Goal: Task Accomplishment & Management: Manage account settings

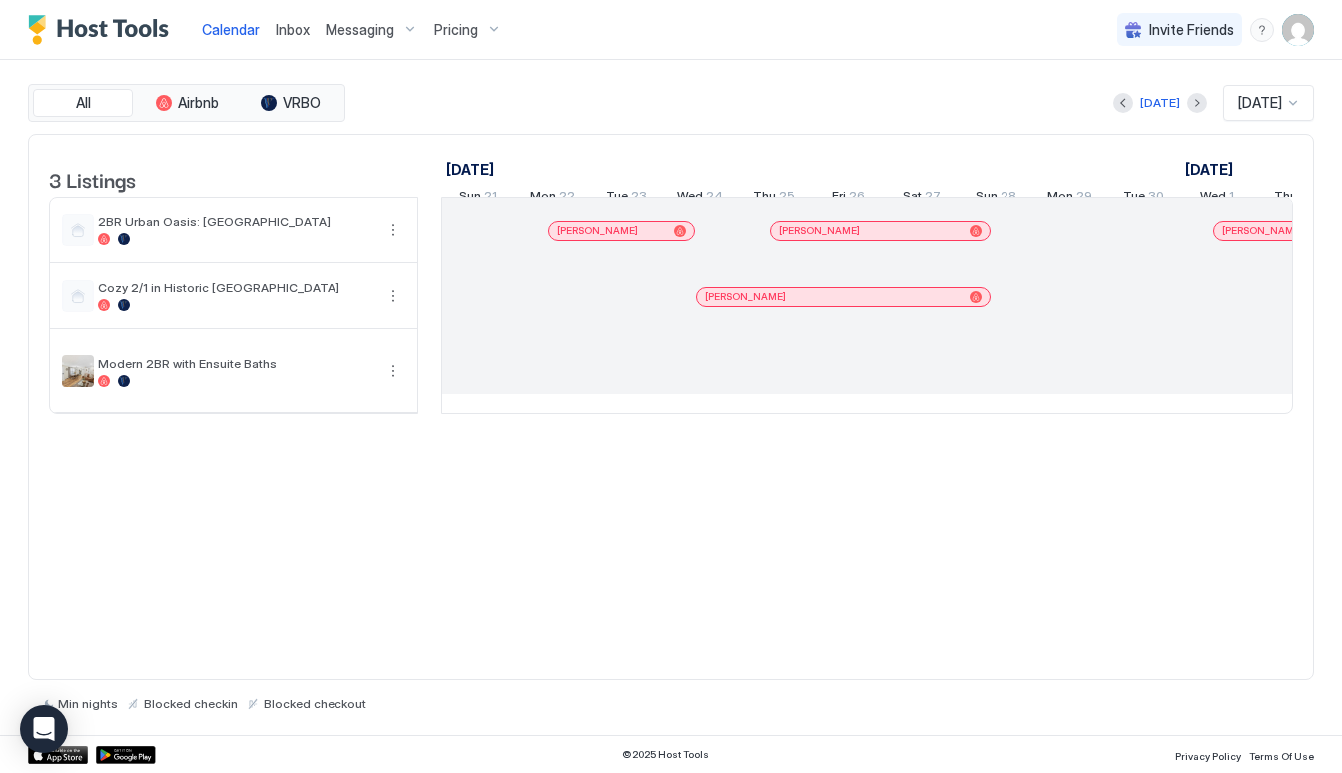
scroll to position [0, 1109]
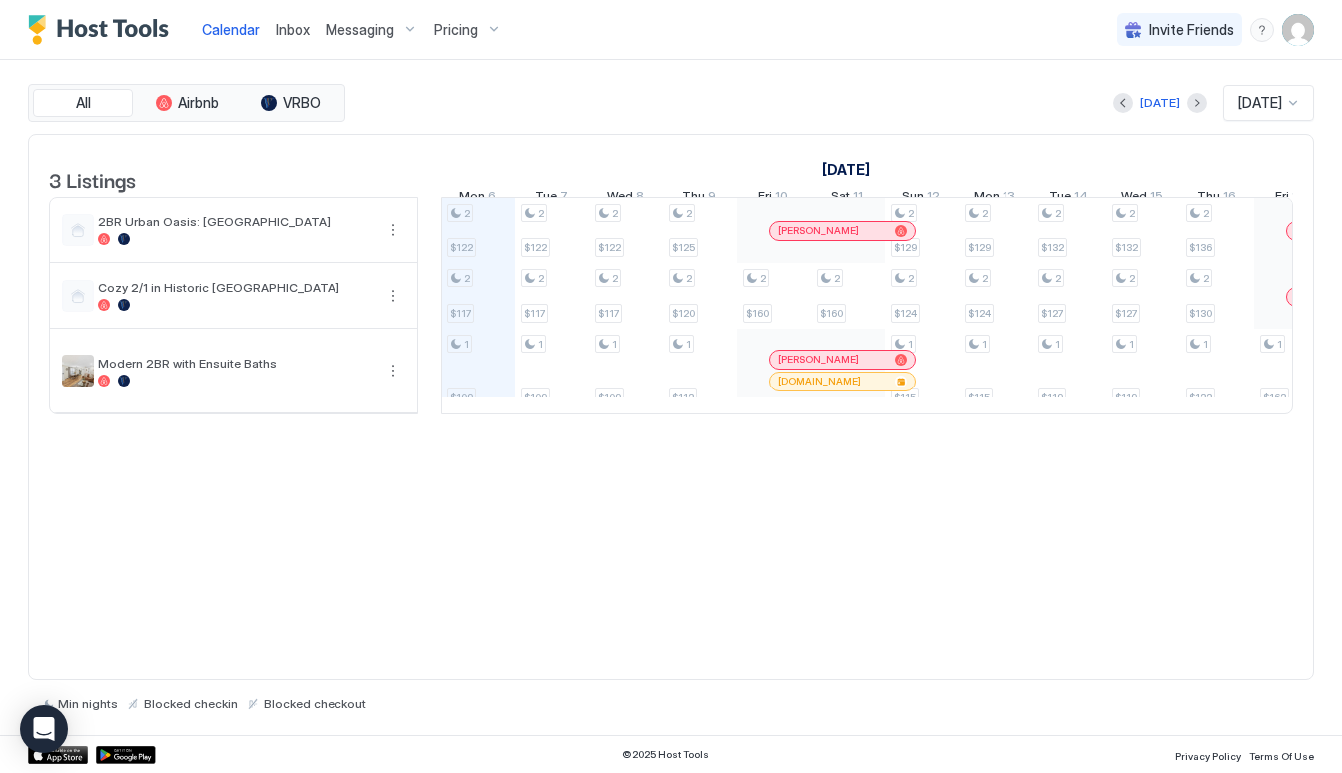
click at [351, 34] on span "Messaging" at bounding box center [359, 30] width 69 height 18
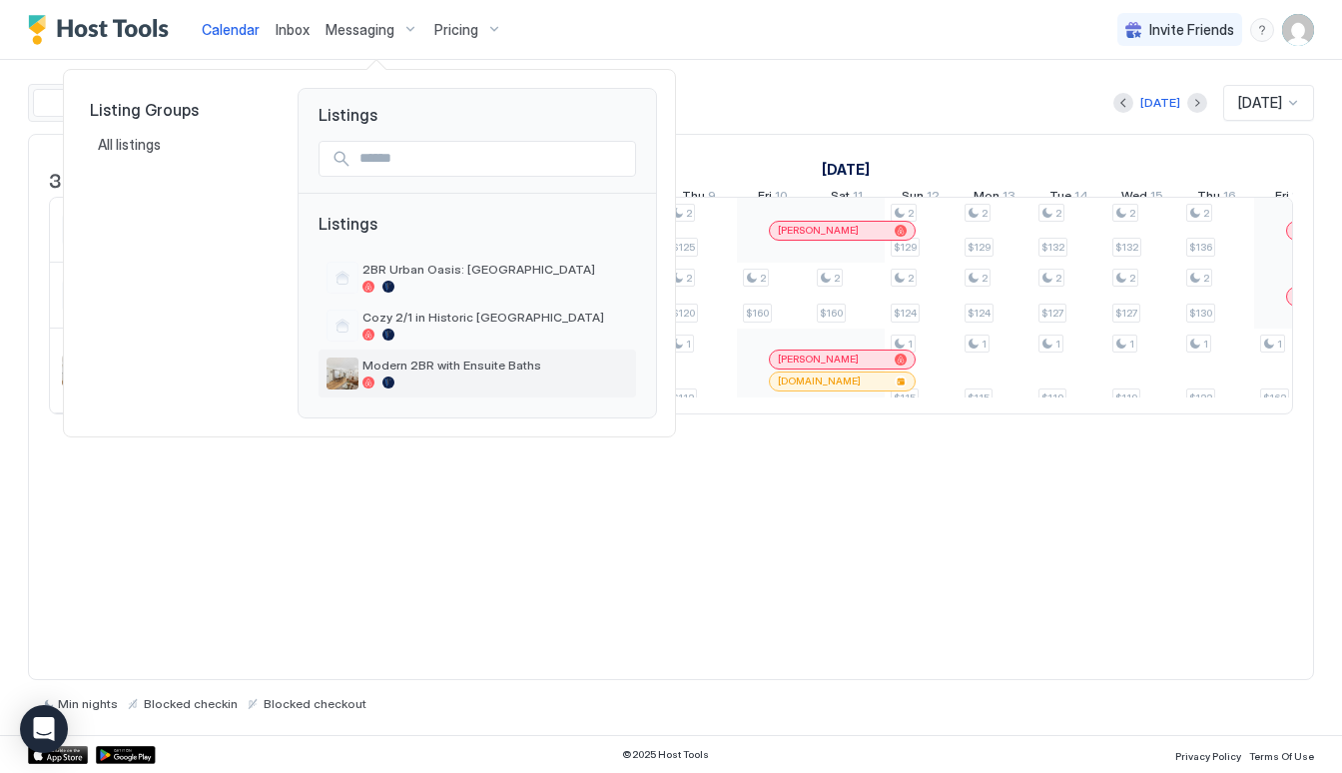
click at [418, 369] on span "Modern 2BR with Ensuite Baths" at bounding box center [495, 364] width 266 height 15
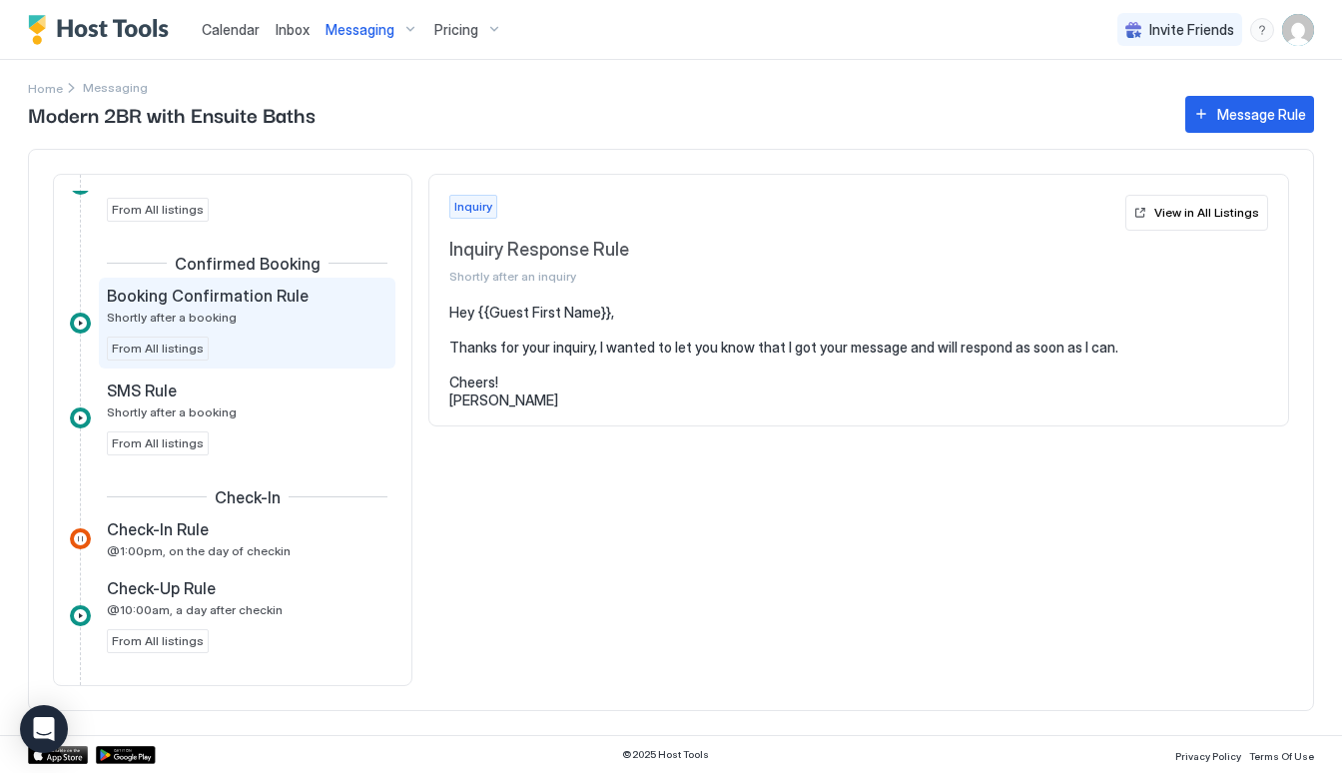
scroll to position [385, 0]
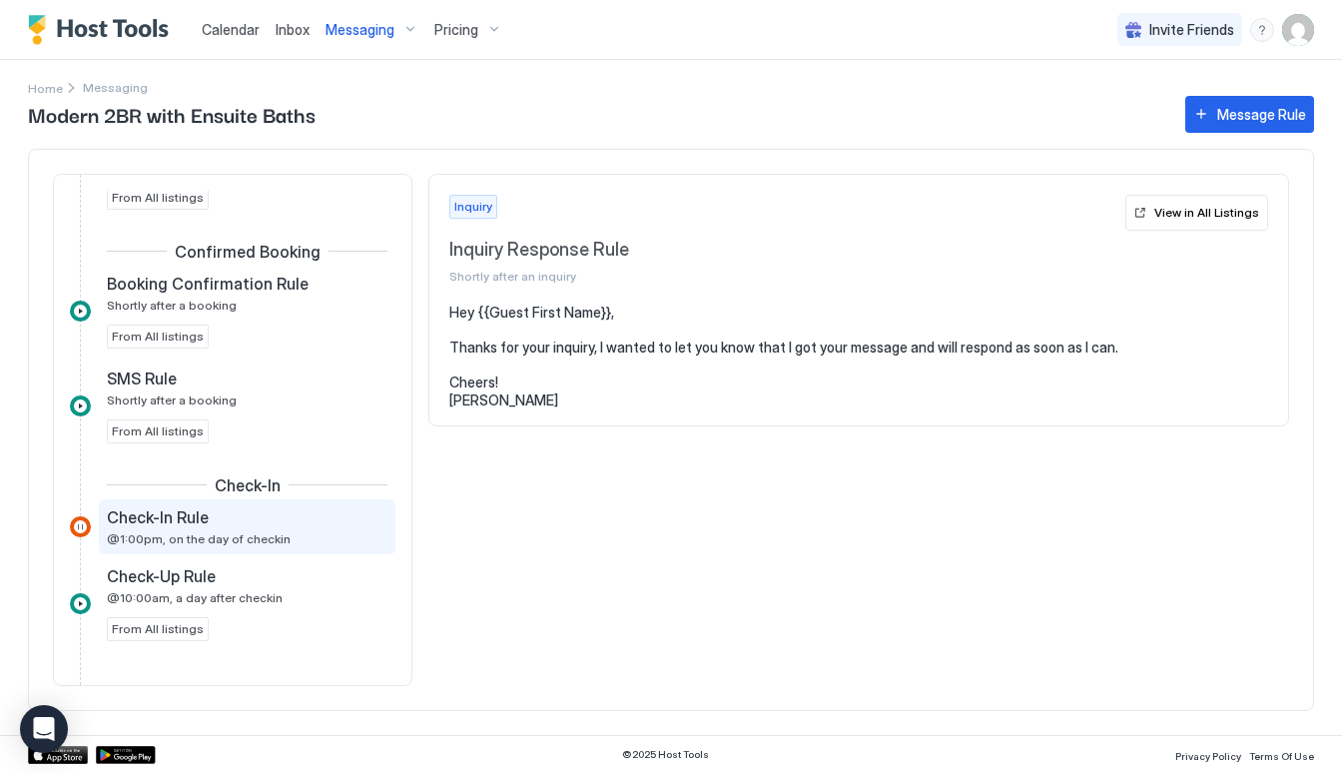
click at [298, 517] on div "Check-In Rule" at bounding box center [233, 517] width 253 height 20
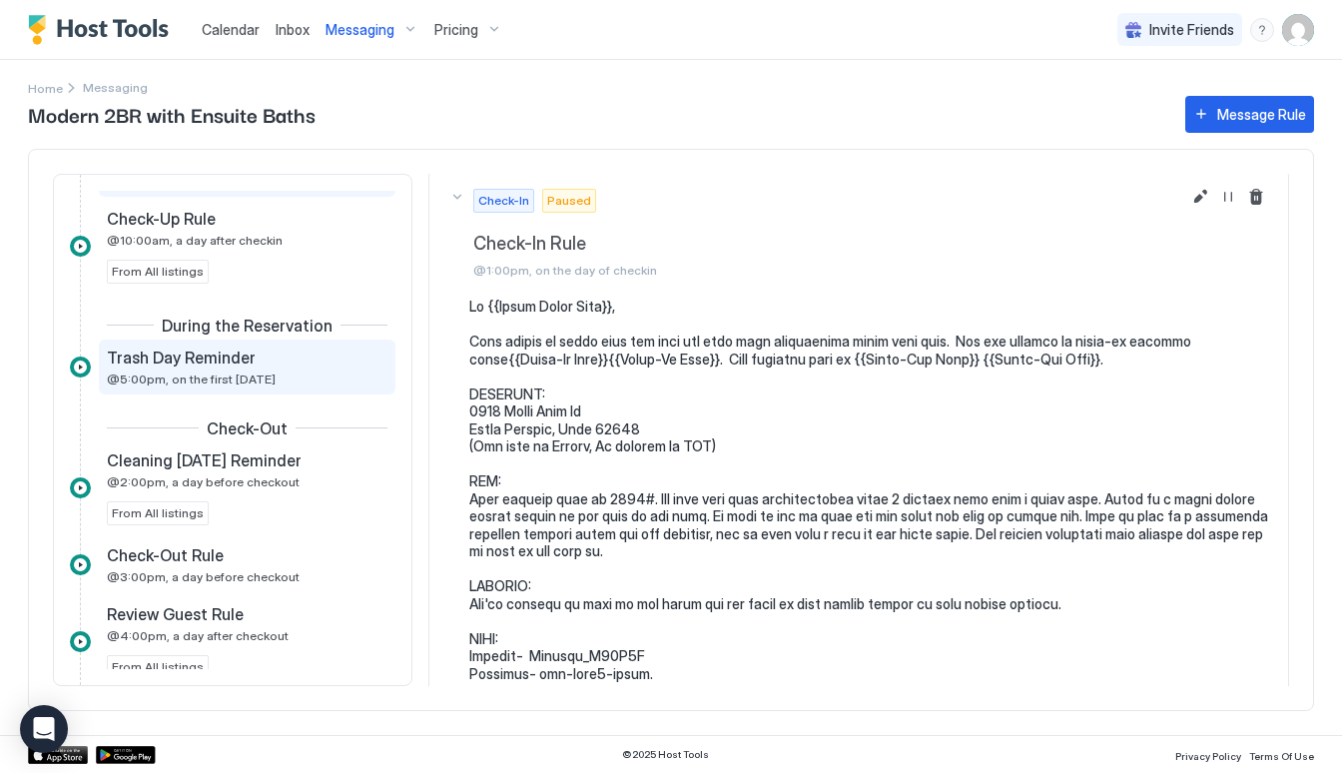
scroll to position [749, 0]
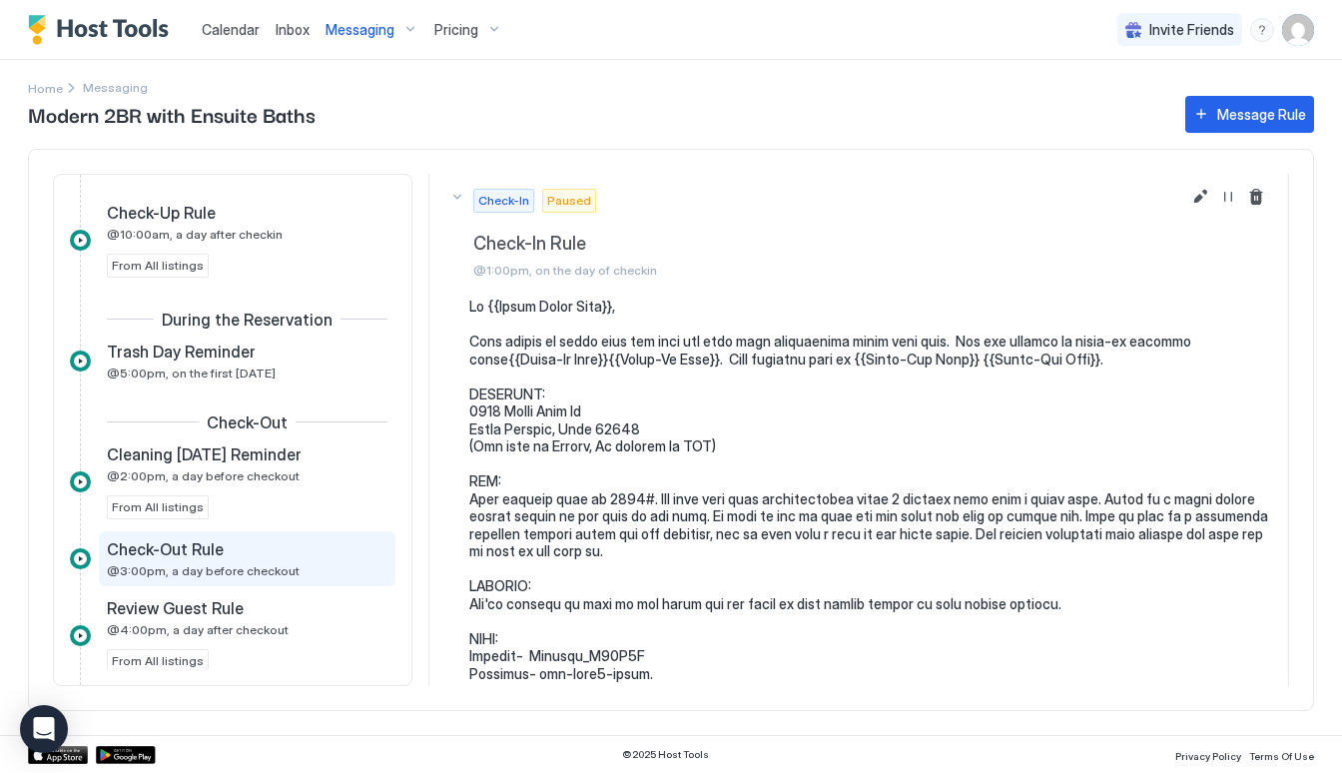
click at [266, 565] on span "@3:00pm, a day before checkout" at bounding box center [203, 570] width 193 height 15
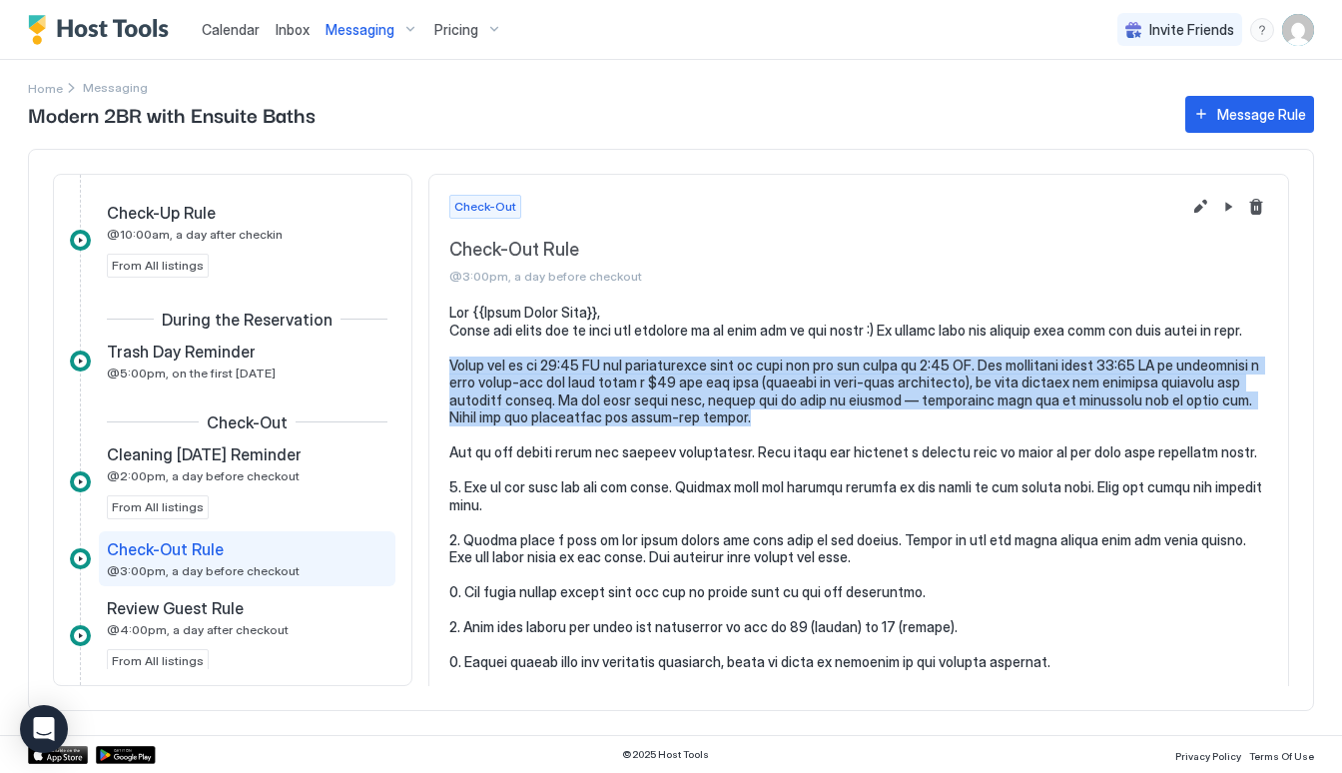
drag, startPoint x: 449, startPoint y: 360, endPoint x: 669, endPoint y: 417, distance: 226.8
click at [669, 417] on pre at bounding box center [858, 574] width 819 height 542
copy pre "Check out is at 10:00 AM and instructions will be sent out the day prior at 3:0…"
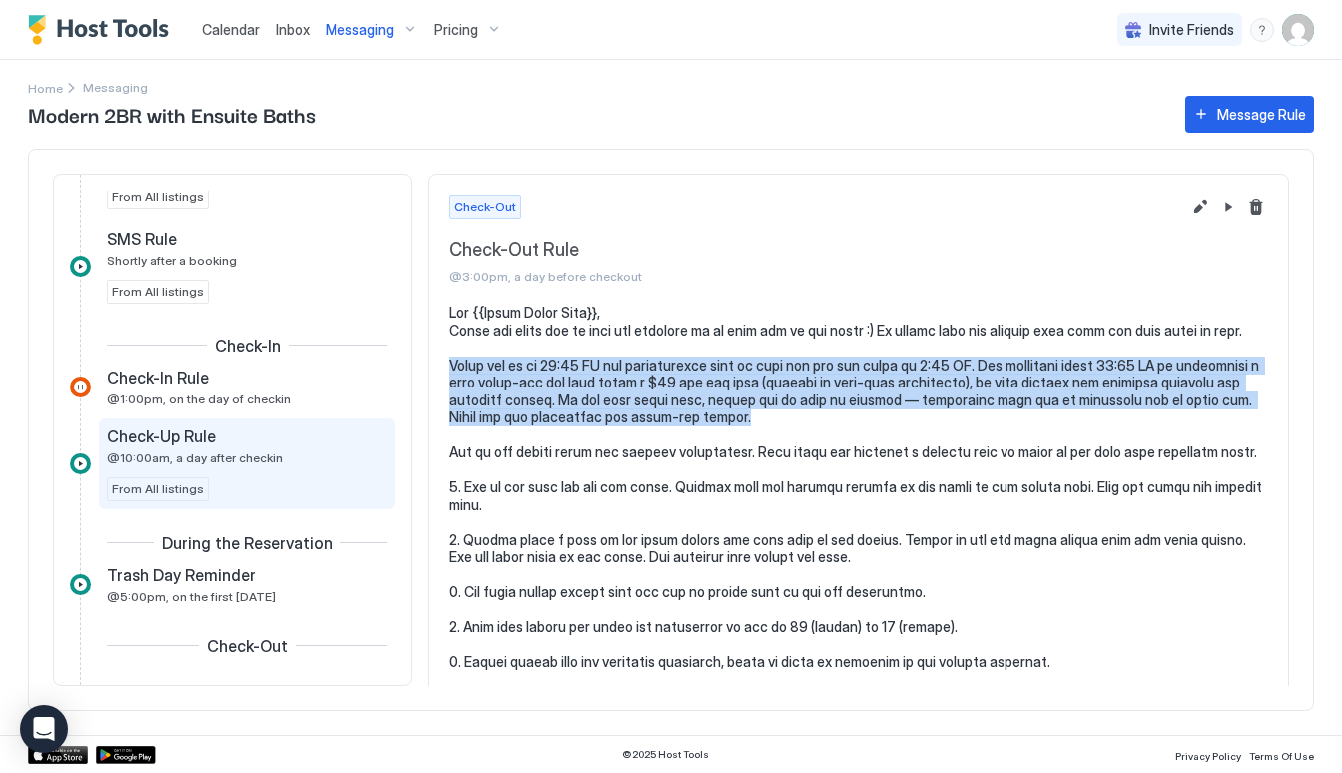
scroll to position [521, 0]
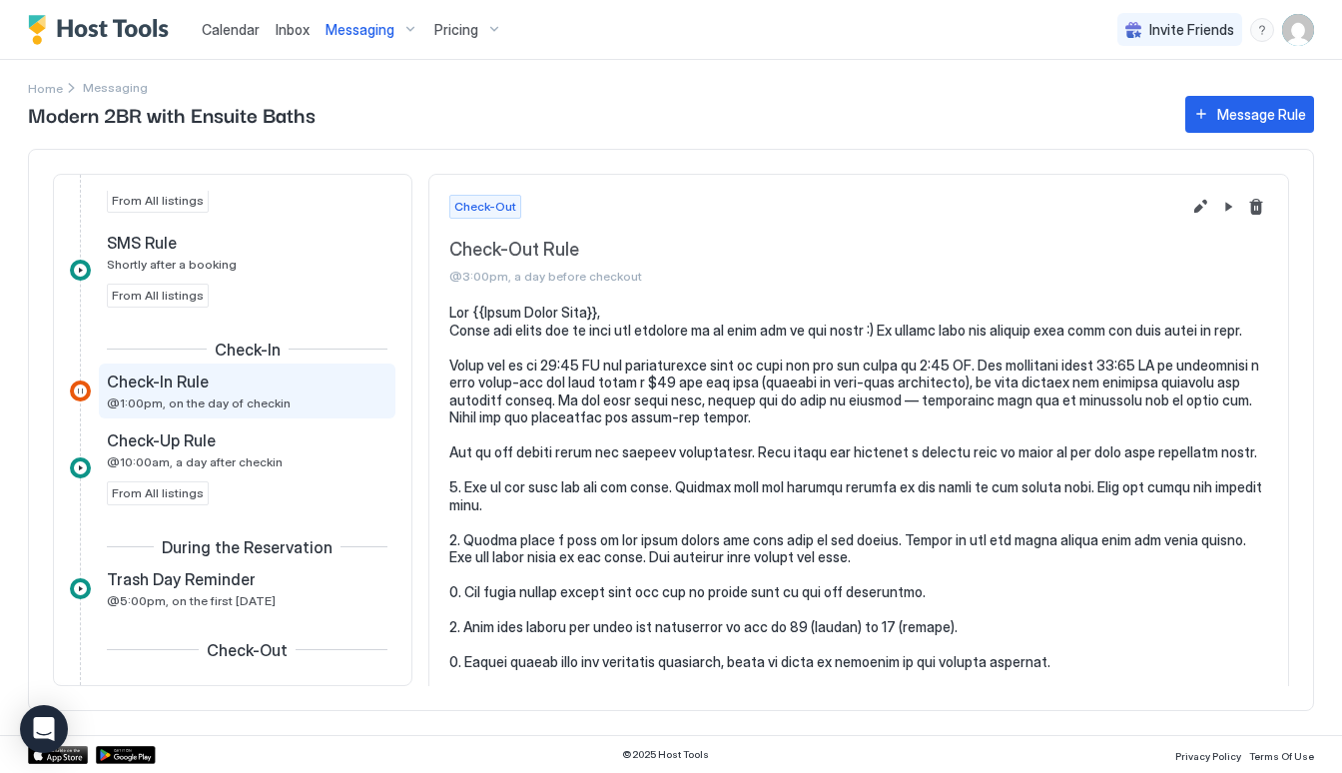
click at [220, 400] on span "@1:00pm, on the day of checkin" at bounding box center [199, 402] width 184 height 15
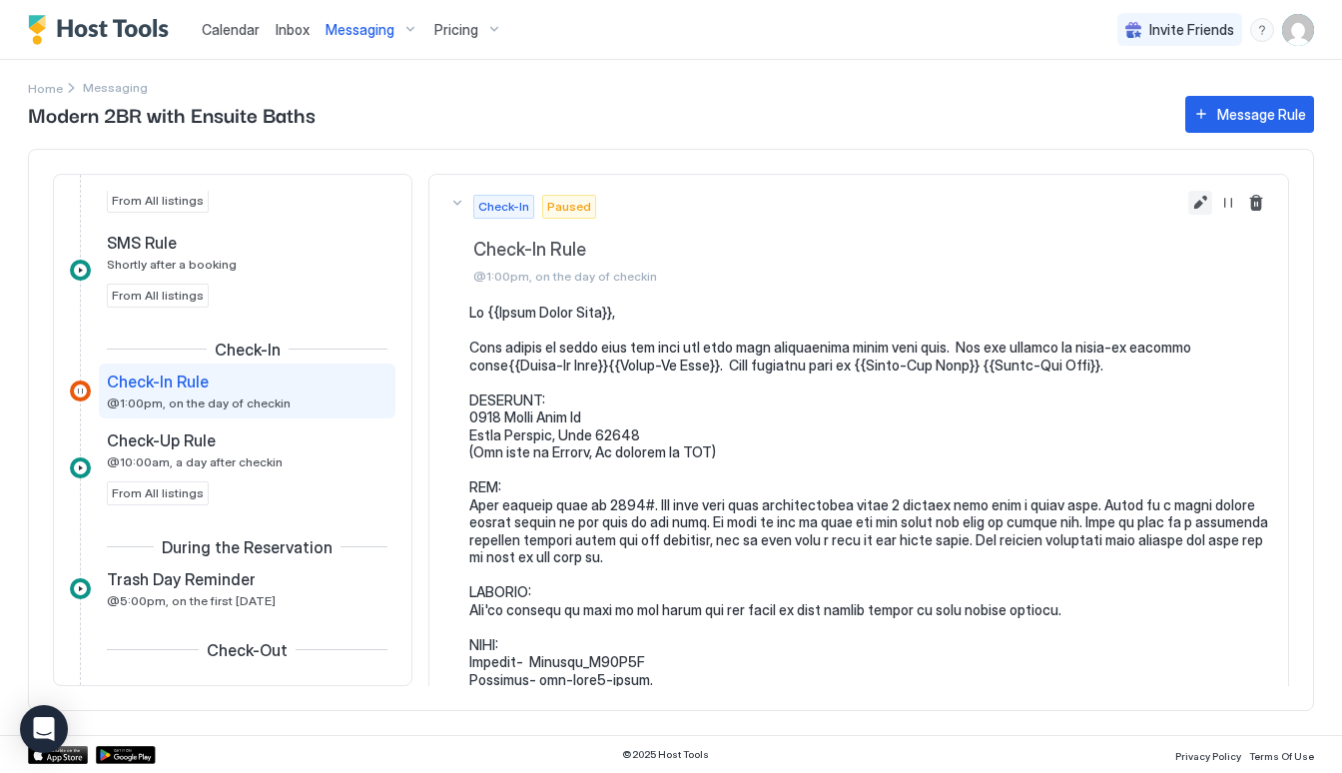
click at [1201, 211] on button "Edit message rule" at bounding box center [1200, 203] width 24 height 24
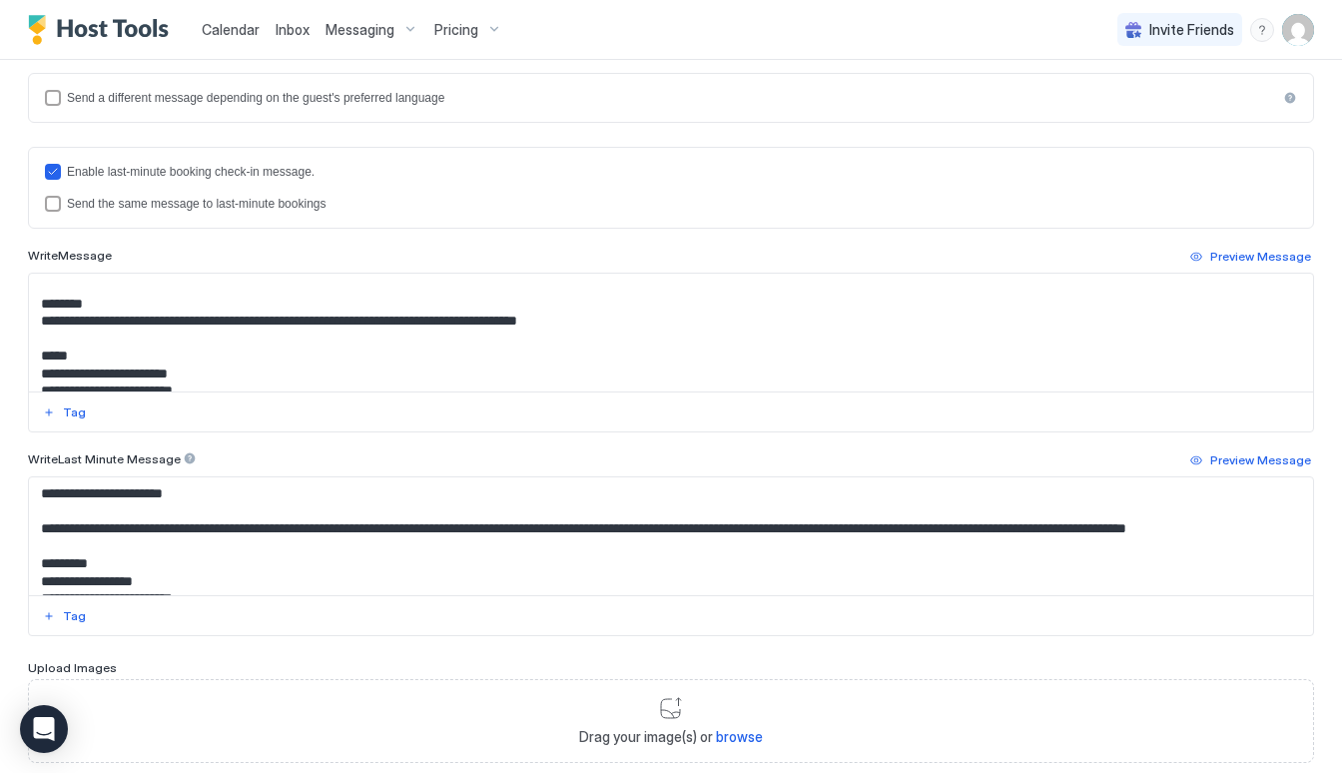
scroll to position [238, 0]
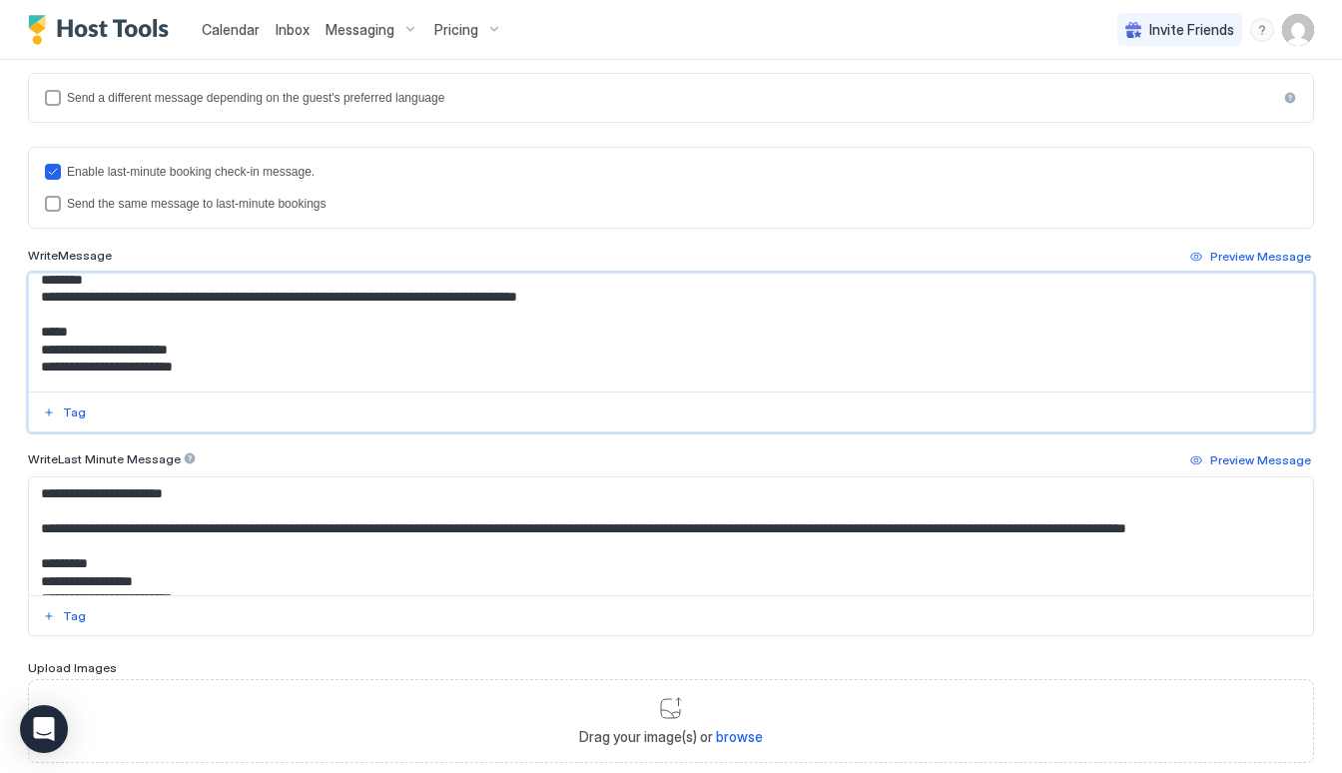
click at [630, 306] on textarea "Input Field" at bounding box center [671, 332] width 1284 height 118
paste textarea "**********"
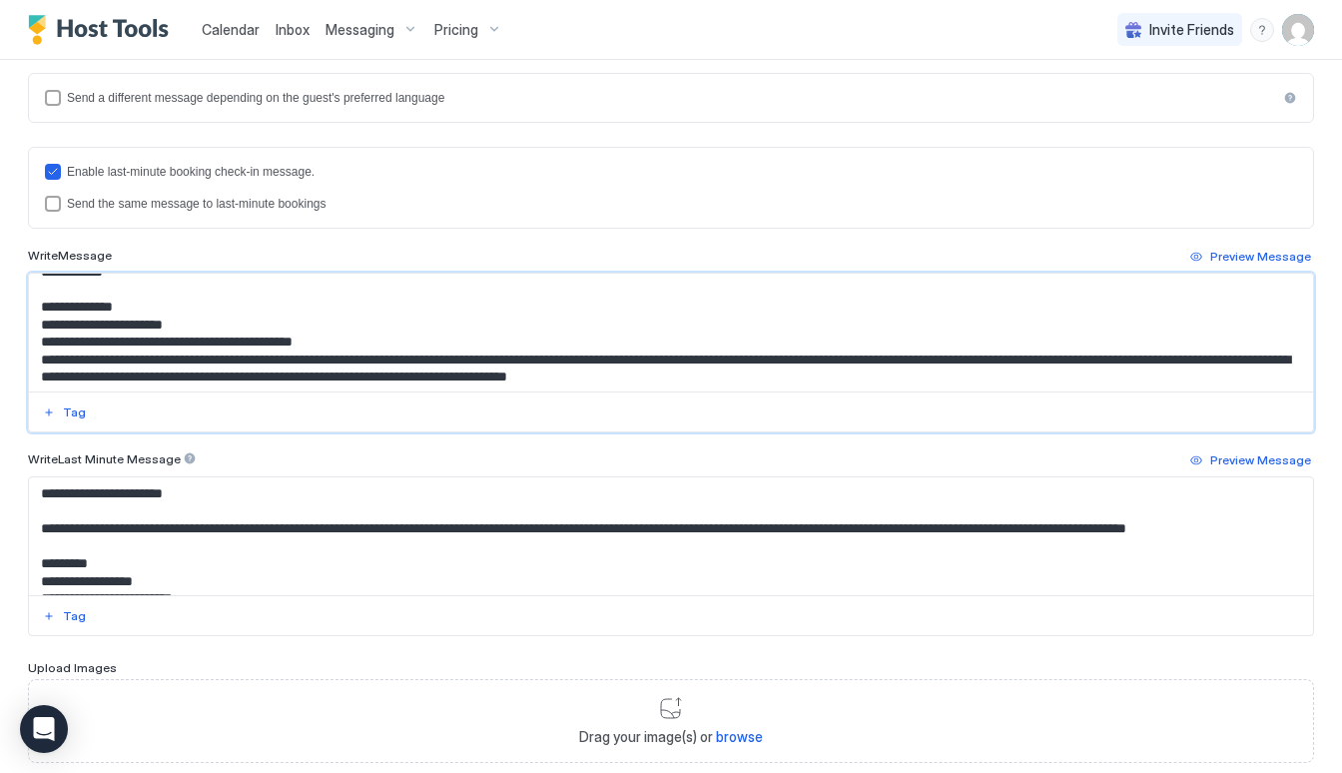
scroll to position [300, 0]
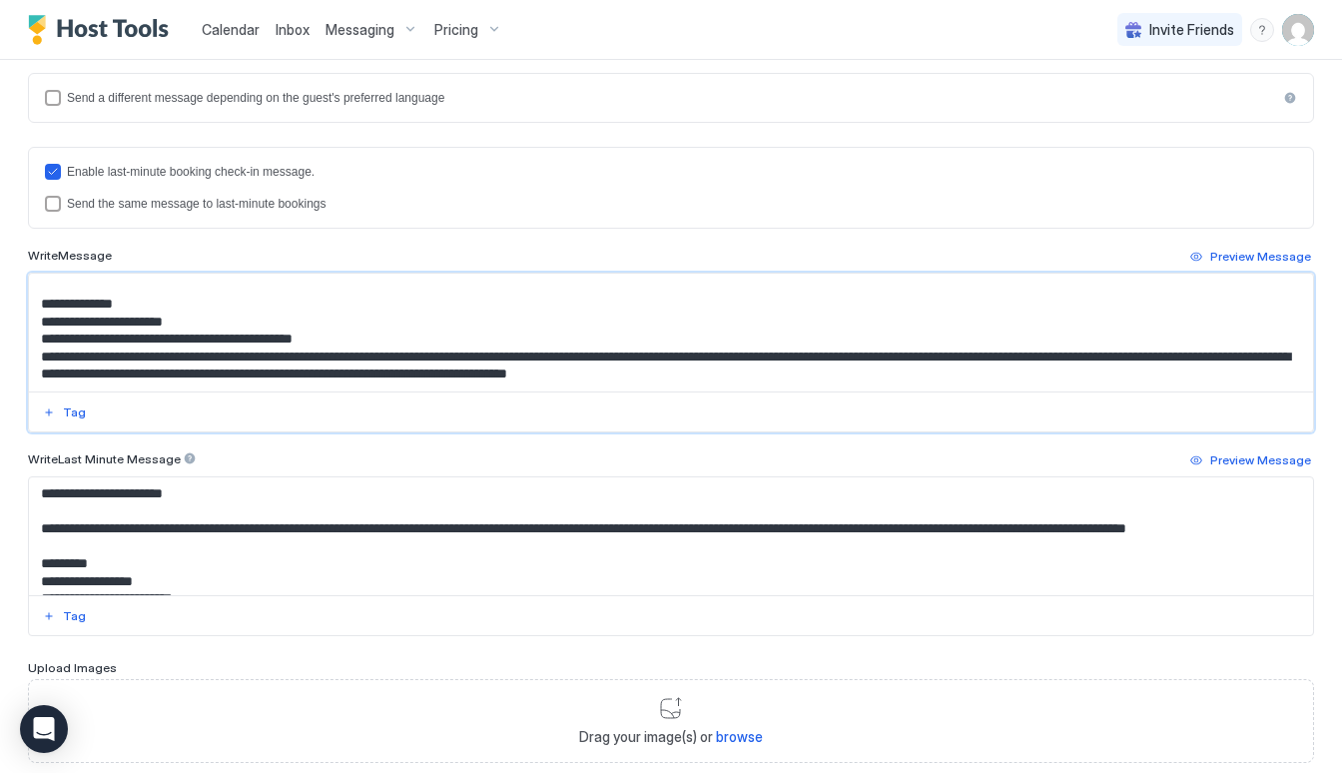
drag, startPoint x: 123, startPoint y: 310, endPoint x: 36, endPoint y: 306, distance: 86.9
click at [36, 306] on textarea "Input Field" at bounding box center [671, 332] width 1284 height 118
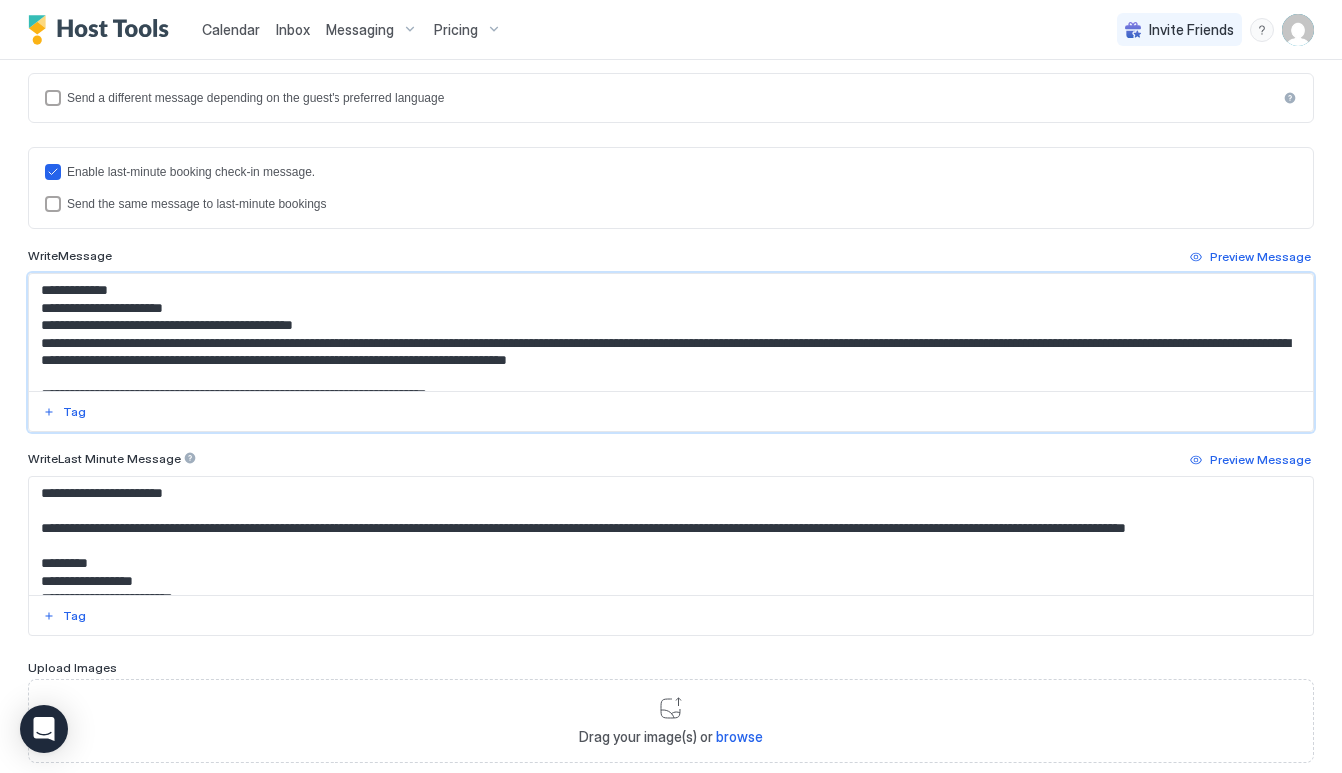
scroll to position [278, 0]
click at [426, 313] on textarea "Input Field" at bounding box center [671, 332] width 1284 height 118
click at [346, 326] on textarea "Input Field" at bounding box center [671, 332] width 1284 height 118
click at [116, 337] on textarea "Input Field" at bounding box center [671, 332] width 1284 height 118
click at [116, 334] on textarea "Input Field" at bounding box center [671, 332] width 1284 height 118
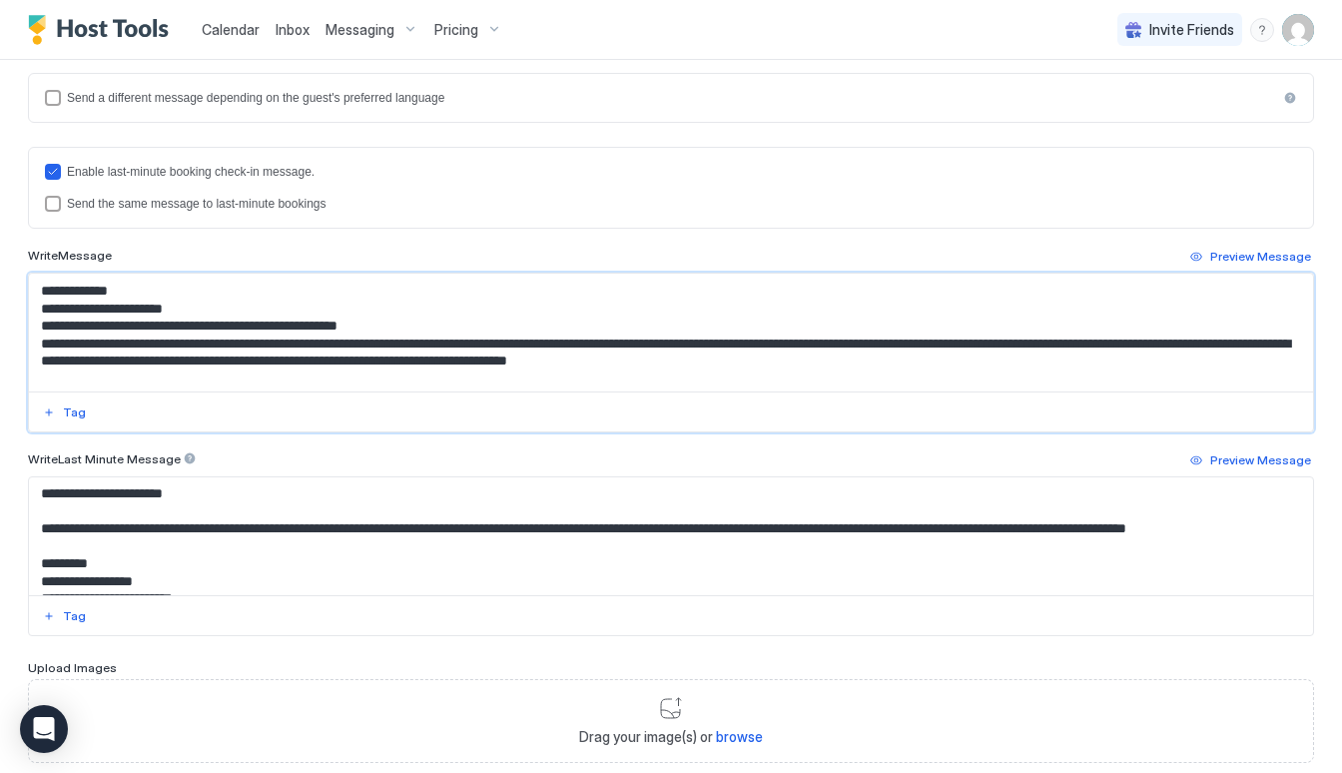
click at [111, 331] on textarea "Input Field" at bounding box center [671, 332] width 1284 height 118
click at [194, 336] on textarea "Input Field" at bounding box center [671, 332] width 1284 height 118
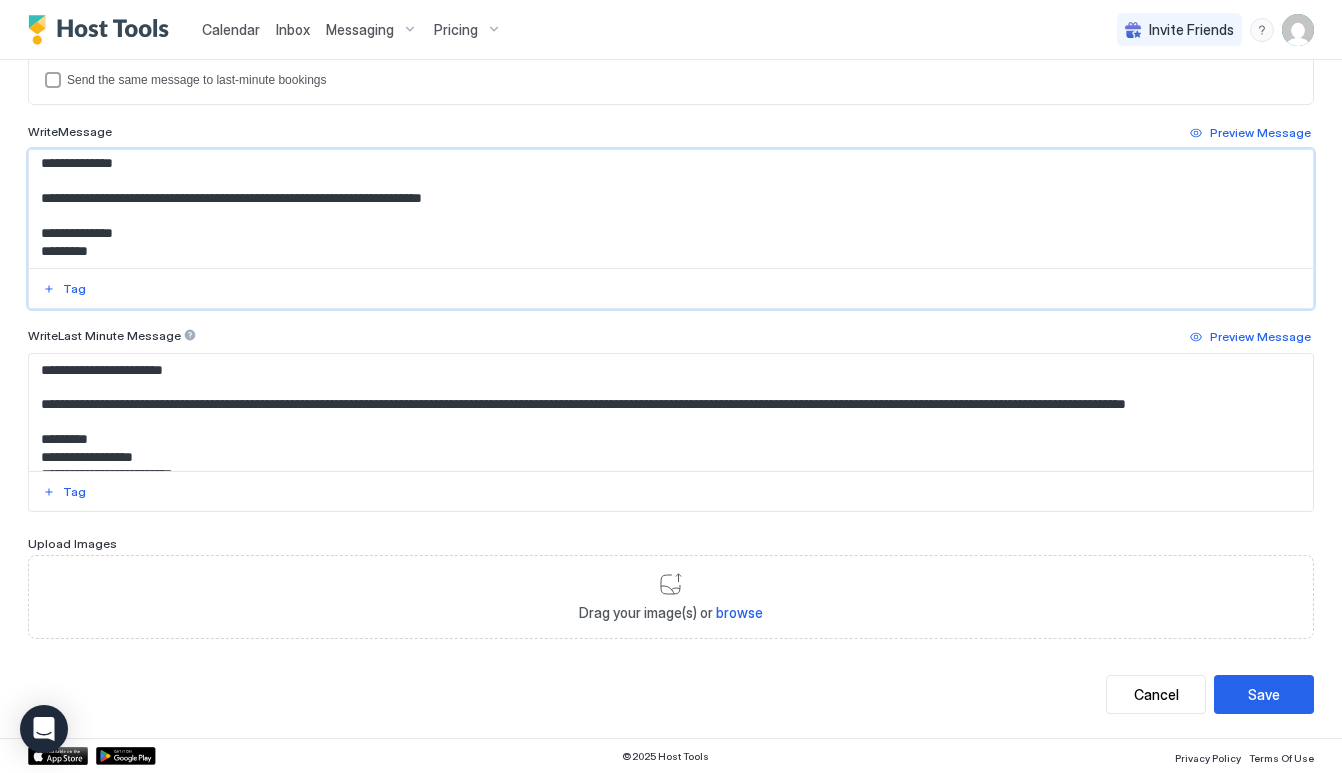
scroll to position [0, 0]
type textarea "**********"
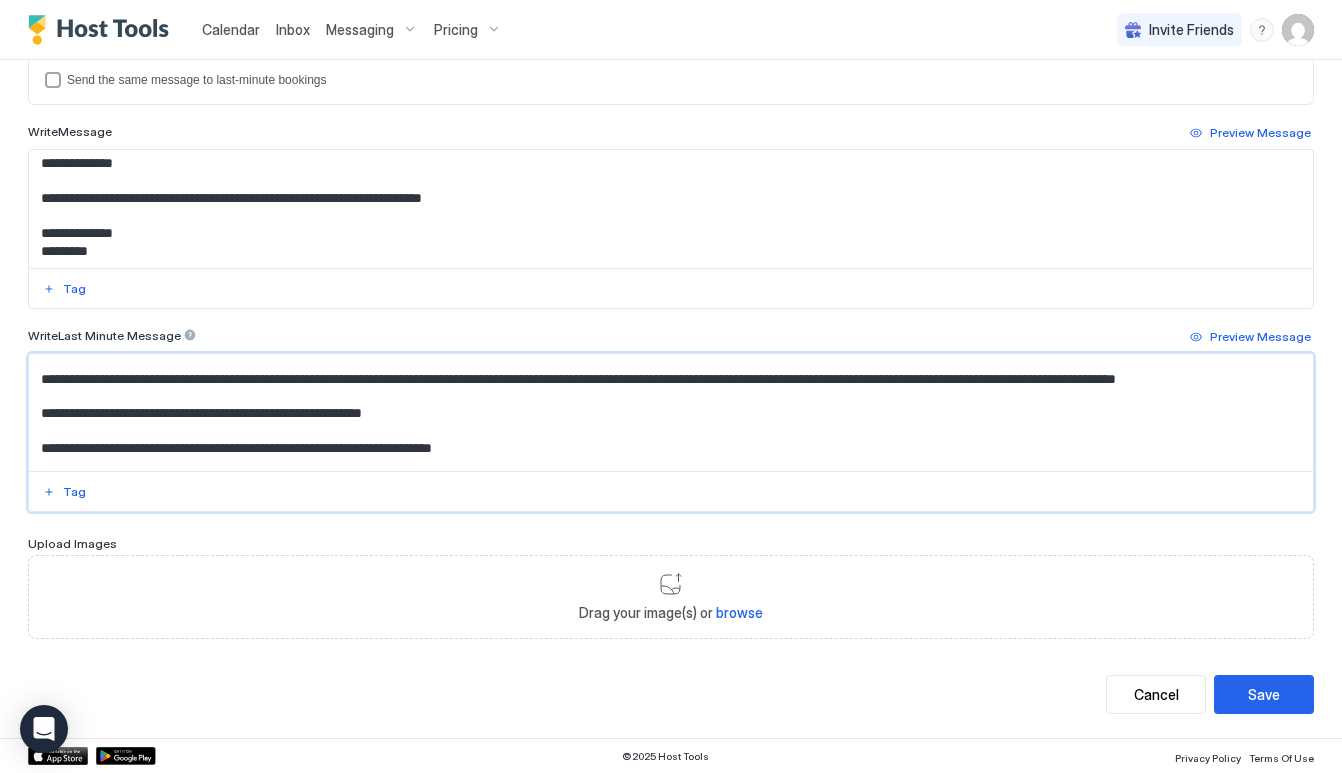
scroll to position [781, 0]
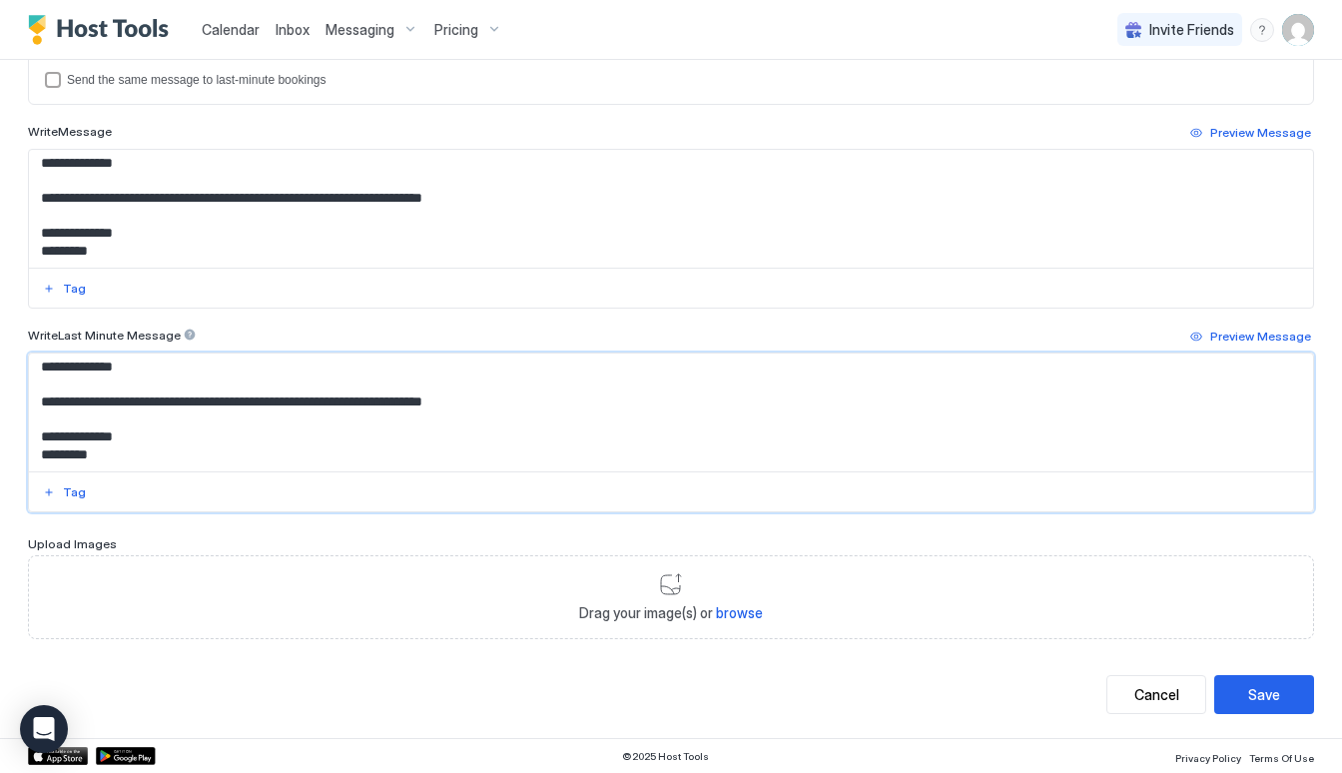
drag, startPoint x: 42, startPoint y: 366, endPoint x: 440, endPoint y: 835, distance: 615.4
click at [440, 772] on html "**********" at bounding box center [671, 386] width 1342 height 773
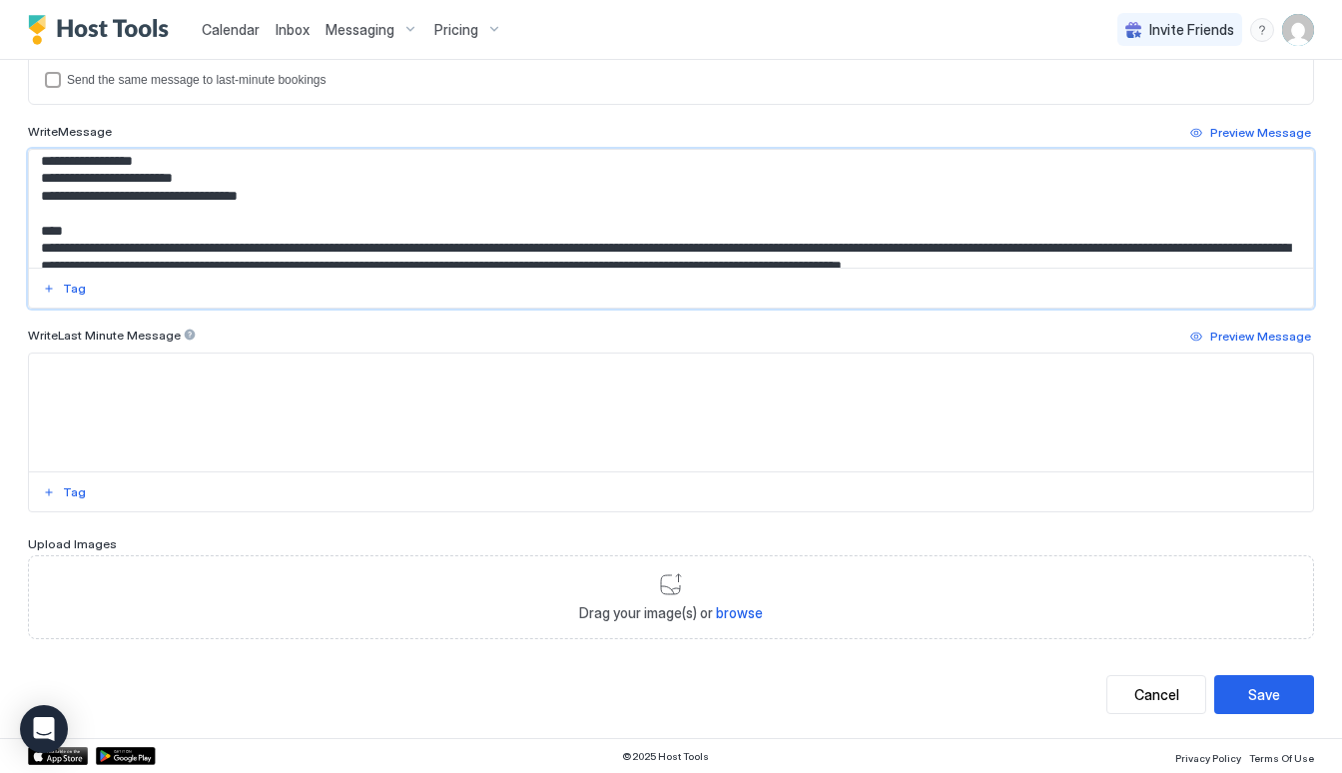
scroll to position [0, 0]
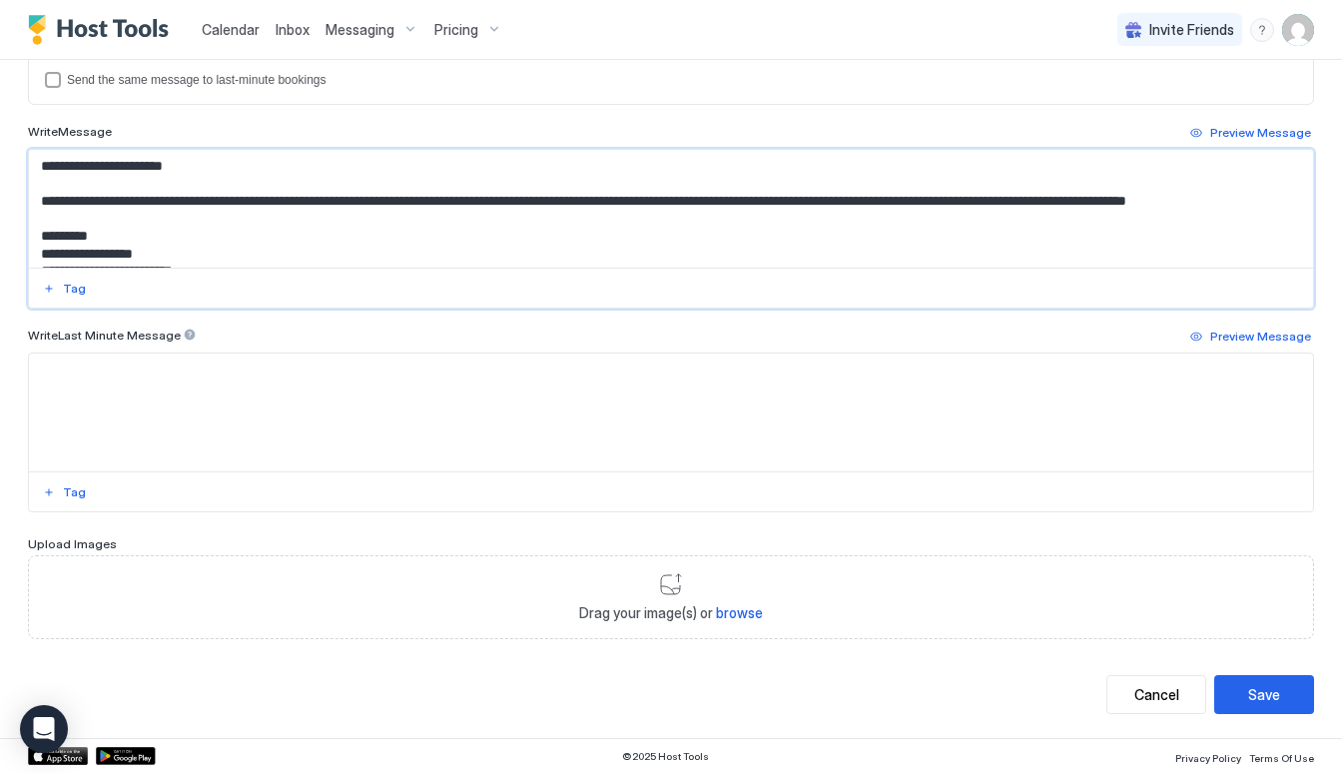
drag, startPoint x: 200, startPoint y: 259, endPoint x: -7, endPoint y: 94, distance: 264.2
click at [0, 94] on html "**********" at bounding box center [671, 386] width 1342 height 773
click at [211, 372] on textarea "Input Field" at bounding box center [671, 412] width 1284 height 118
paste textarea "**********"
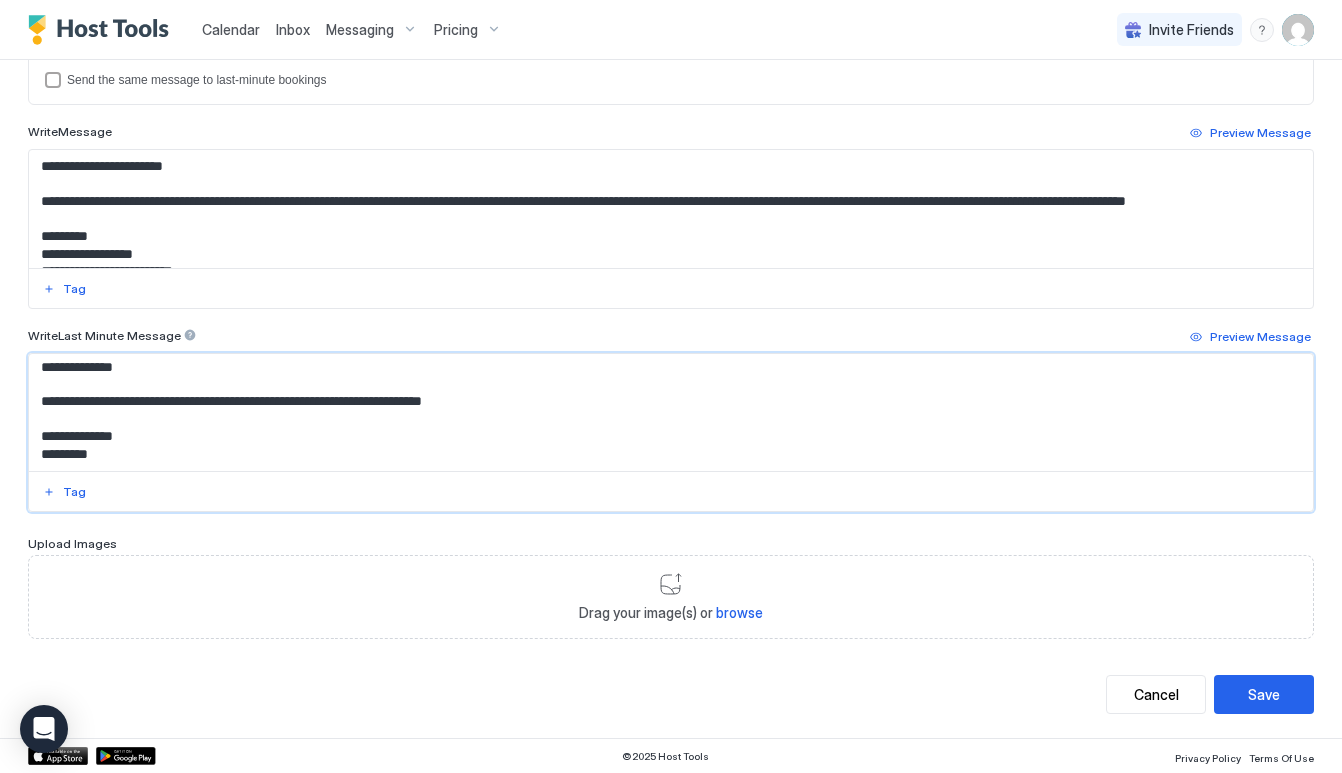
scroll to position [916, 0]
type textarea "**********"
click at [1279, 693] on div "Save" at bounding box center [1264, 694] width 32 height 21
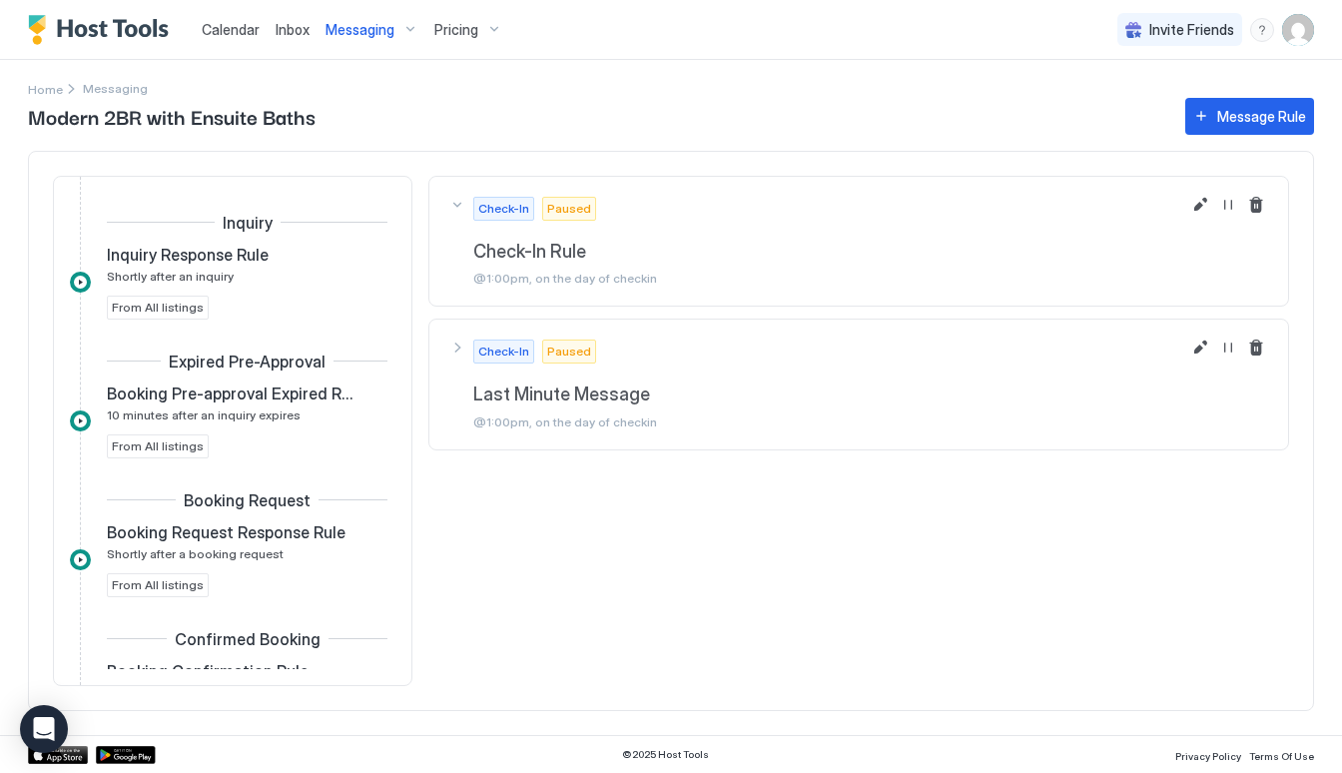
scroll to position [483, 0]
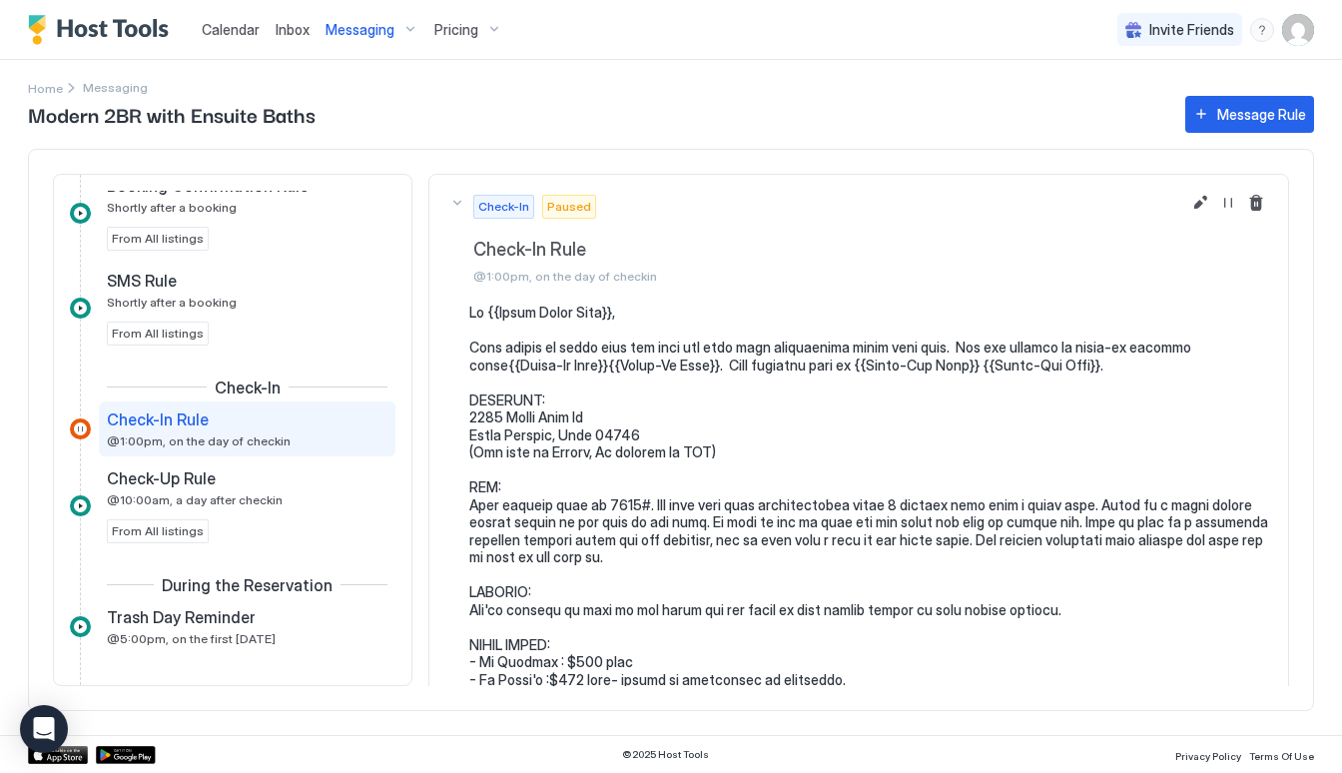
click at [353, 31] on span "Messaging" at bounding box center [359, 30] width 69 height 18
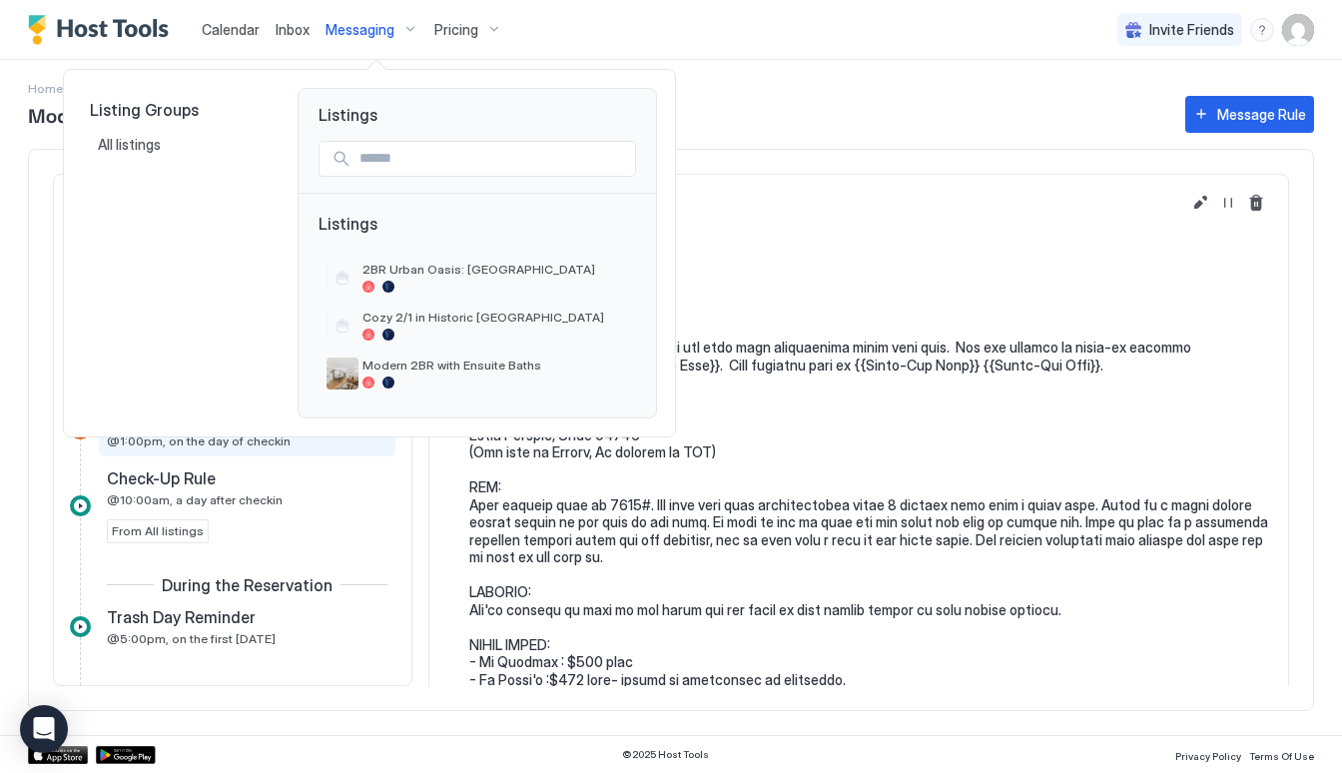
click at [363, 34] on div at bounding box center [671, 386] width 1342 height 773
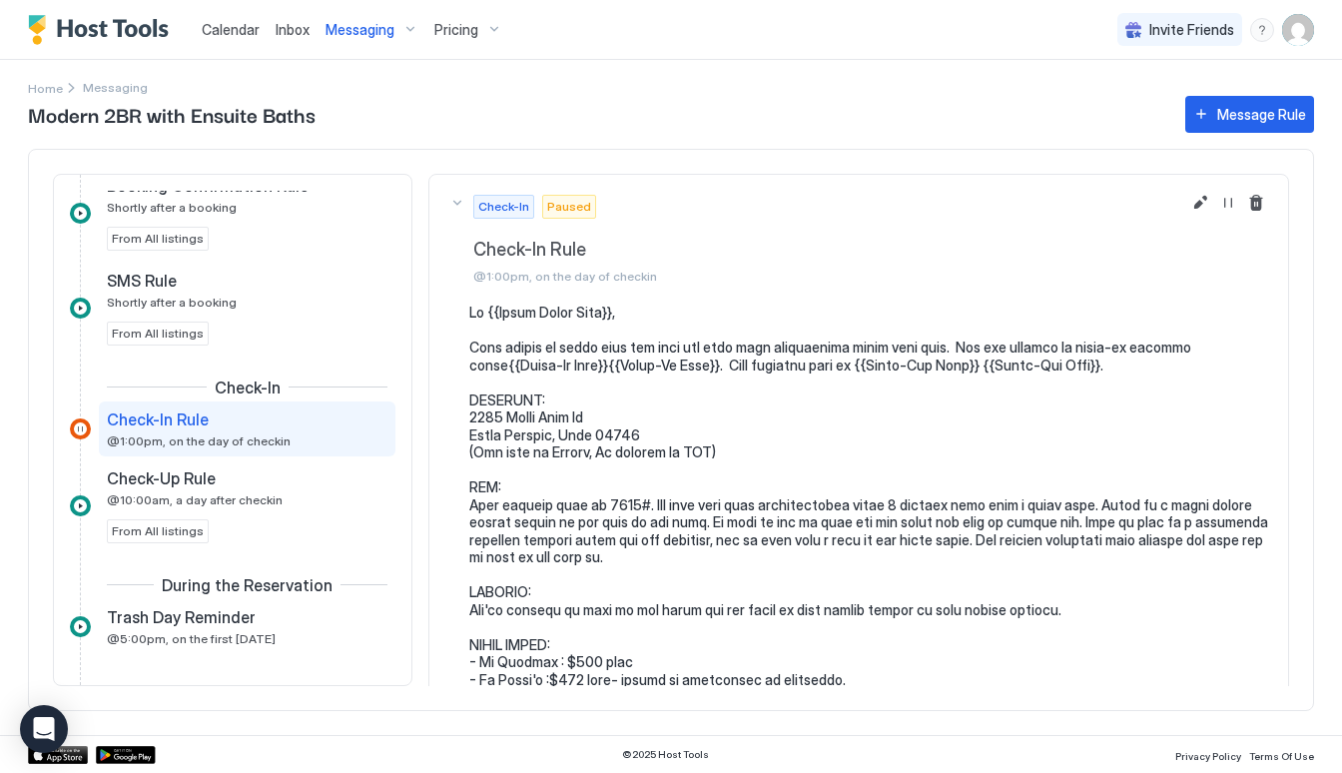
click at [376, 27] on span "Messaging" at bounding box center [359, 30] width 69 height 18
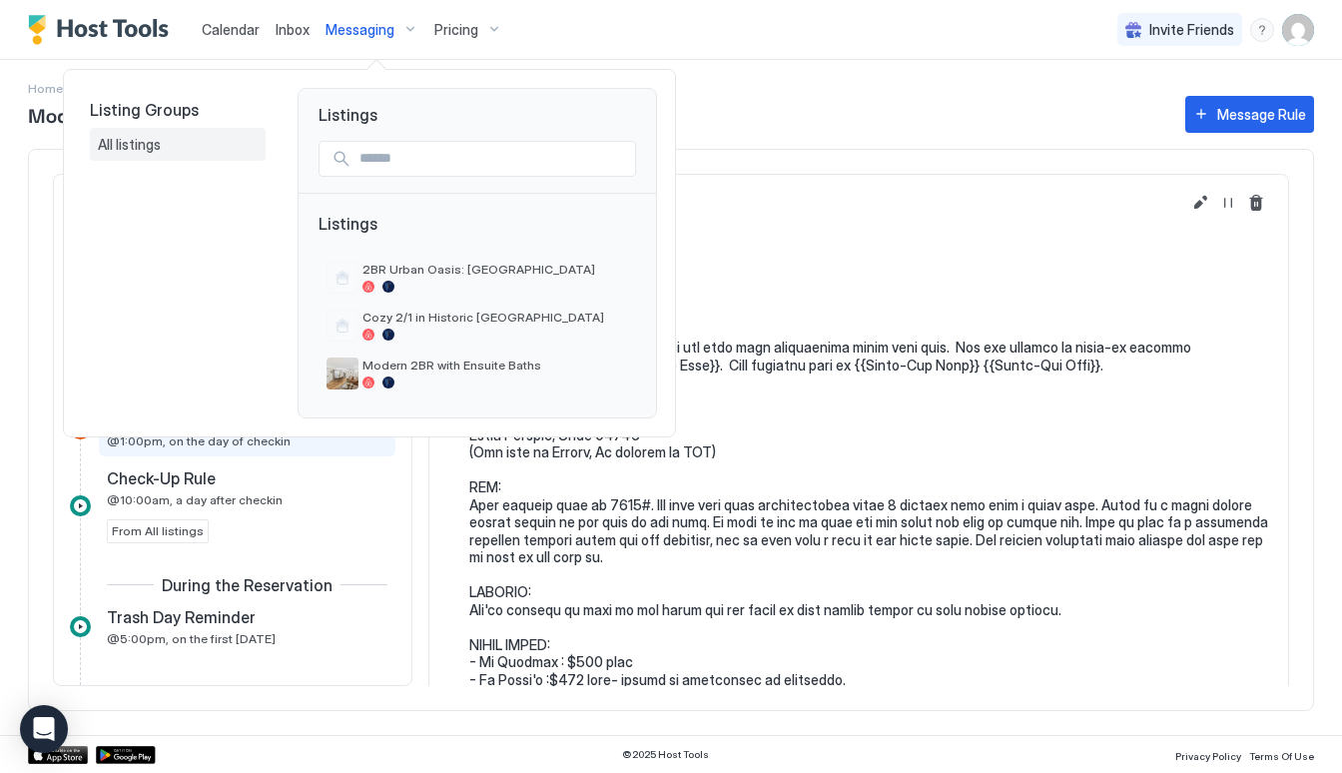
click at [209, 137] on div "All listings" at bounding box center [178, 145] width 160 height 18
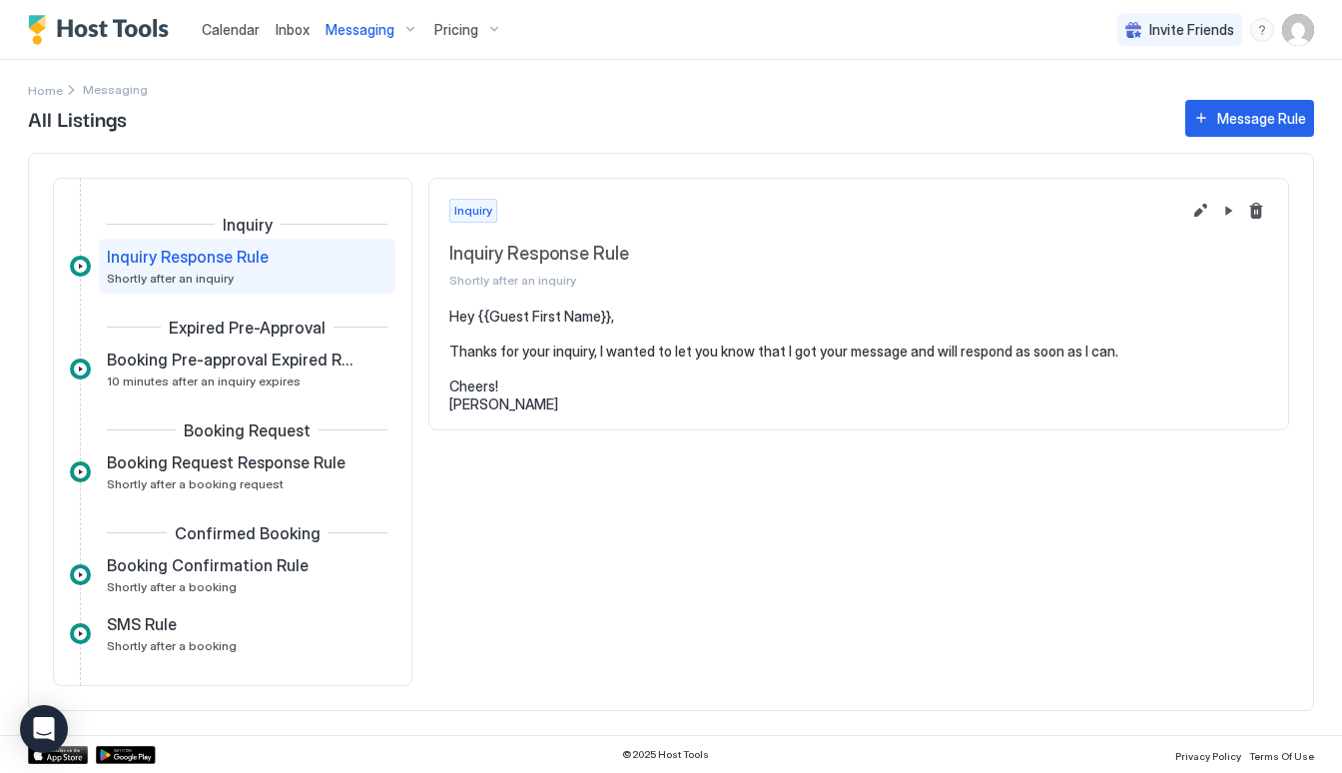
click at [369, 33] on span "Messaging" at bounding box center [359, 30] width 69 height 18
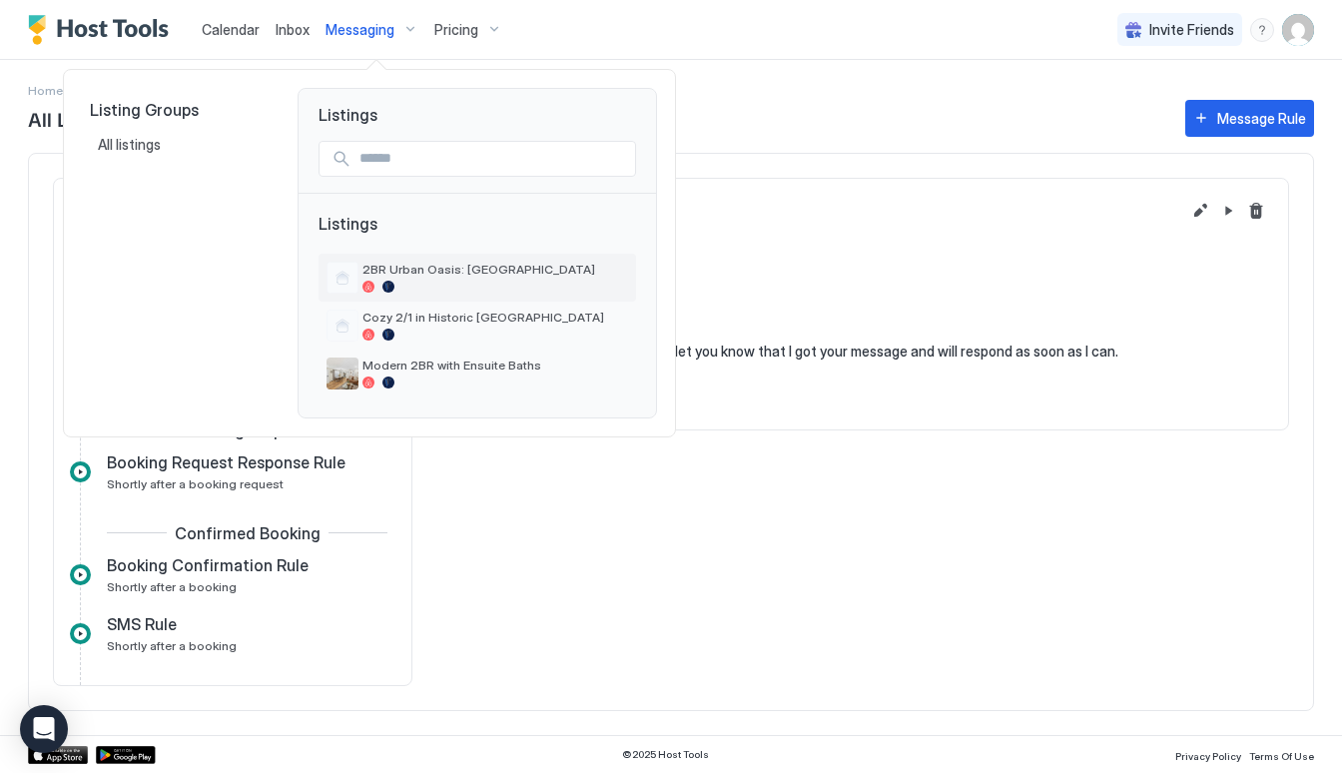
click at [384, 279] on div "2BR Urban Oasis: [GEOGRAPHIC_DATA]" at bounding box center [495, 277] width 266 height 31
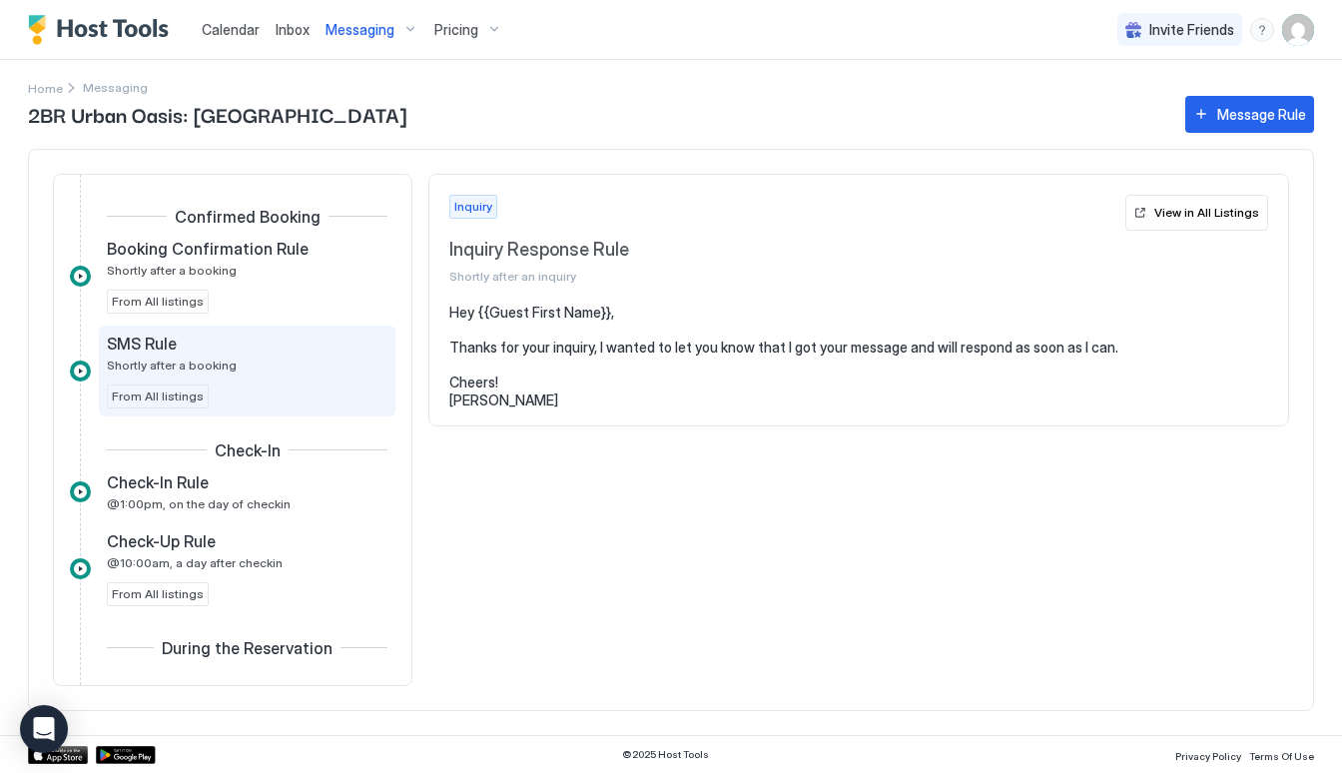
scroll to position [421, 0]
click at [203, 501] on span "@1:00pm, on the day of checkin" at bounding box center [199, 502] width 184 height 15
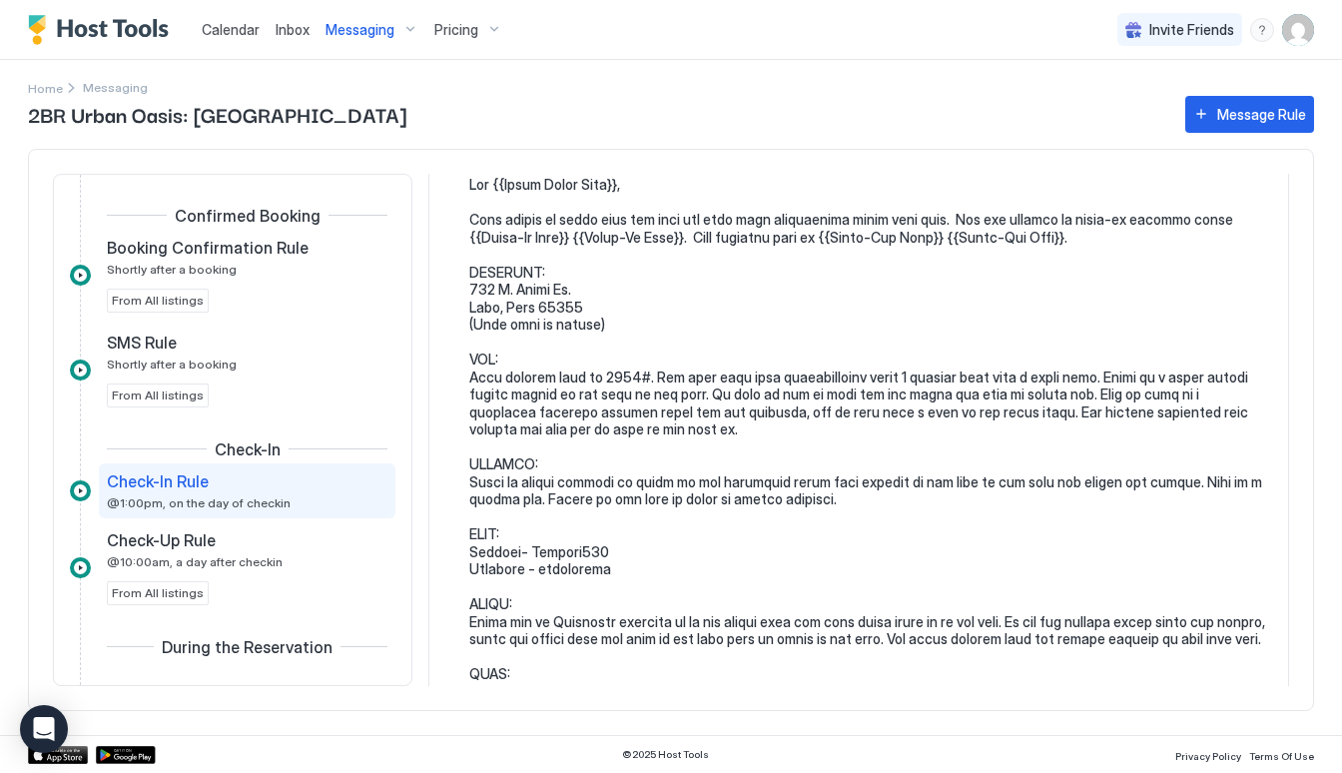
scroll to position [141, 0]
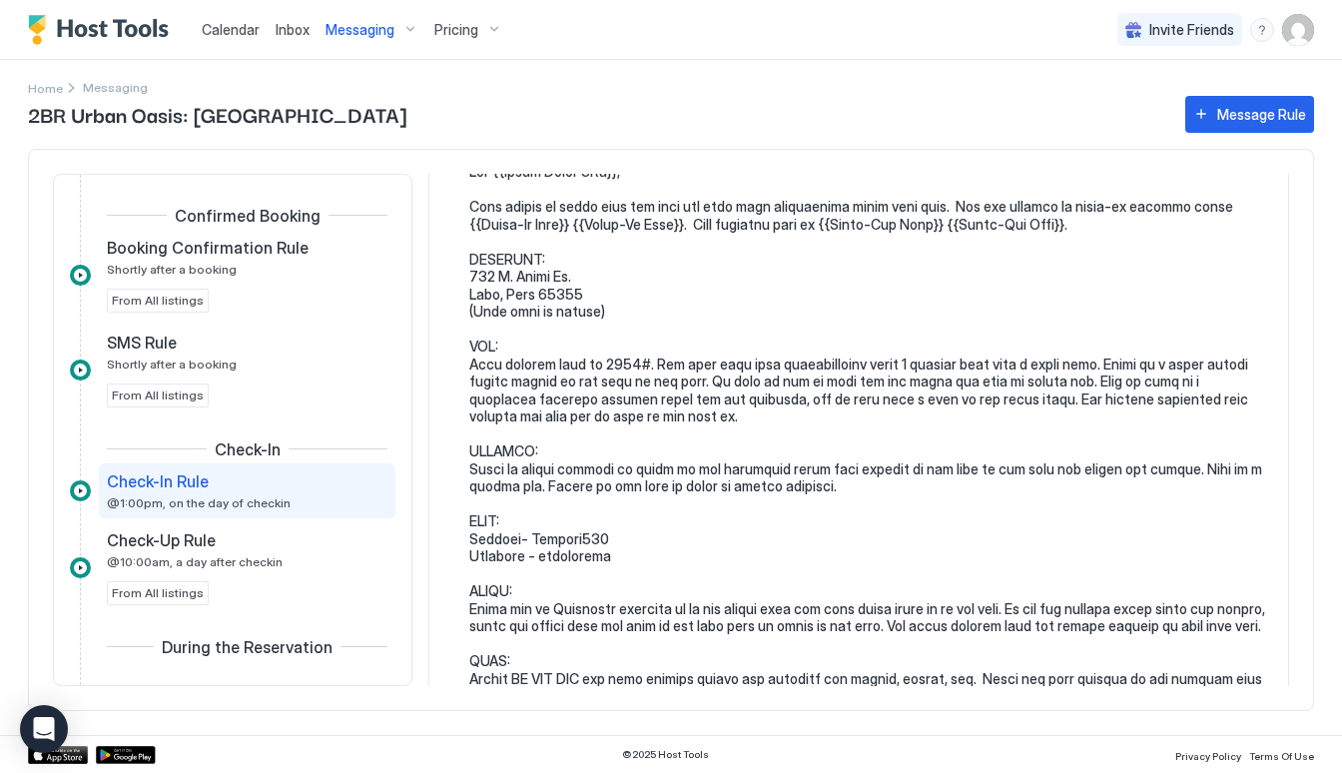
click at [821, 476] on pre at bounding box center [868, 687] width 799 height 1048
click at [802, 488] on pre at bounding box center [868, 687] width 799 height 1048
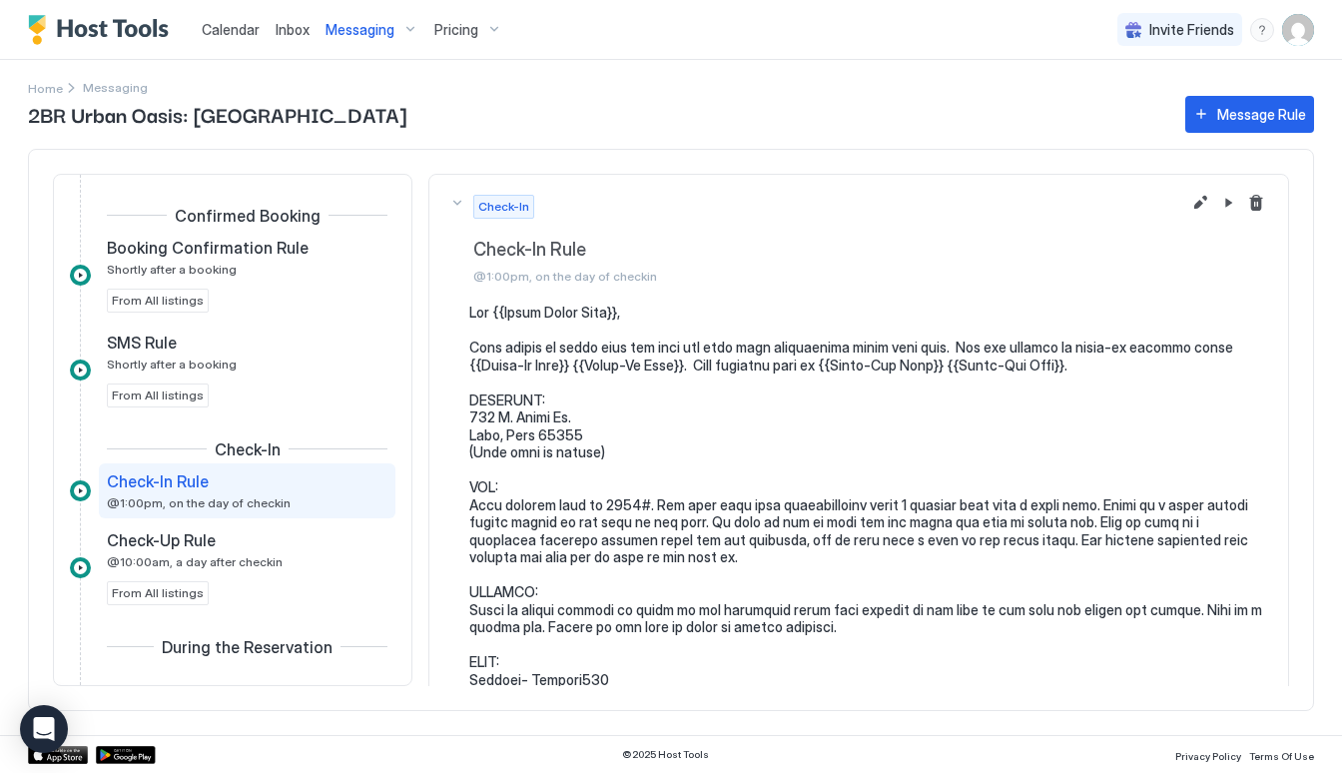
scroll to position [0, 0]
click at [1198, 200] on button "Edit message rule" at bounding box center [1200, 203] width 24 height 24
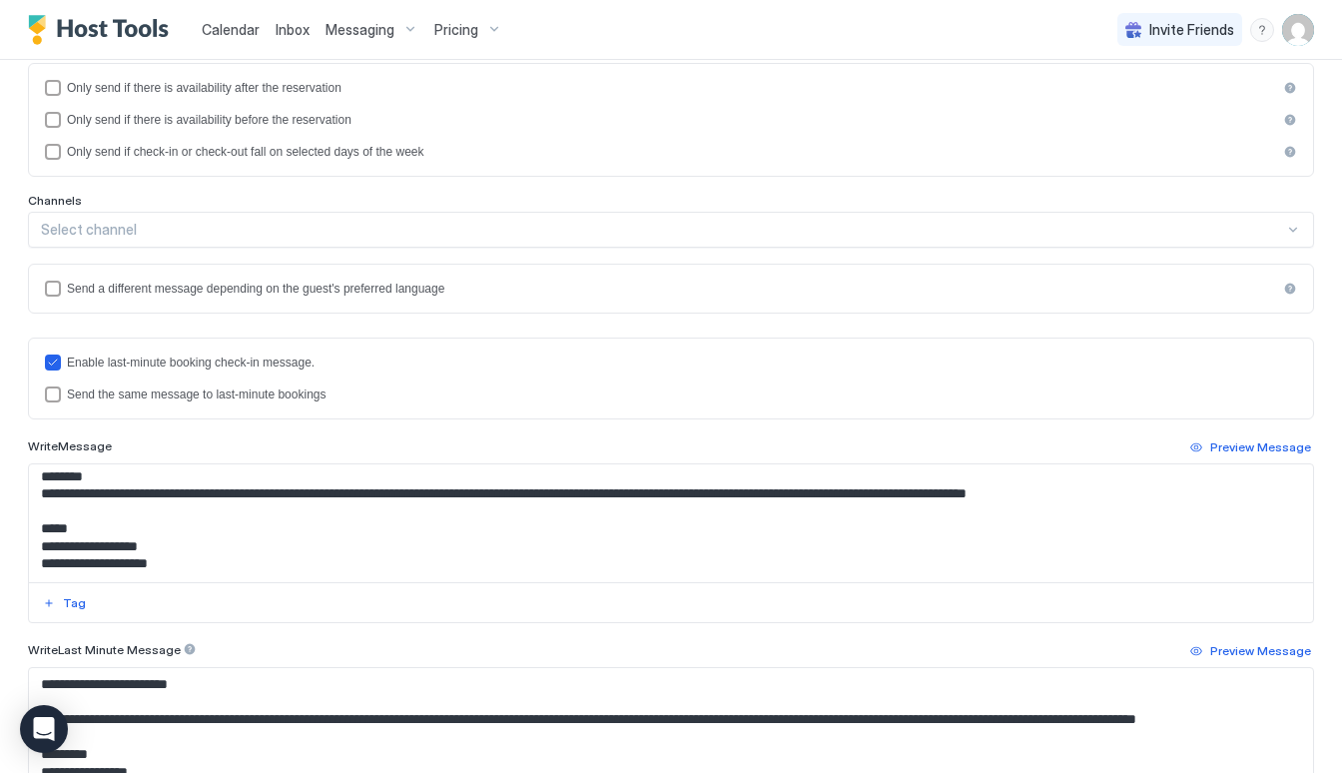
scroll to position [233, 0]
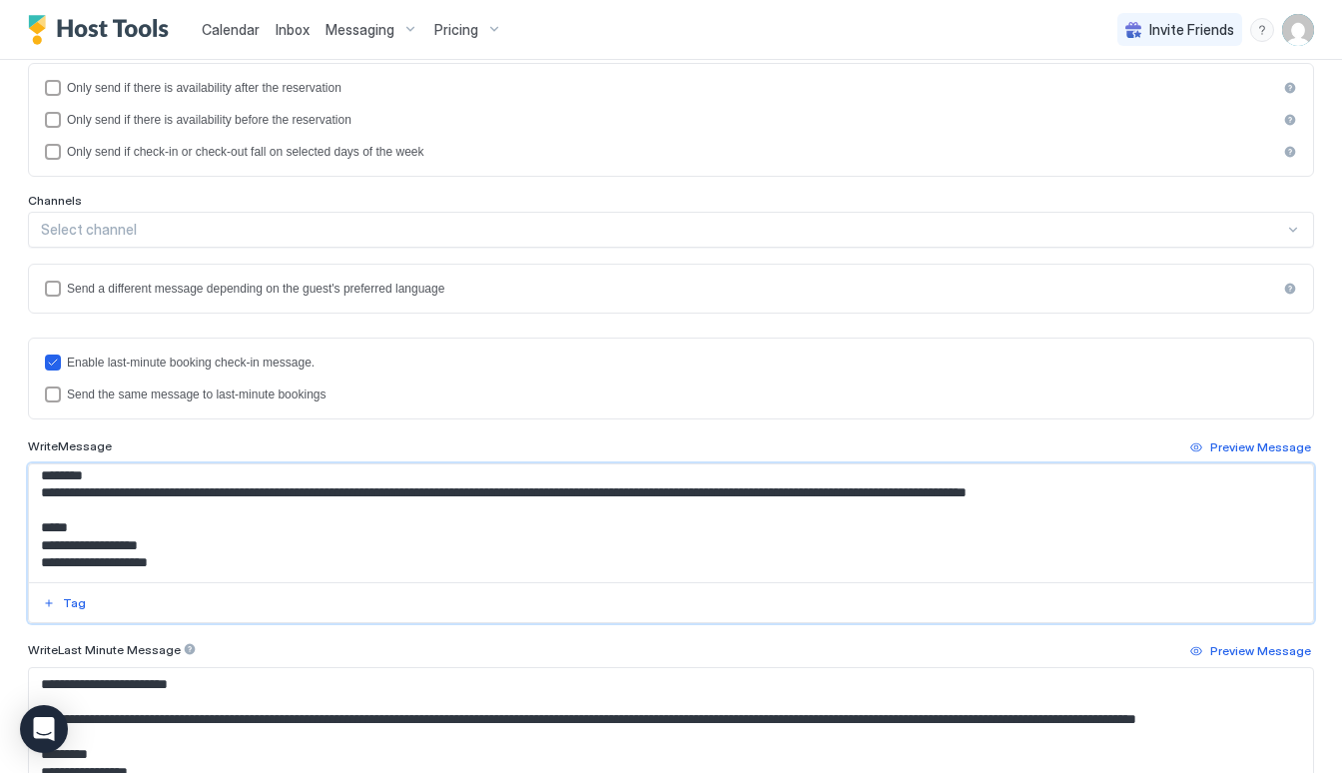
click at [1168, 506] on textarea "Input Field" at bounding box center [671, 523] width 1284 height 118
paste textarea "**********"
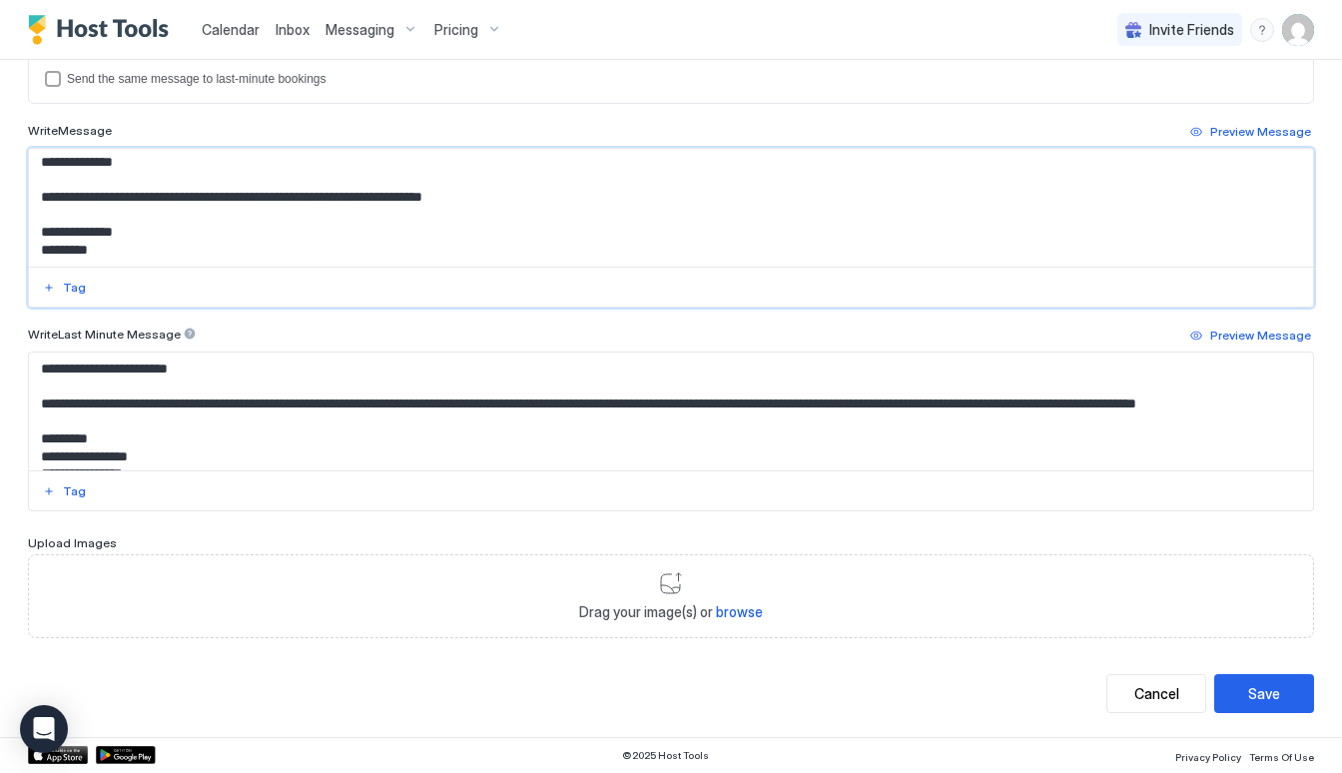
scroll to position [639, 0]
type textarea "**********"
click at [1184, 725] on div "**********" at bounding box center [671, 79] width 1286 height 1317
click at [1160, 678] on button "Cancel" at bounding box center [1156, 694] width 100 height 39
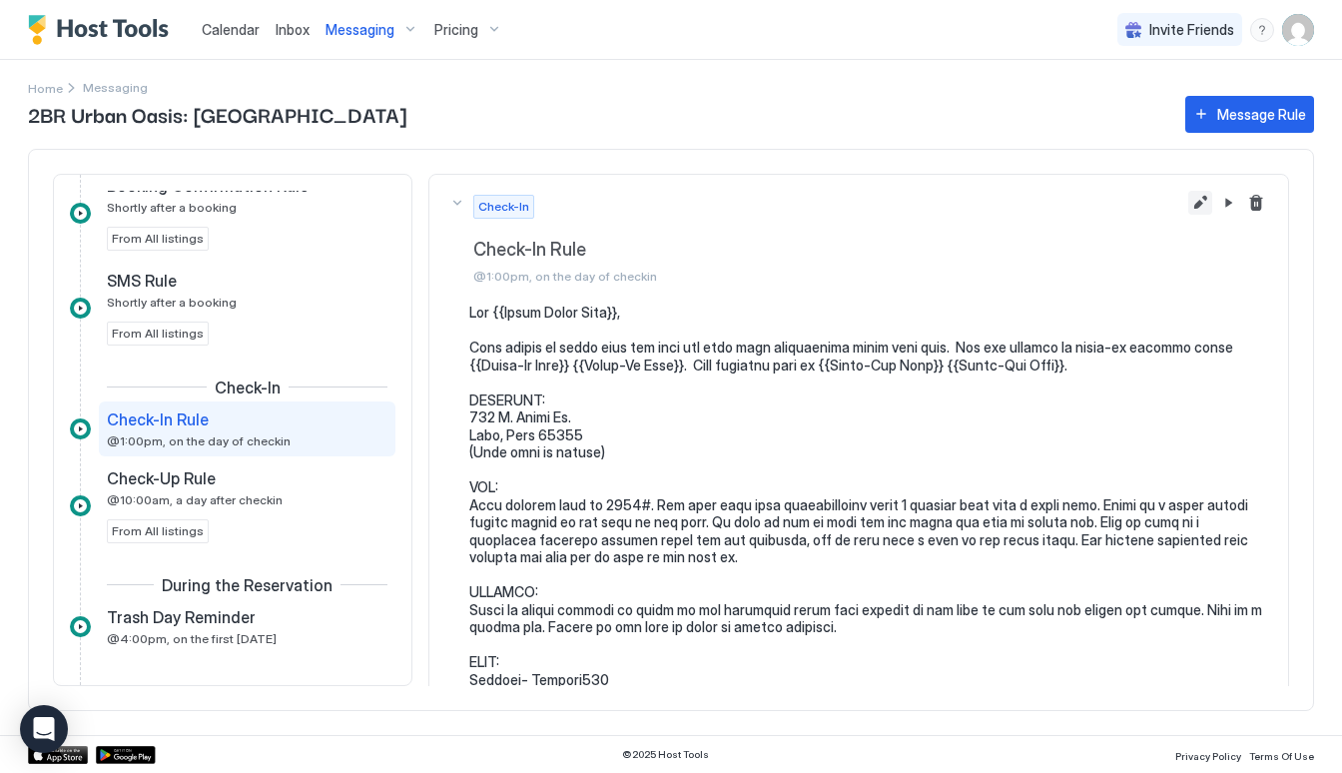
click at [1205, 206] on button "Edit message rule" at bounding box center [1200, 203] width 24 height 24
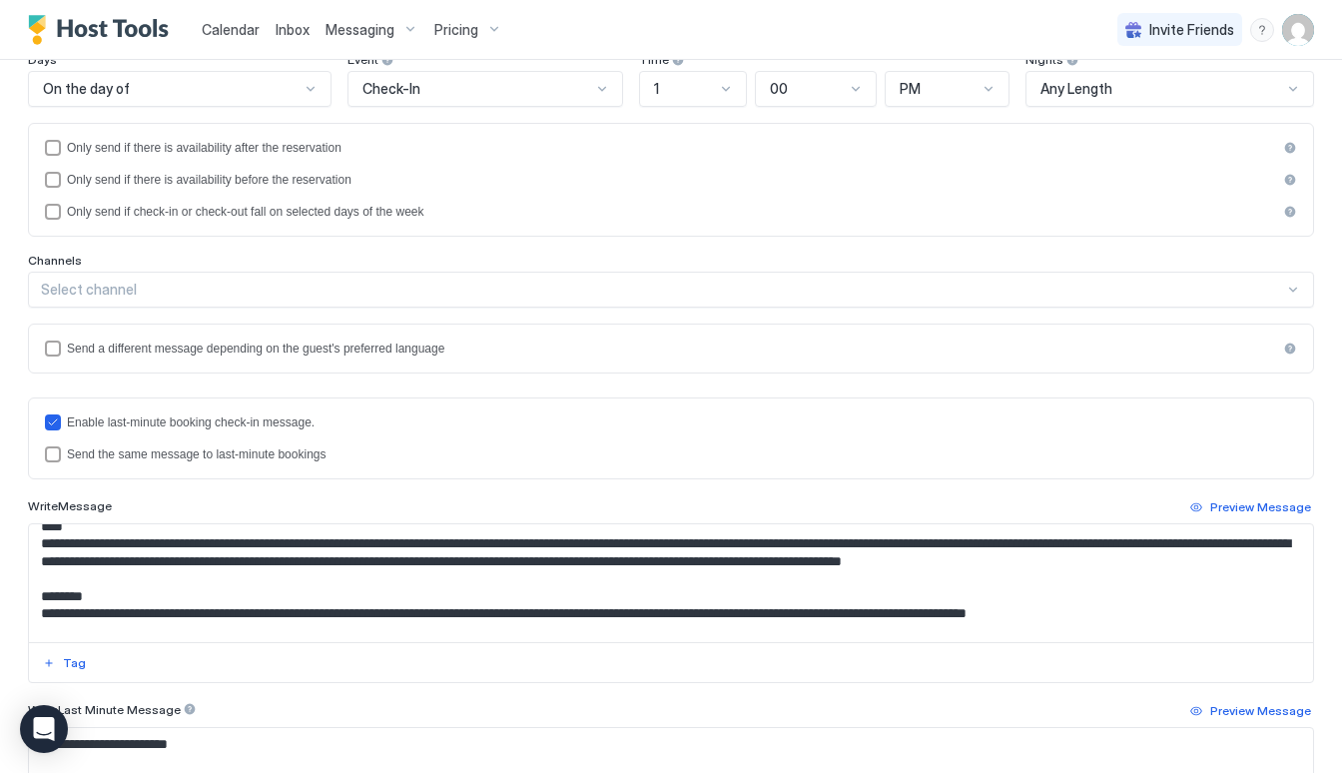
scroll to position [175, 0]
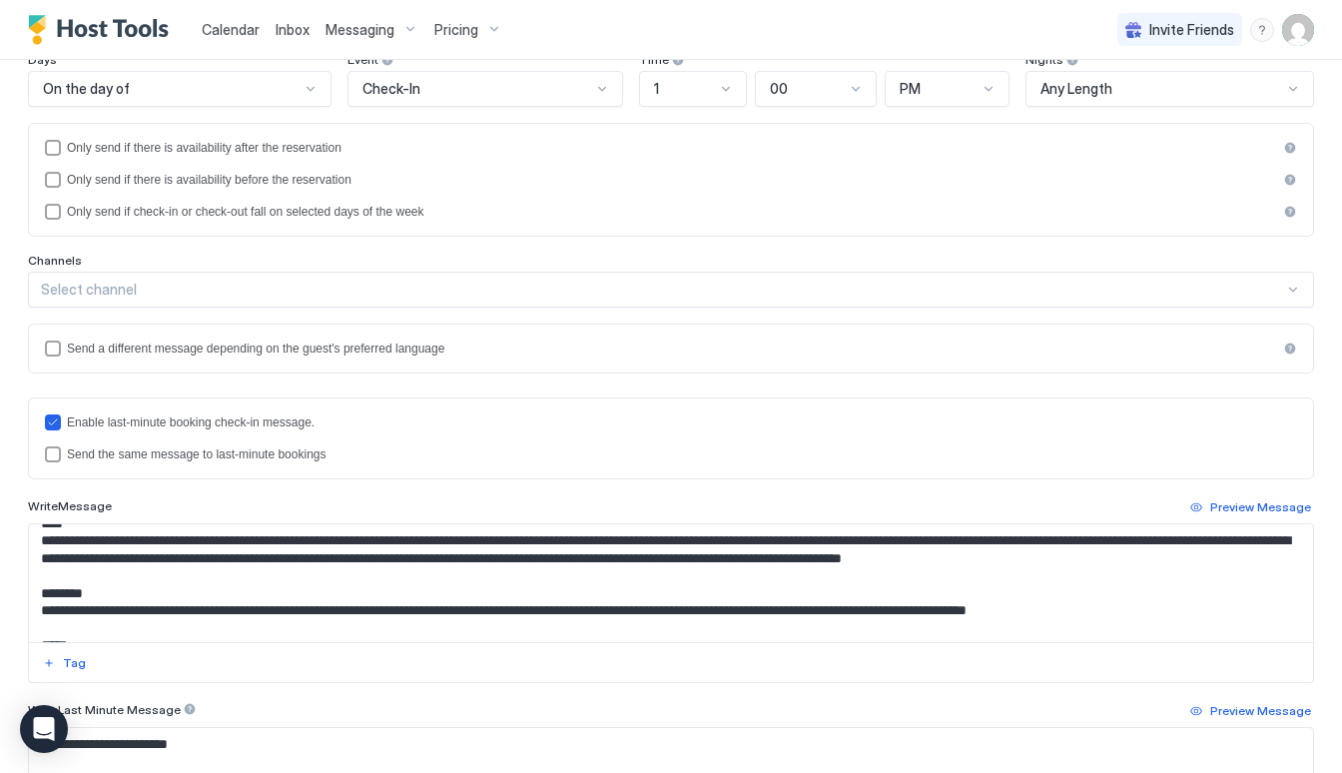
click at [1145, 623] on textarea "Input Field" at bounding box center [671, 583] width 1284 height 118
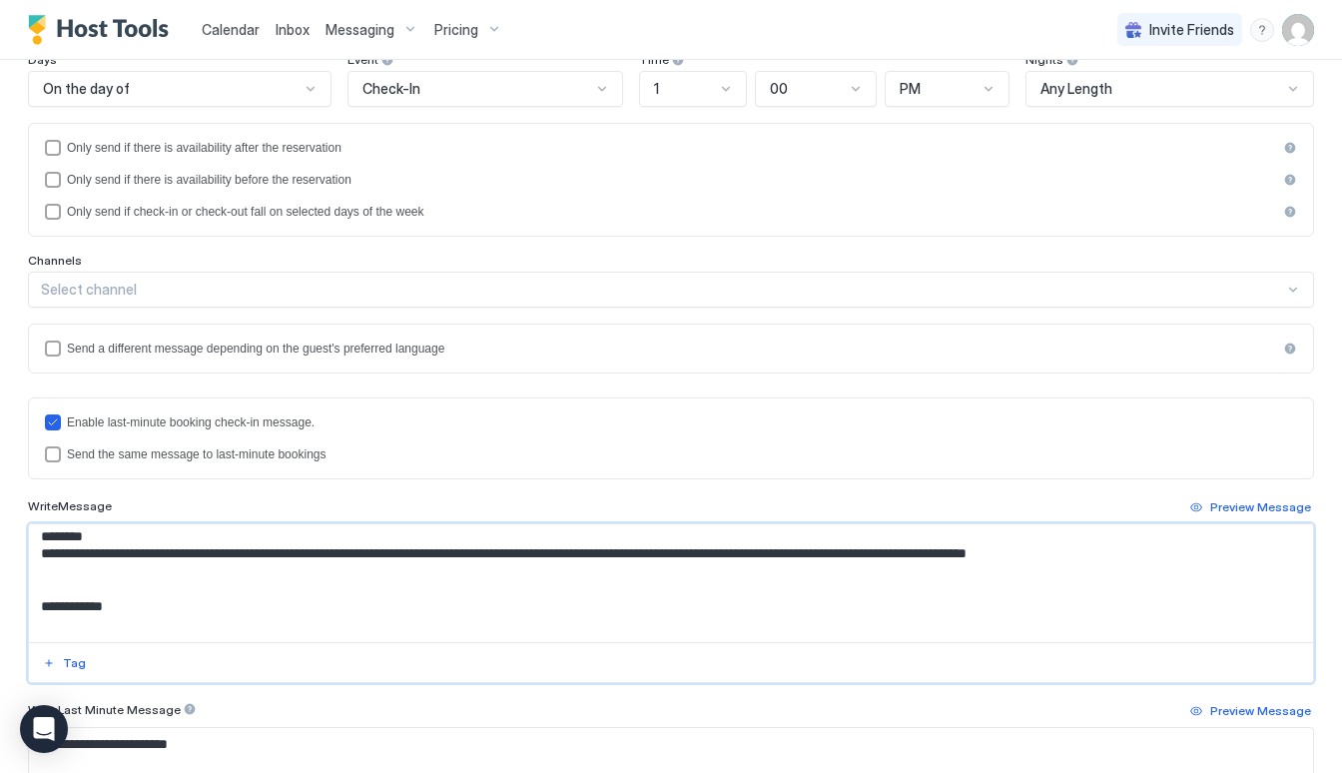
scroll to position [247, 0]
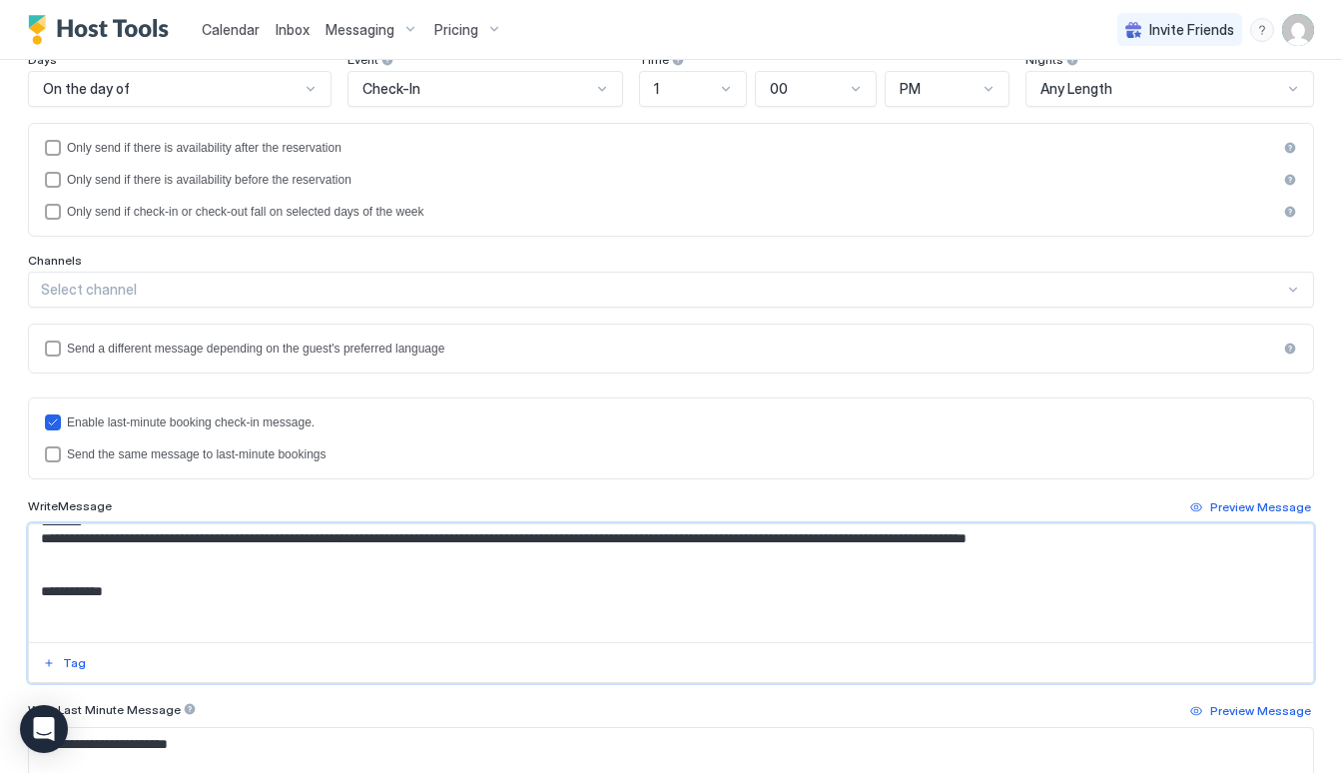
paste textarea "**********"
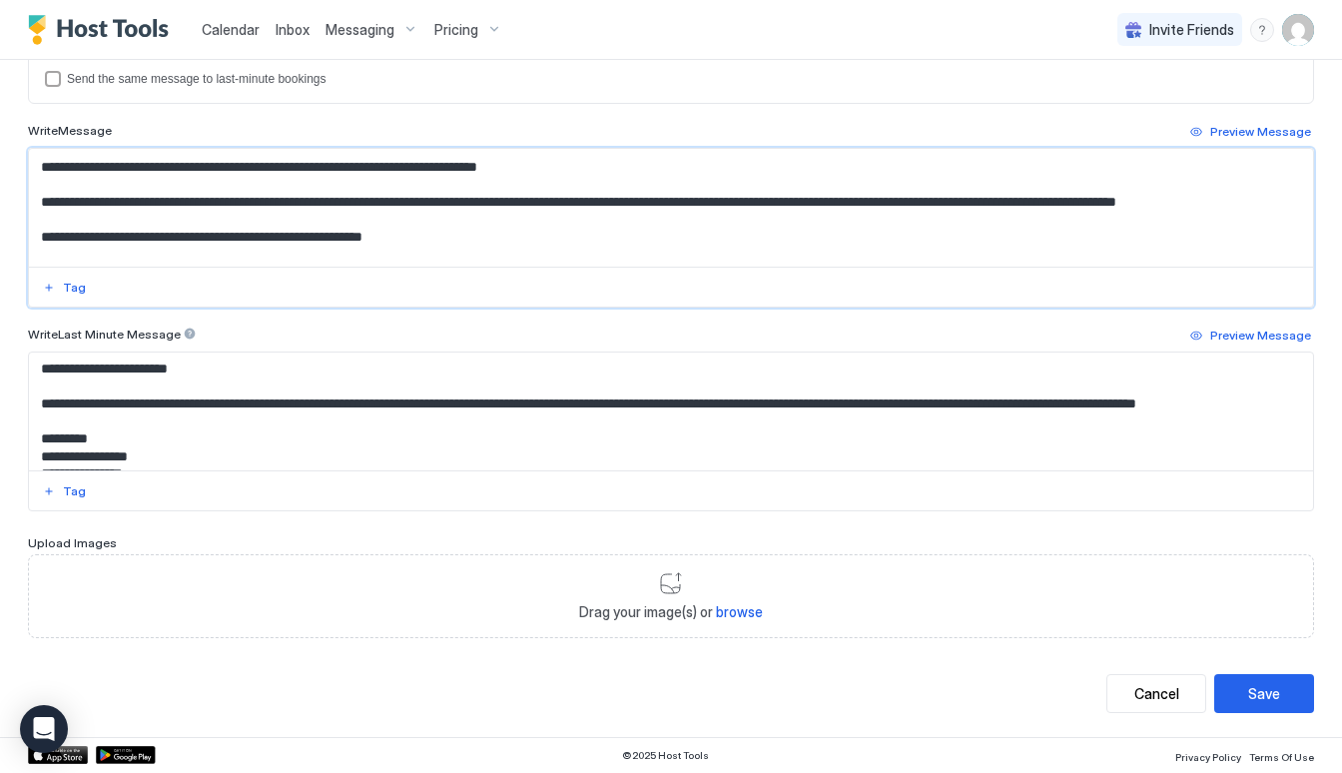
scroll to position [639, 0]
type textarea "**********"
click at [1167, 678] on button "Cancel" at bounding box center [1156, 694] width 100 height 39
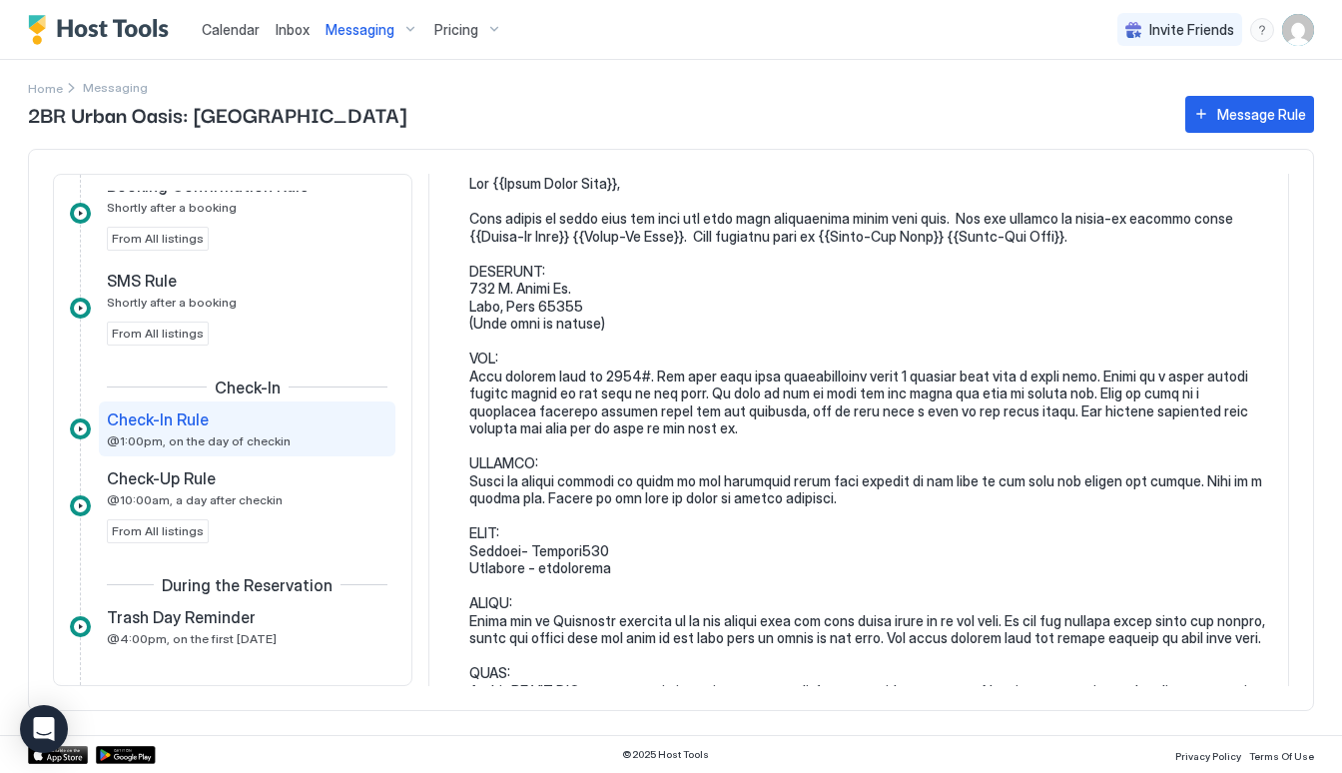
scroll to position [130, 0]
click at [1257, 127] on button "Message Rule" at bounding box center [1249, 114] width 129 height 37
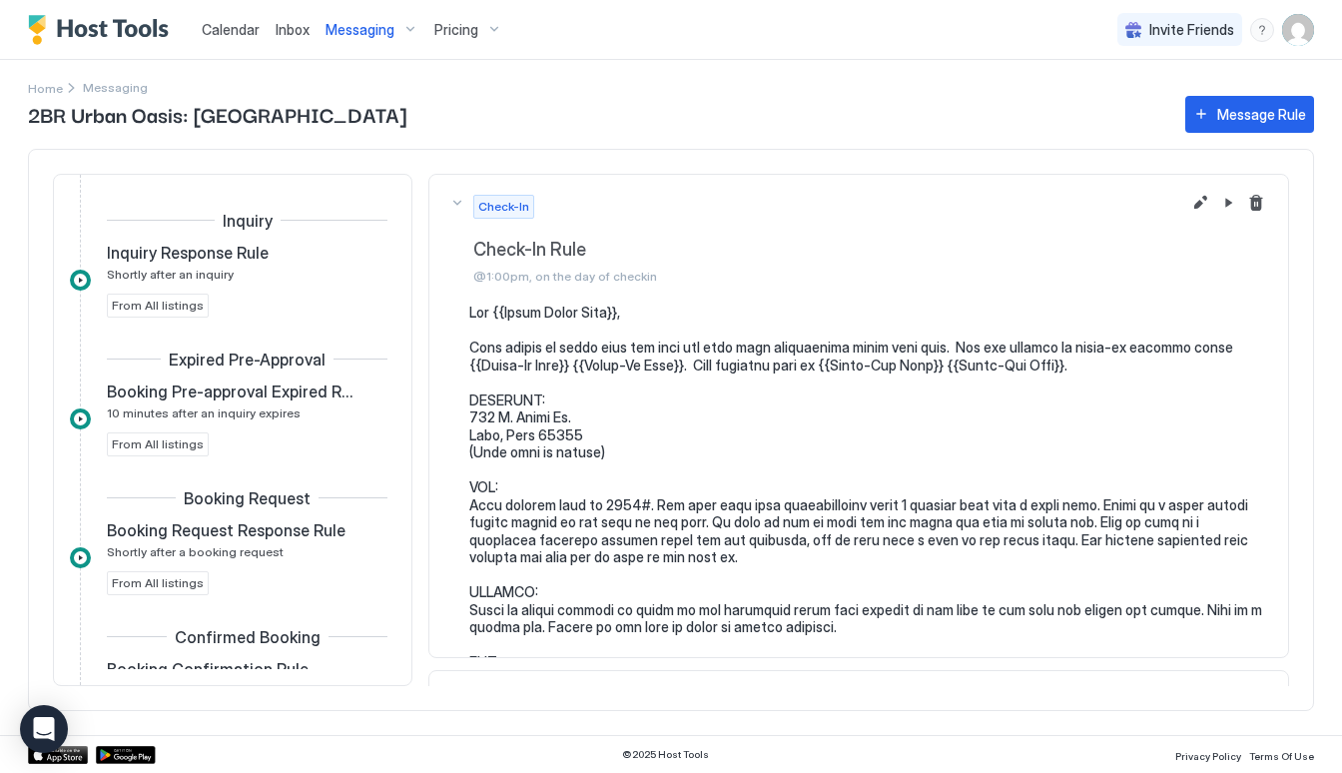
scroll to position [483, 0]
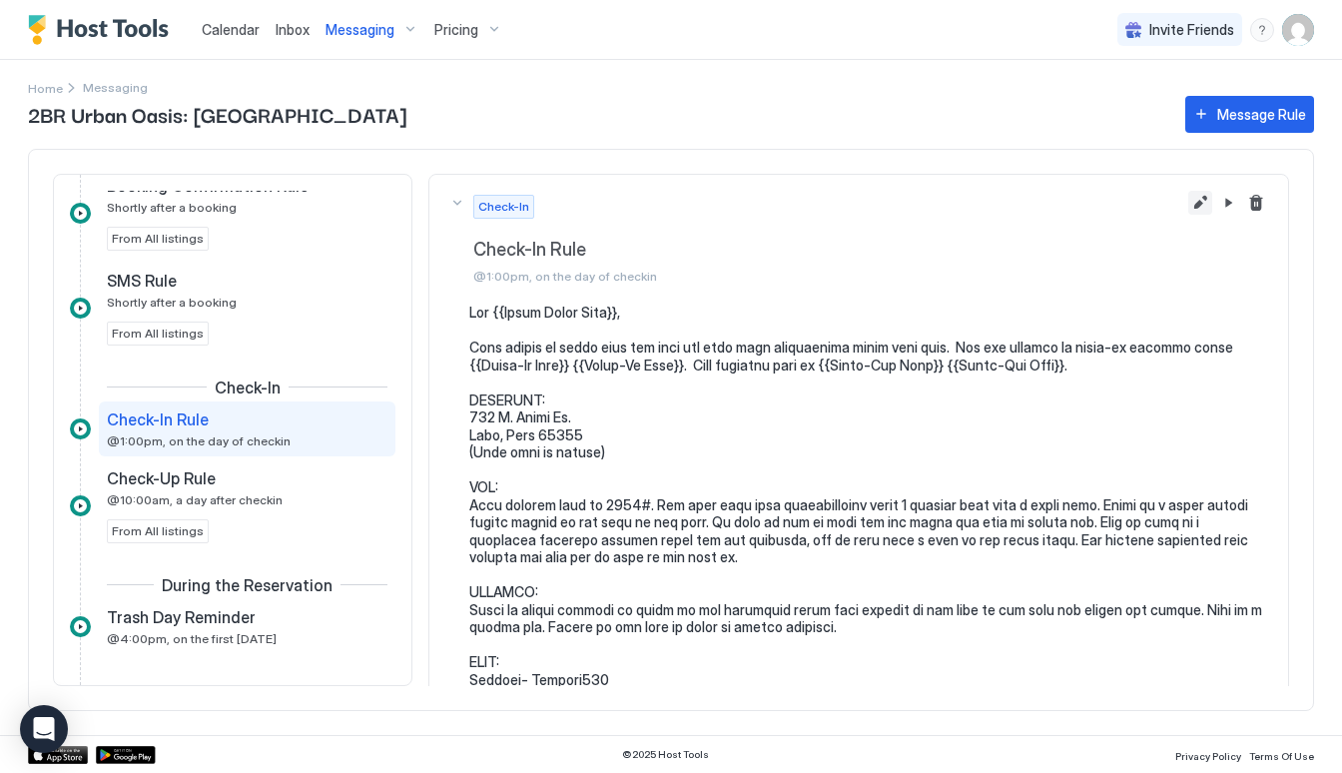
click at [1197, 204] on button "Edit message rule" at bounding box center [1200, 203] width 24 height 24
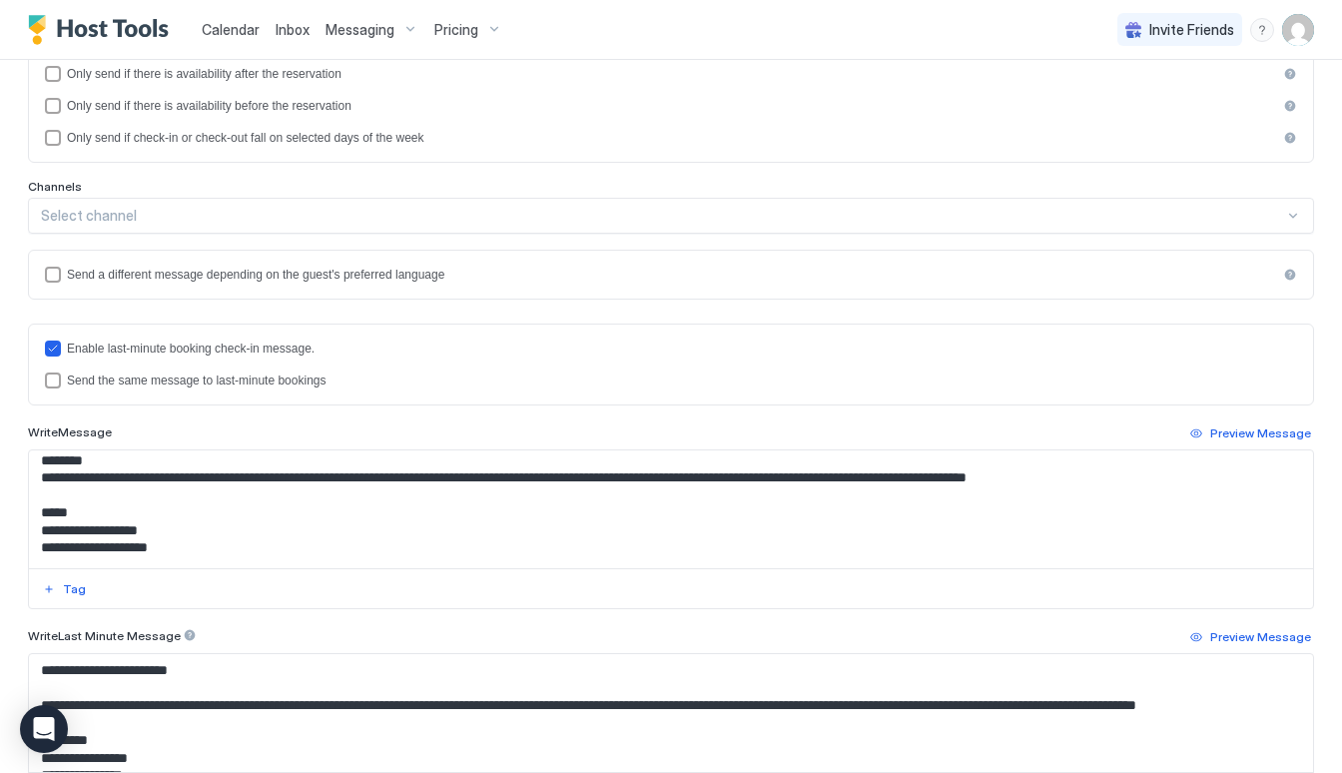
scroll to position [241, 0]
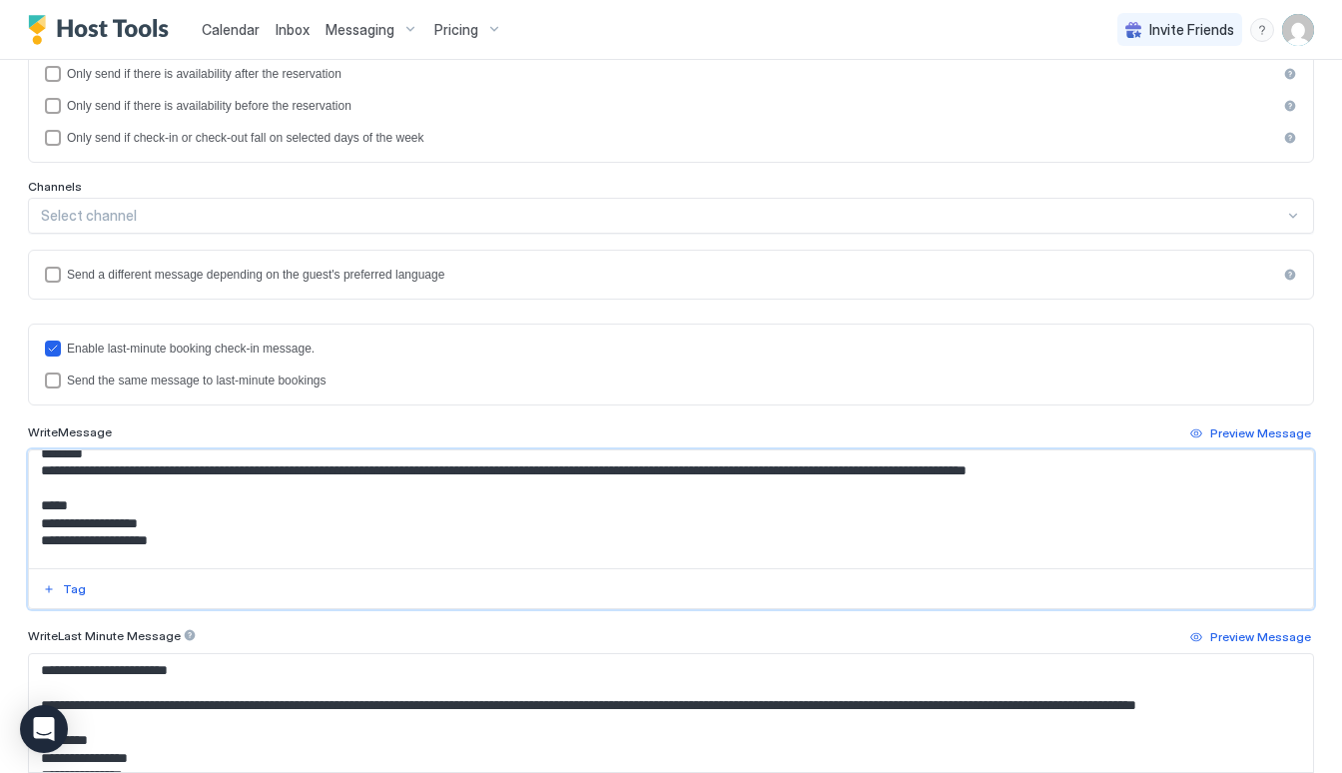
click at [1137, 483] on textarea "Input Field" at bounding box center [671, 509] width 1284 height 118
paste textarea "**********"
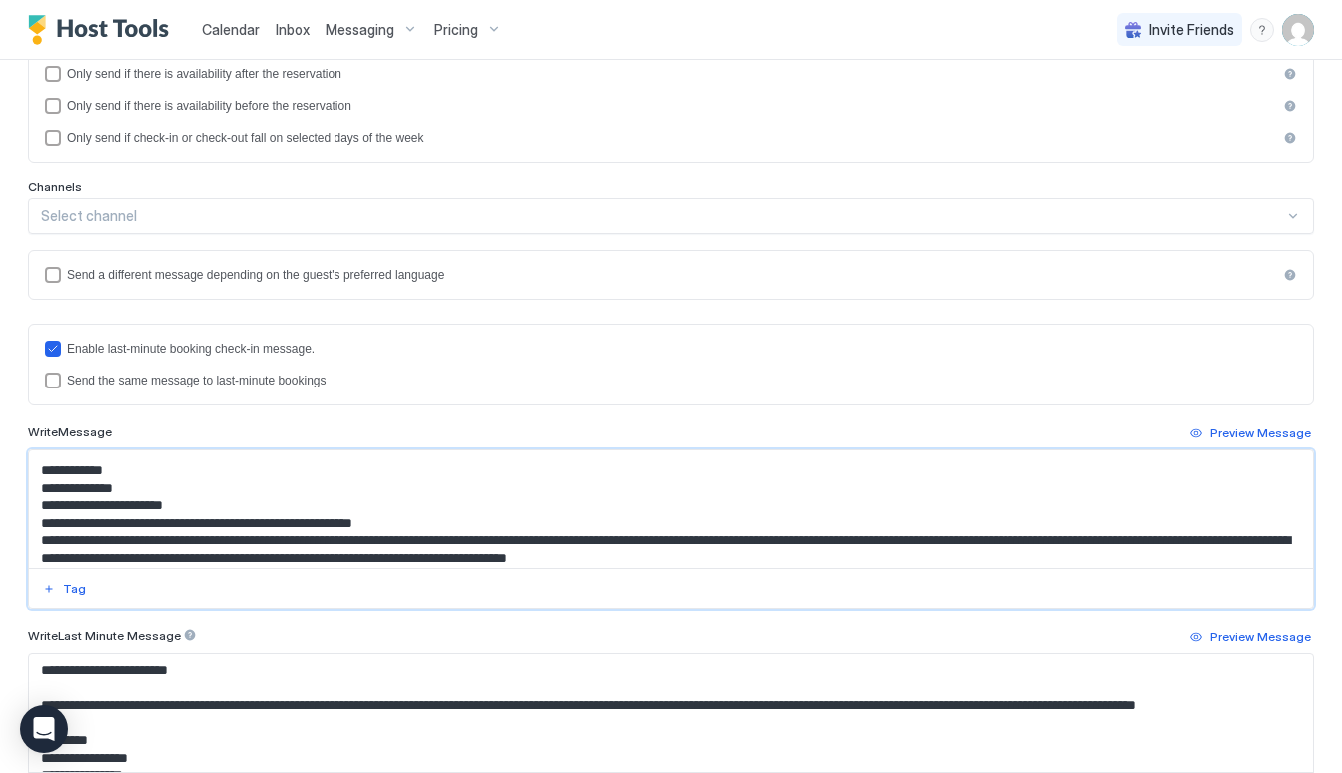
scroll to position [277, 0]
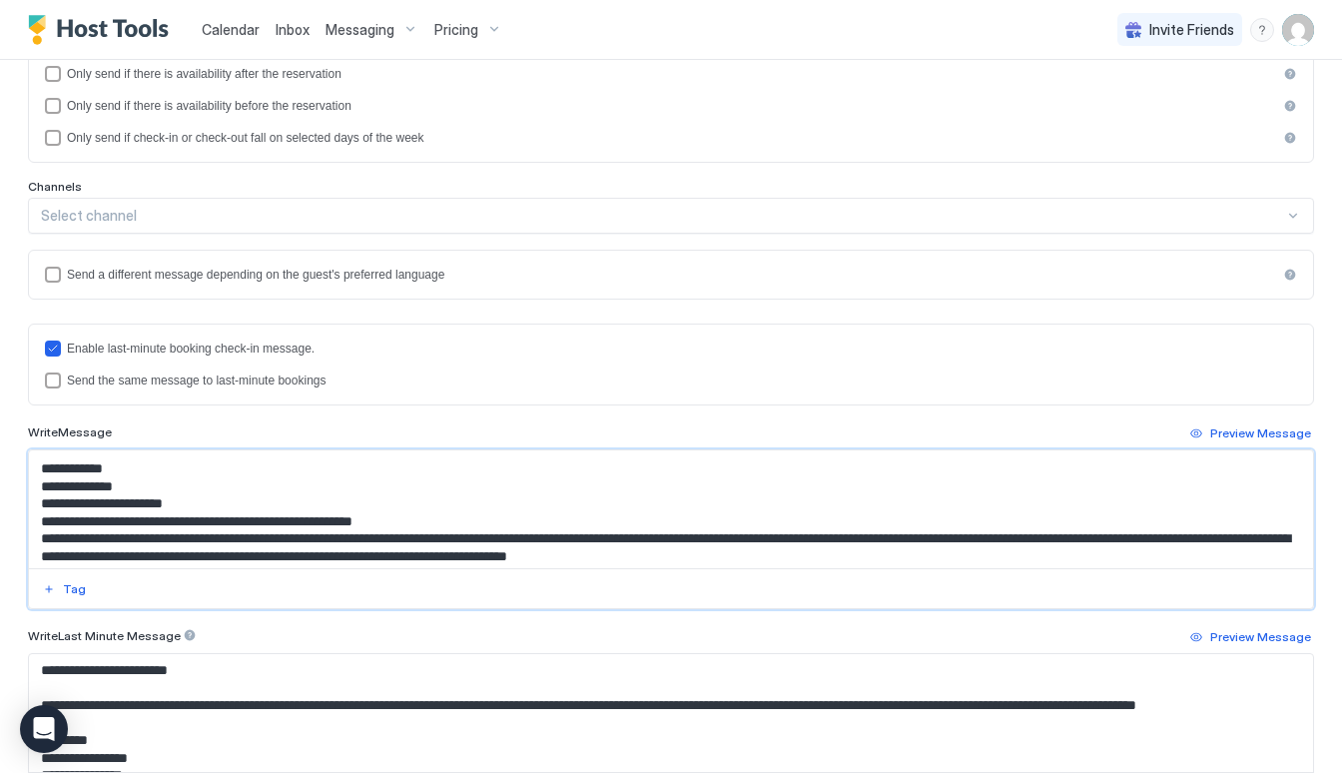
drag, startPoint x: 132, startPoint y: 494, endPoint x: 31, endPoint y: 500, distance: 101.0
click at [31, 501] on textarea "Input Field" at bounding box center [671, 509] width 1284 height 118
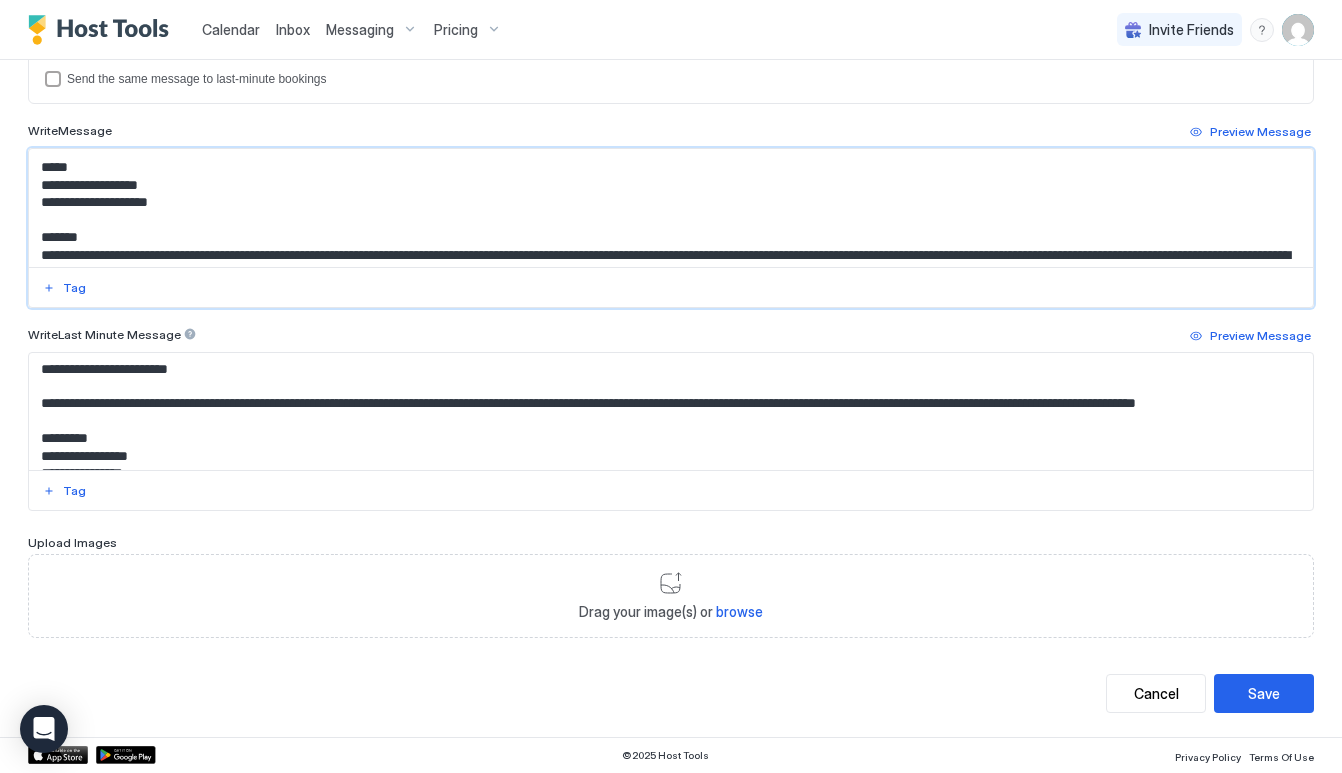
scroll to position [639, 0]
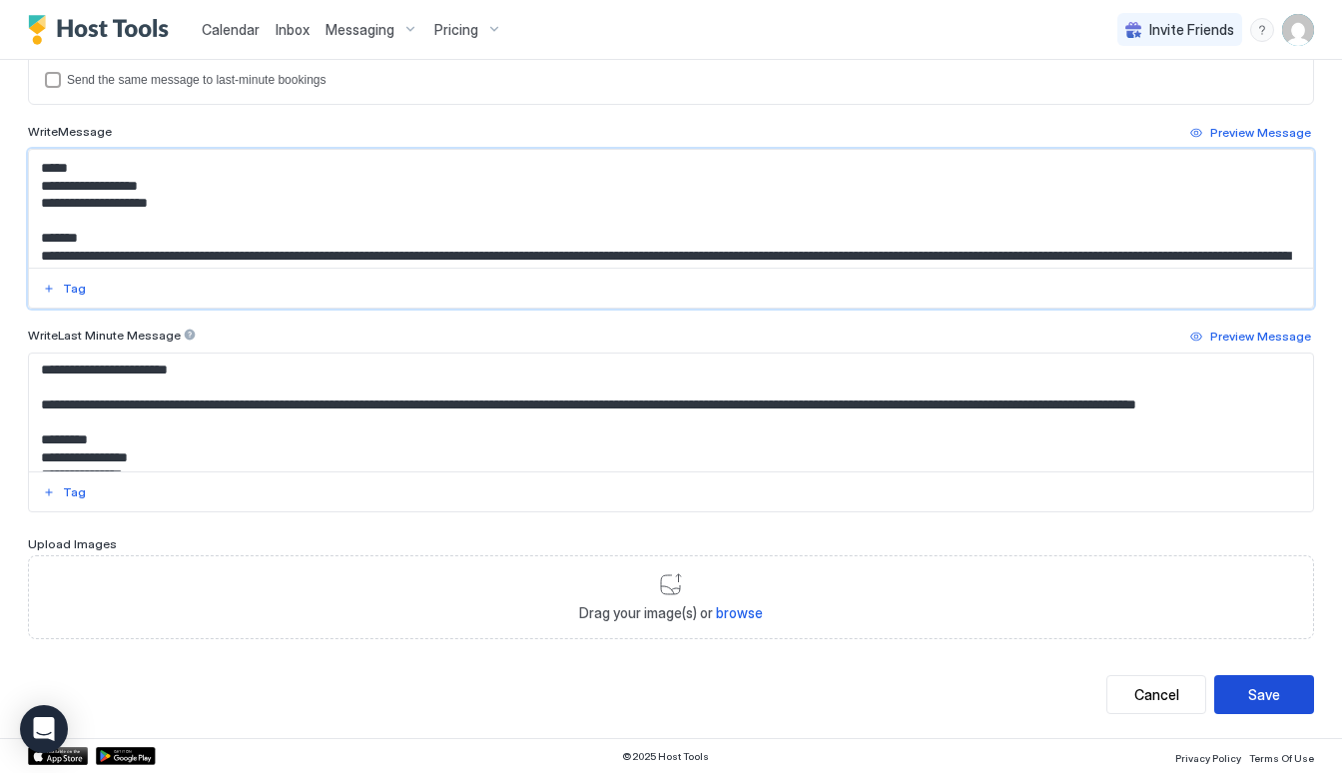
type textarea "**********"
click at [1258, 695] on div "Save" at bounding box center [1264, 694] width 32 height 21
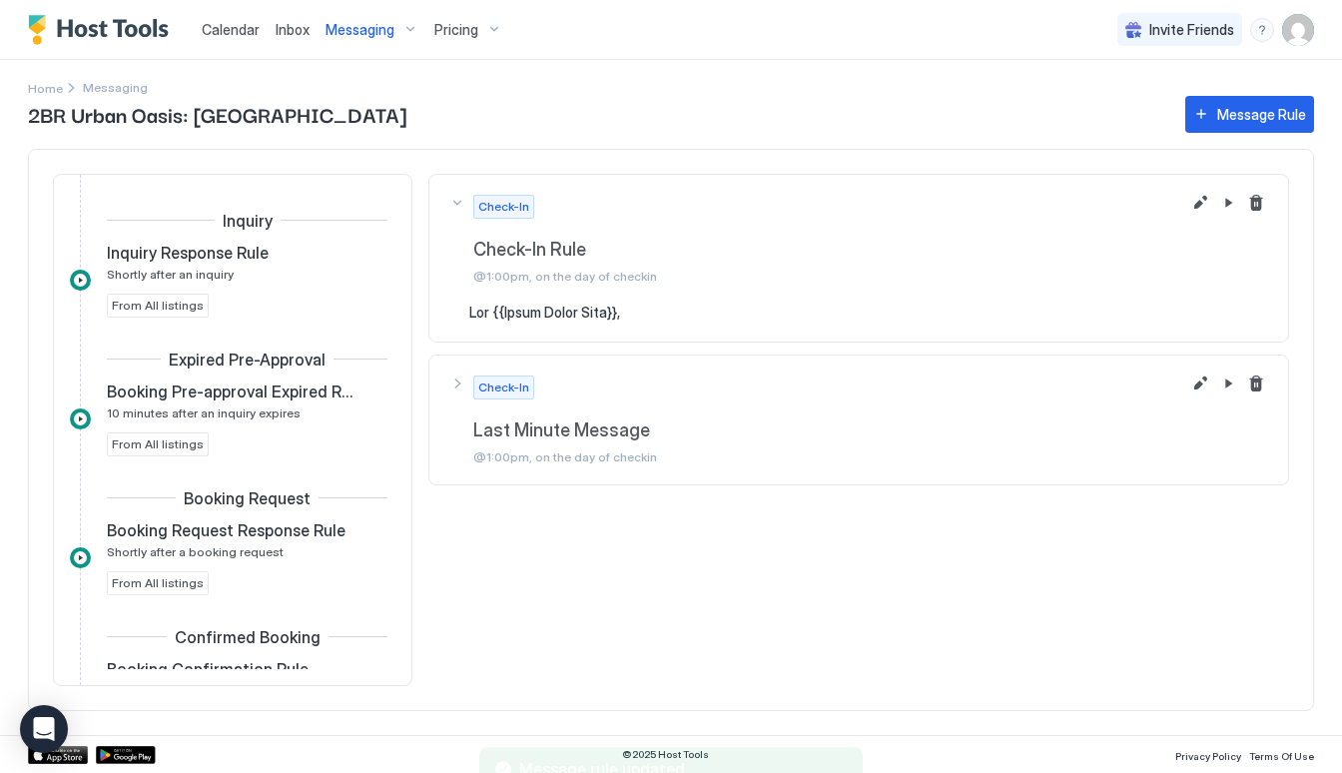
scroll to position [483, 0]
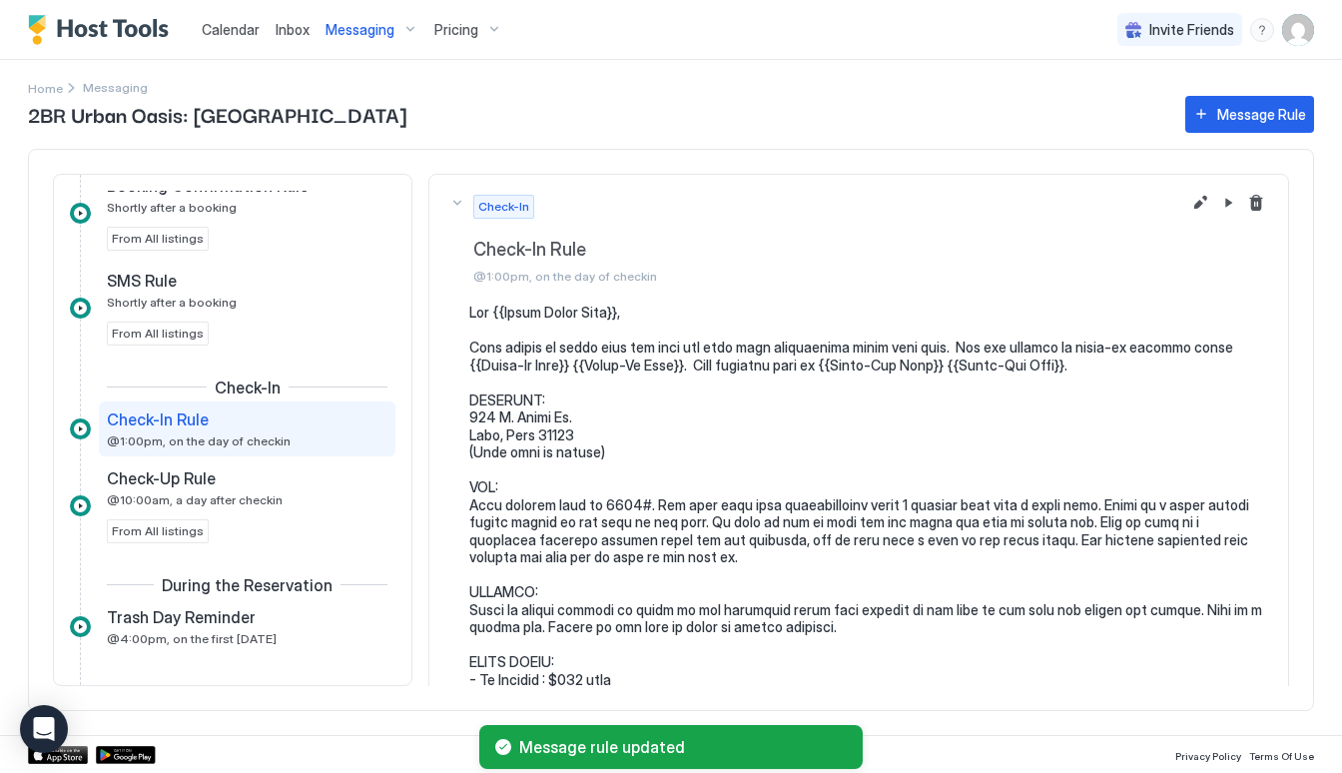
click at [357, 28] on span "Messaging" at bounding box center [359, 30] width 69 height 18
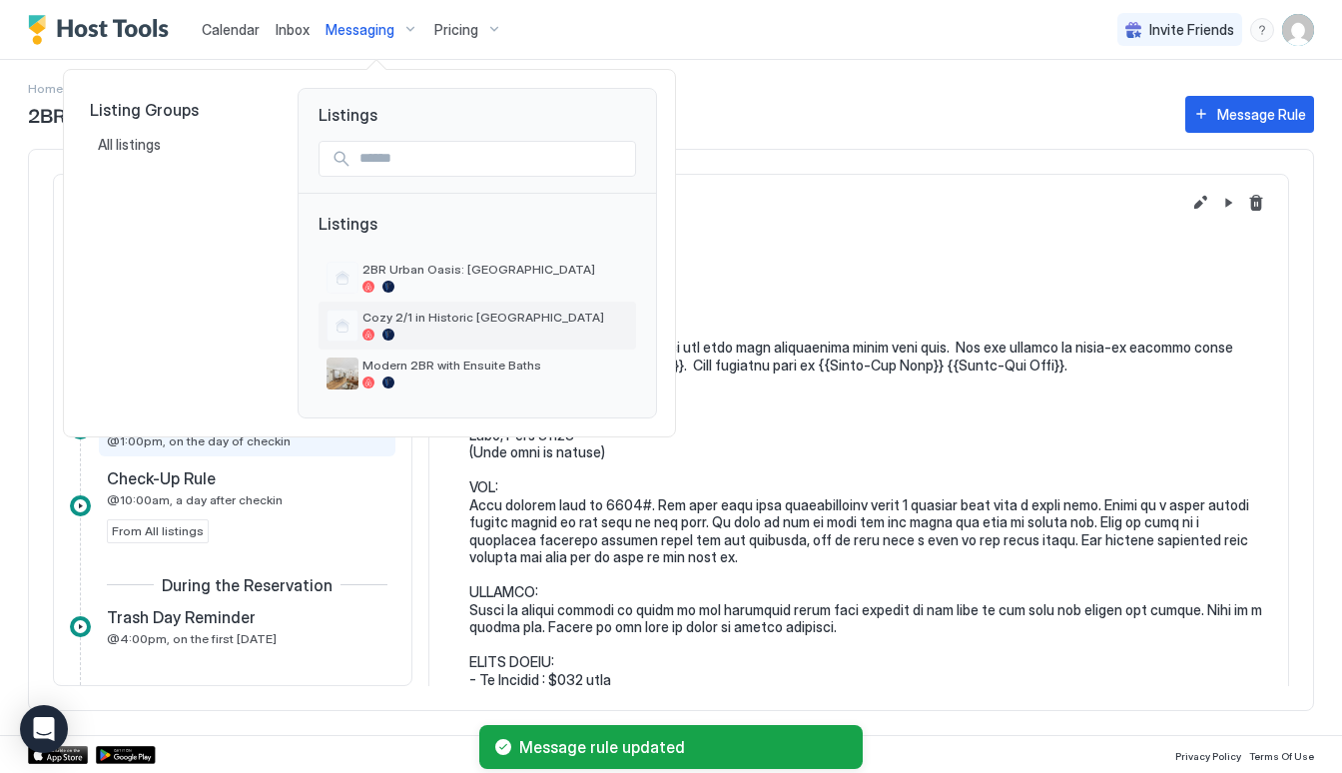
click at [401, 310] on span "Cozy 2/1 in Historic [GEOGRAPHIC_DATA]" at bounding box center [495, 316] width 266 height 15
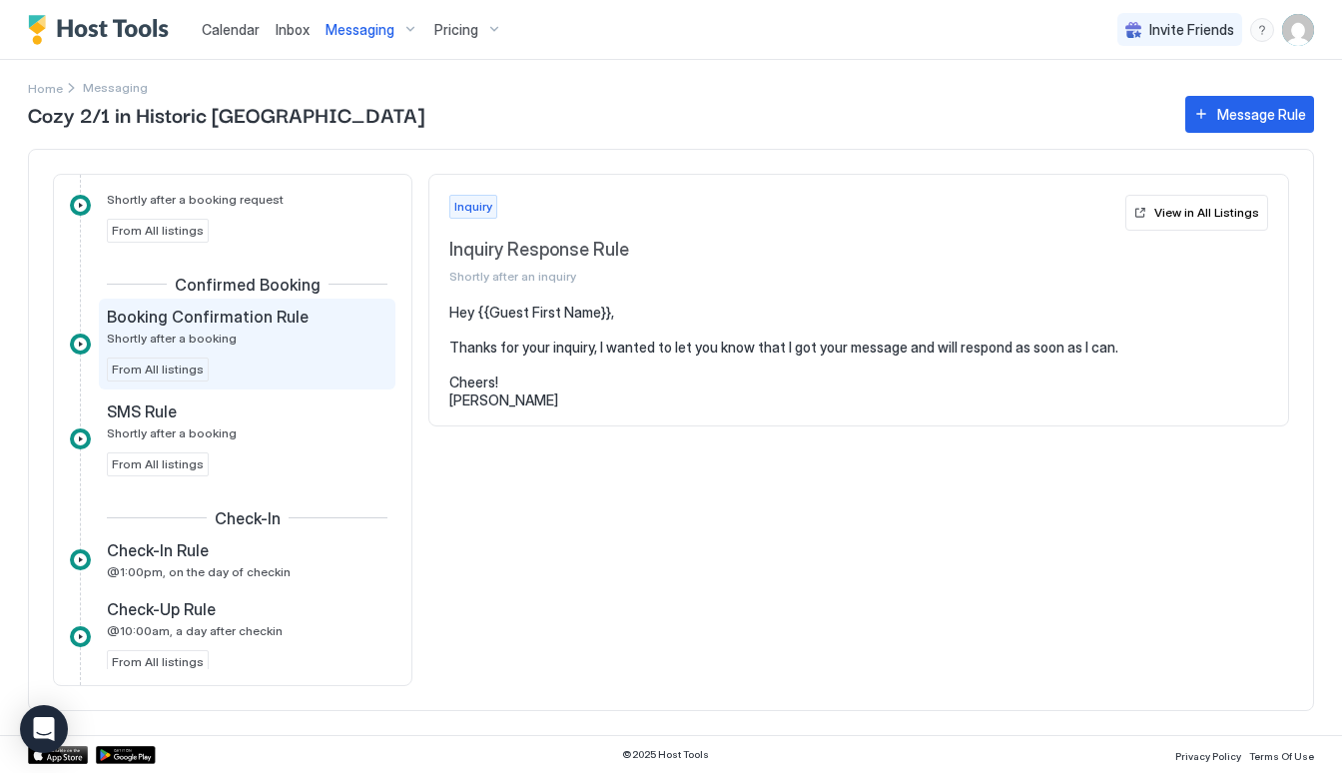
scroll to position [360, 0]
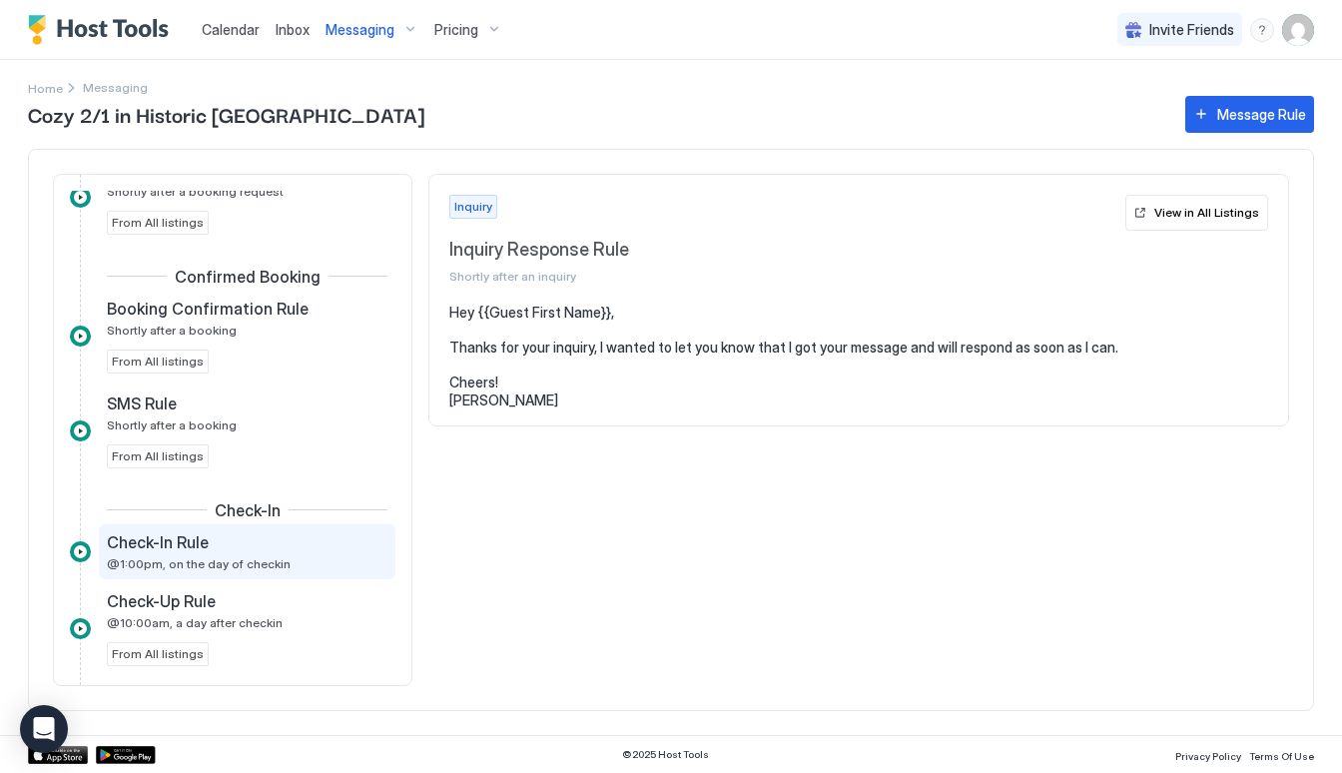
click at [208, 558] on span "@1:00pm, on the day of checkin" at bounding box center [199, 563] width 184 height 15
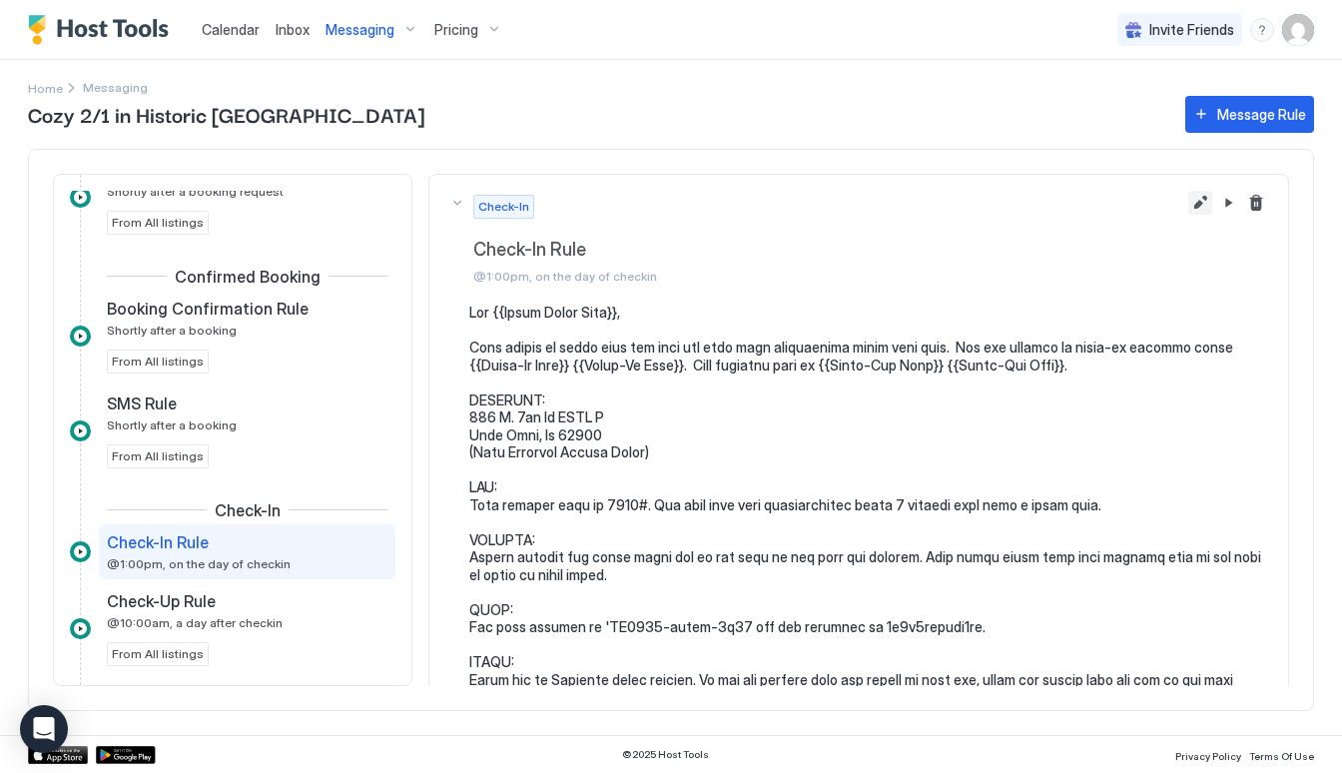
click at [1201, 207] on button "Edit message rule" at bounding box center [1200, 203] width 24 height 24
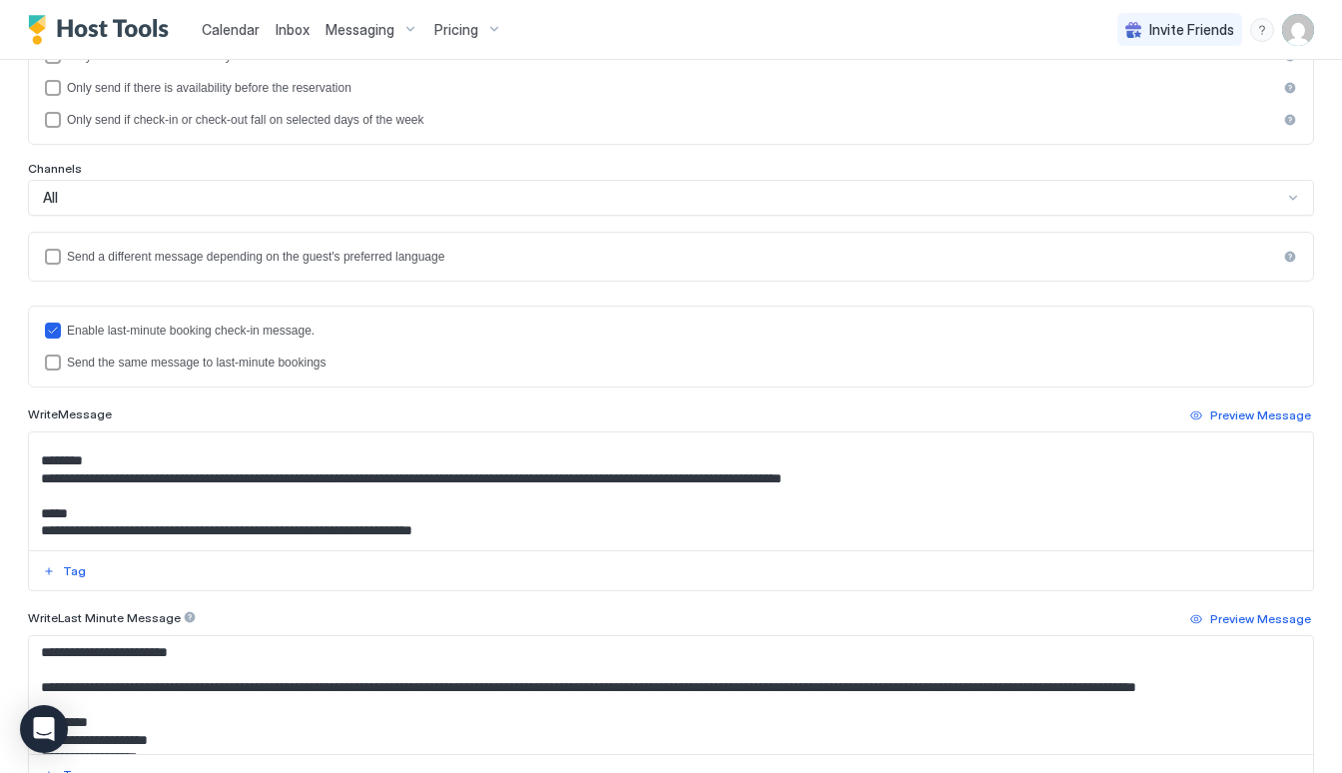
scroll to position [209, 0]
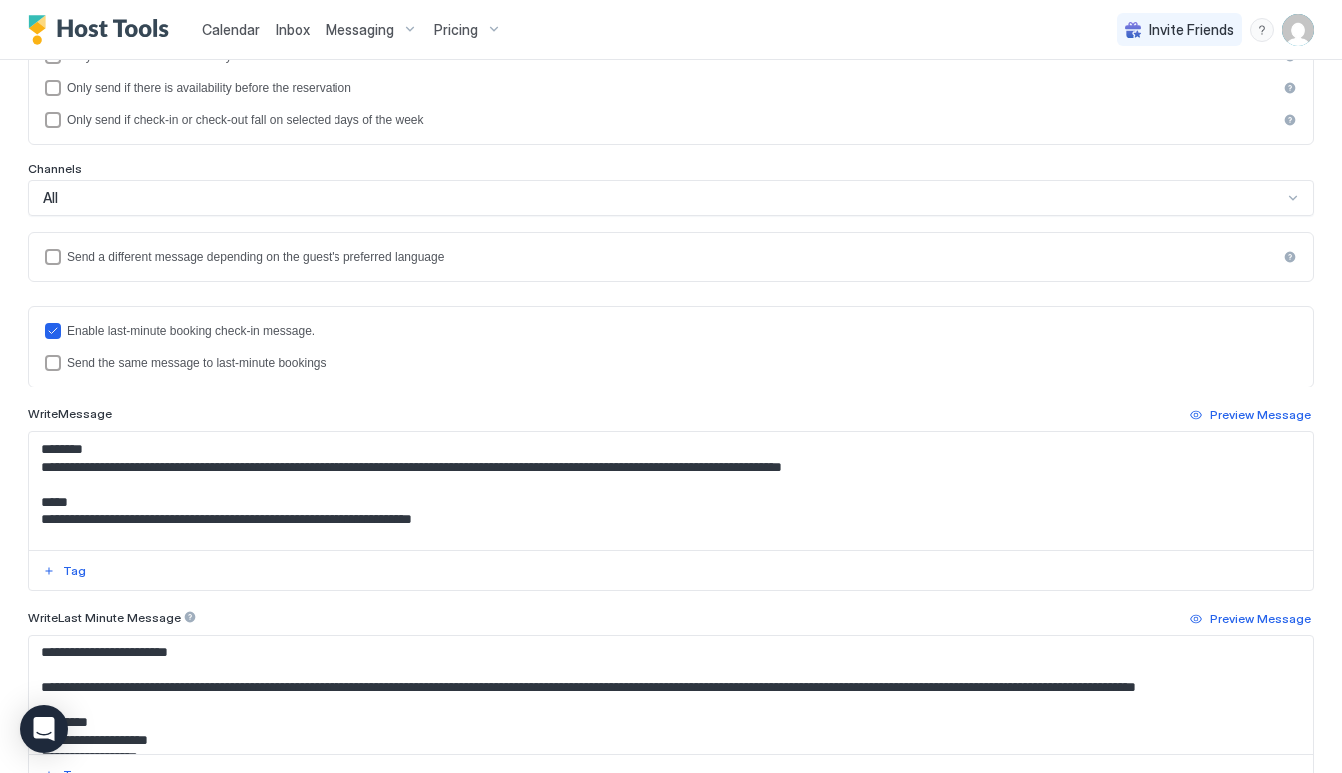
click at [904, 484] on textarea "Input Field" at bounding box center [671, 491] width 1284 height 118
paste textarea "**********"
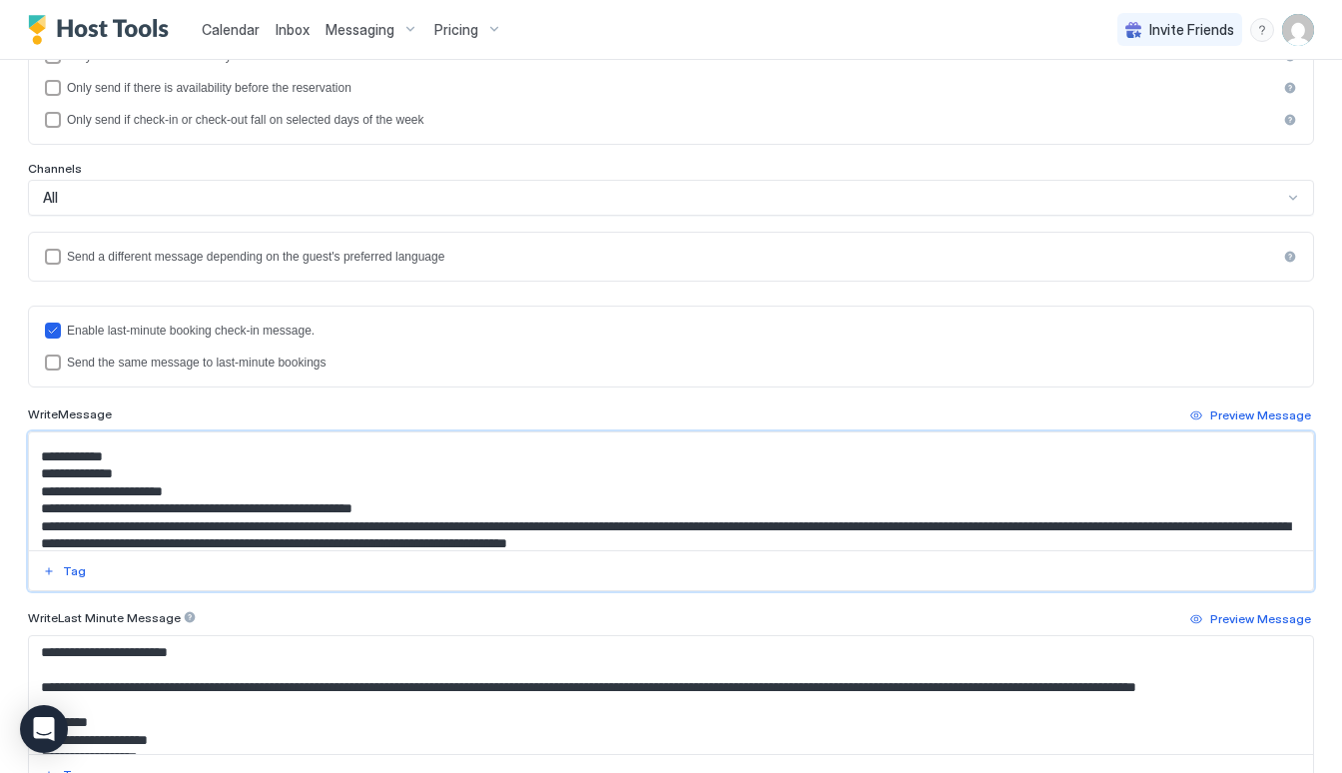
scroll to position [254, 0]
drag, startPoint x: 168, startPoint y: 481, endPoint x: 36, endPoint y: 476, distance: 131.9
click at [36, 476] on textarea "Input Field" at bounding box center [671, 491] width 1284 height 118
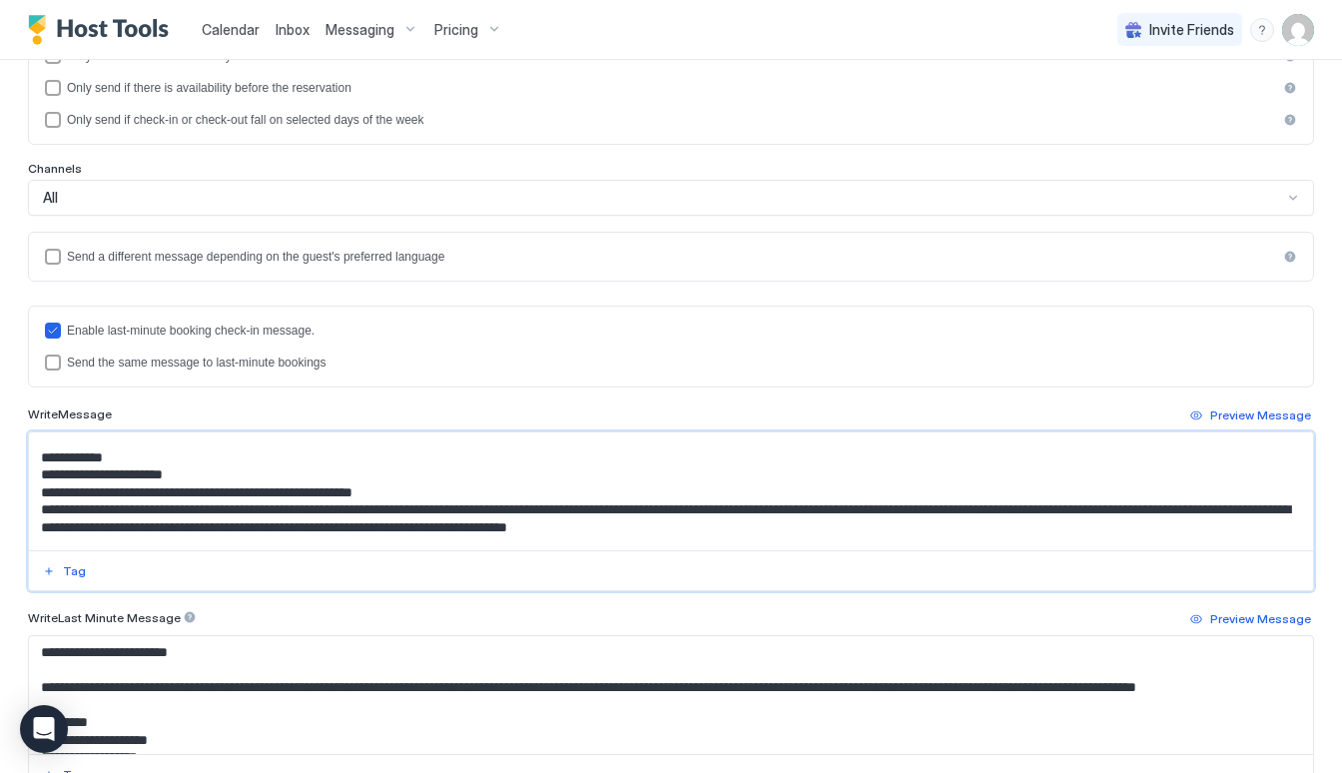
click at [81, 474] on textarea "Input Field" at bounding box center [671, 491] width 1284 height 118
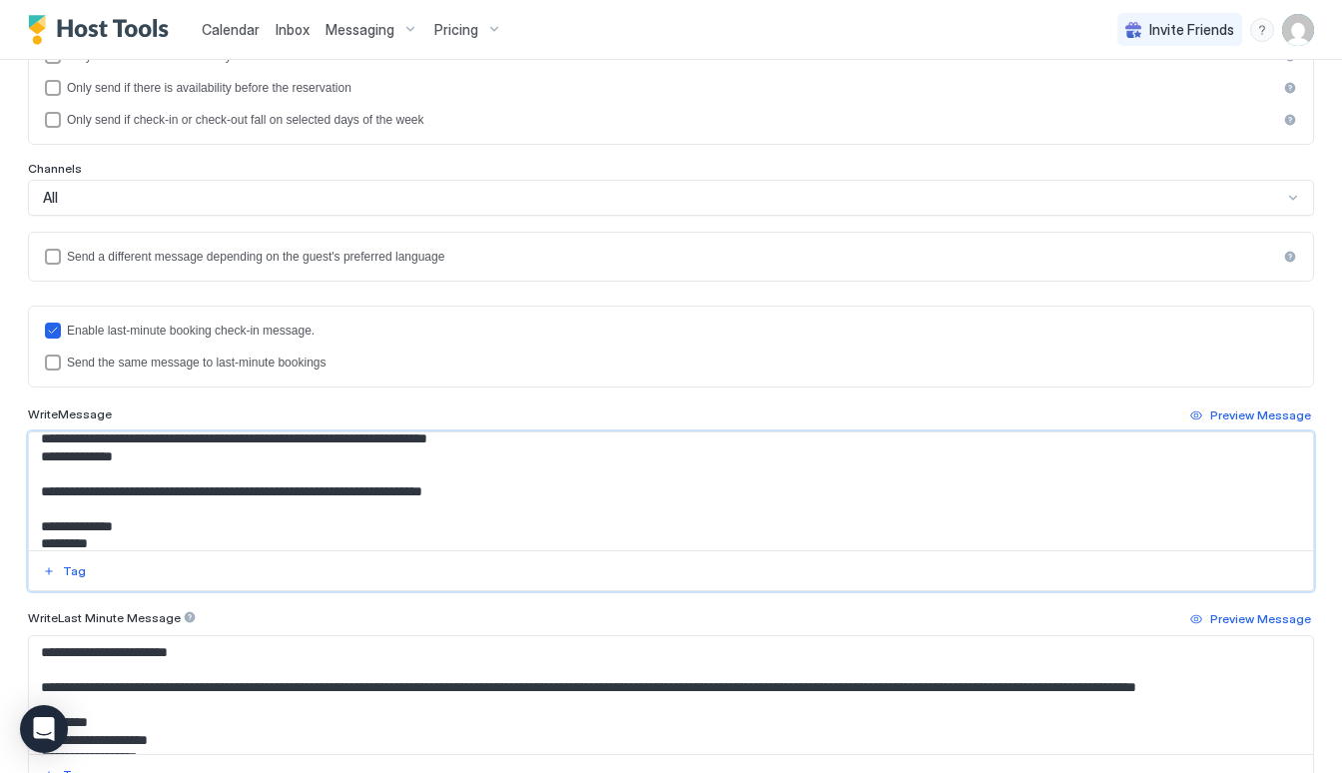
scroll to position [831, 0]
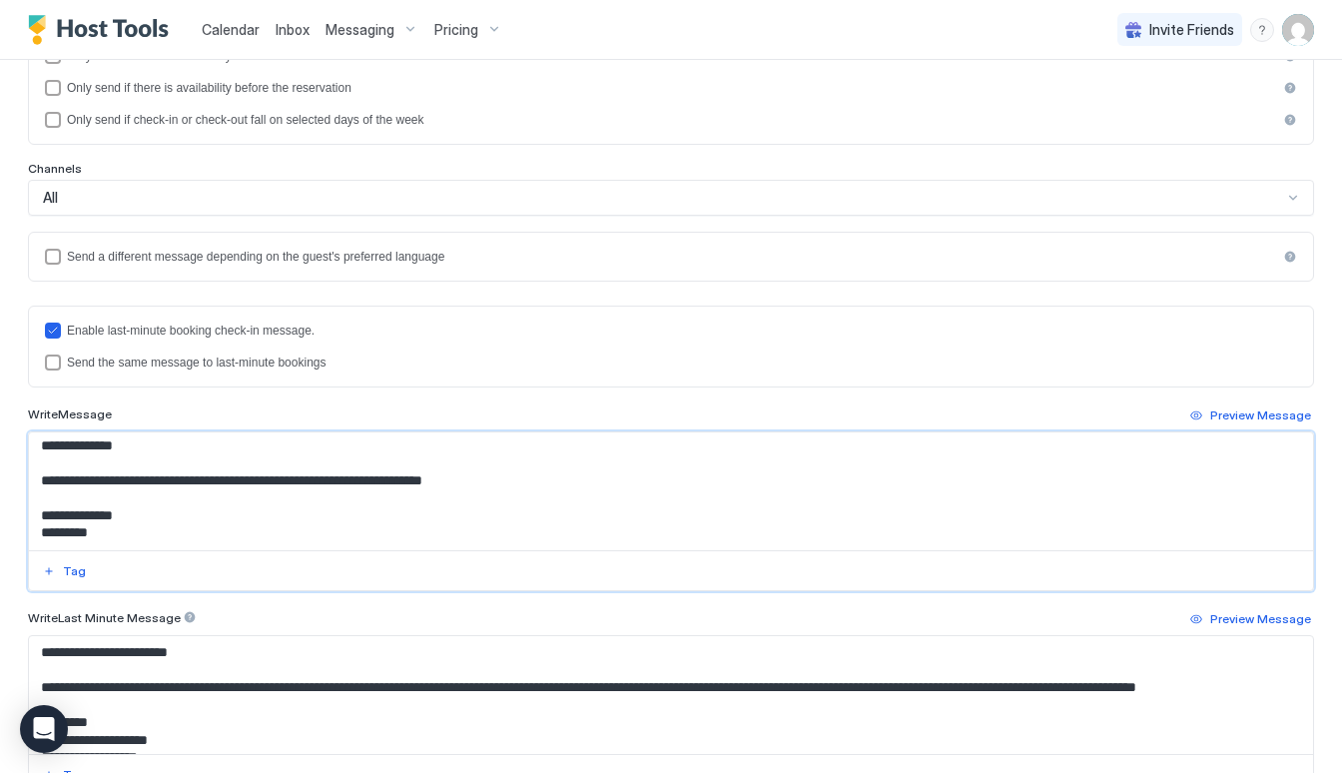
drag, startPoint x: 33, startPoint y: 452, endPoint x: 344, endPoint y: 662, distance: 375.4
click at [344, 662] on div "Enable last-minute booking check-in message. Send the same message to last-minu…" at bounding box center [671, 549] width 1286 height 489
type textarea "**********"
click at [344, 576] on div at bounding box center [671, 570] width 1284 height 40
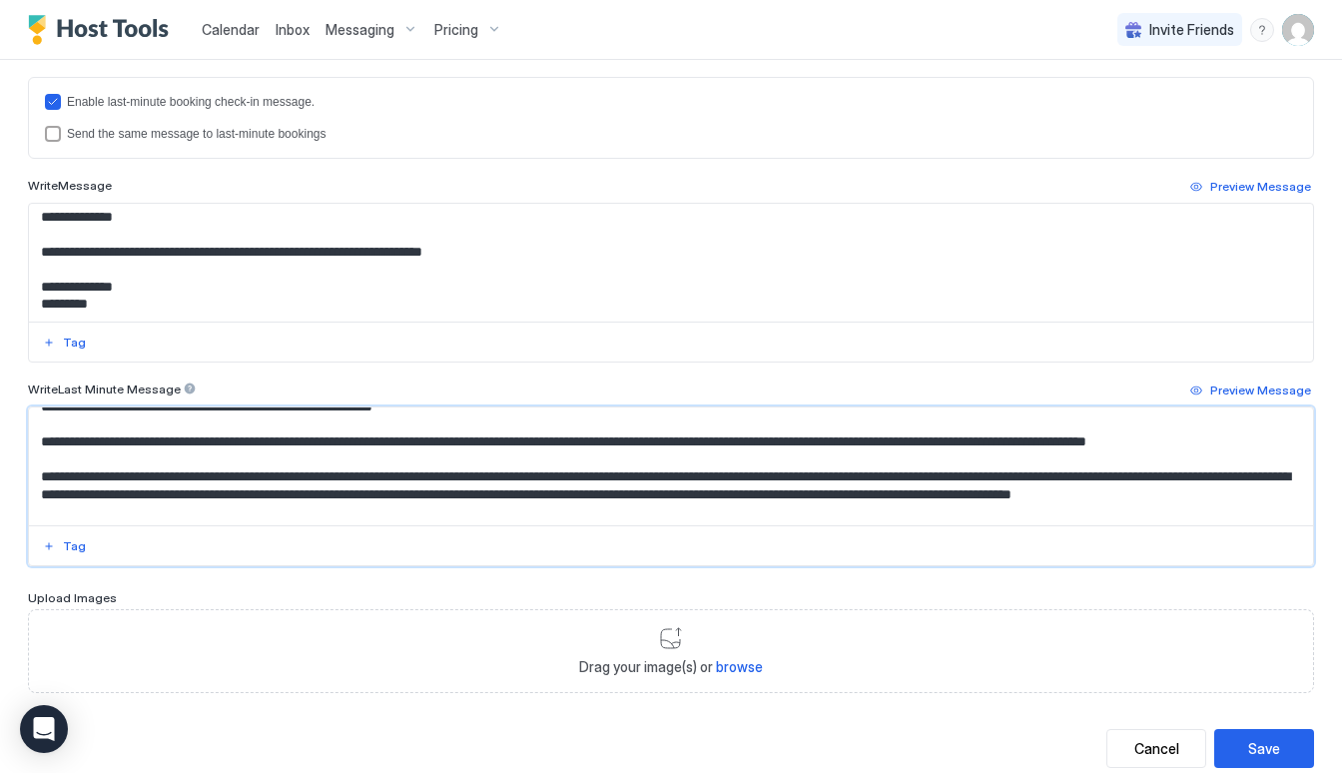
scroll to position [696, 0]
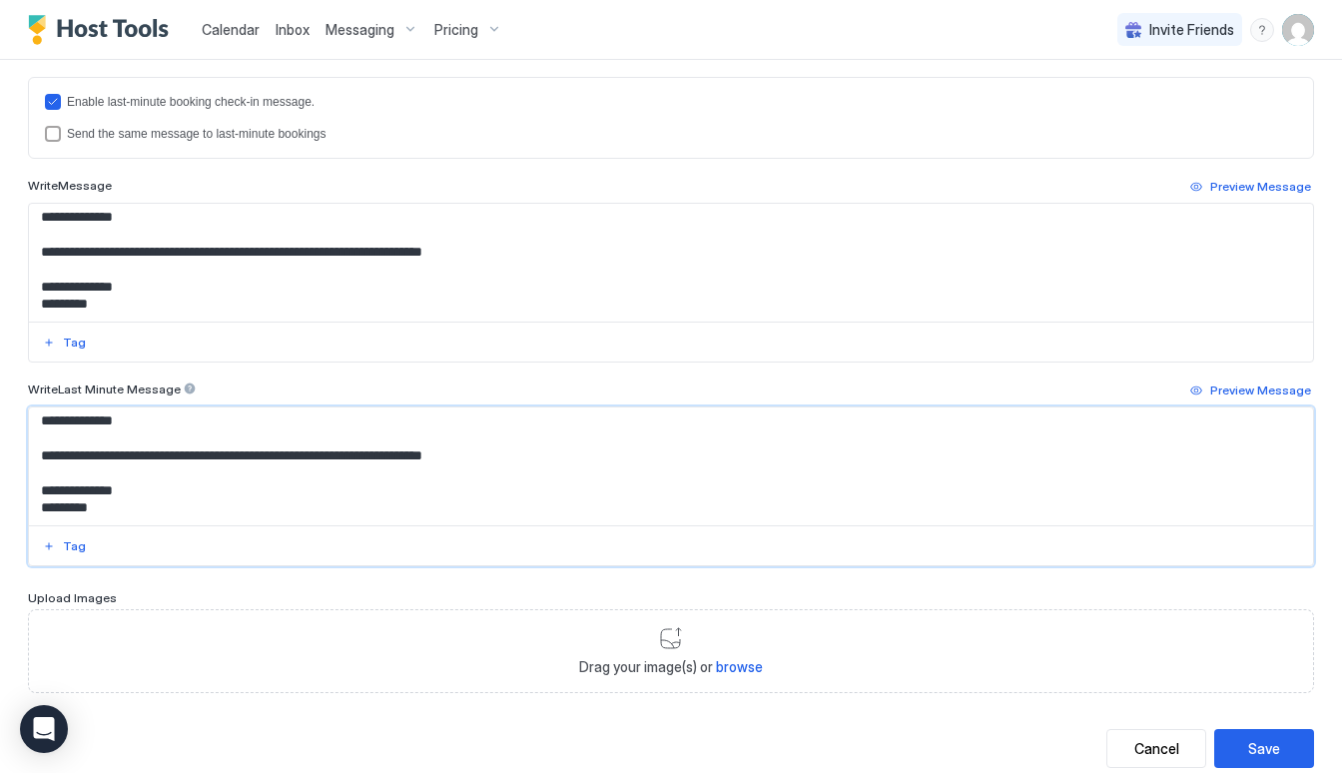
drag, startPoint x: 40, startPoint y: 427, endPoint x: 314, endPoint y: 708, distance: 392.5
click at [314, 708] on div "**********" at bounding box center [671, 175] width 1286 height 1186
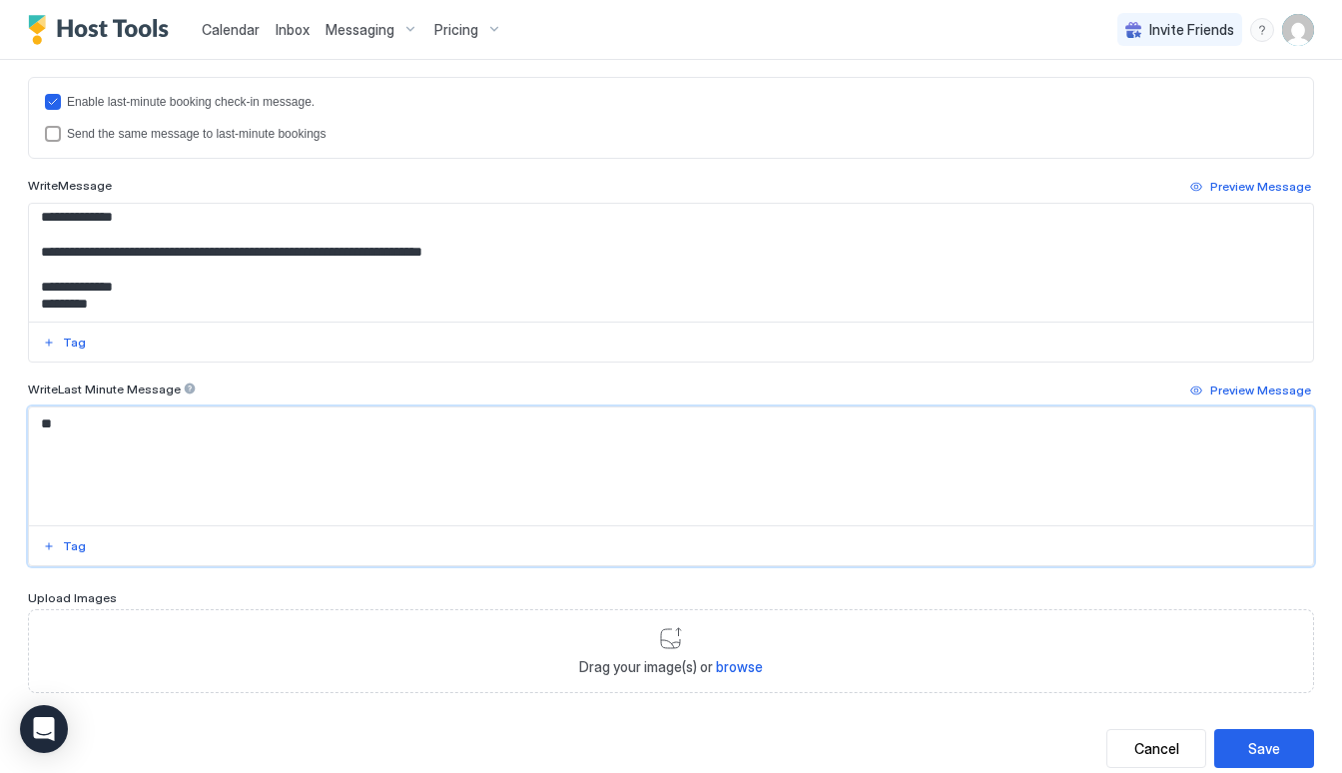
scroll to position [0, 0]
type textarea "*"
click at [149, 457] on textarea "Input Field" at bounding box center [671, 466] width 1284 height 118
paste textarea "**********"
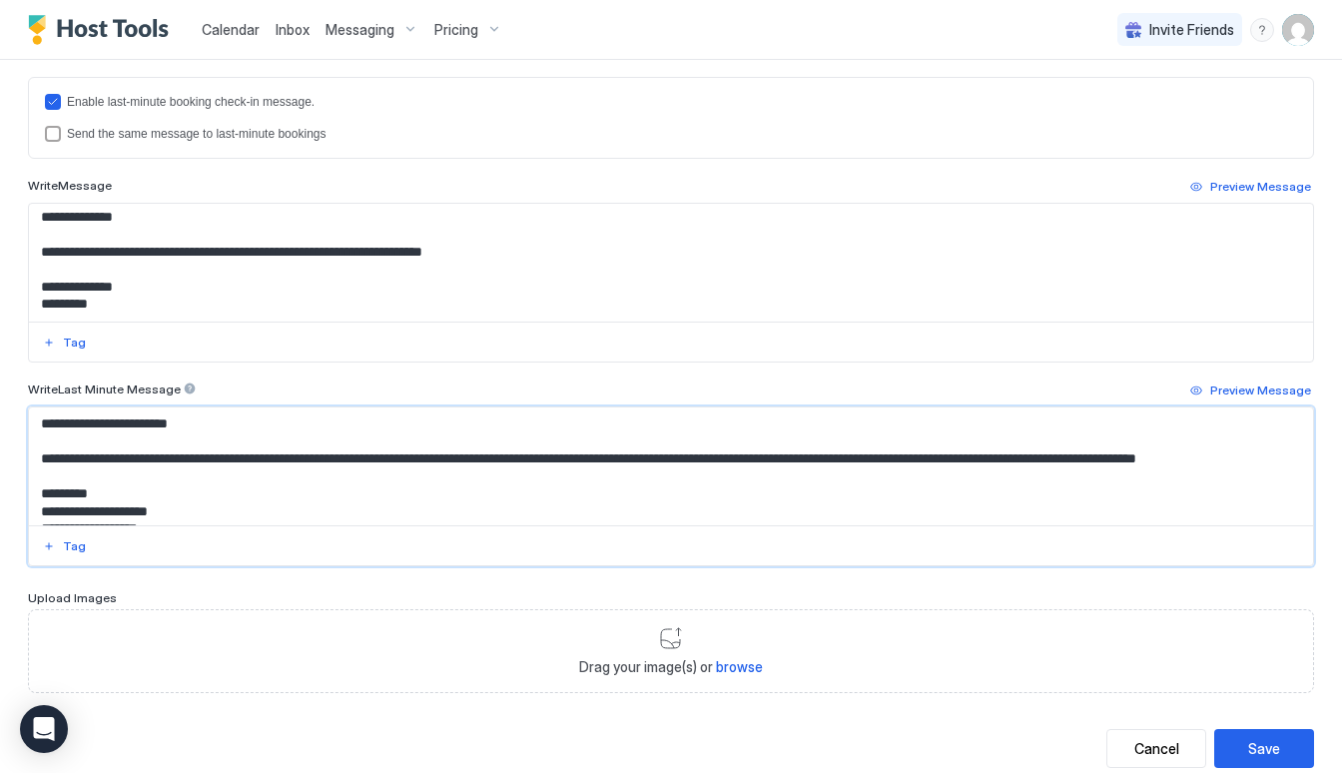
scroll to position [831, 0]
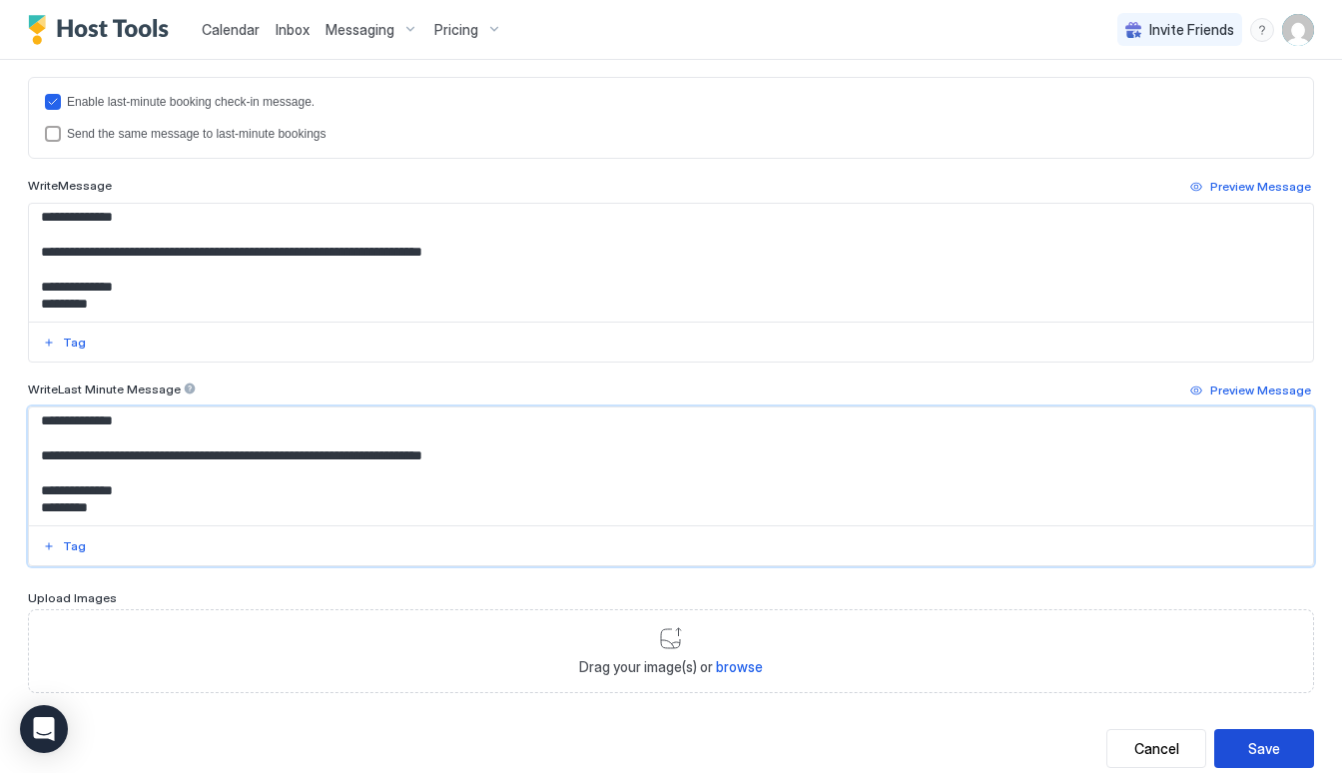
type textarea "**********"
click at [1246, 742] on button "Save" at bounding box center [1264, 748] width 100 height 39
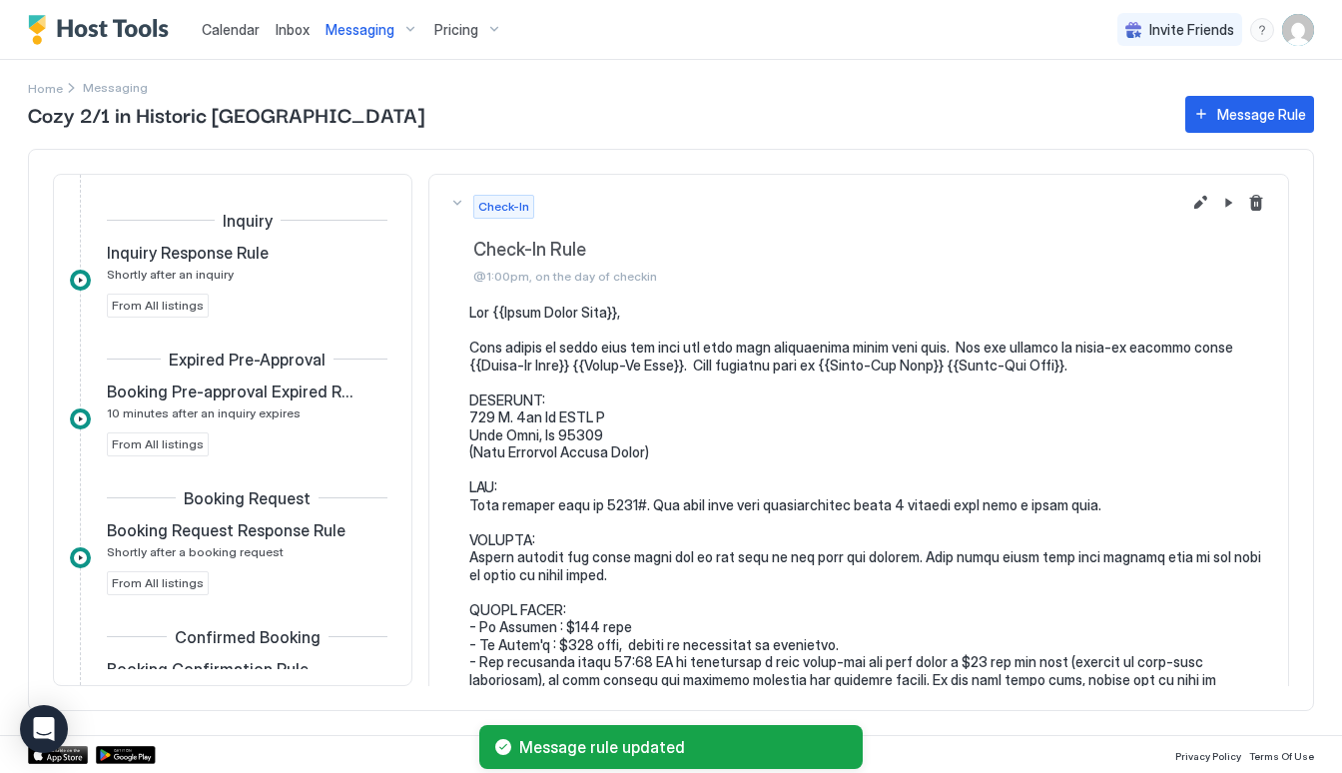
scroll to position [483, 0]
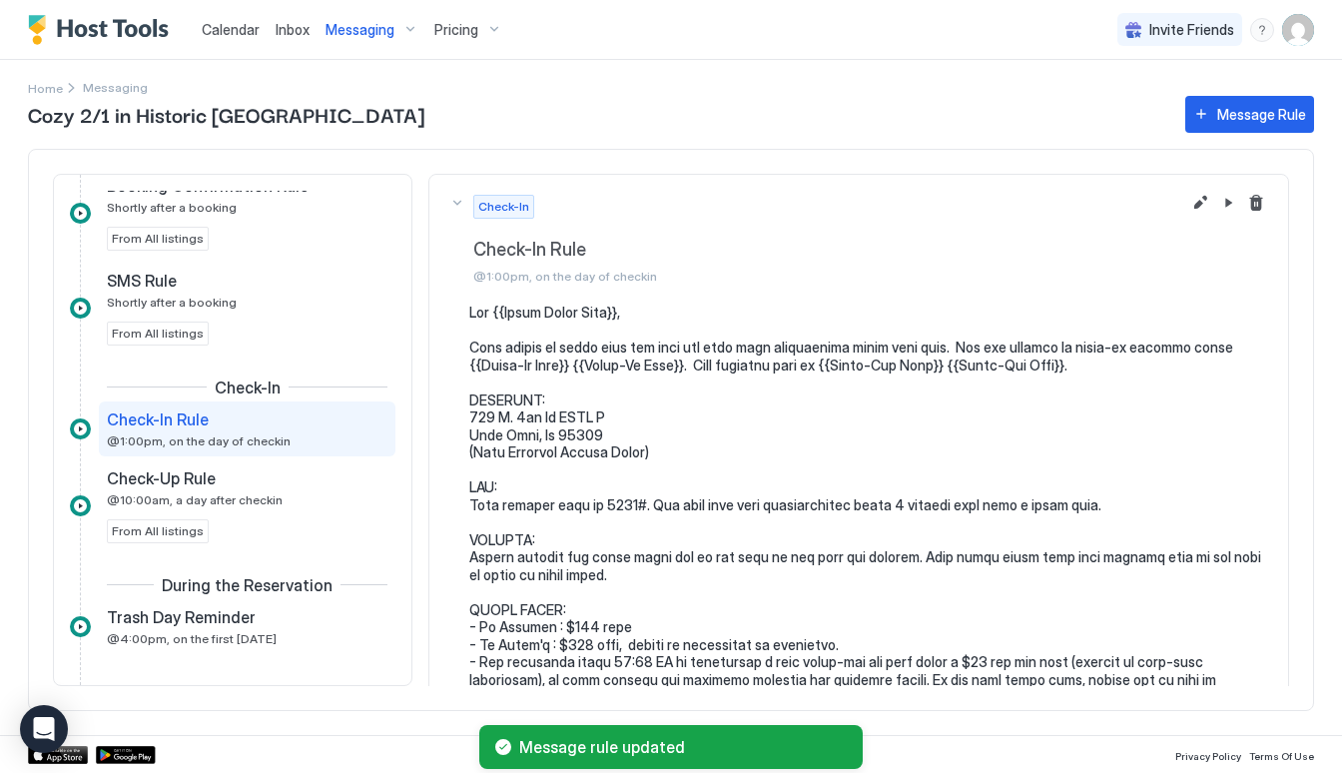
click at [361, 35] on span "Messaging" at bounding box center [359, 30] width 69 height 18
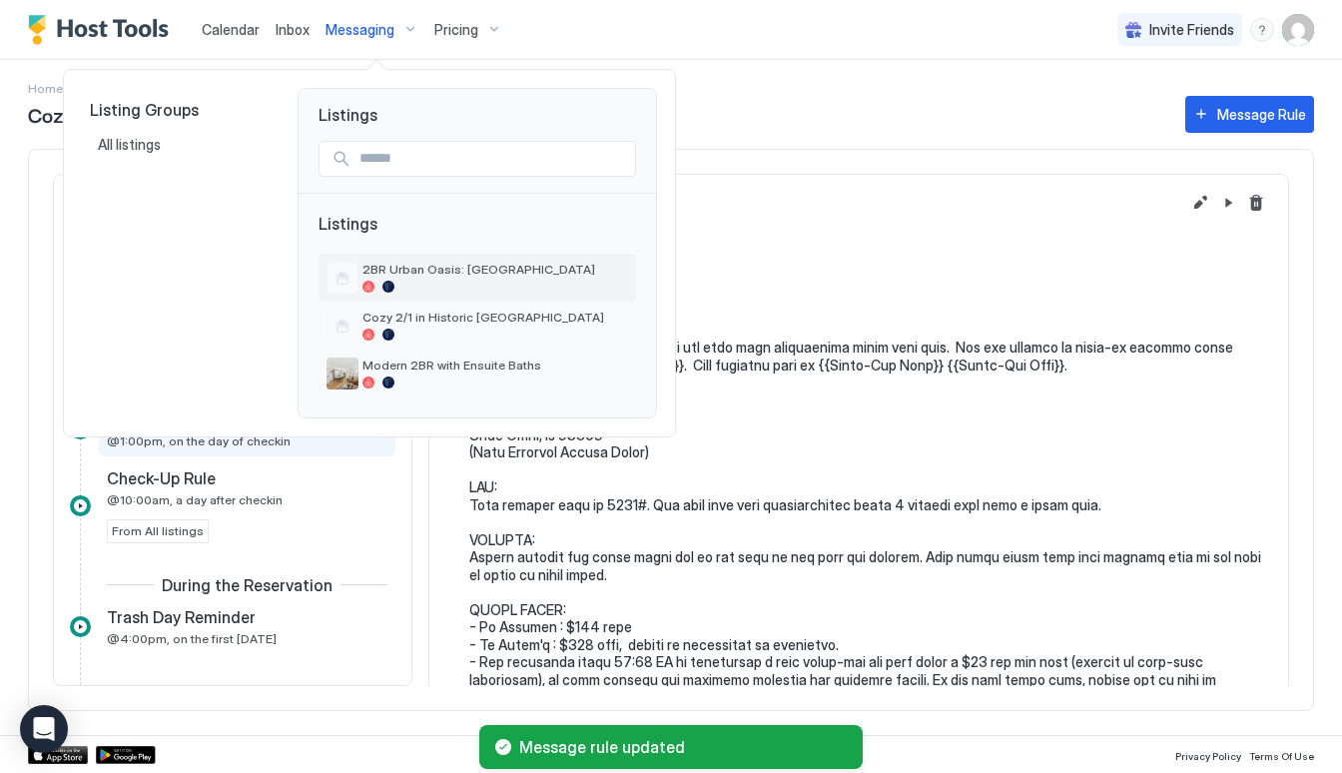
click at [549, 268] on span "2BR Urban Oasis: [GEOGRAPHIC_DATA]" at bounding box center [495, 269] width 266 height 15
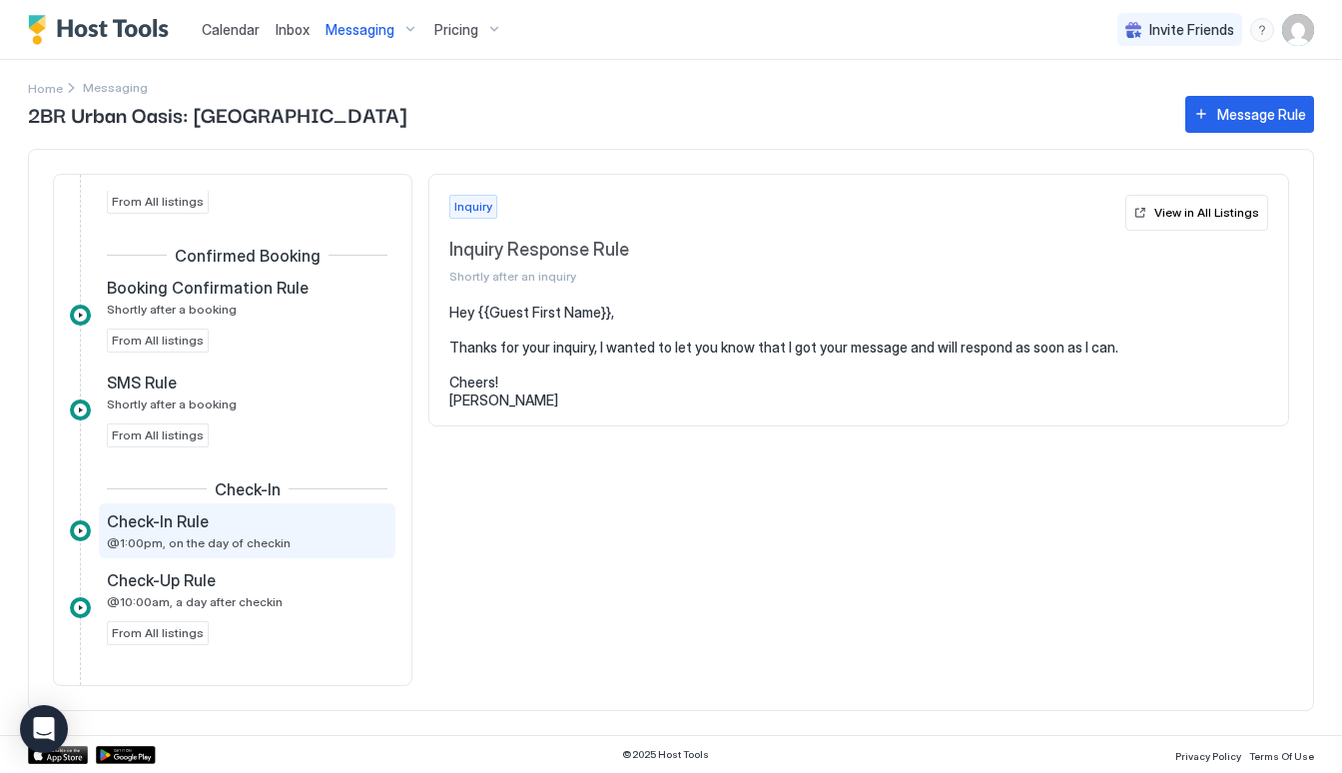
scroll to position [380, 0]
click at [203, 534] on div "Check-In Rule @1:00pm, on the day of checkin" at bounding box center [233, 531] width 253 height 39
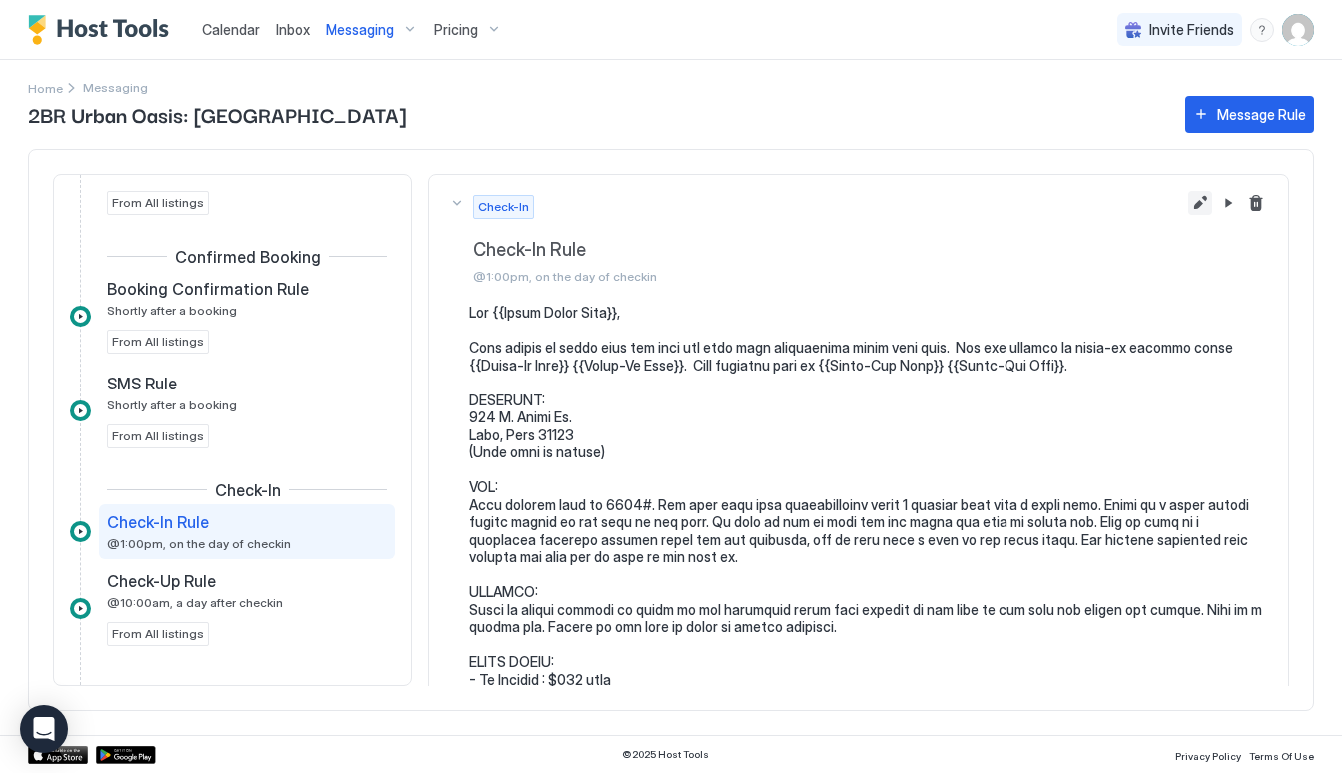
click at [1193, 200] on button "Edit message rule" at bounding box center [1200, 203] width 24 height 24
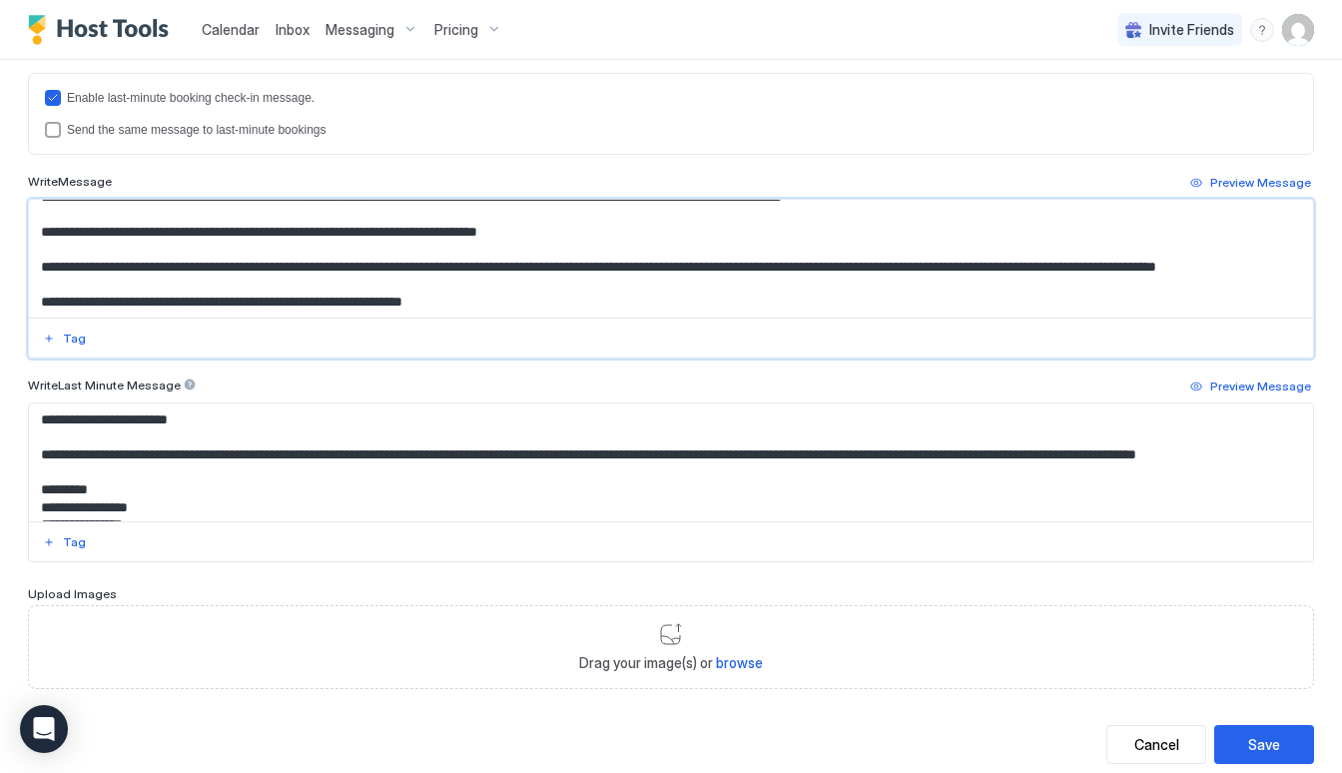
scroll to position [933, 0]
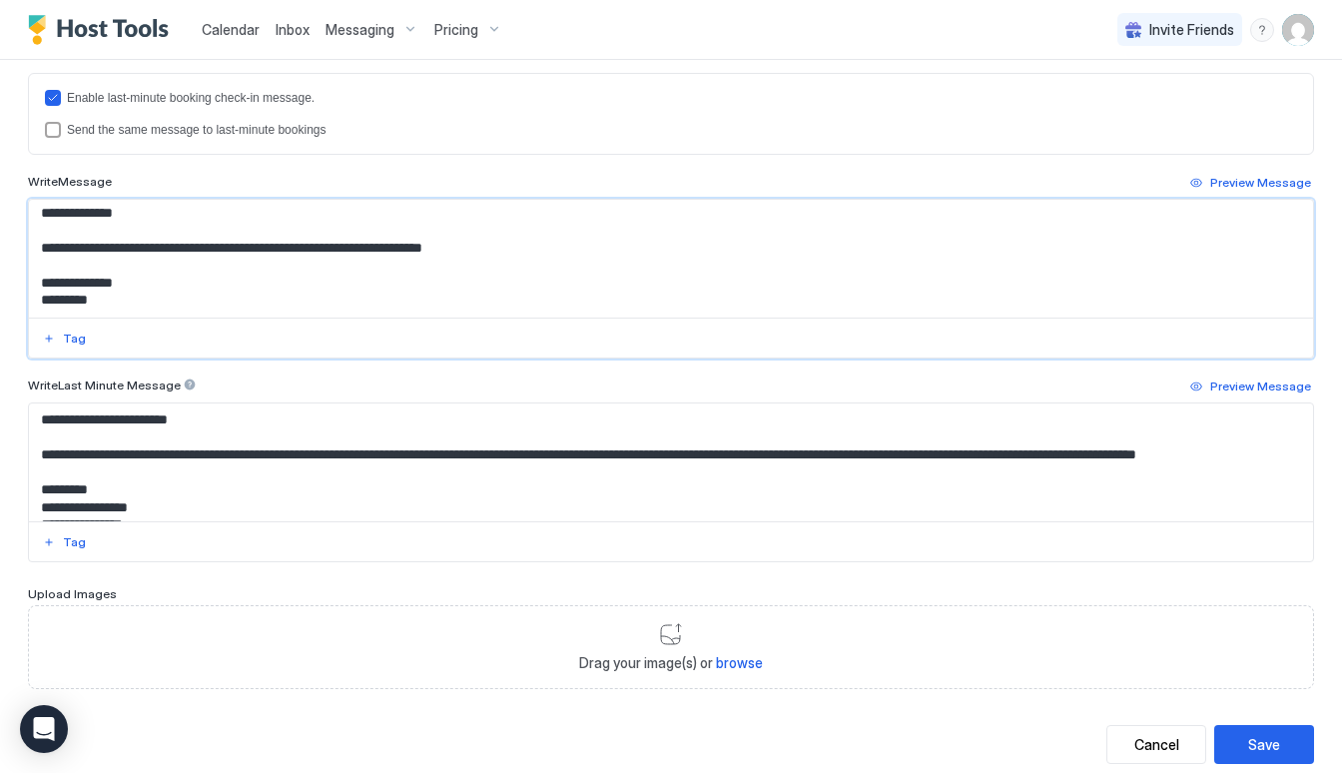
drag, startPoint x: 40, startPoint y: 216, endPoint x: 306, endPoint y: 426, distance: 339.7
click at [306, 426] on div "Enable last-minute booking check-in message. Send the same message to last-minu…" at bounding box center [671, 317] width 1286 height 489
click at [231, 487] on textarea "Input Field" at bounding box center [671, 462] width 1284 height 118
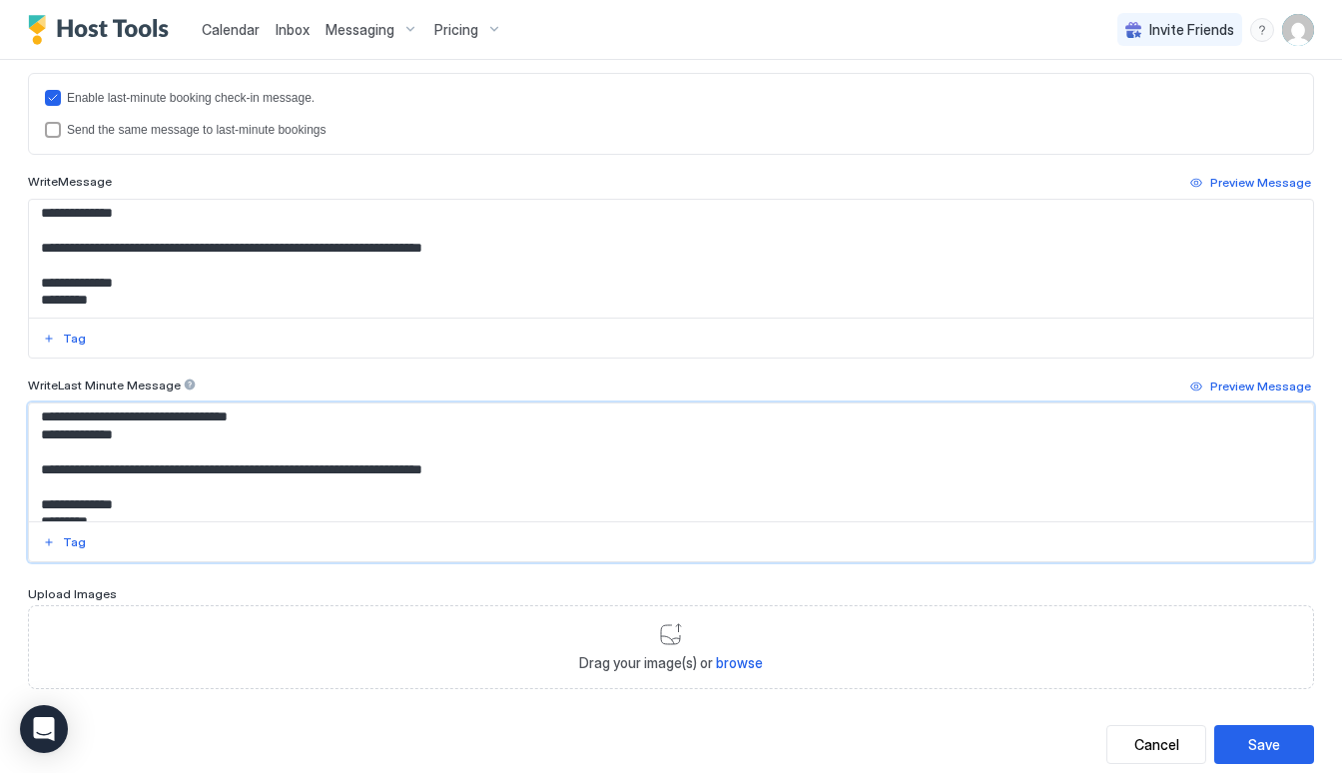
scroll to position [798, 0]
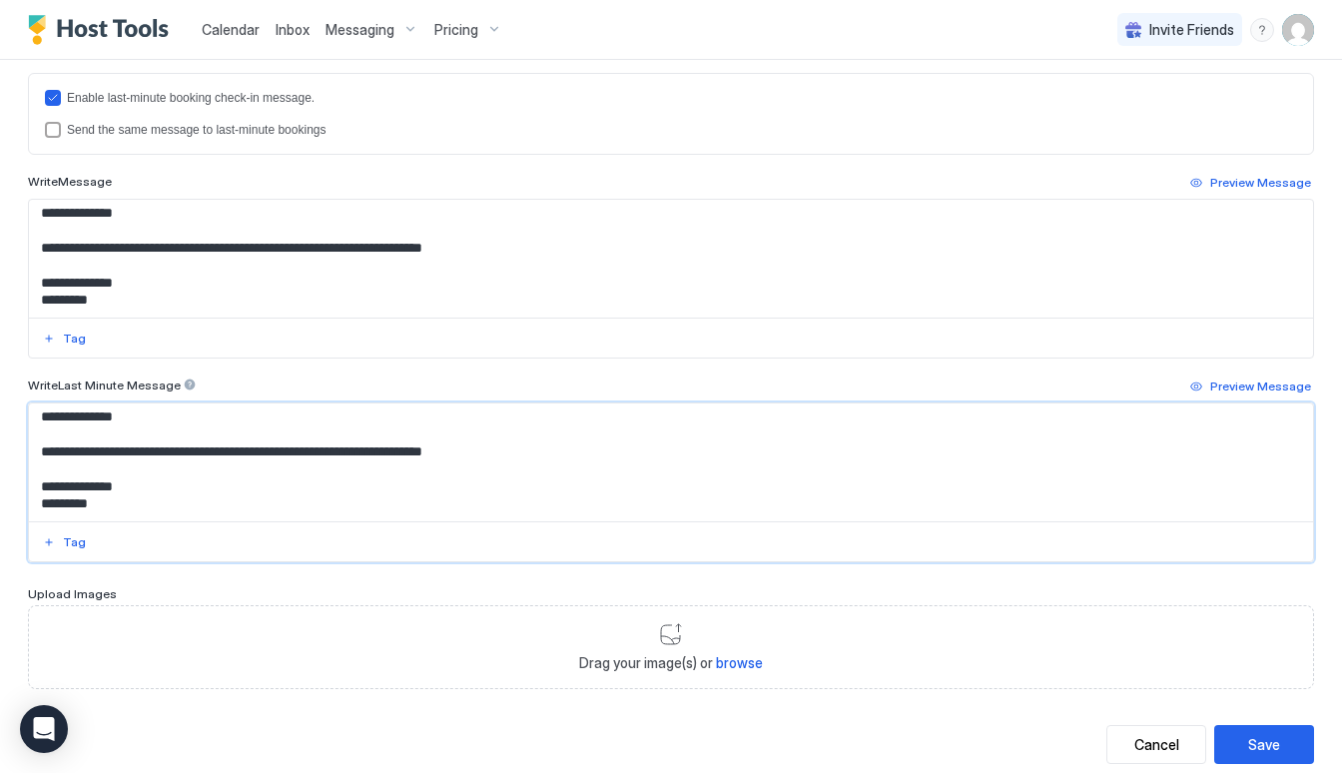
drag, startPoint x: 39, startPoint y: 417, endPoint x: 282, endPoint y: 588, distance: 297.4
click at [282, 588] on div "**********" at bounding box center [671, 133] width 1286 height 1111
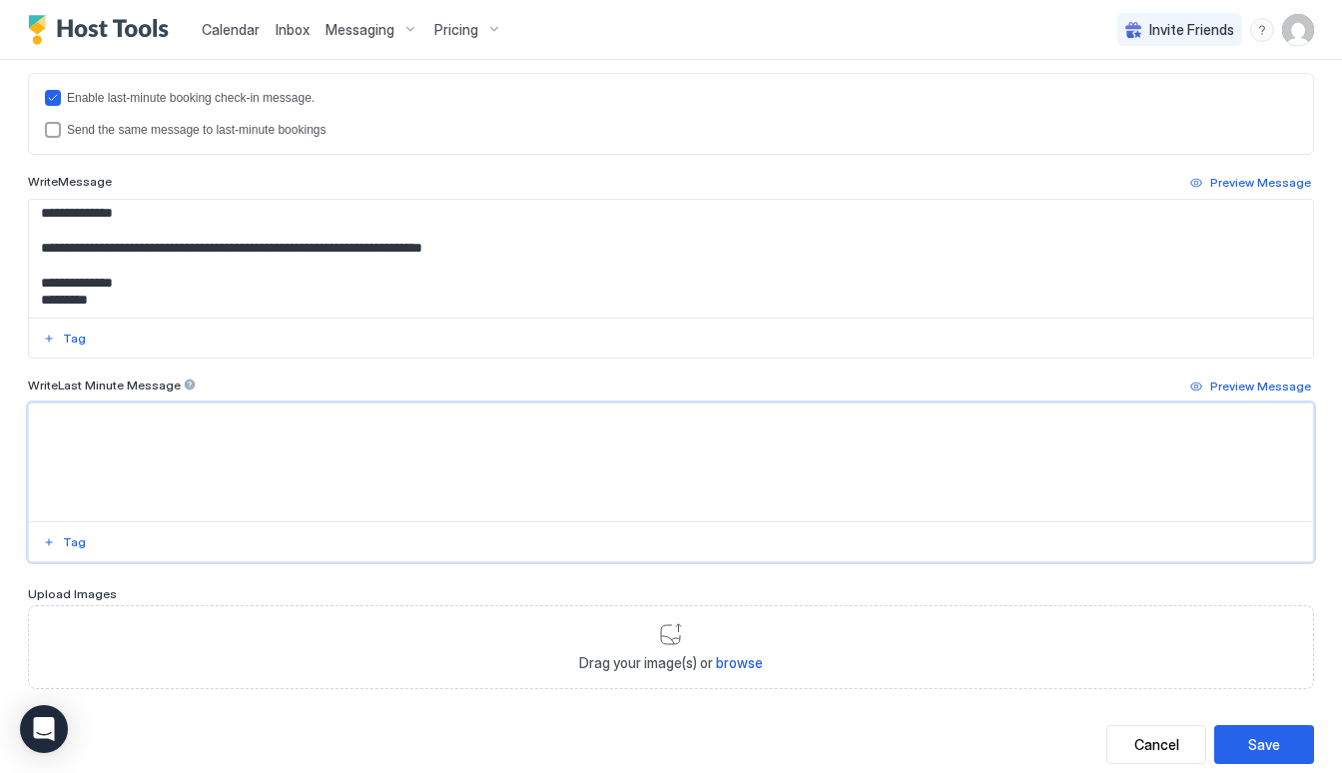
scroll to position [0, 0]
click at [142, 437] on textarea "Input Field" at bounding box center [671, 462] width 1284 height 118
paste textarea "**********"
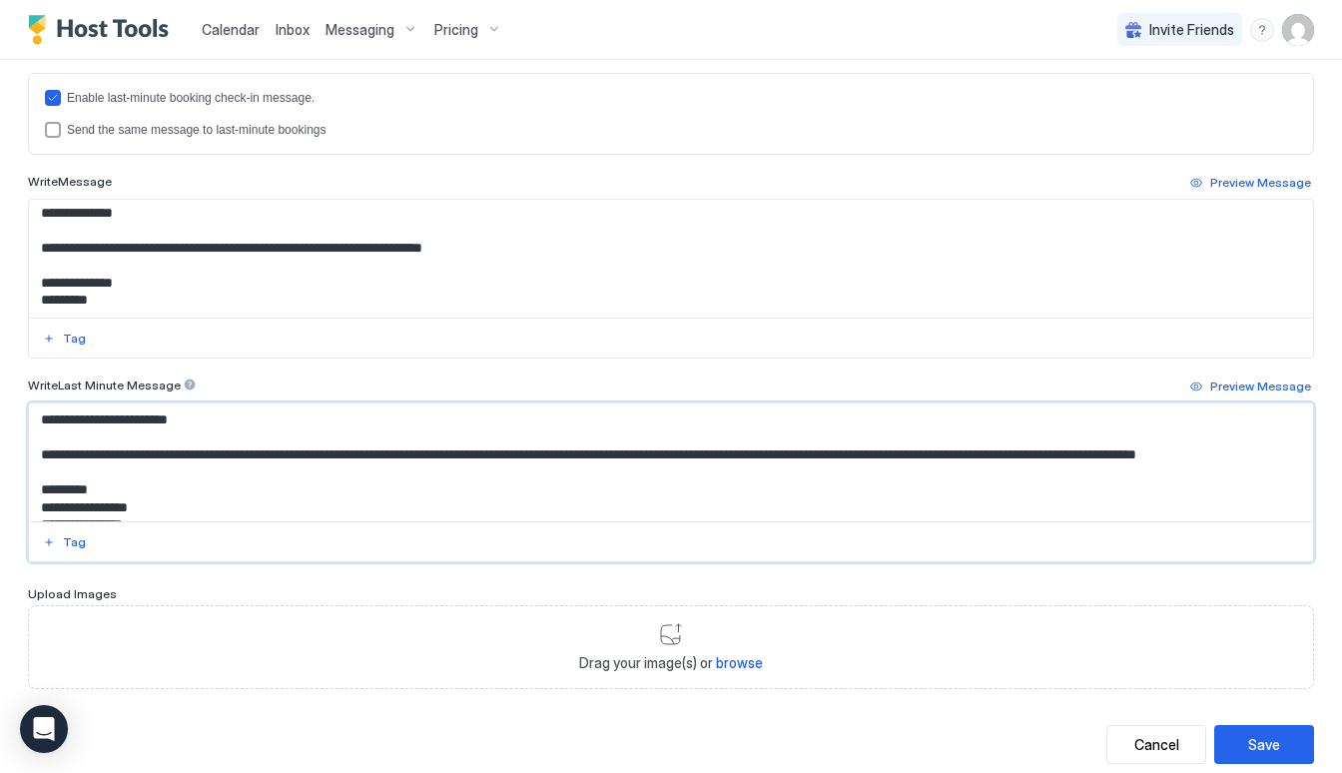
scroll to position [933, 0]
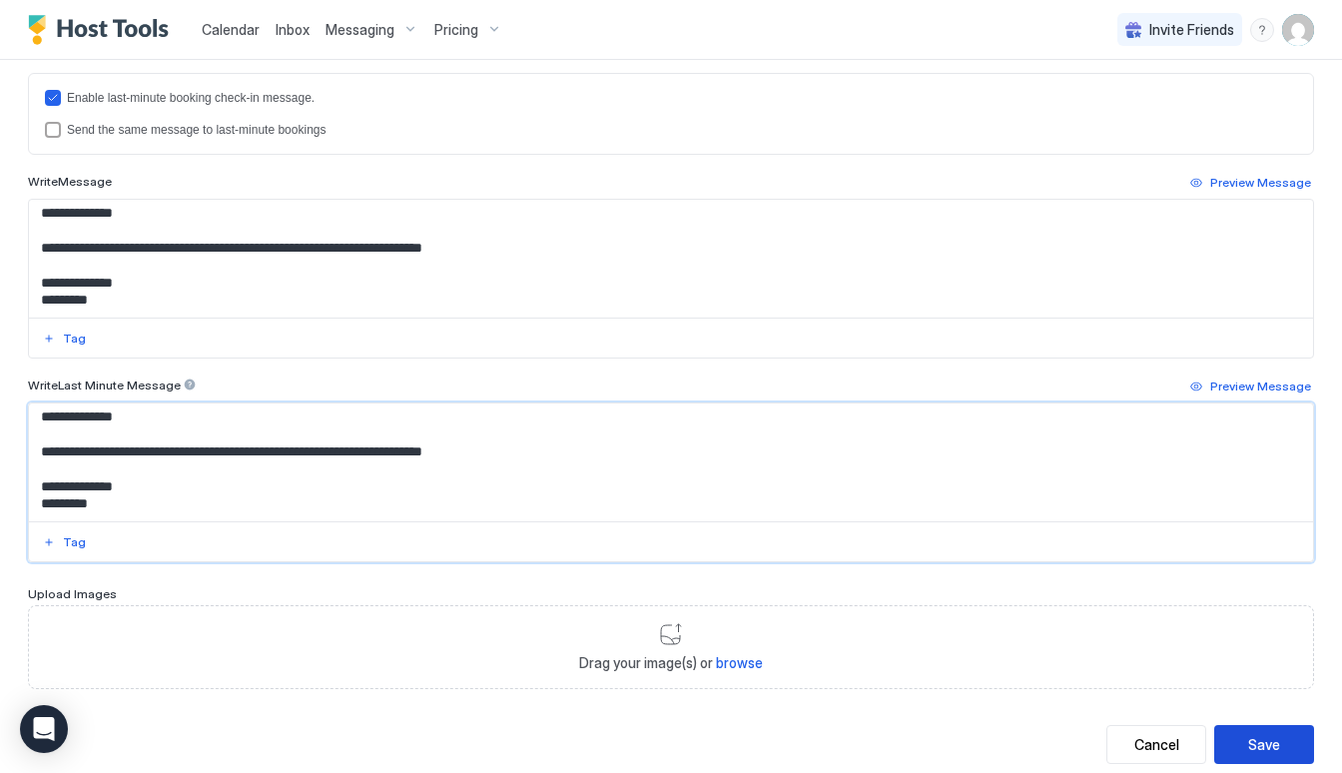
type textarea "**********"
click at [1258, 741] on div "Save" at bounding box center [1264, 744] width 32 height 21
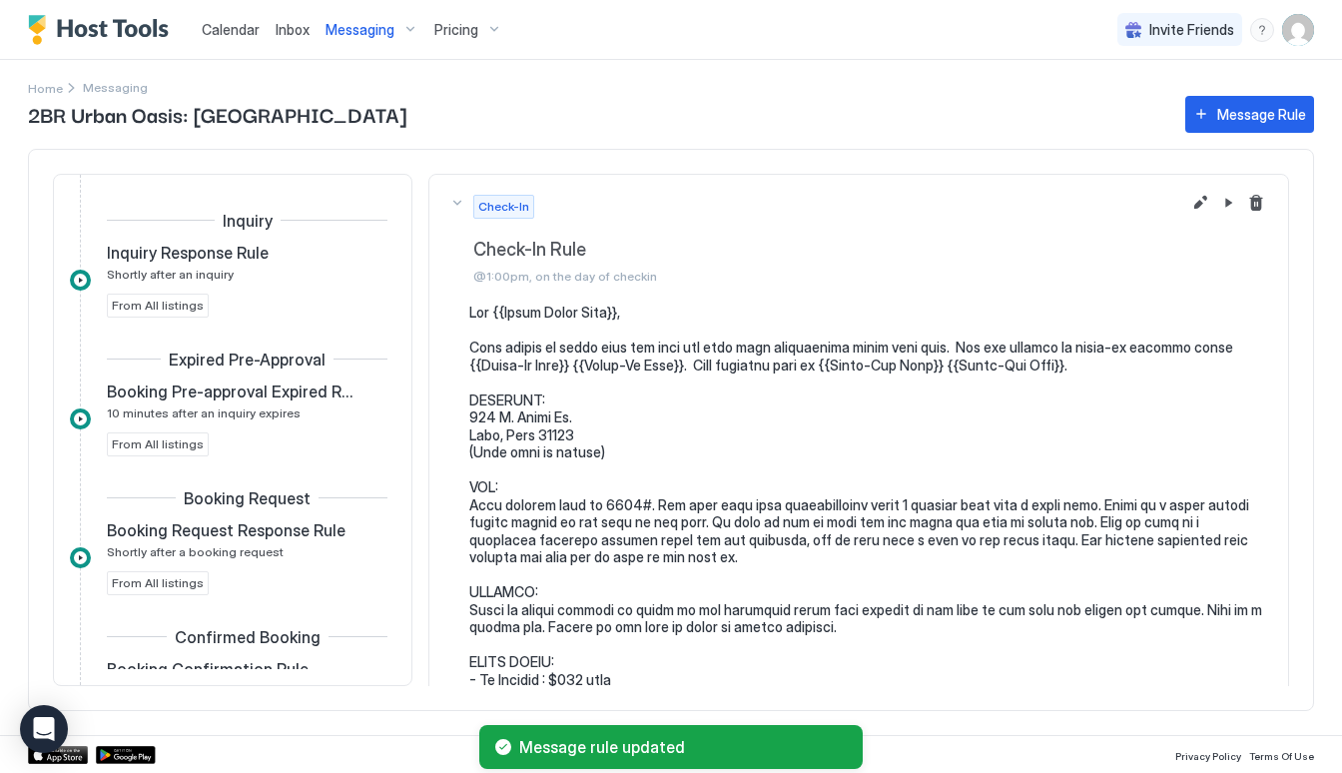
scroll to position [483, 0]
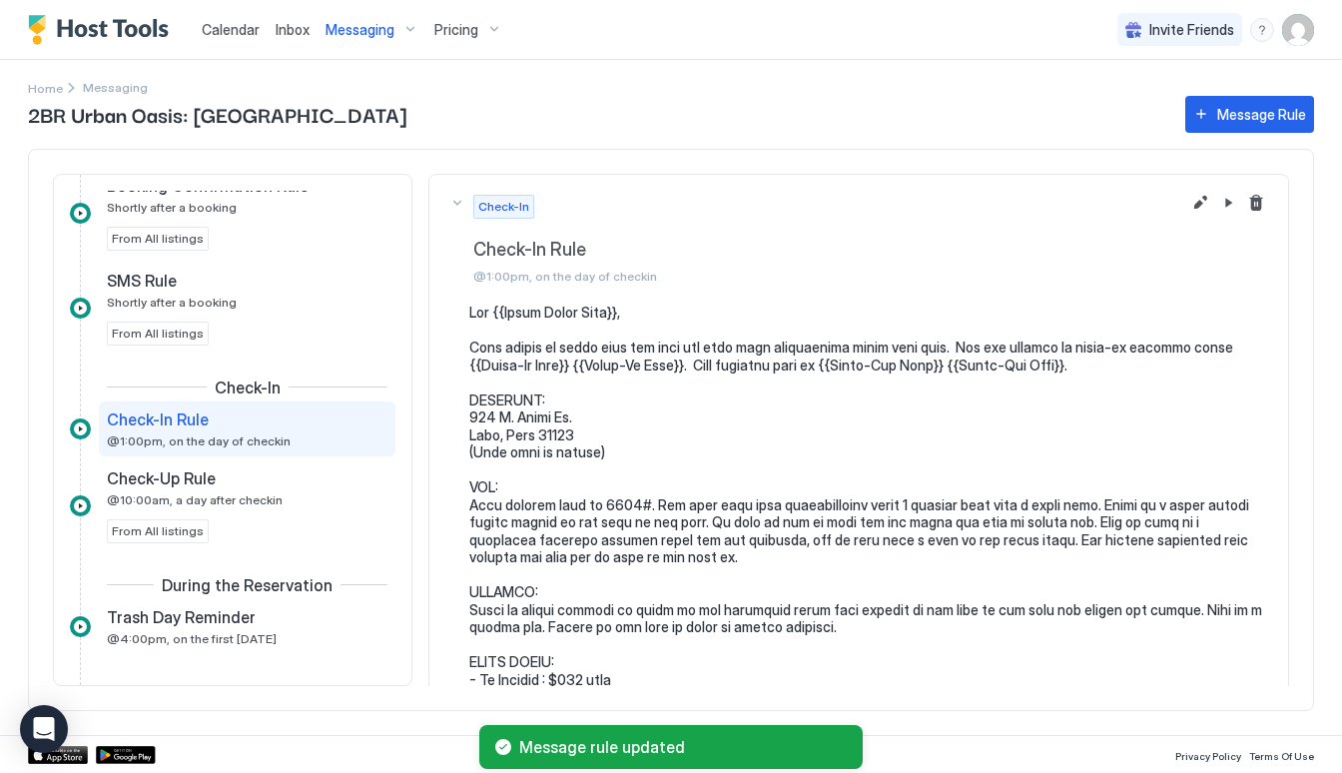
click at [371, 31] on span "Messaging" at bounding box center [359, 30] width 69 height 18
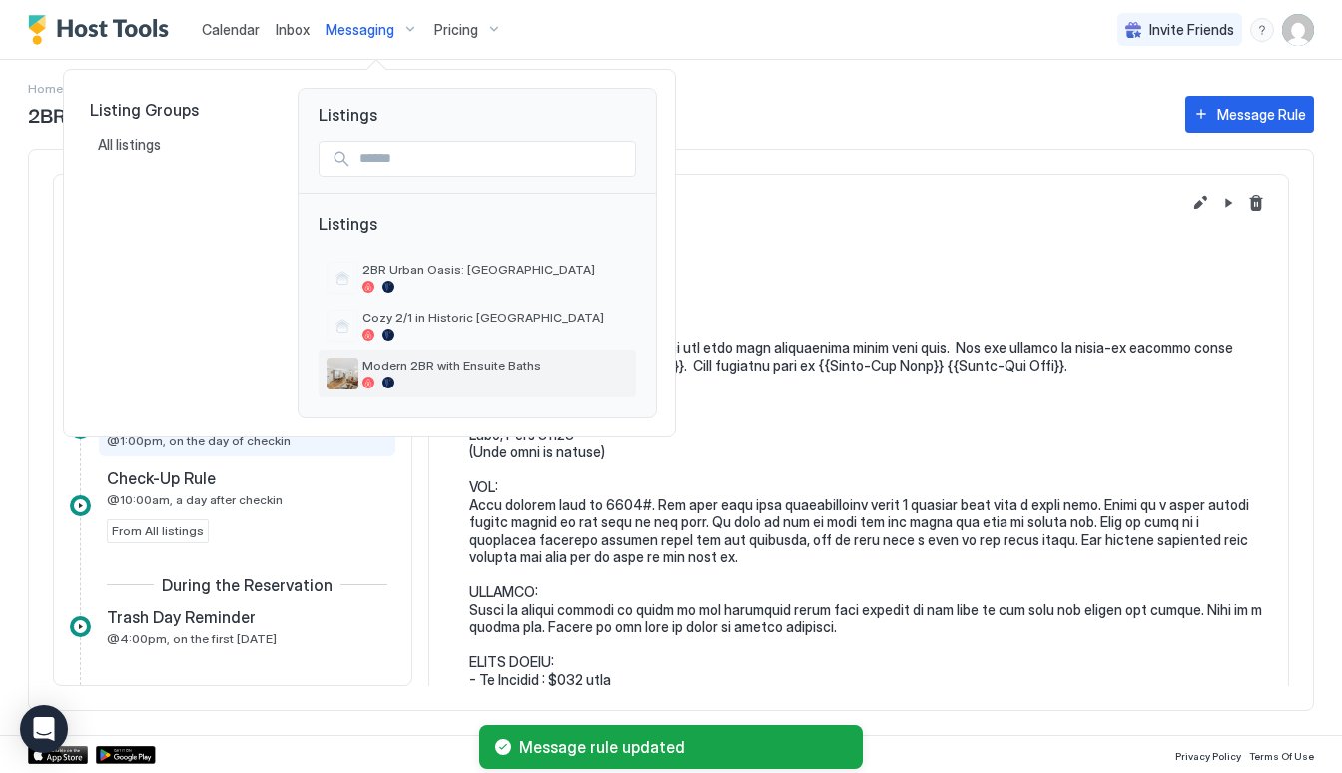
click at [434, 371] on span "Modern 2BR with Ensuite Baths" at bounding box center [495, 364] width 266 height 15
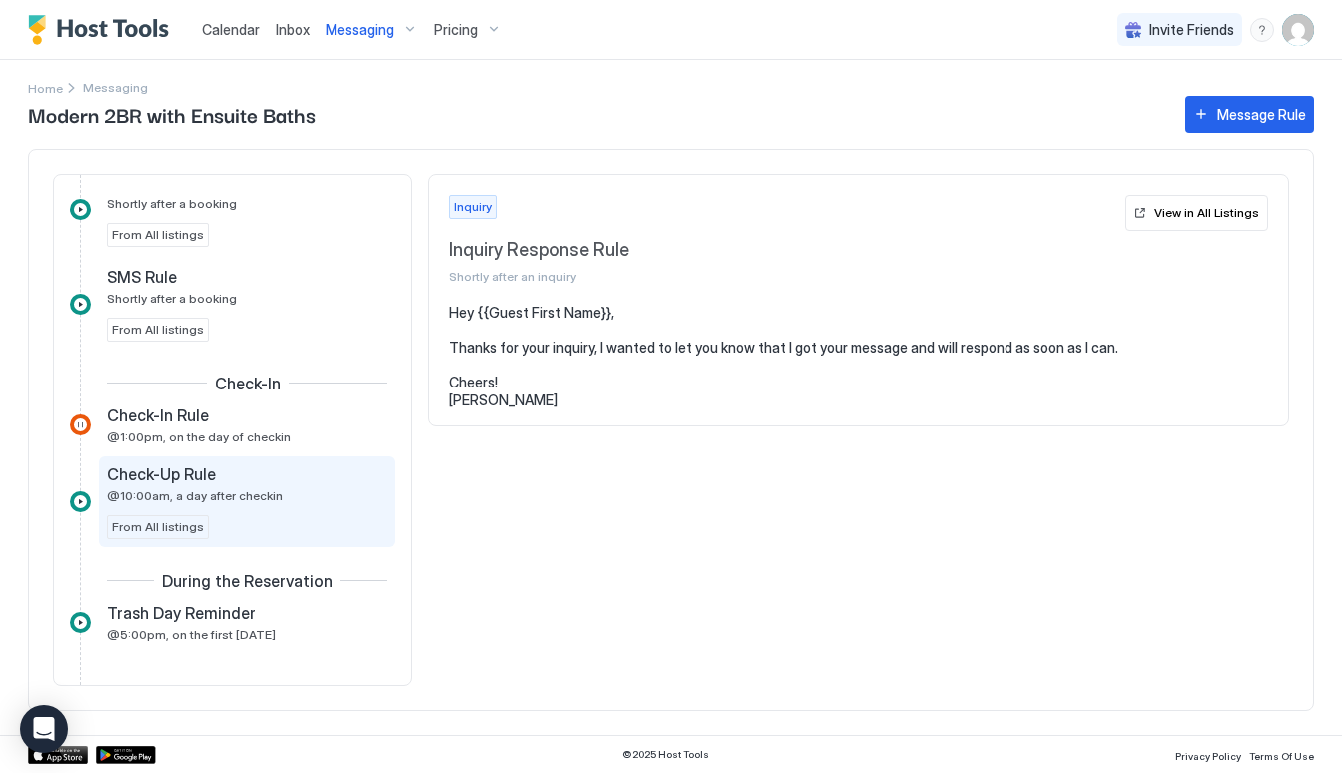
scroll to position [484, 0]
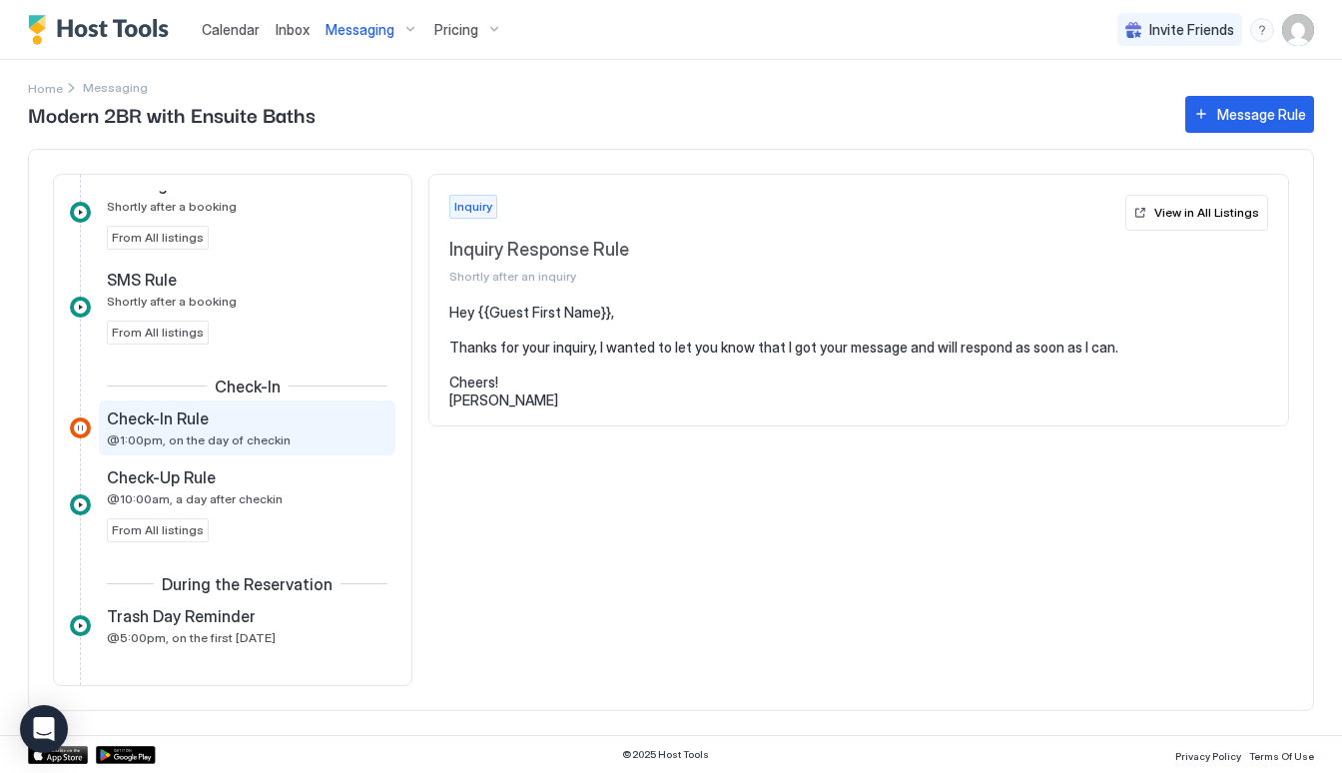
click at [267, 441] on span "@1:00pm, on the day of checkin" at bounding box center [199, 439] width 184 height 15
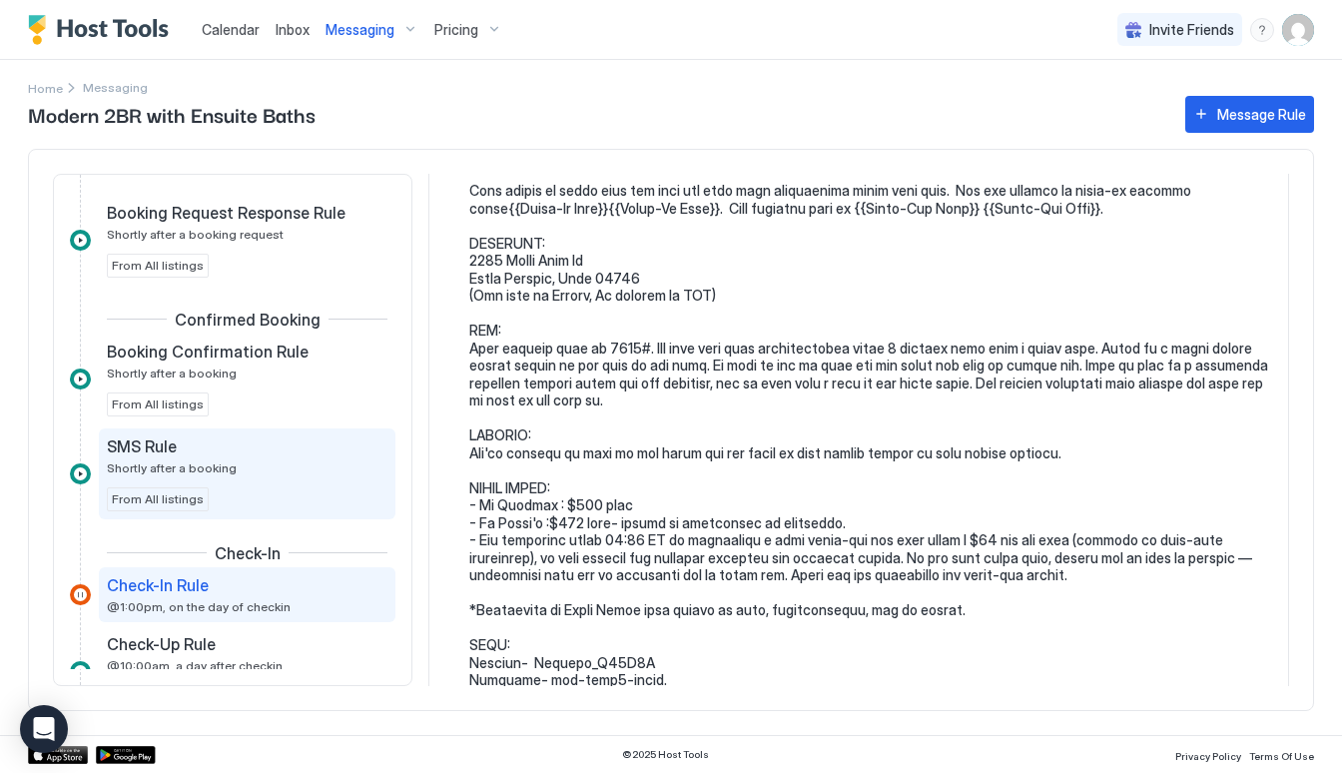
scroll to position [316, 0]
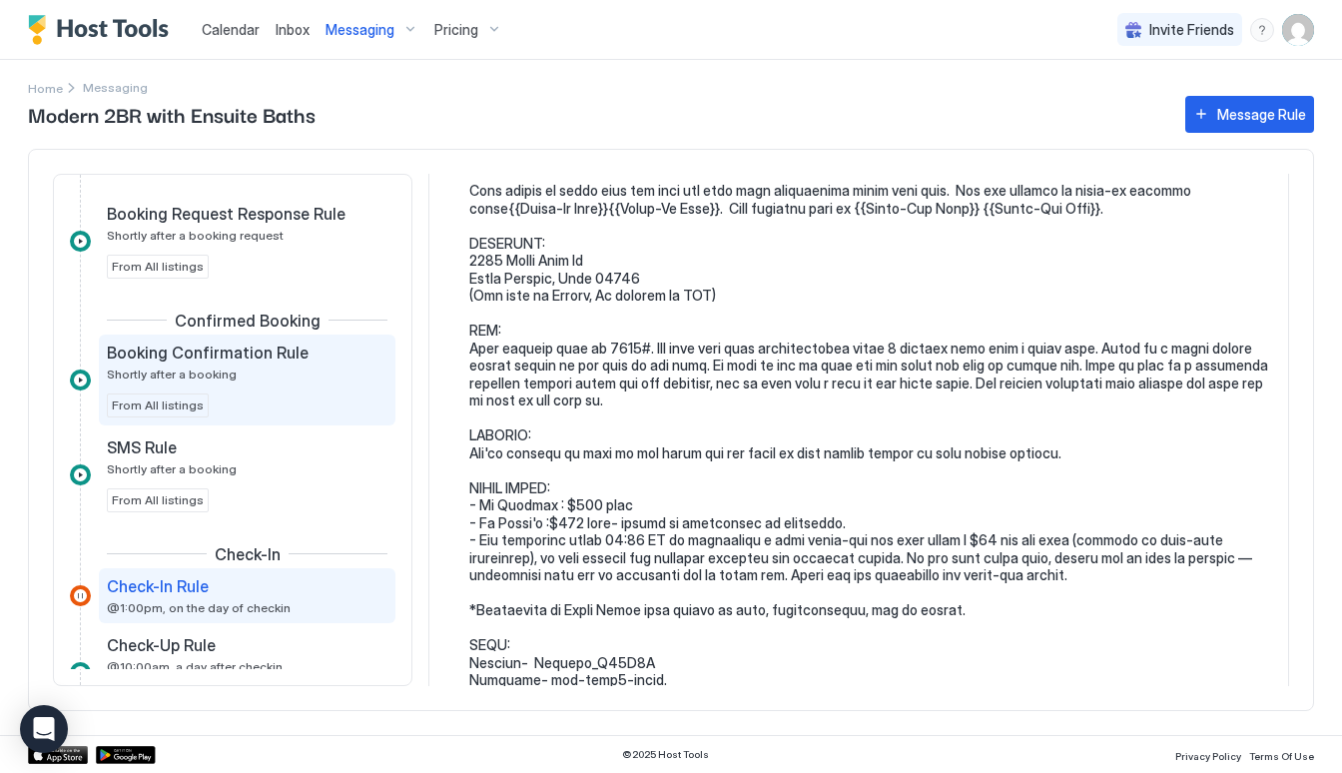
click at [313, 391] on div "Booking Confirmation Rule Shortly after a booking From All listings" at bounding box center [247, 379] width 280 height 75
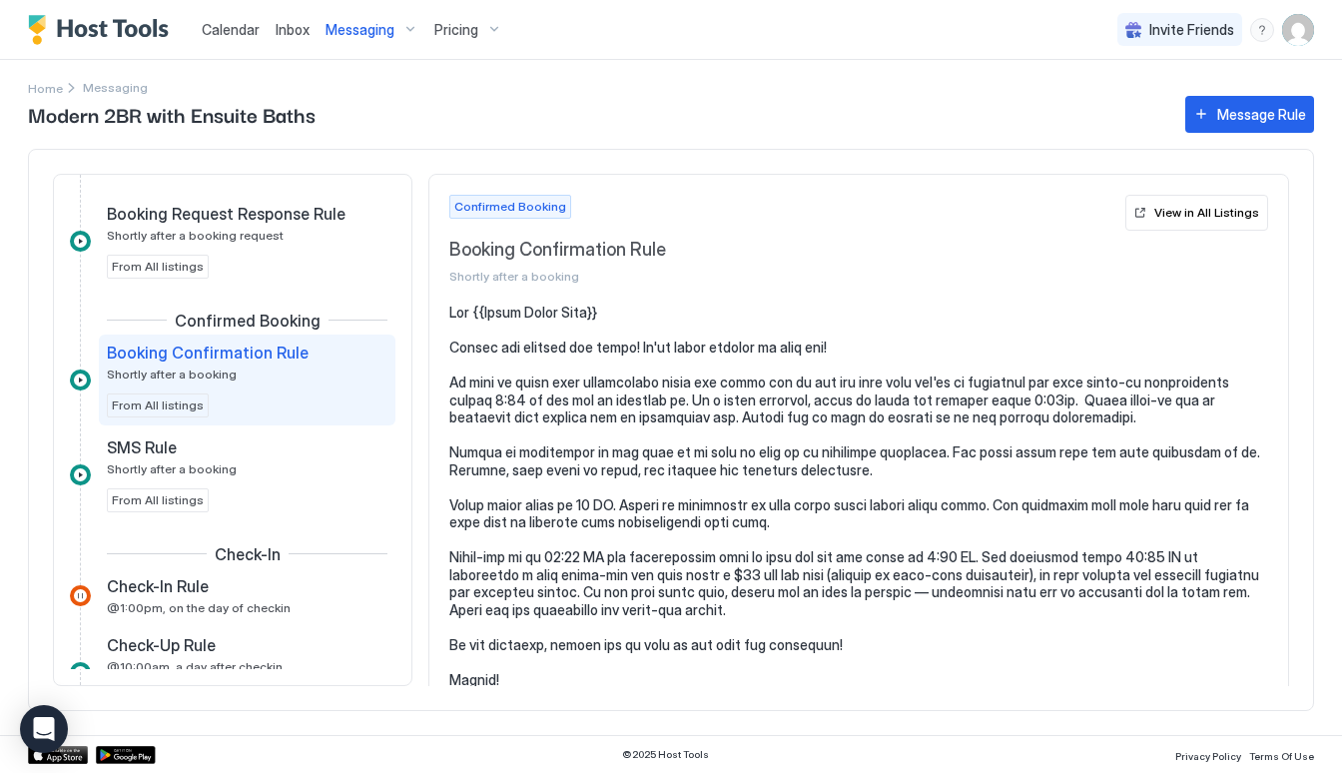
click at [805, 464] on pre at bounding box center [858, 504] width 819 height 402
click at [1194, 202] on button "View in All Listings" at bounding box center [1196, 213] width 143 height 36
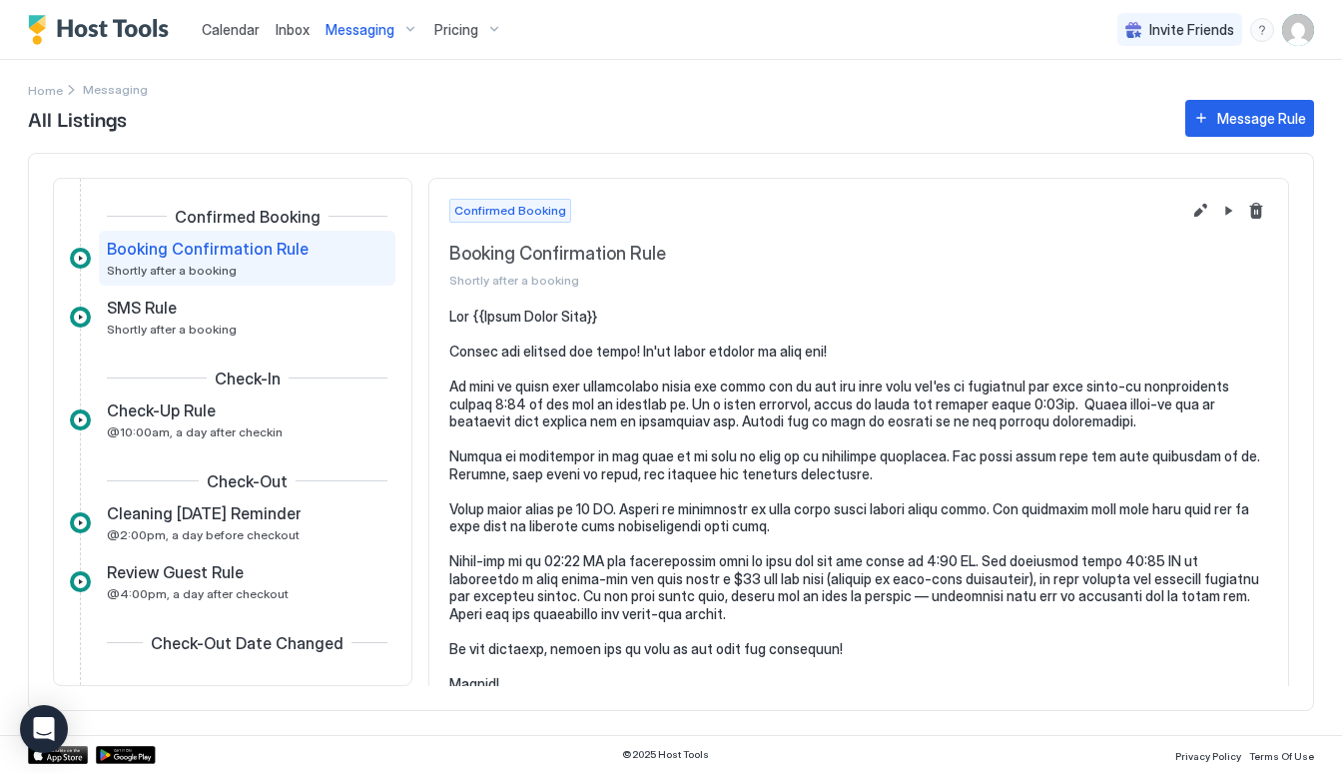
click at [1247, 451] on pre at bounding box center [858, 508] width 819 height 402
click at [1197, 195] on div "Confirmed Booking Booking Confirmation Rule Shortly after a booking" at bounding box center [858, 244] width 858 height 130
click at [1197, 206] on button "Edit message rule" at bounding box center [1200, 211] width 24 height 24
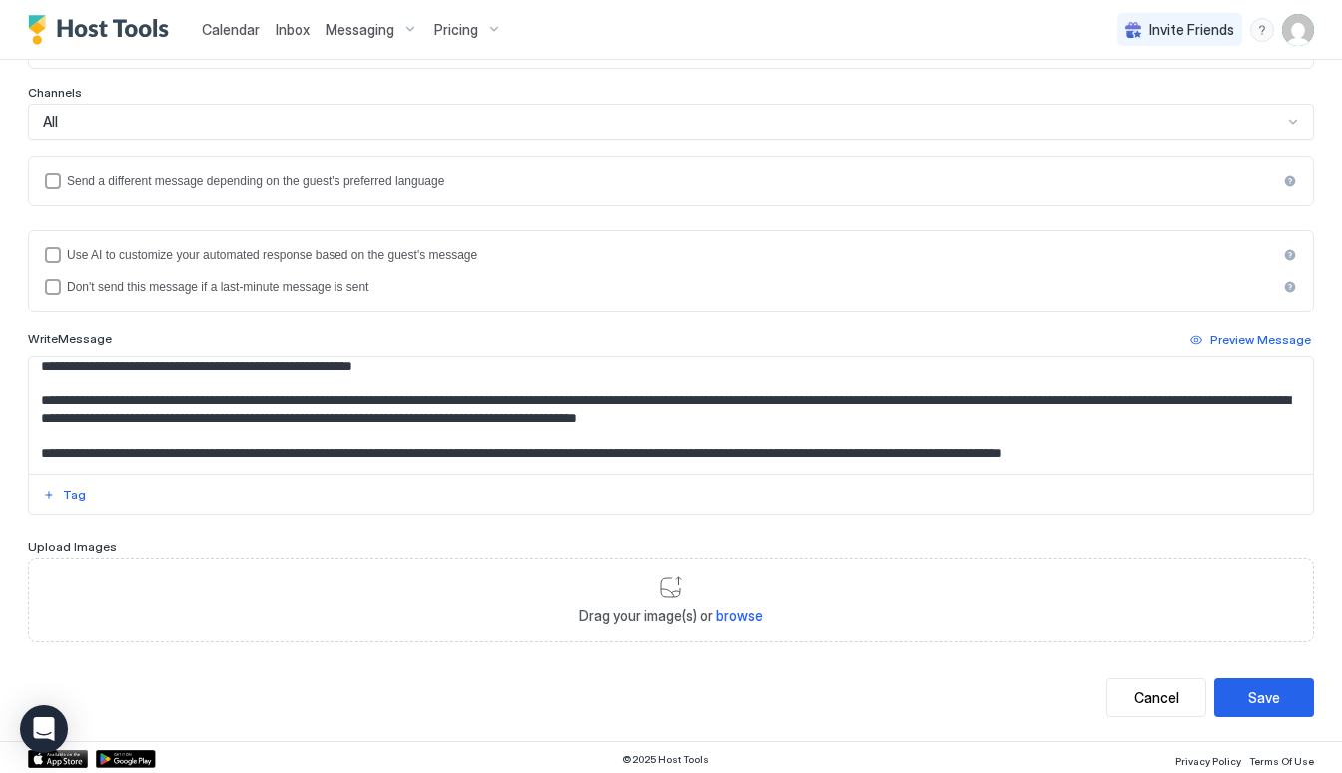
scroll to position [51, 0]
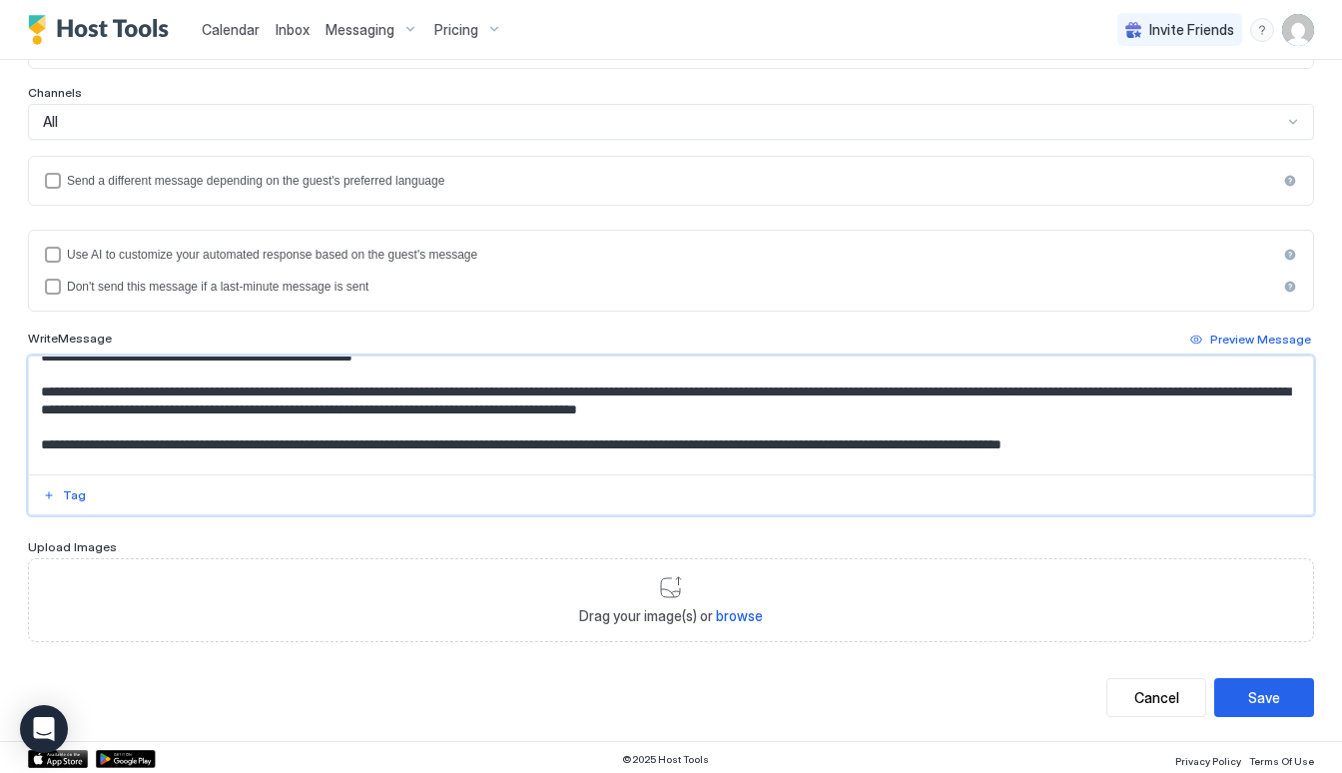
click at [821, 442] on textarea "Input Field" at bounding box center [671, 415] width 1284 height 118
click at [1108, 440] on textarea "Input Field" at bounding box center [671, 415] width 1284 height 118
type textarea "**********"
click at [1253, 697] on div "Save" at bounding box center [1264, 697] width 32 height 21
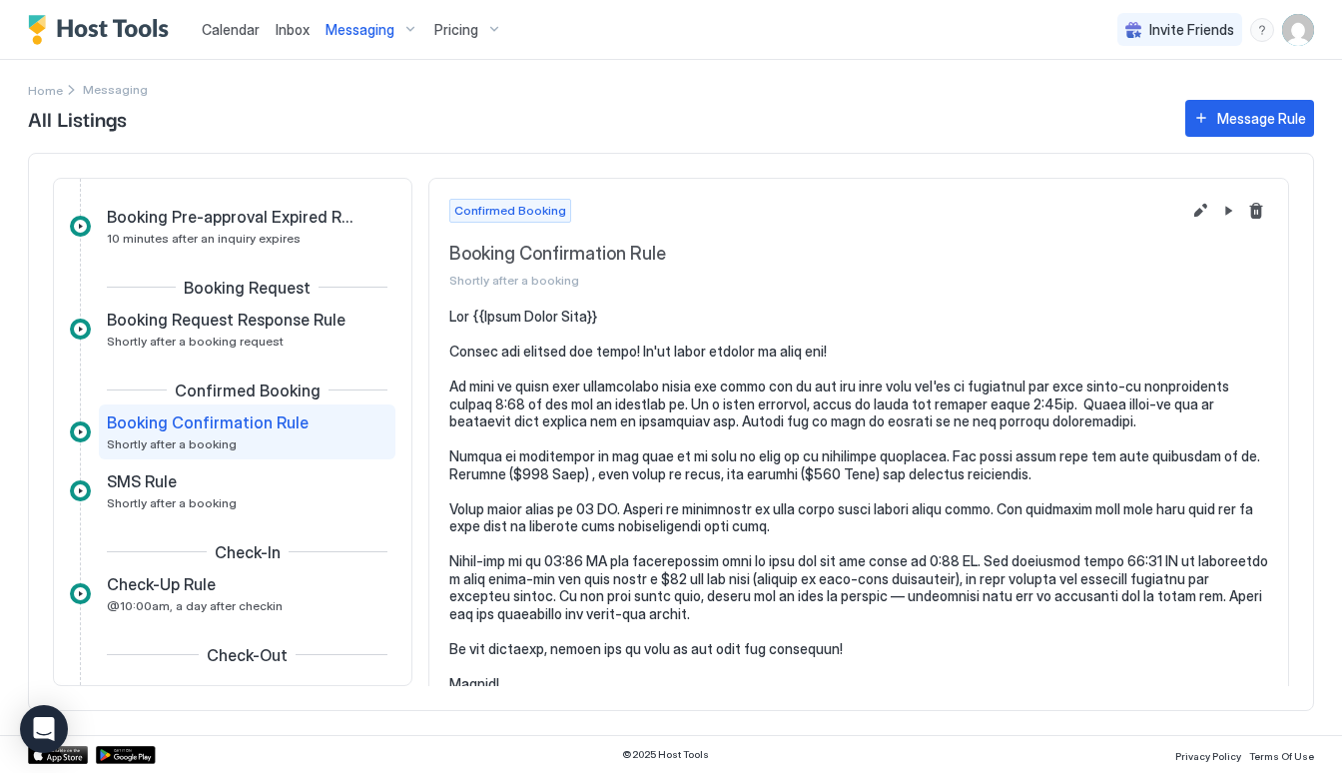
scroll to position [213, 0]
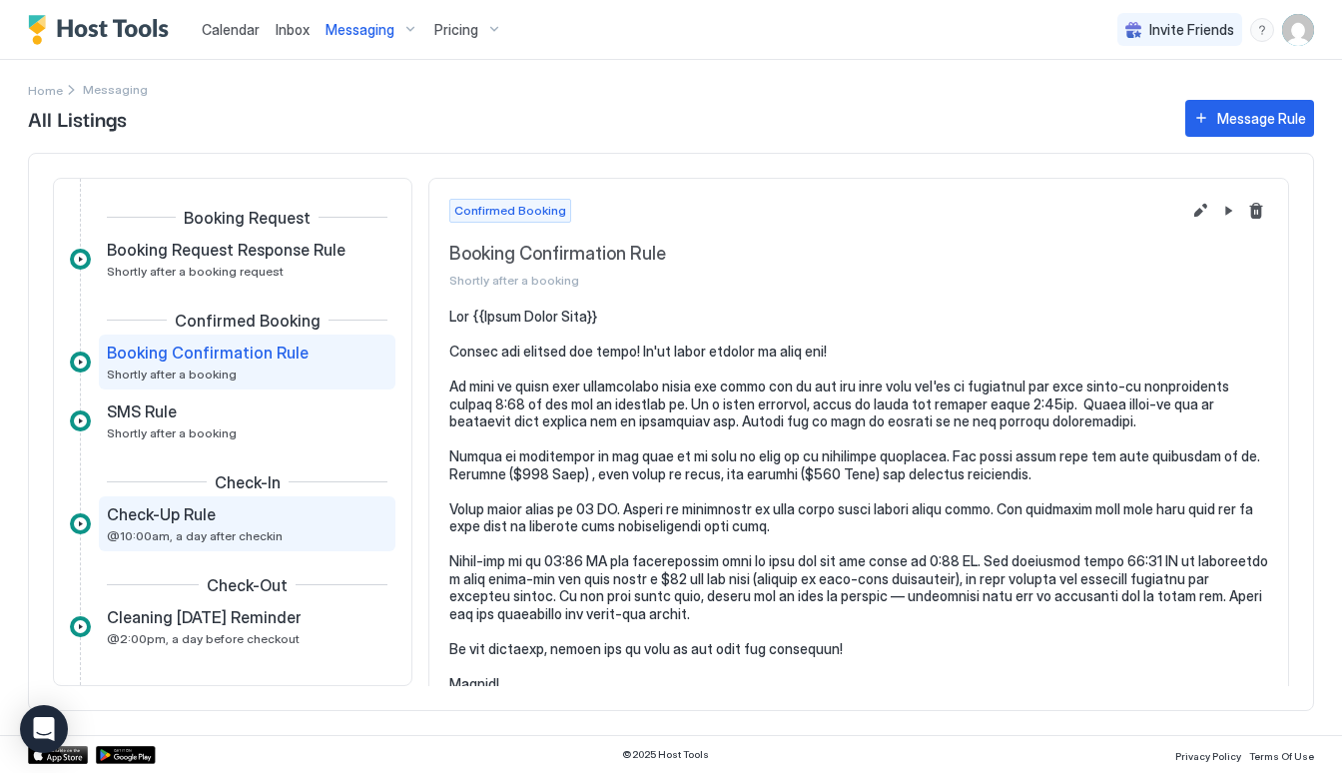
click at [271, 539] on div "Check-Up Rule @10:00am, a day after checkin" at bounding box center [233, 523] width 253 height 39
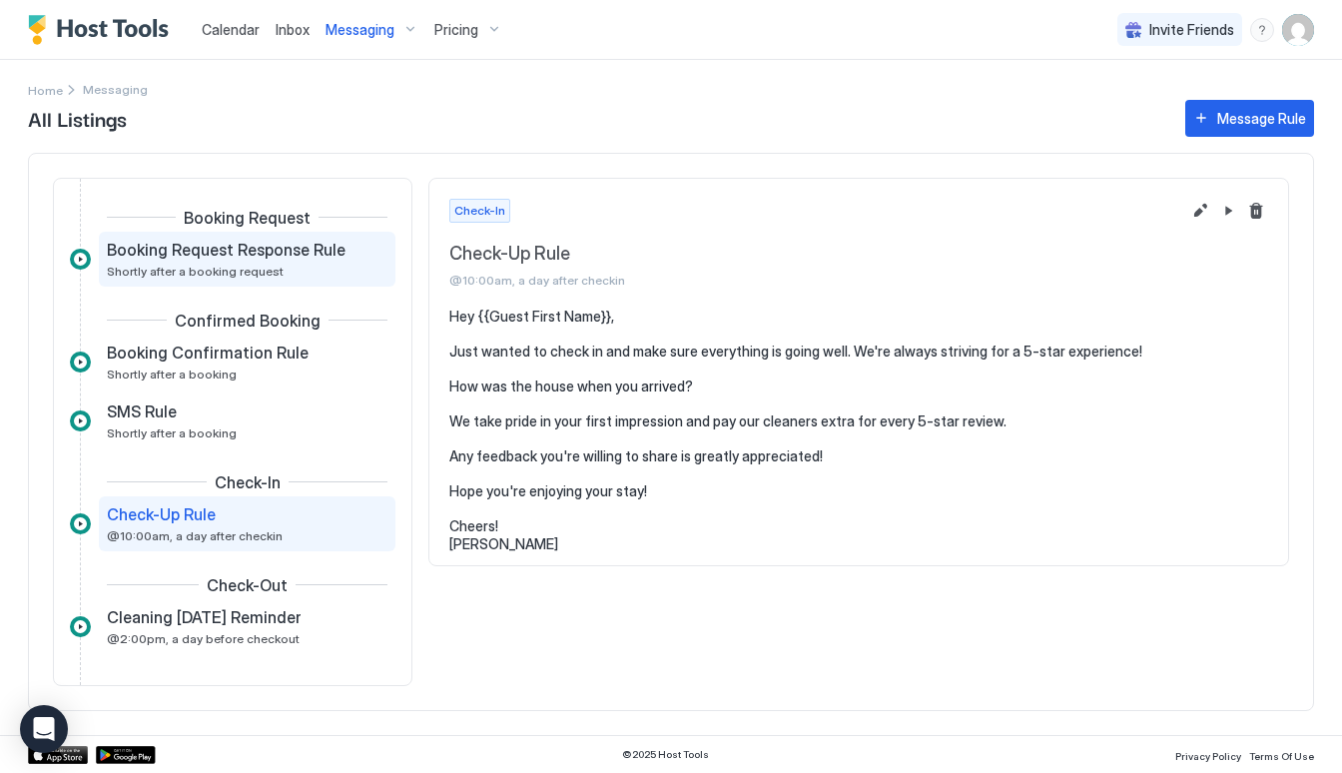
scroll to position [217, 0]
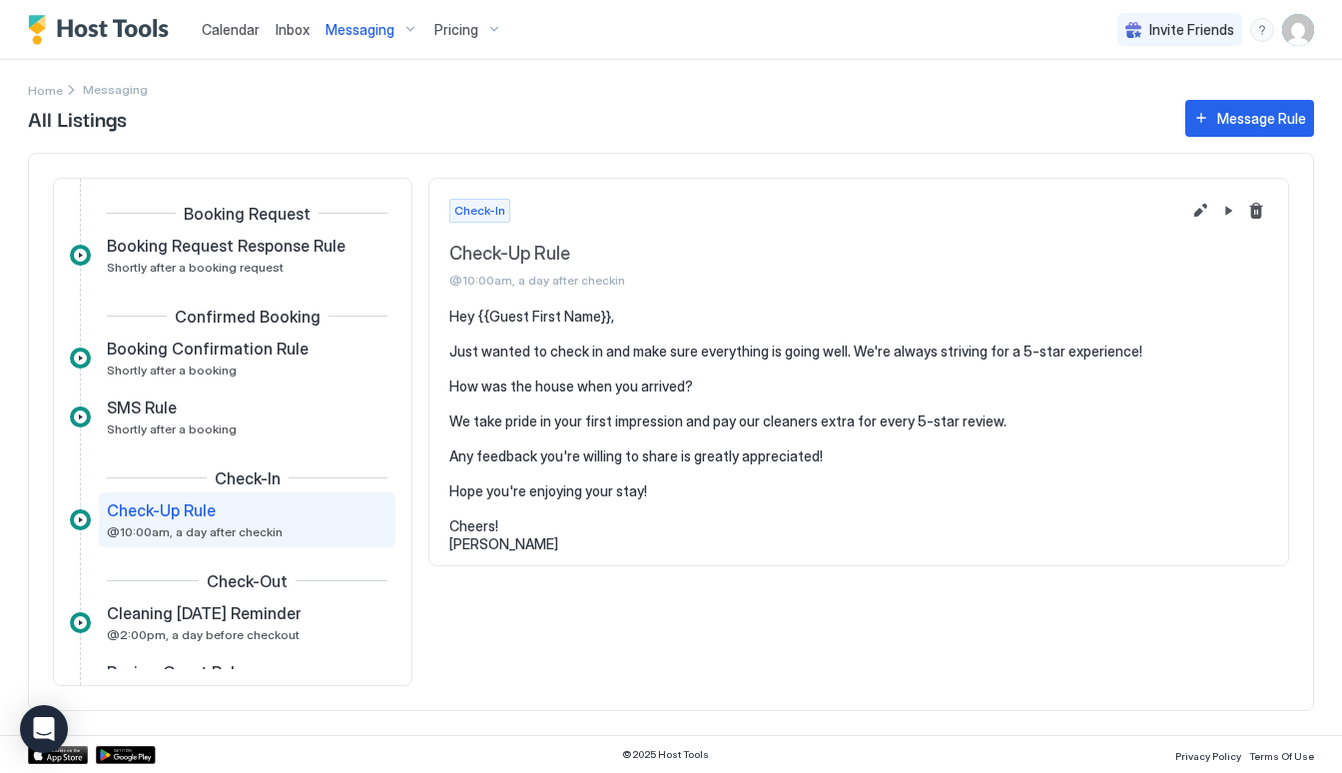
click at [464, 24] on span "Pricing" at bounding box center [456, 30] width 44 height 18
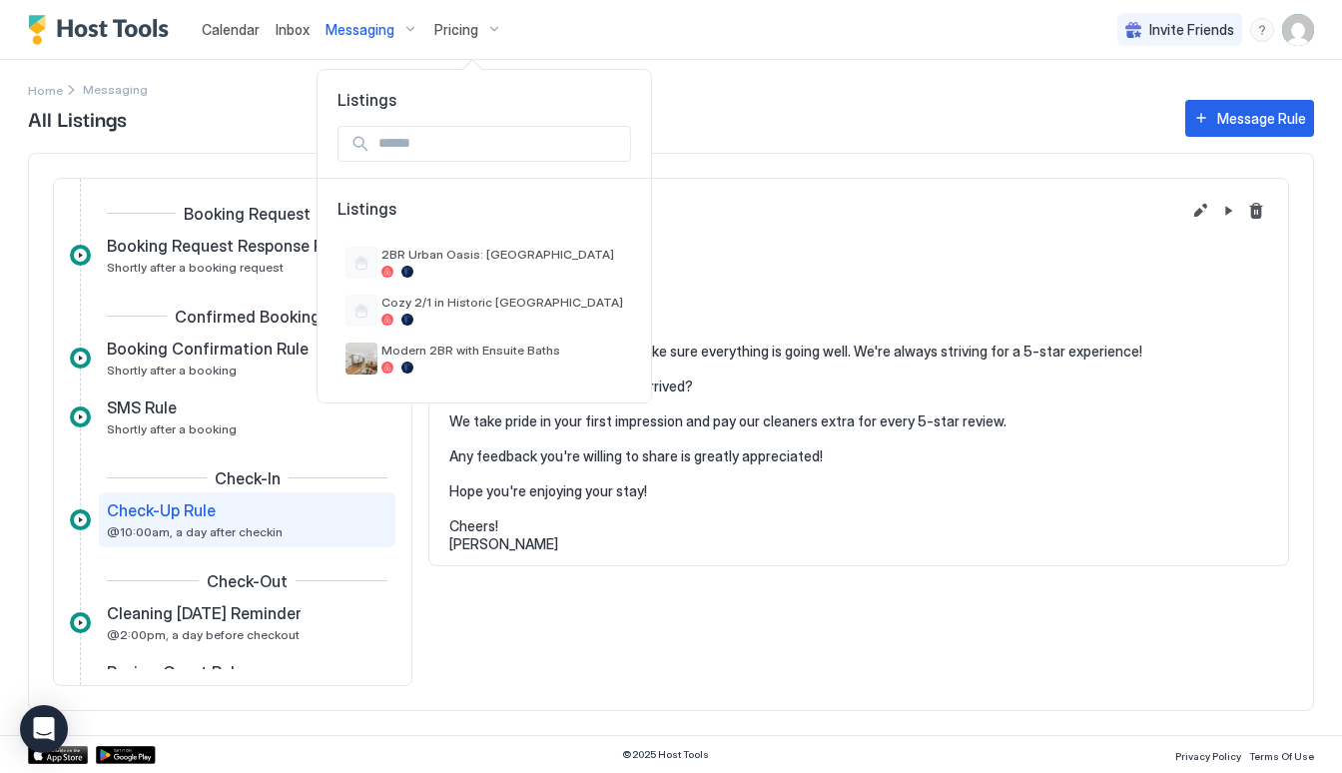
click at [370, 36] on div at bounding box center [671, 386] width 1342 height 773
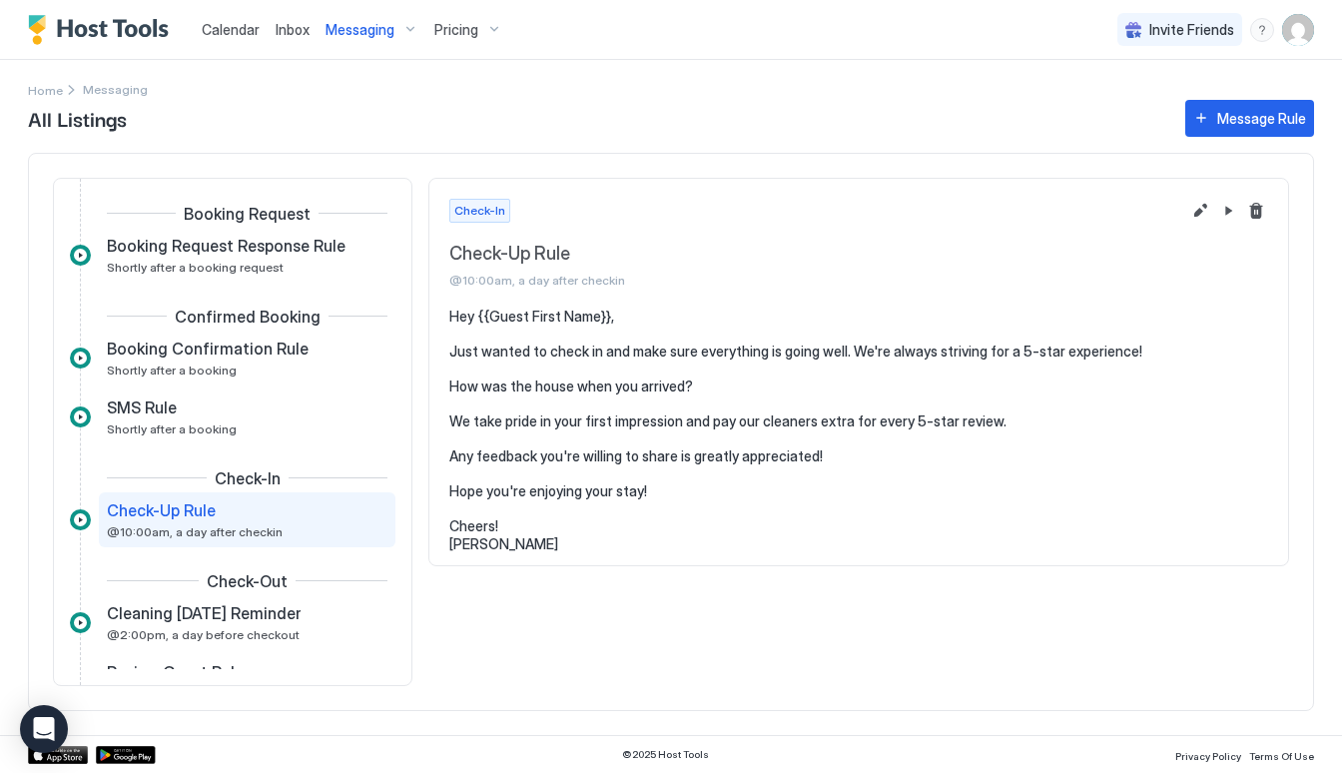
click at [370, 27] on span "Messaging" at bounding box center [359, 30] width 69 height 18
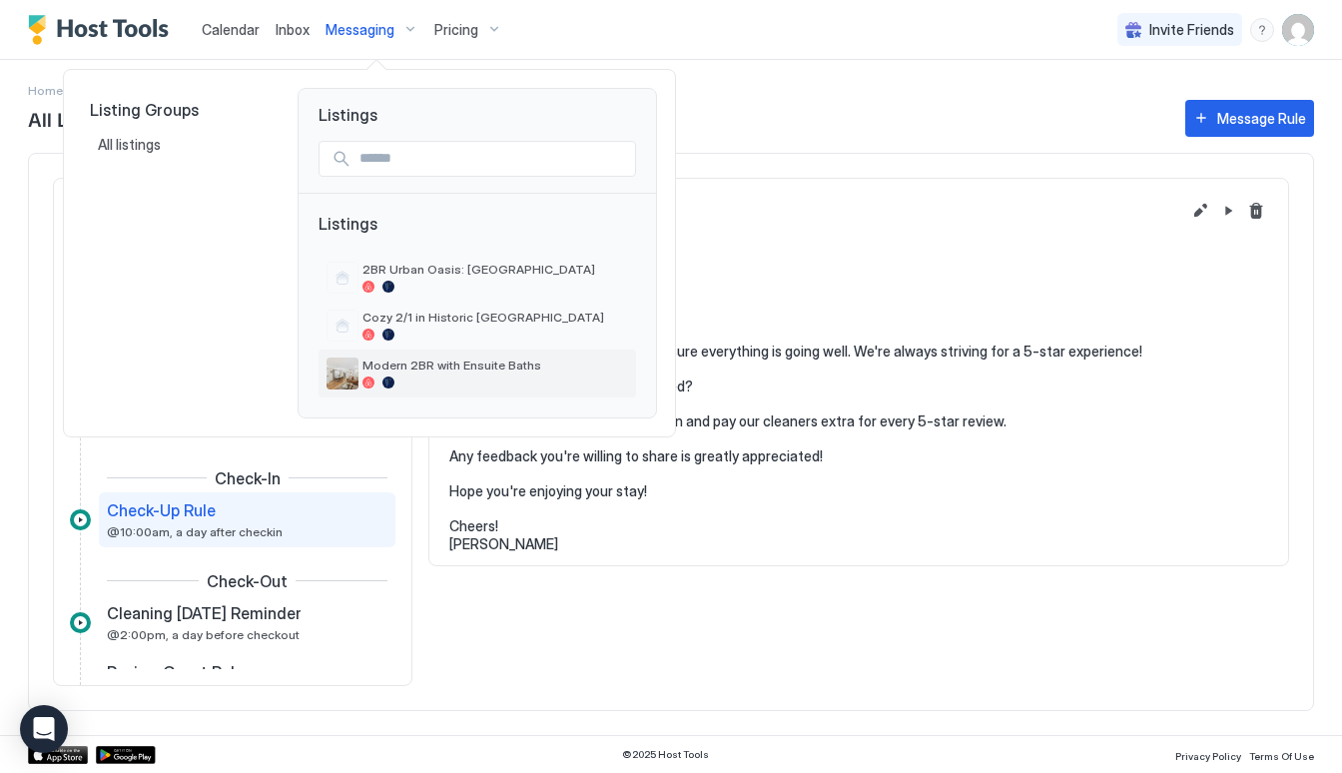
click at [381, 363] on span "Modern 2BR with Ensuite Baths" at bounding box center [495, 364] width 266 height 15
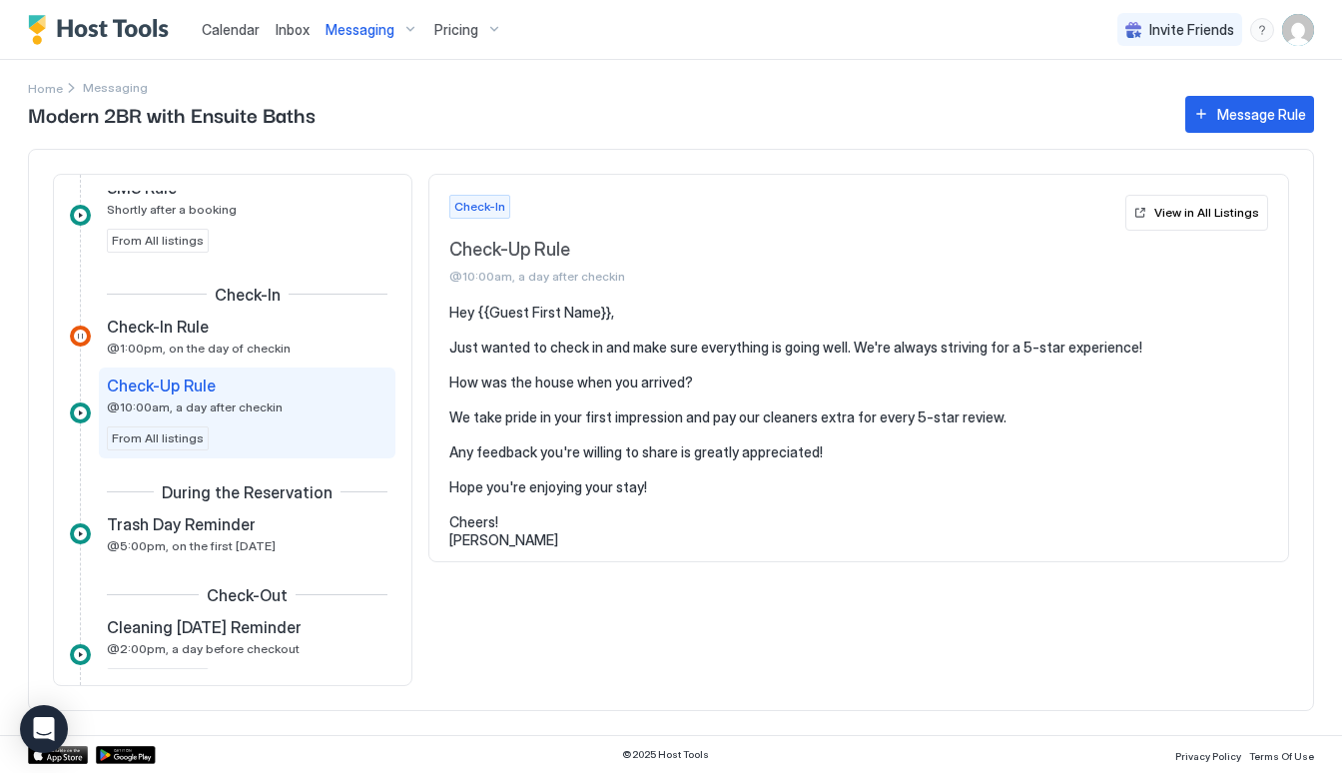
scroll to position [577, 0]
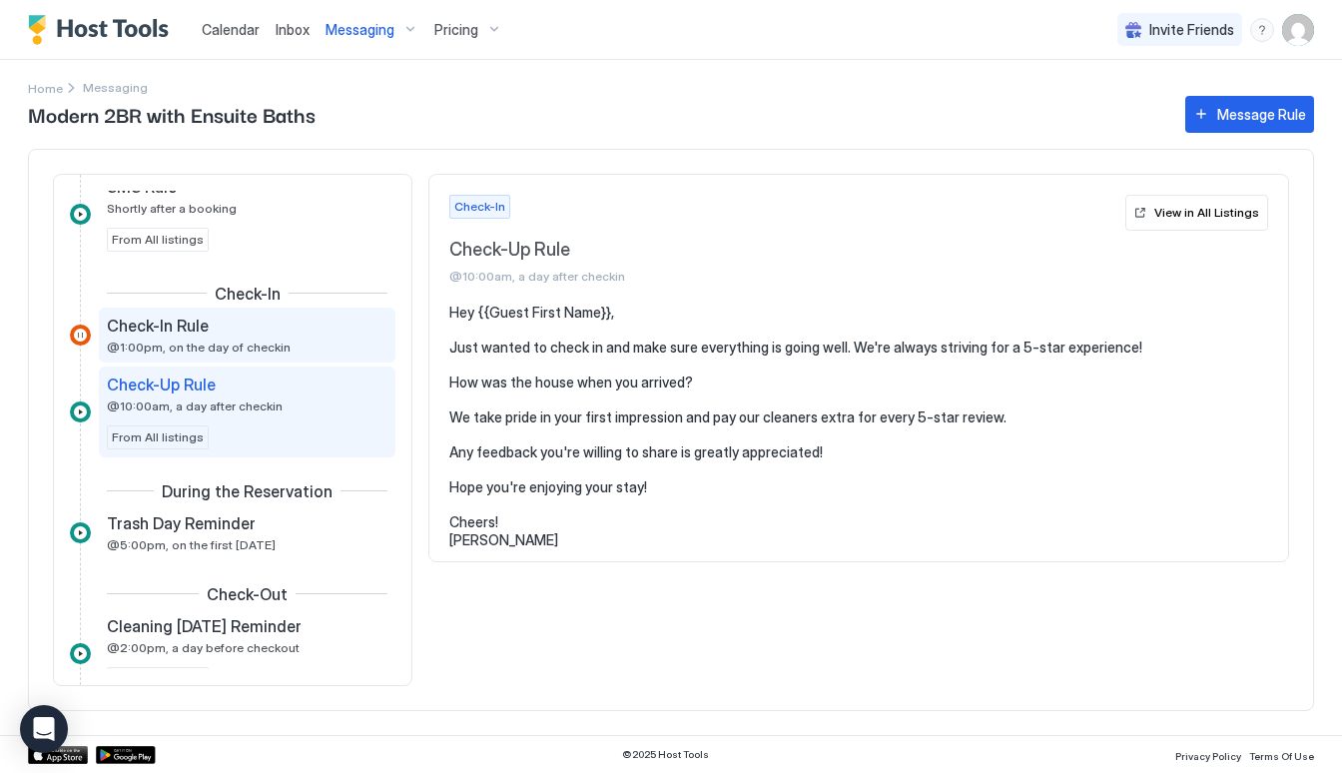
click at [247, 350] on span "@1:00pm, on the day of checkin" at bounding box center [199, 346] width 184 height 15
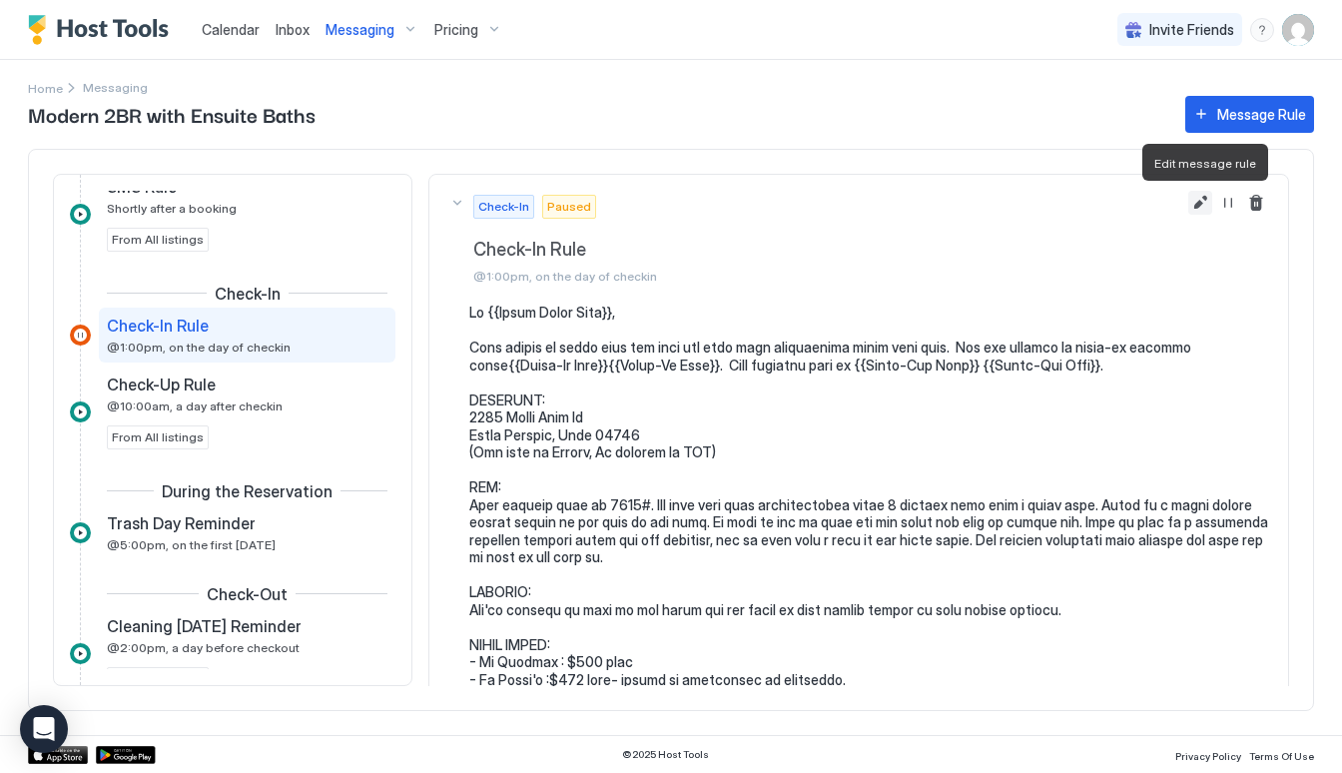
click at [1195, 207] on button "Edit message rule" at bounding box center [1200, 203] width 24 height 24
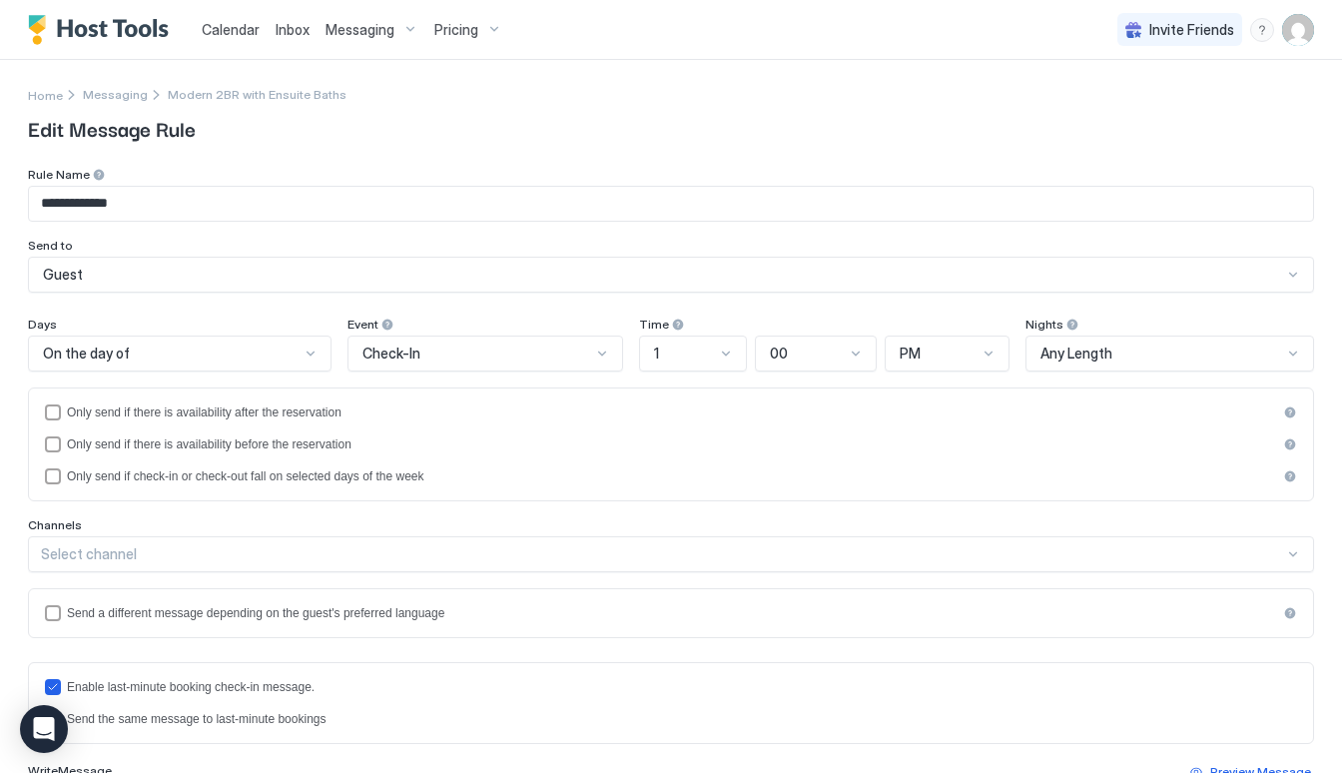
click at [709, 353] on div "1" at bounding box center [685, 353] width 62 height 18
click at [676, 470] on div "3" at bounding box center [694, 477] width 83 height 15
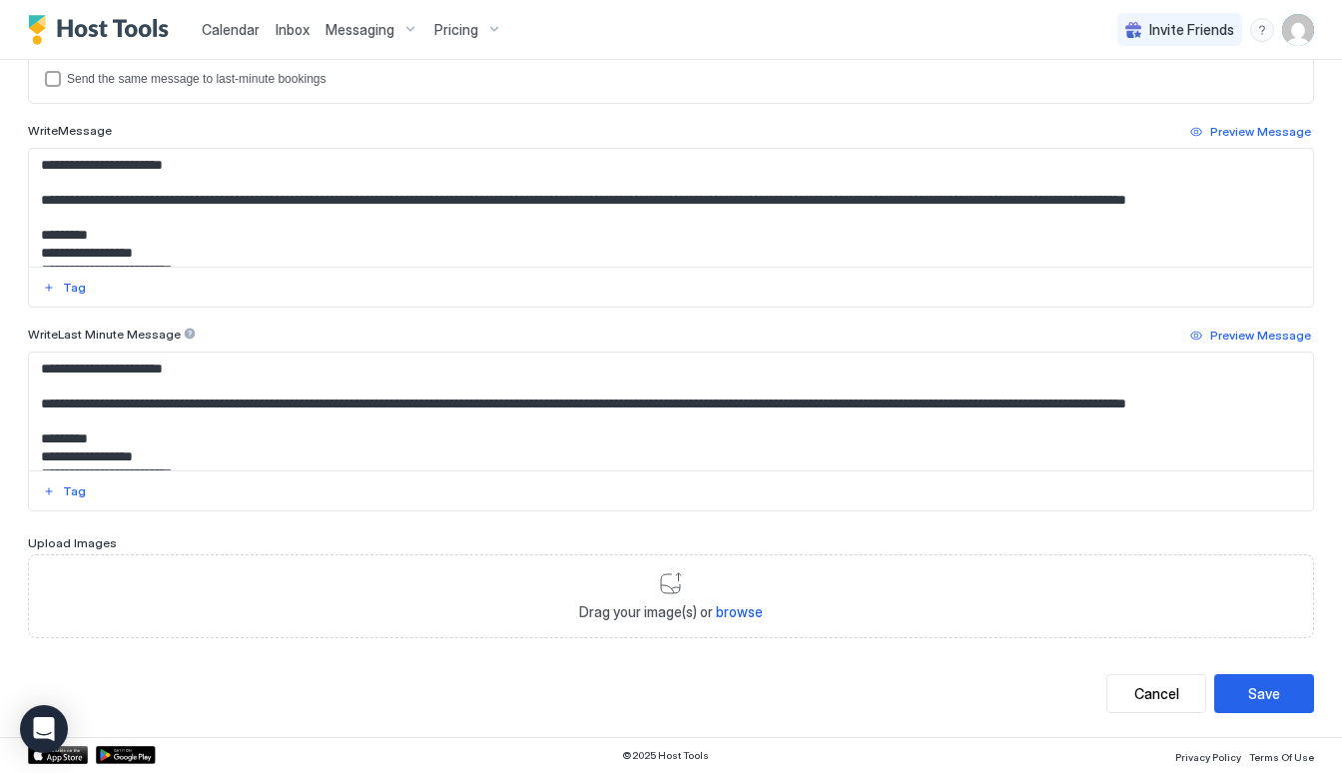
scroll to position [639, 0]
click at [1257, 702] on div "Save" at bounding box center [1264, 694] width 32 height 21
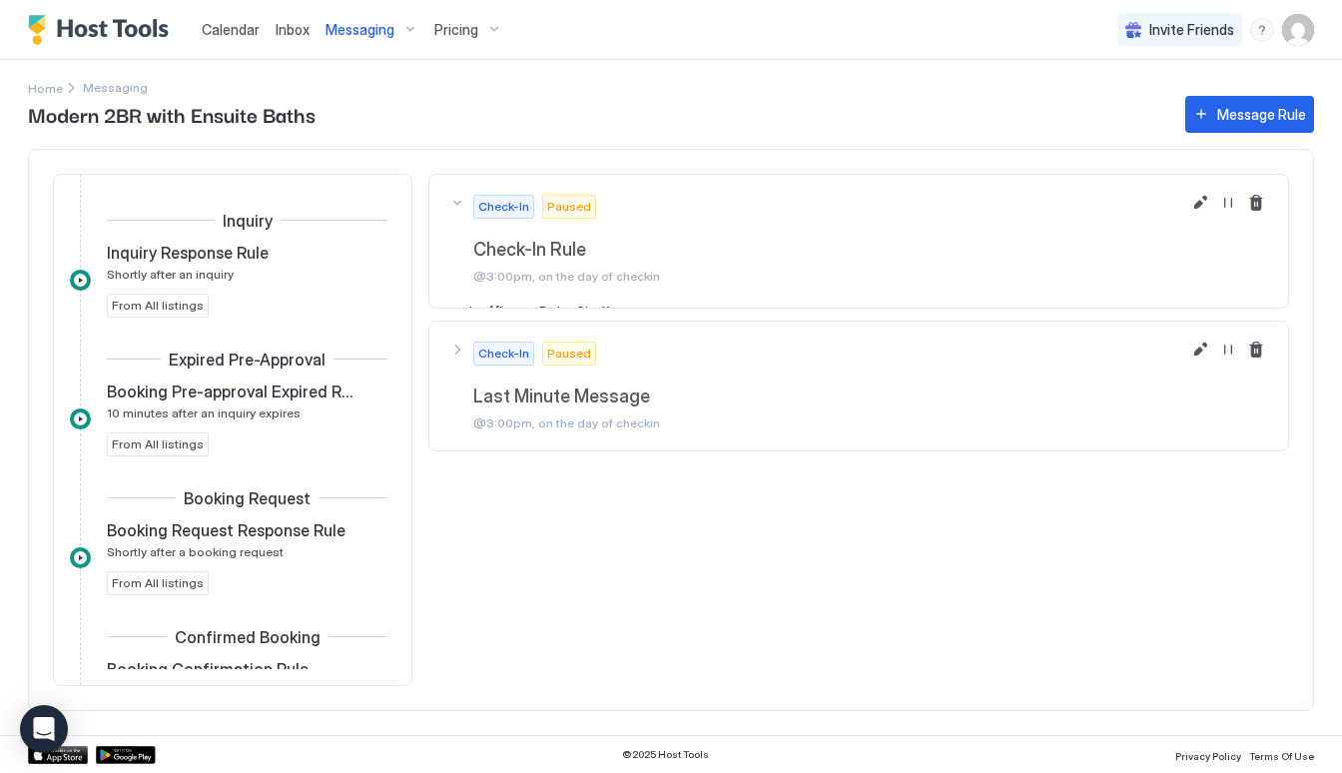
scroll to position [483, 0]
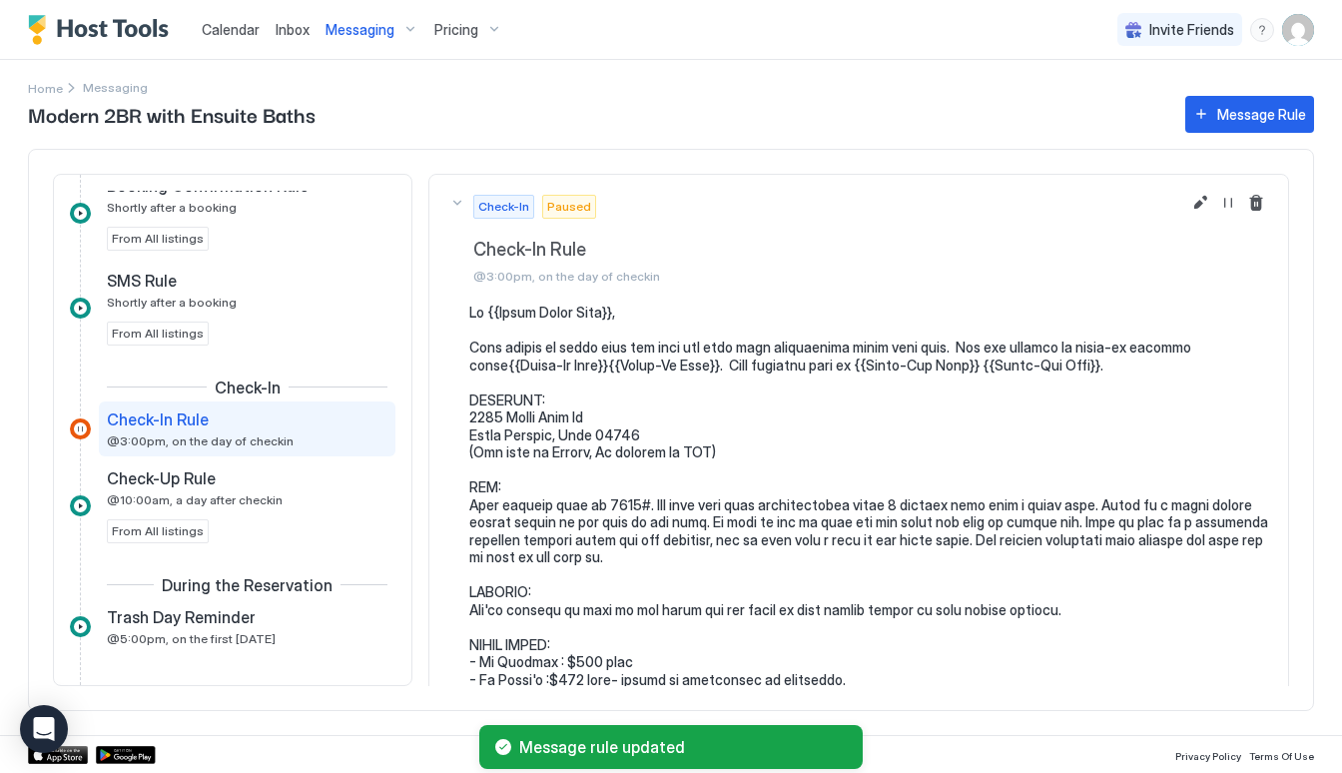
click at [367, 33] on span "Messaging" at bounding box center [359, 30] width 69 height 18
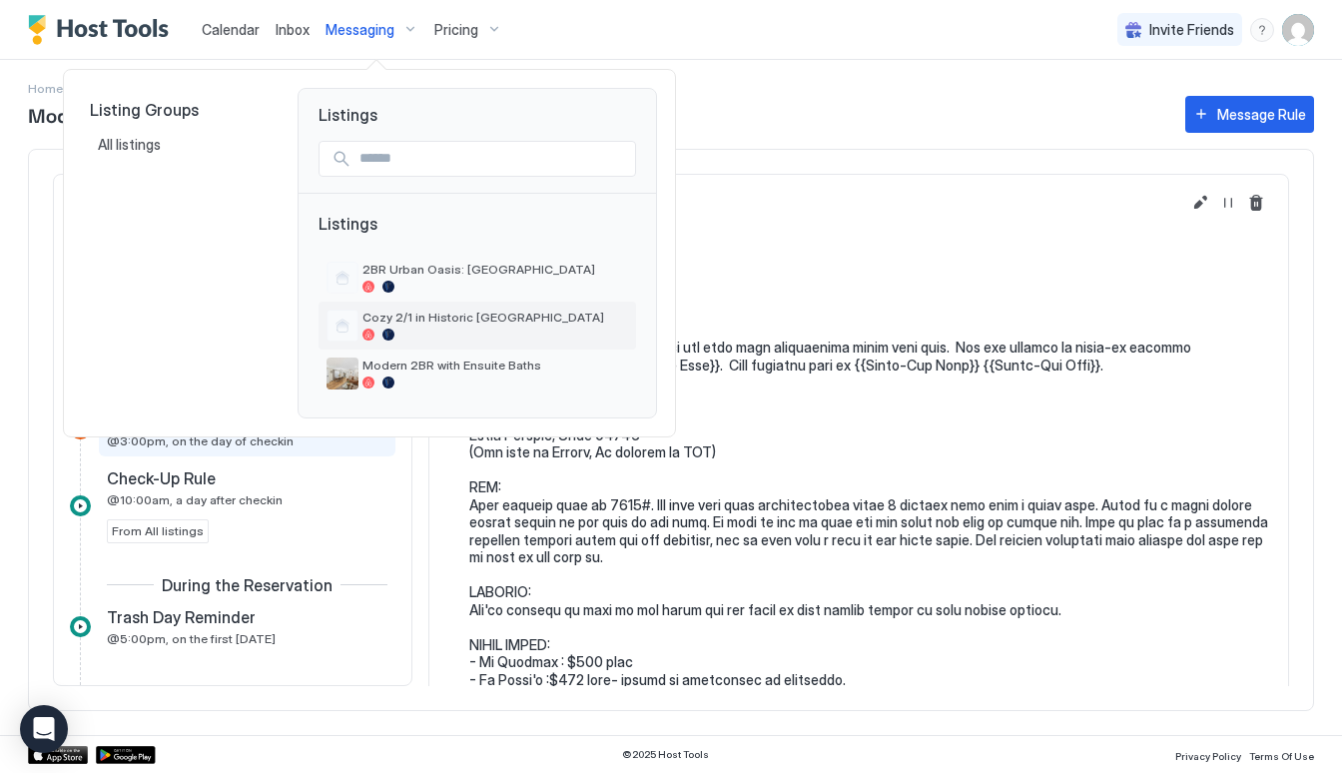
click at [396, 326] on div "Cozy 2/1 in Historic [GEOGRAPHIC_DATA]" at bounding box center [495, 324] width 266 height 31
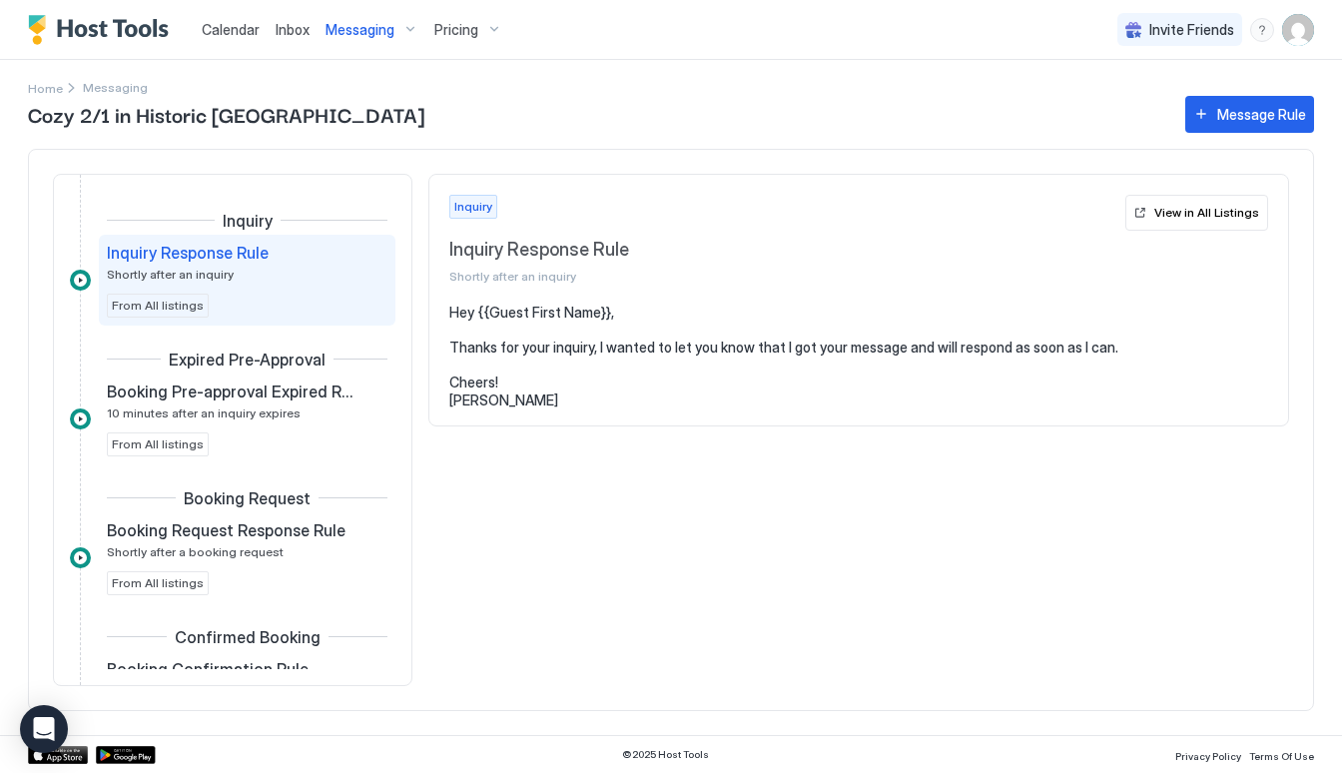
click at [358, 44] on div "Messaging" at bounding box center [371, 30] width 109 height 34
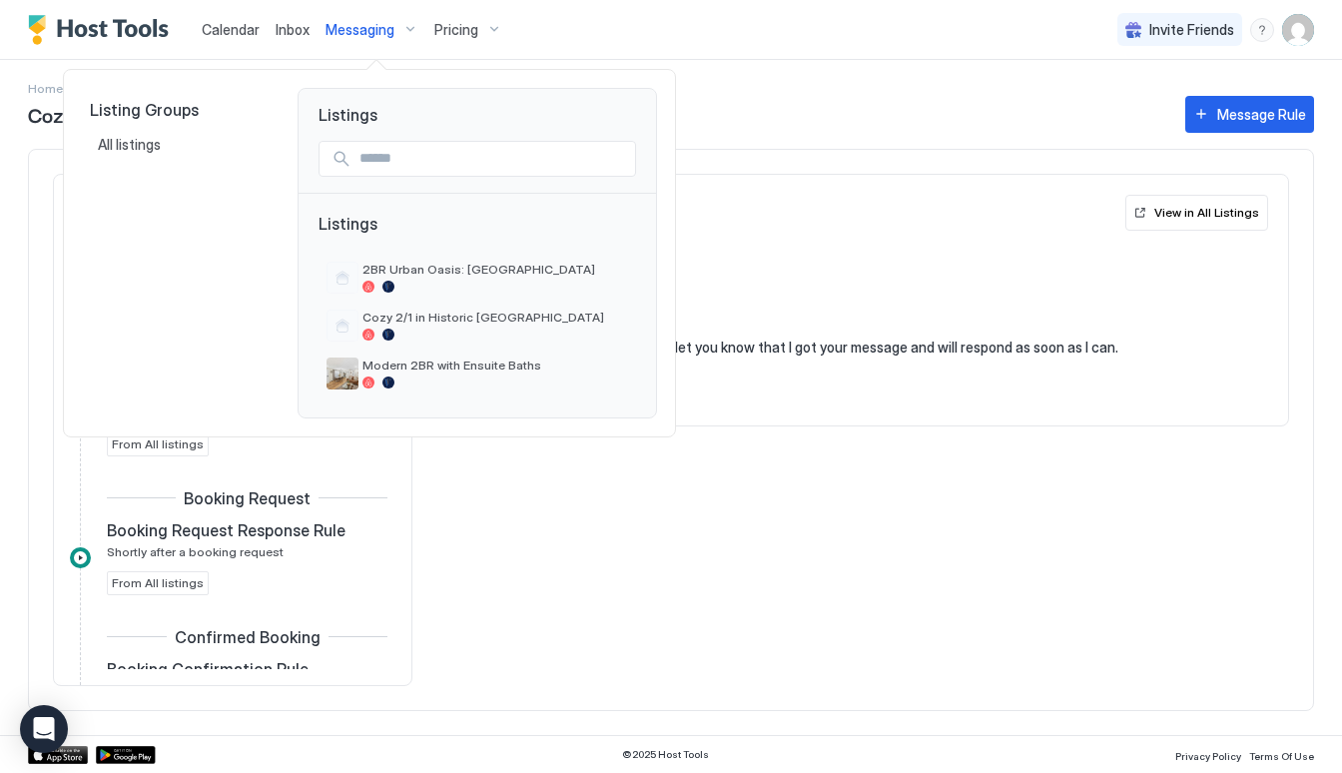
click at [229, 126] on div "Listing Groups All listings" at bounding box center [178, 131] width 192 height 62
click at [774, 94] on div at bounding box center [671, 386] width 1342 height 773
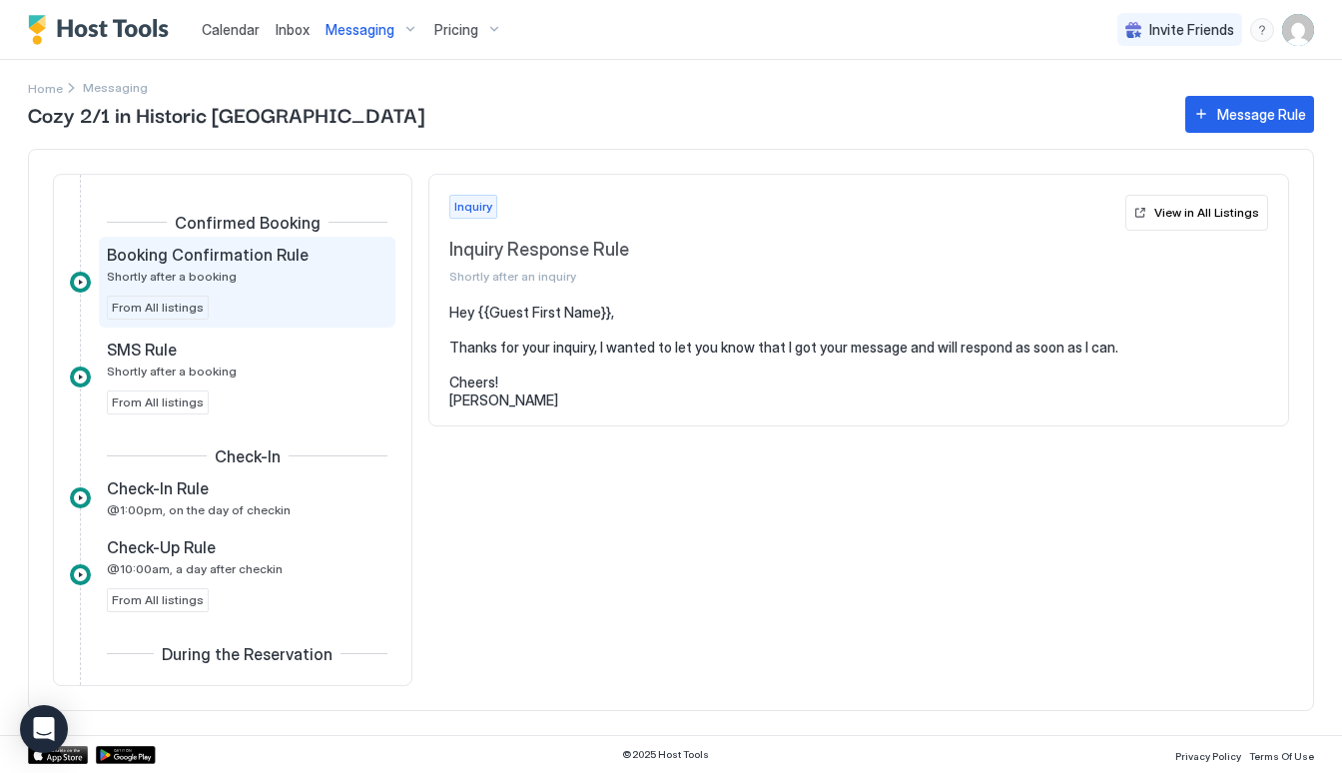
scroll to position [415, 0]
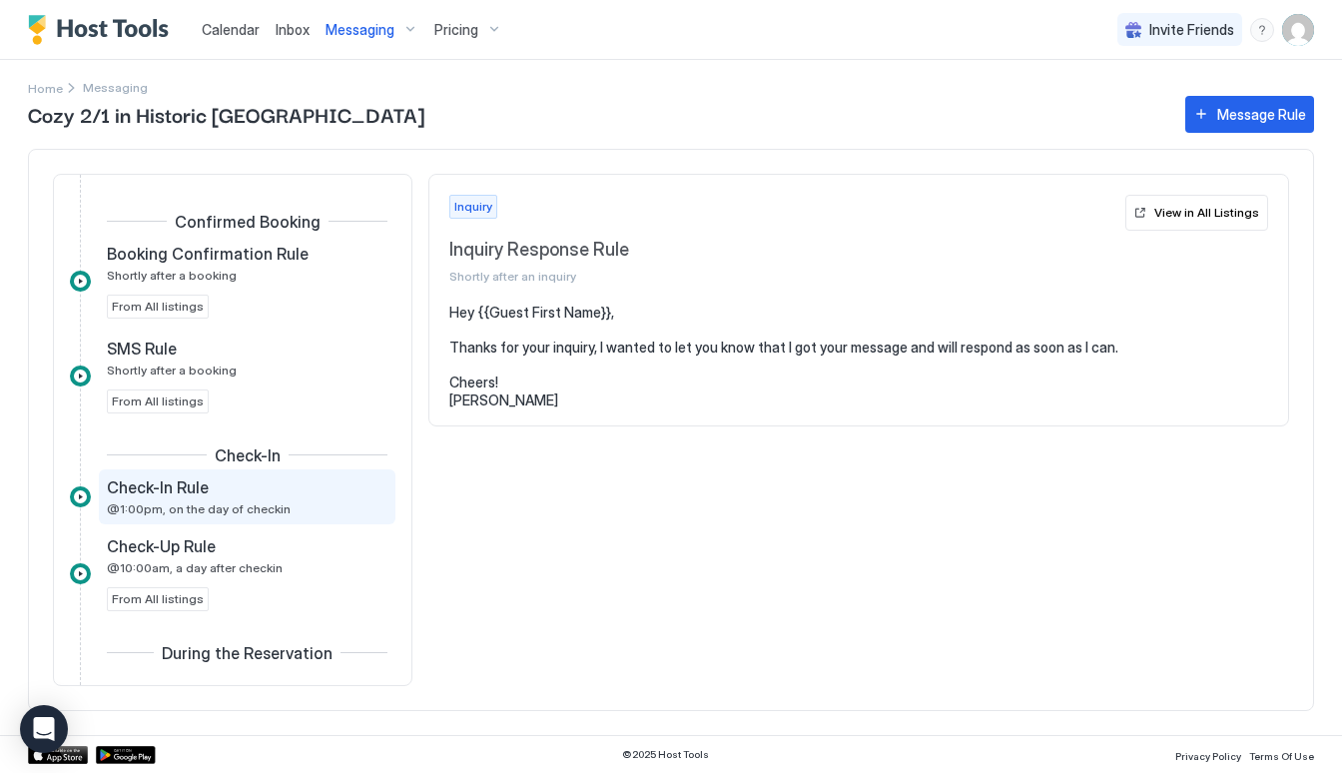
click at [206, 472] on div "Check-In Rule @1:00pm, on the day of checkin" at bounding box center [247, 496] width 296 height 55
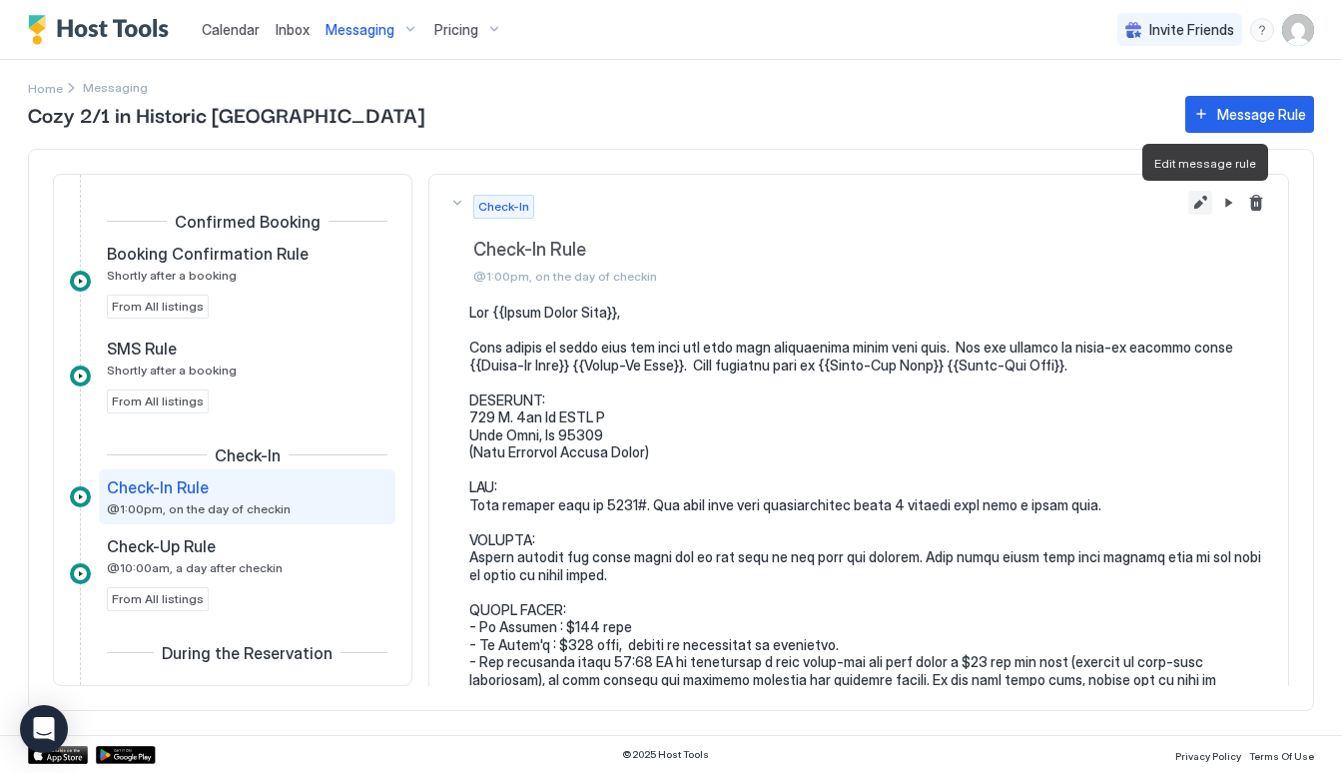
click at [1194, 207] on button "Edit message rule" at bounding box center [1200, 203] width 24 height 24
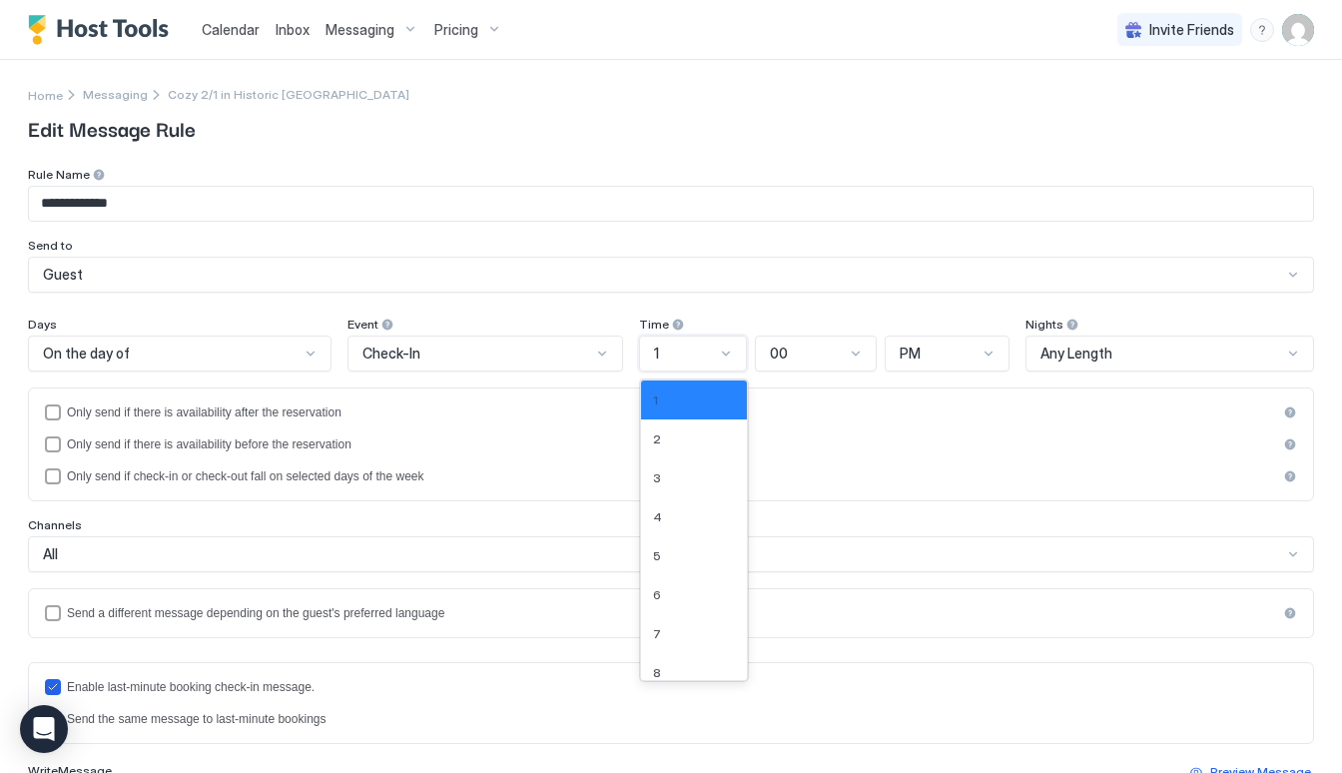
click at [733, 359] on div "1" at bounding box center [693, 353] width 109 height 36
click at [694, 485] on div "3" at bounding box center [694, 477] width 107 height 39
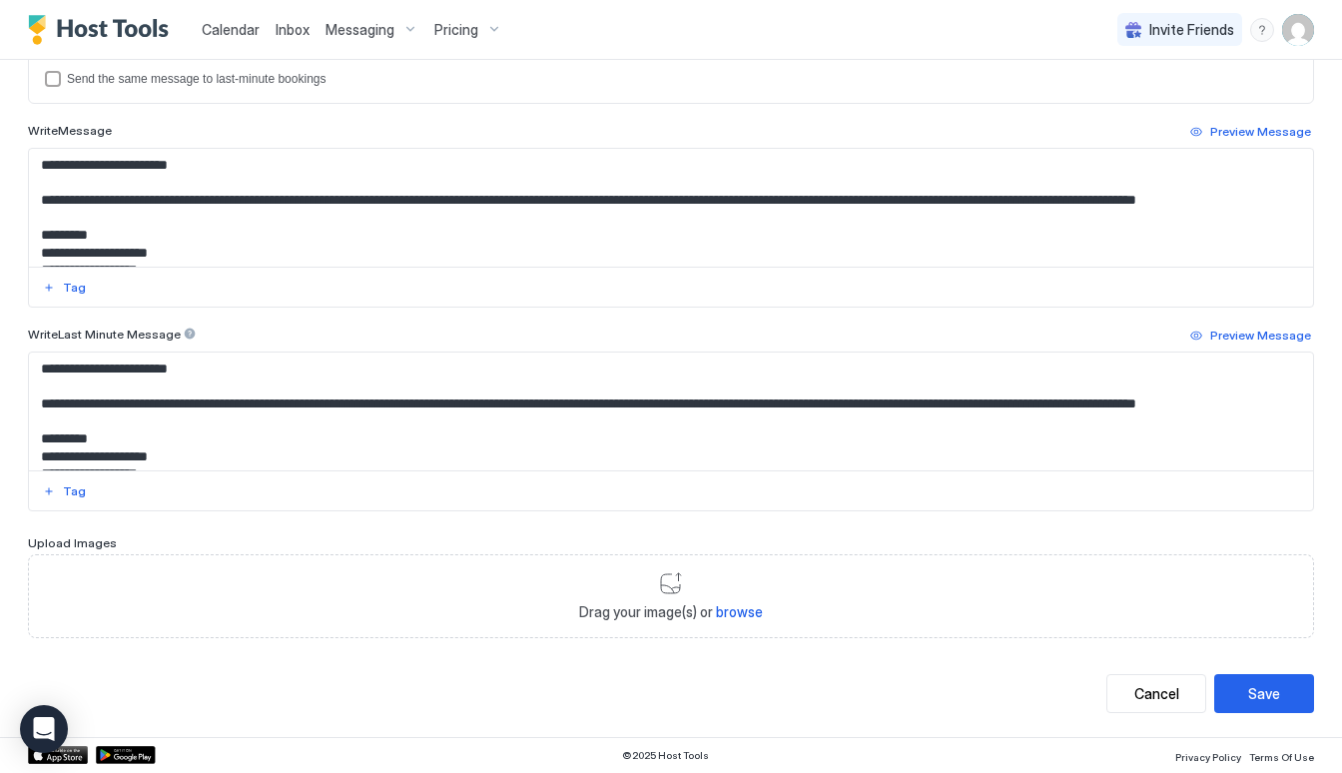
scroll to position [639, 0]
click at [1251, 684] on div "Save" at bounding box center [1264, 694] width 32 height 21
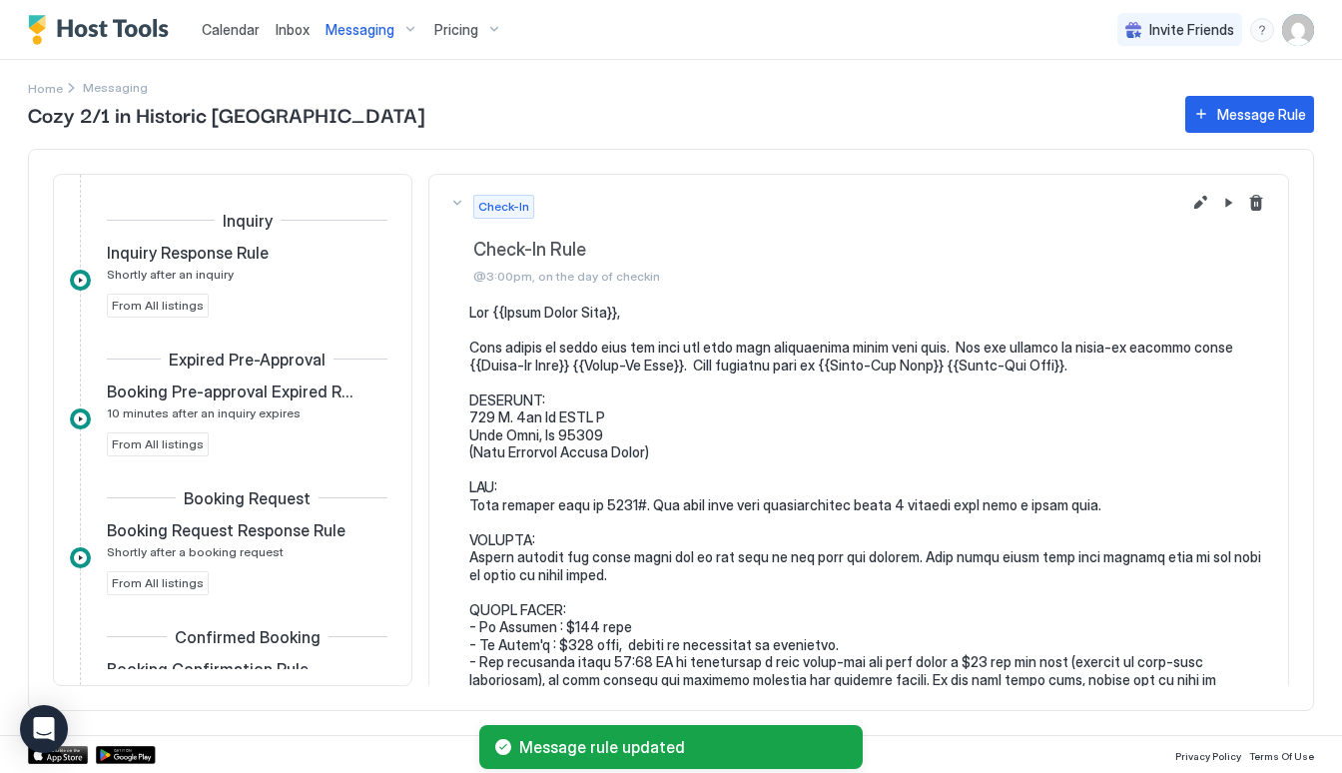
scroll to position [483, 0]
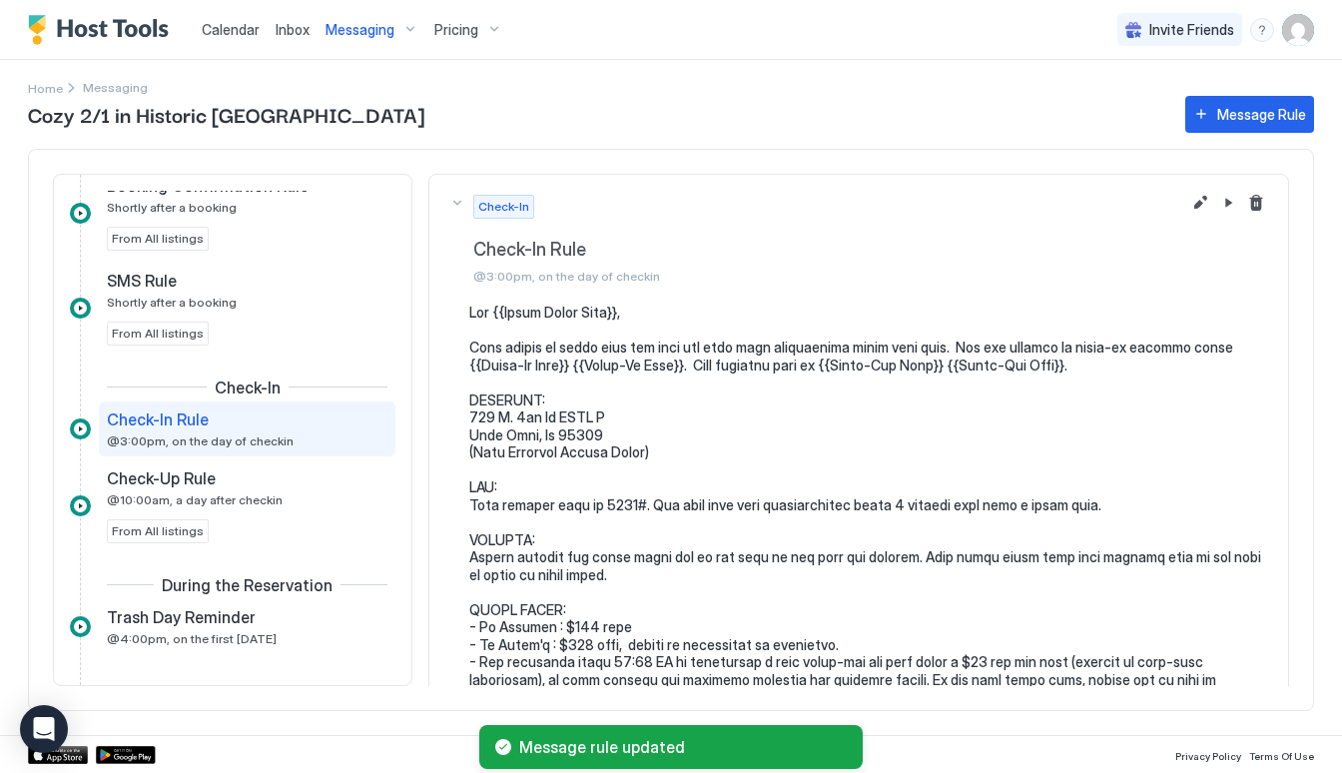
click at [339, 29] on span "Messaging" at bounding box center [359, 30] width 69 height 18
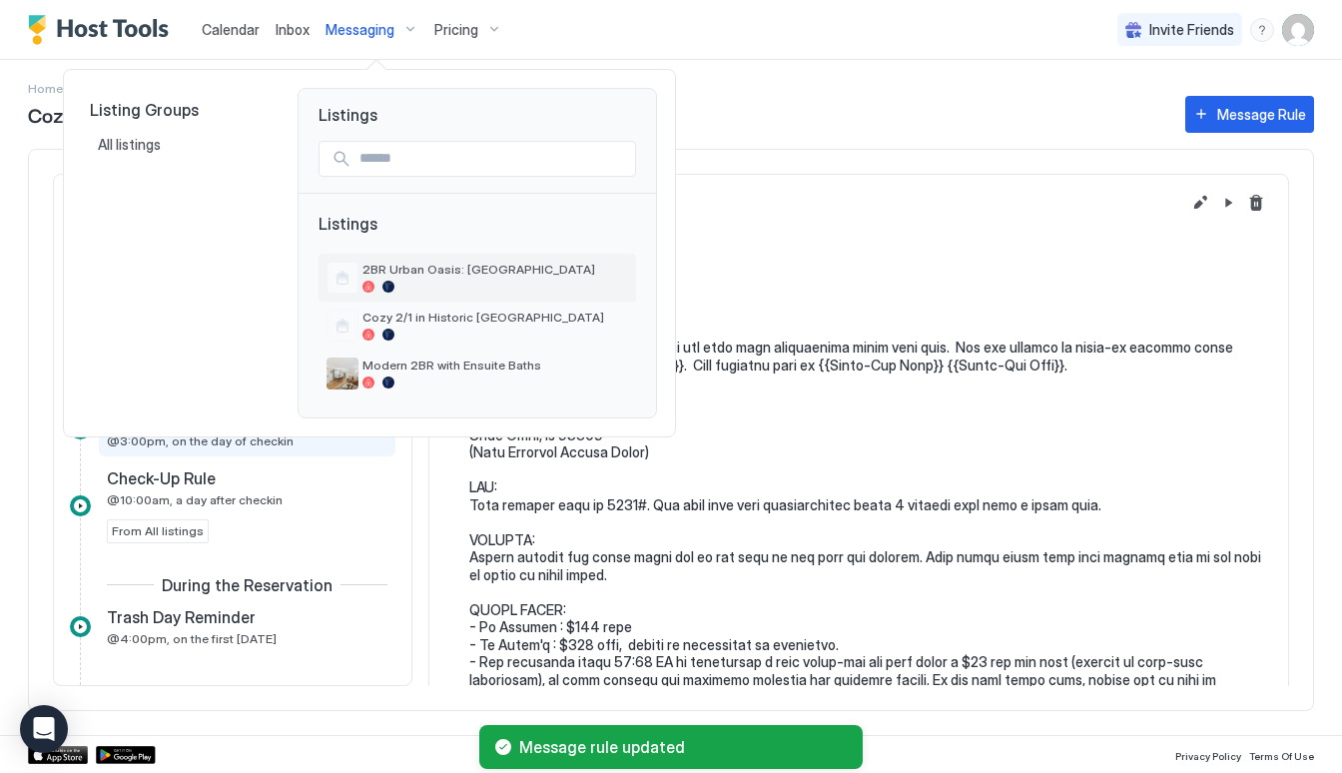
click at [376, 276] on span "2BR Urban Oasis: [GEOGRAPHIC_DATA]" at bounding box center [495, 269] width 266 height 15
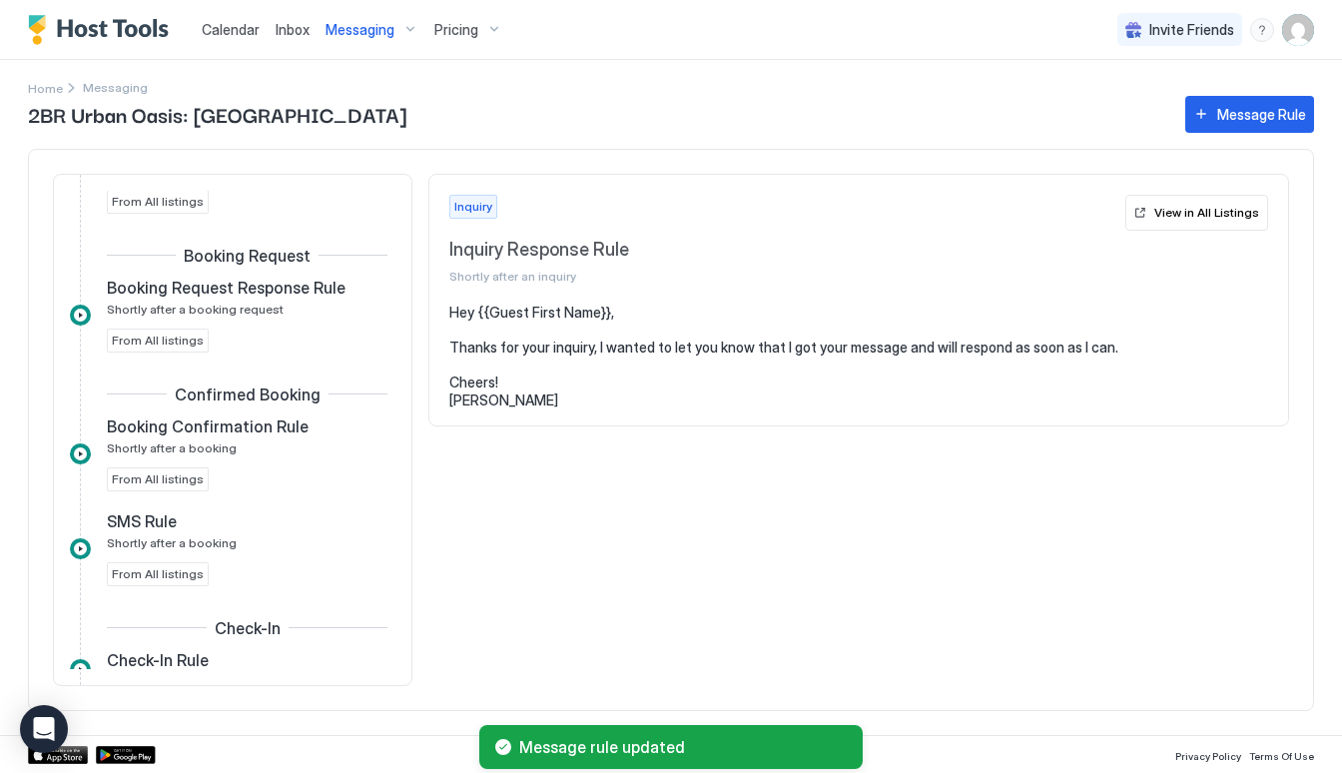
scroll to position [259, 0]
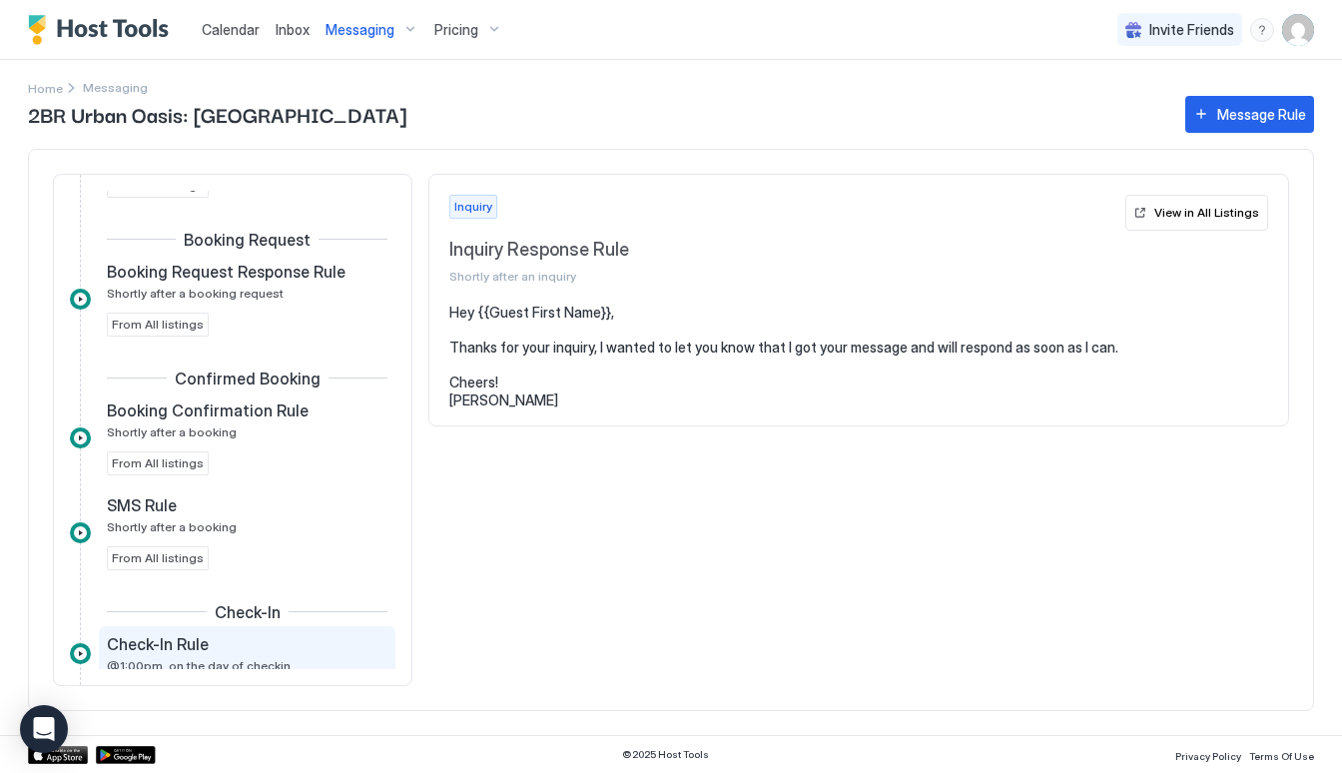
click at [240, 650] on div "Check-In Rule" at bounding box center [233, 644] width 253 height 20
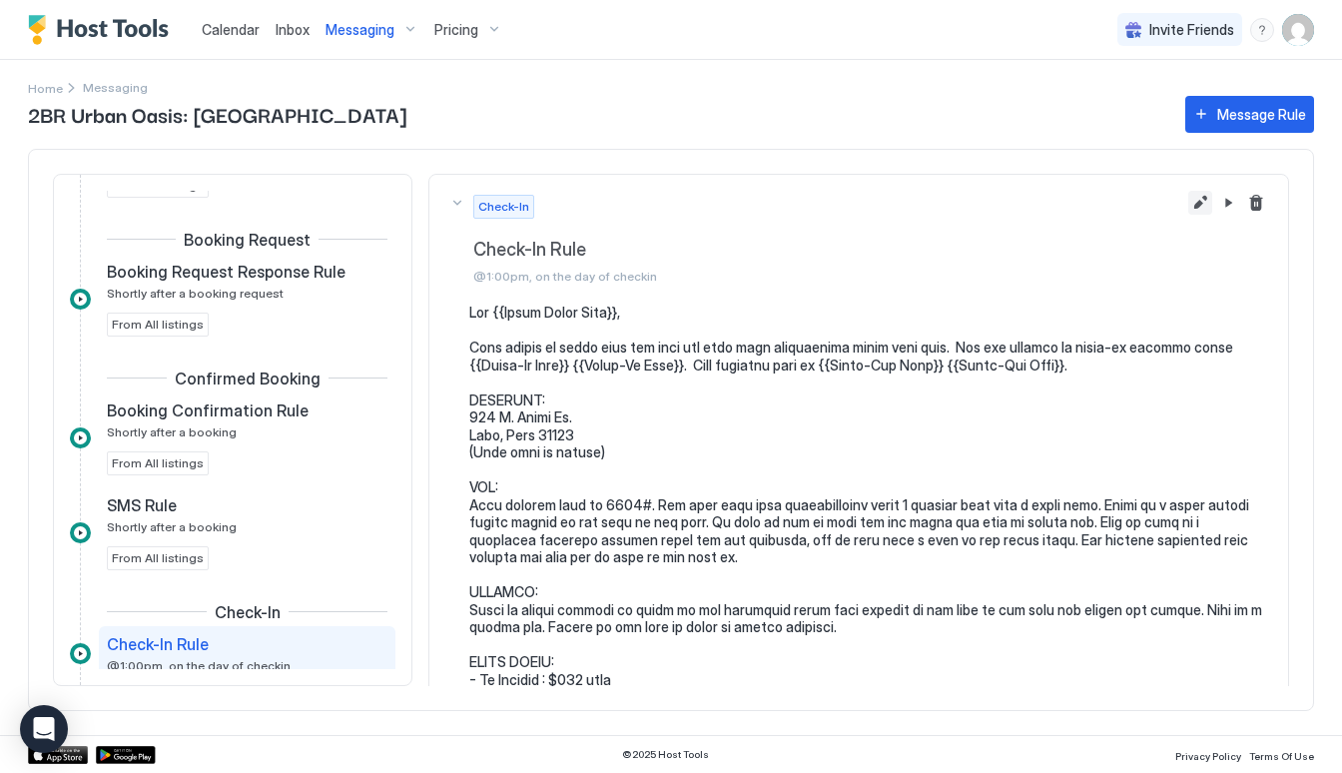
click at [1200, 208] on button "Edit message rule" at bounding box center [1200, 203] width 24 height 24
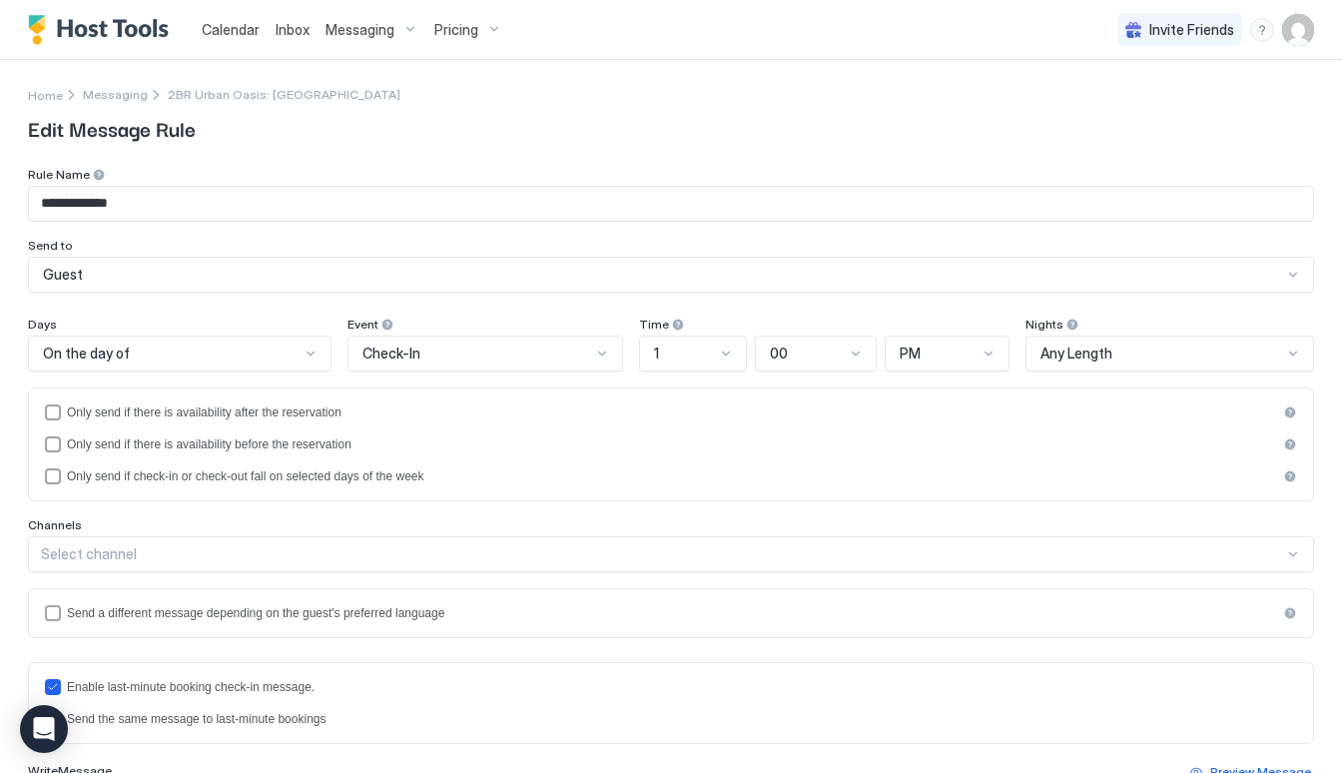
click at [716, 351] on div at bounding box center [685, 353] width 66 height 18
click at [666, 471] on div "3" at bounding box center [694, 477] width 83 height 15
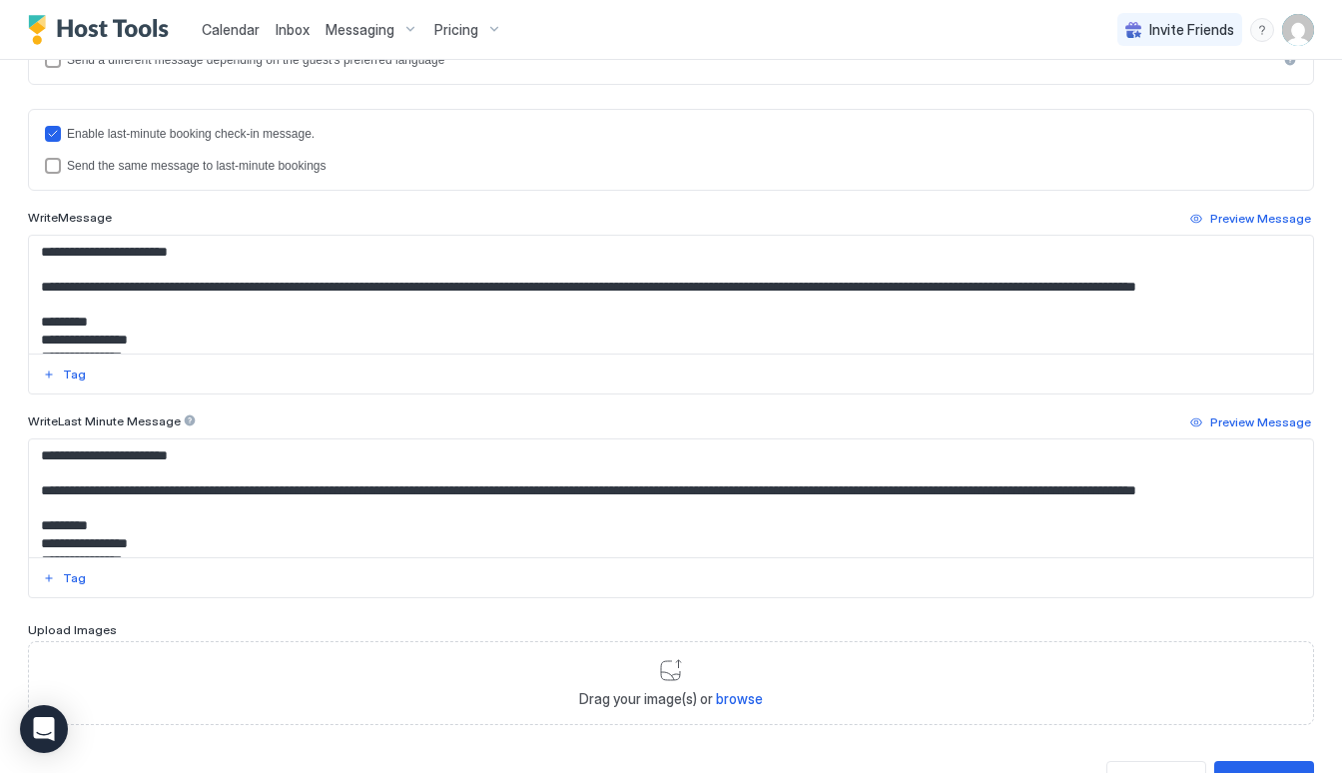
scroll to position [573, 0]
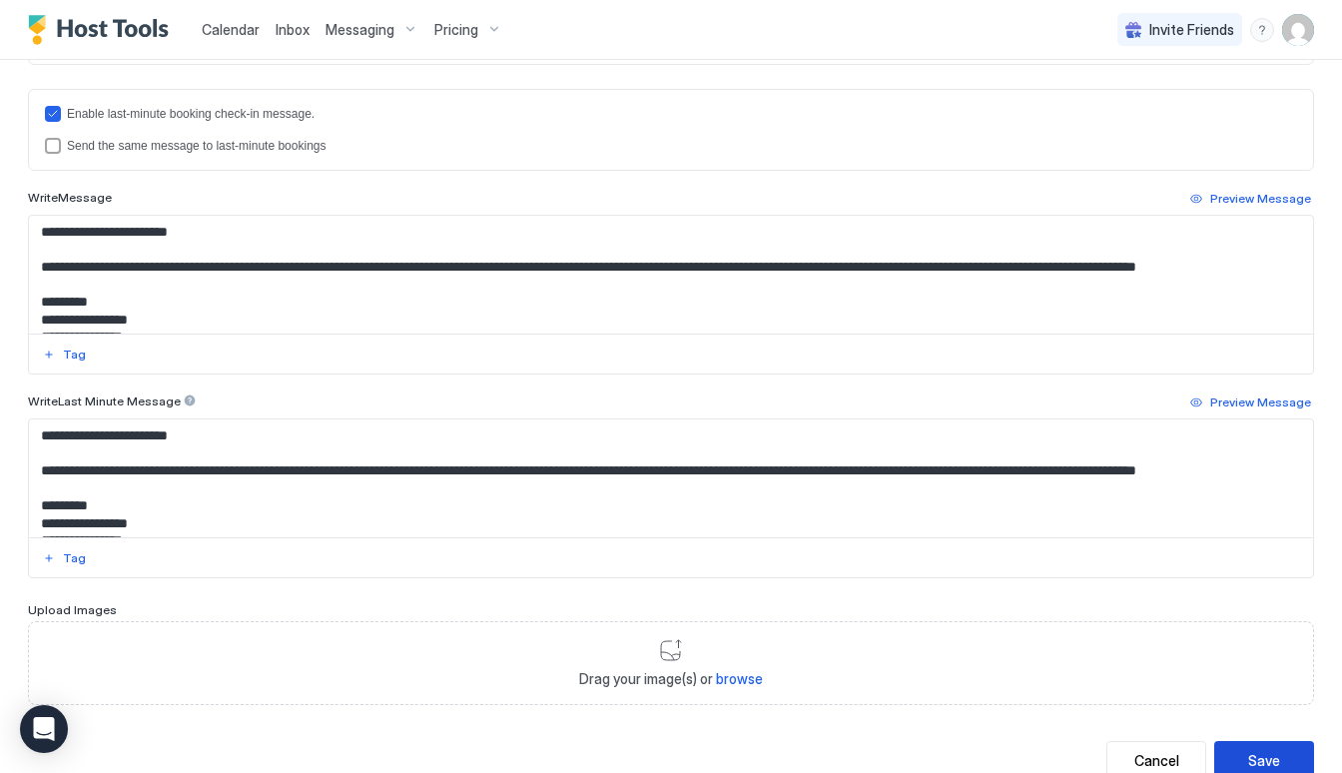
click at [1277, 757] on div "Save" at bounding box center [1264, 760] width 32 height 21
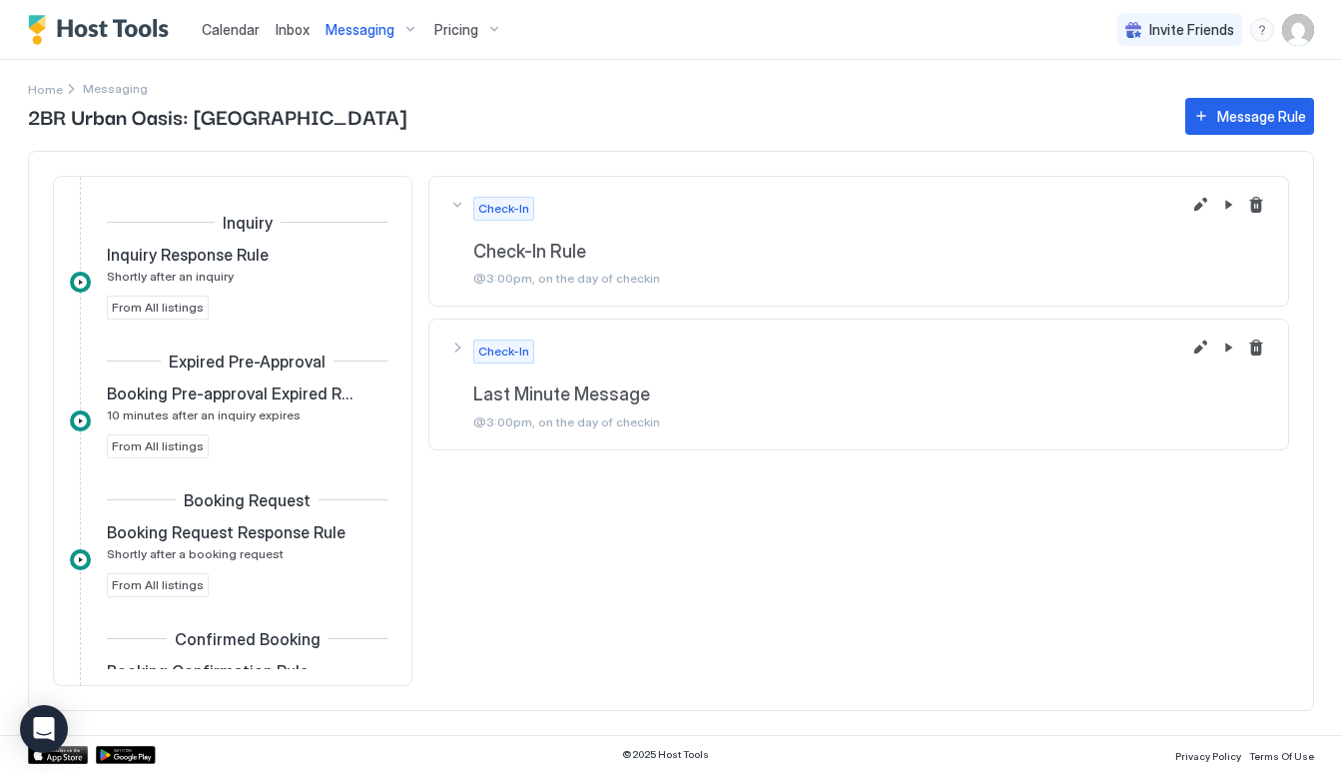
scroll to position [483, 0]
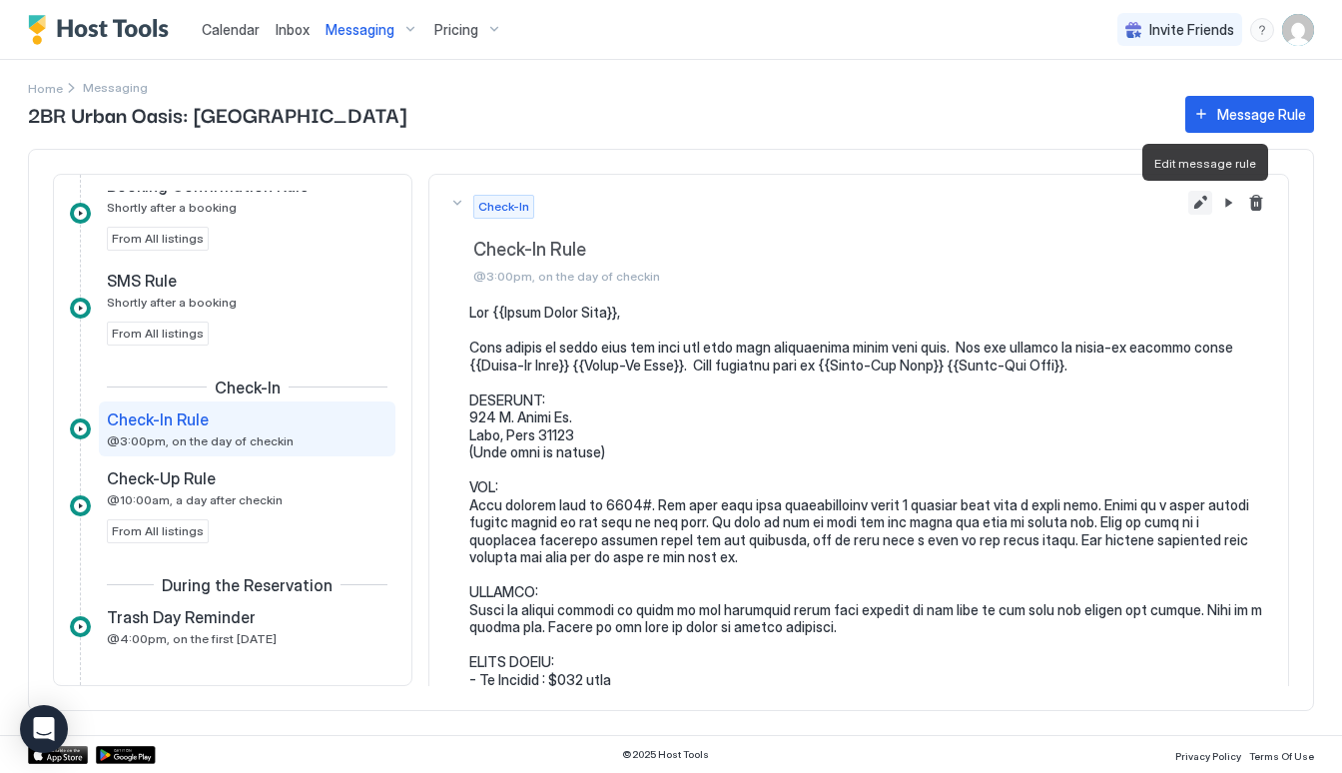
click at [1193, 206] on button "Edit message rule" at bounding box center [1200, 203] width 24 height 24
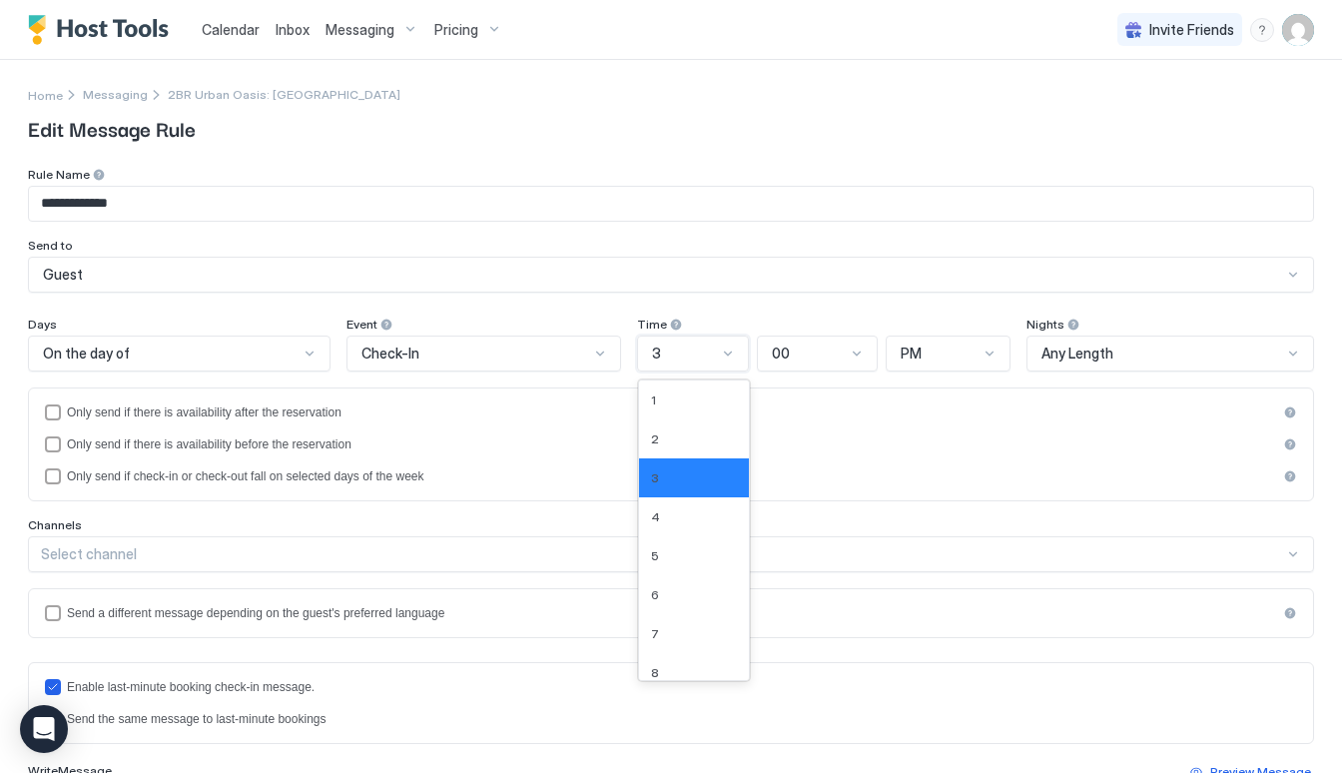
click at [677, 346] on div "3" at bounding box center [684, 353] width 65 height 18
click at [671, 400] on div "1" at bounding box center [694, 399] width 86 height 15
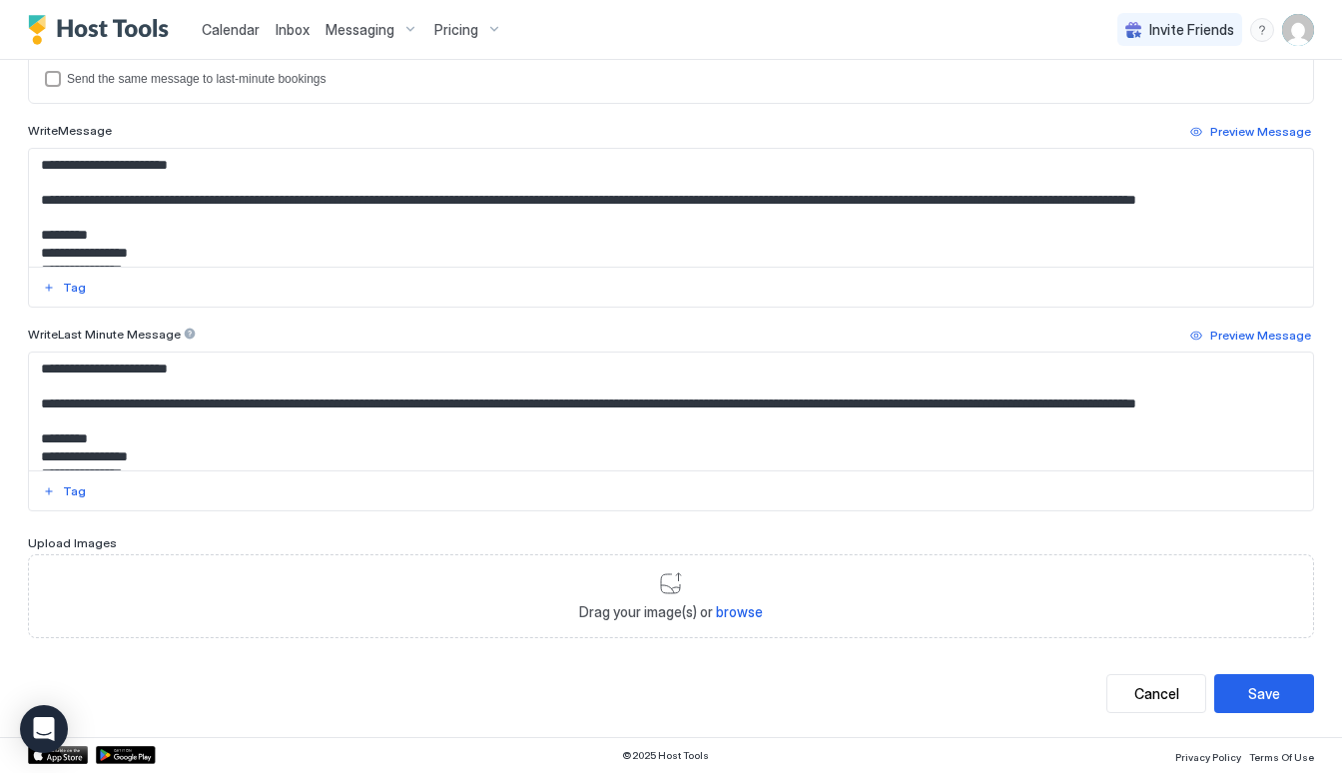
click at [1259, 670] on div "**********" at bounding box center [671, 120] width 1286 height 1186
click at [1259, 690] on div "Save" at bounding box center [1264, 694] width 32 height 21
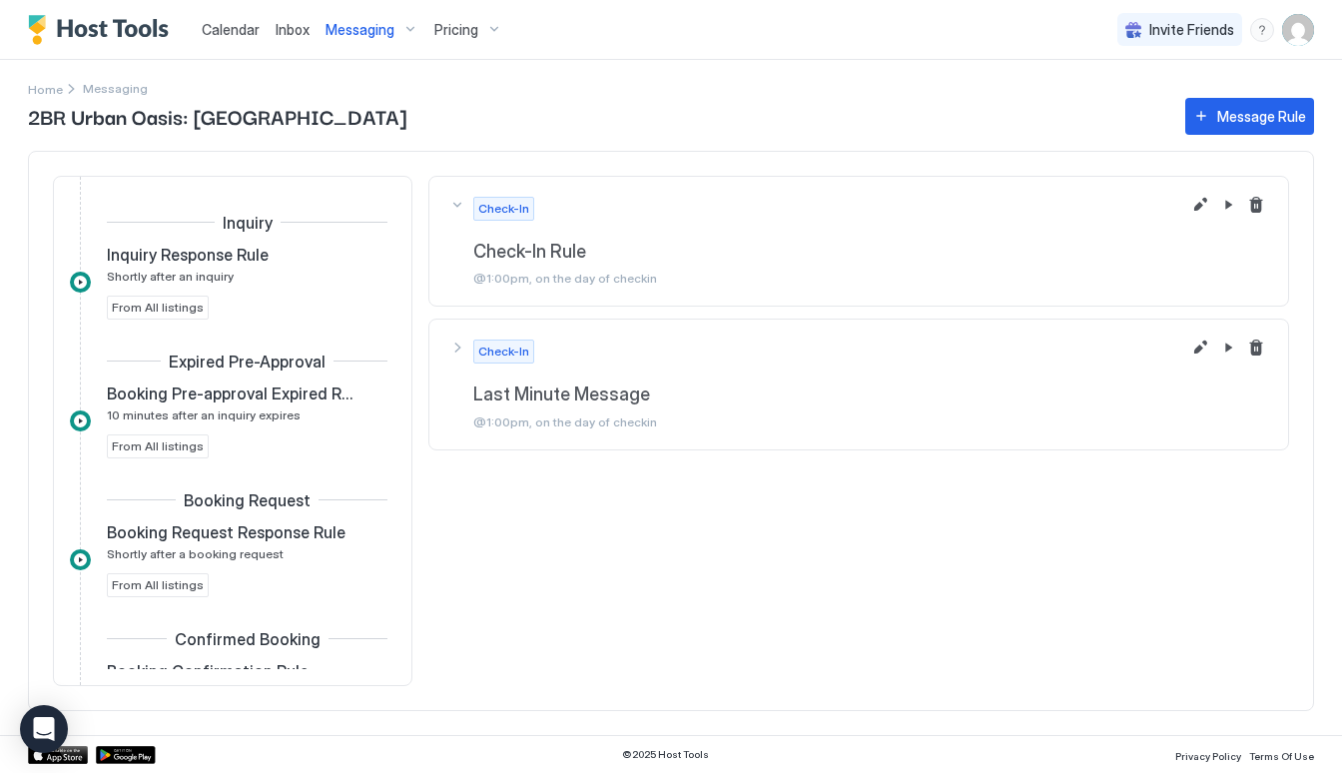
scroll to position [483, 0]
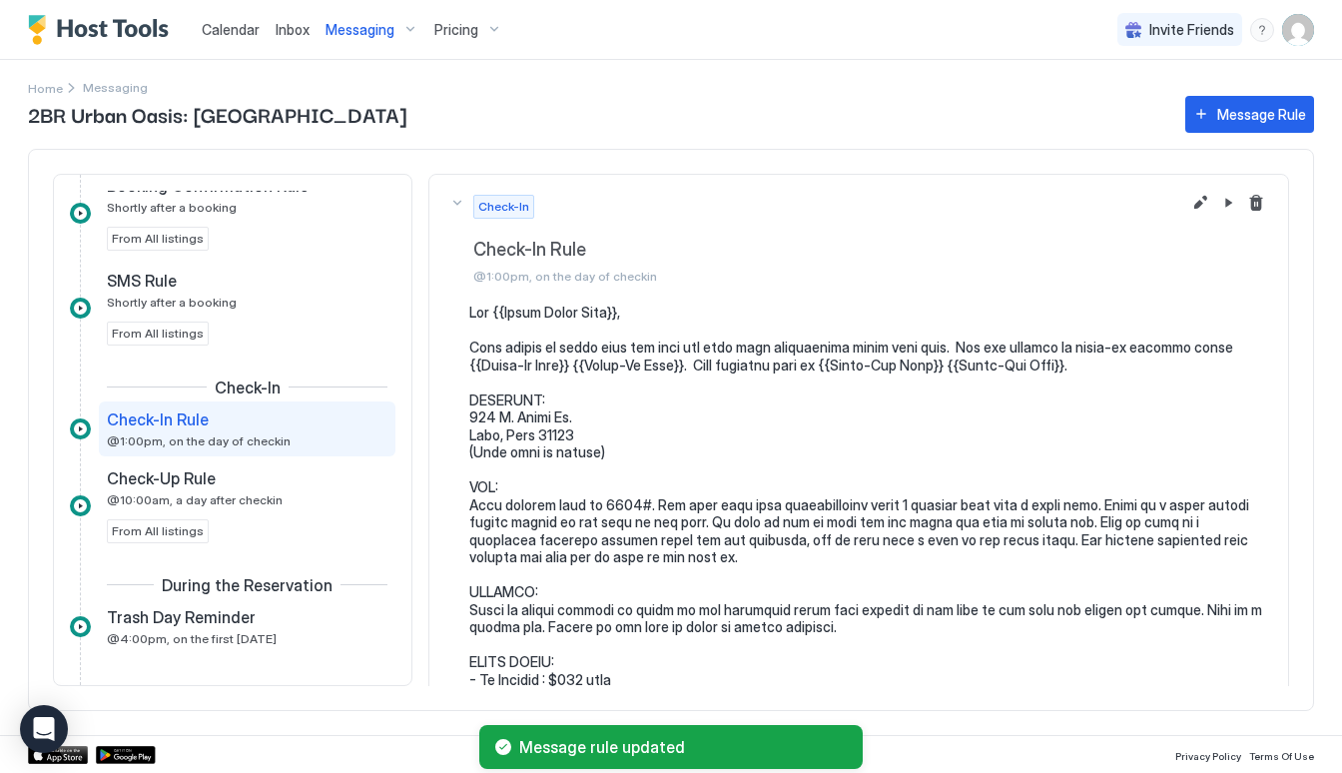
click at [359, 38] on div "Messaging" at bounding box center [371, 30] width 109 height 34
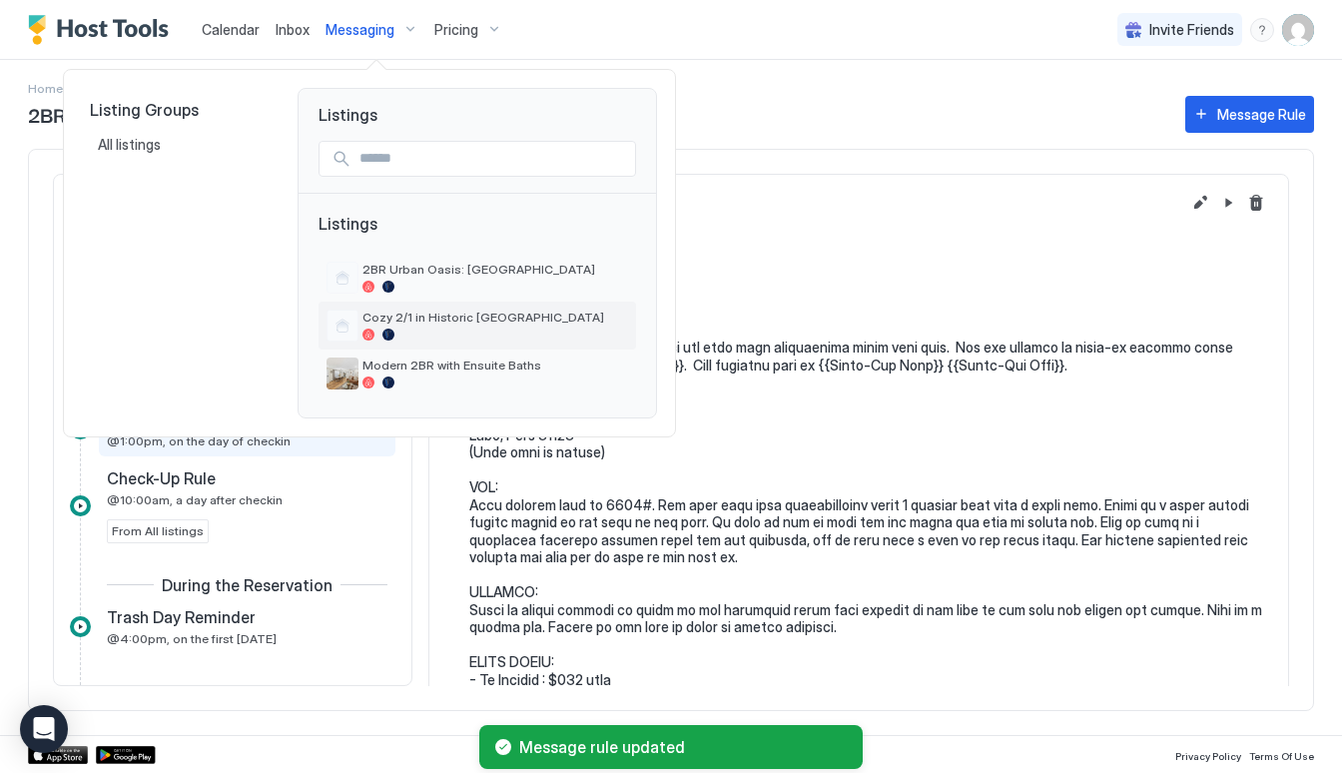
click at [381, 316] on span "Cozy 2/1 in Historic [GEOGRAPHIC_DATA]" at bounding box center [495, 316] width 266 height 15
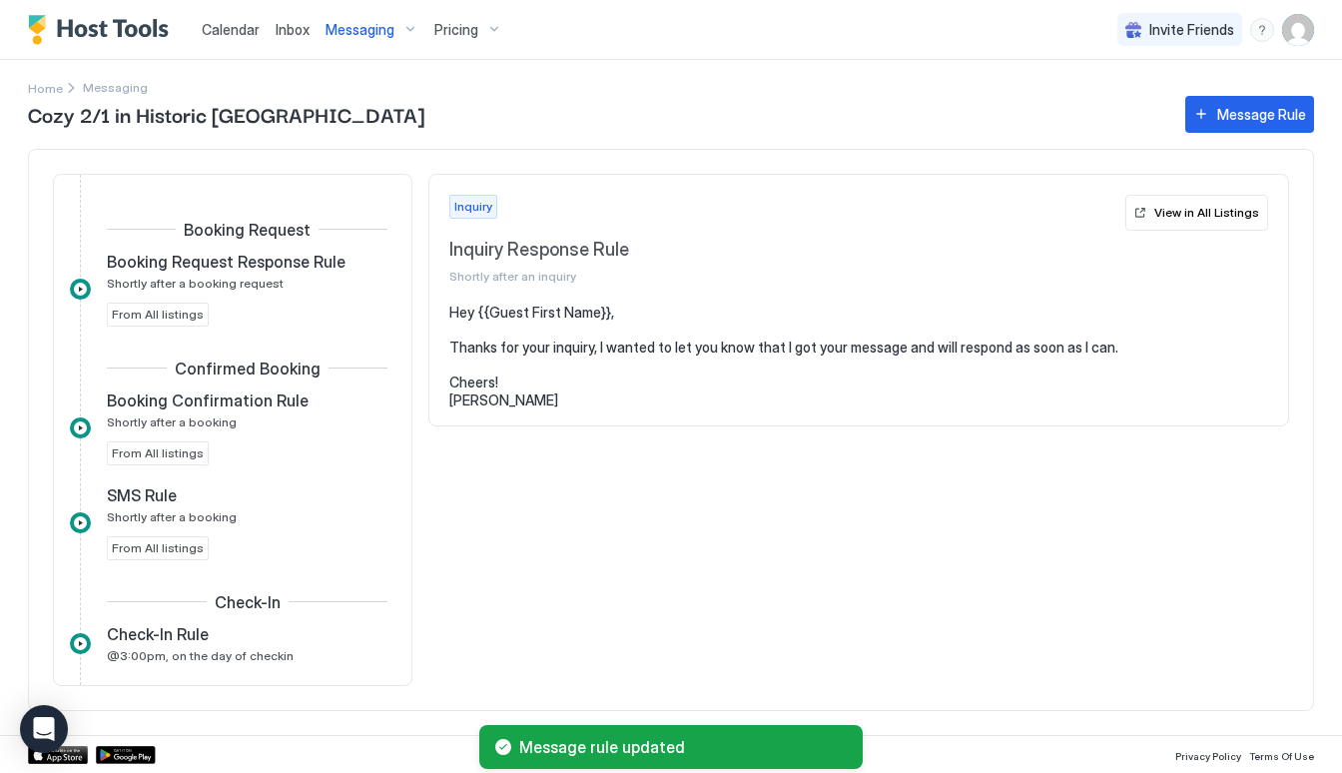
scroll to position [270, 0]
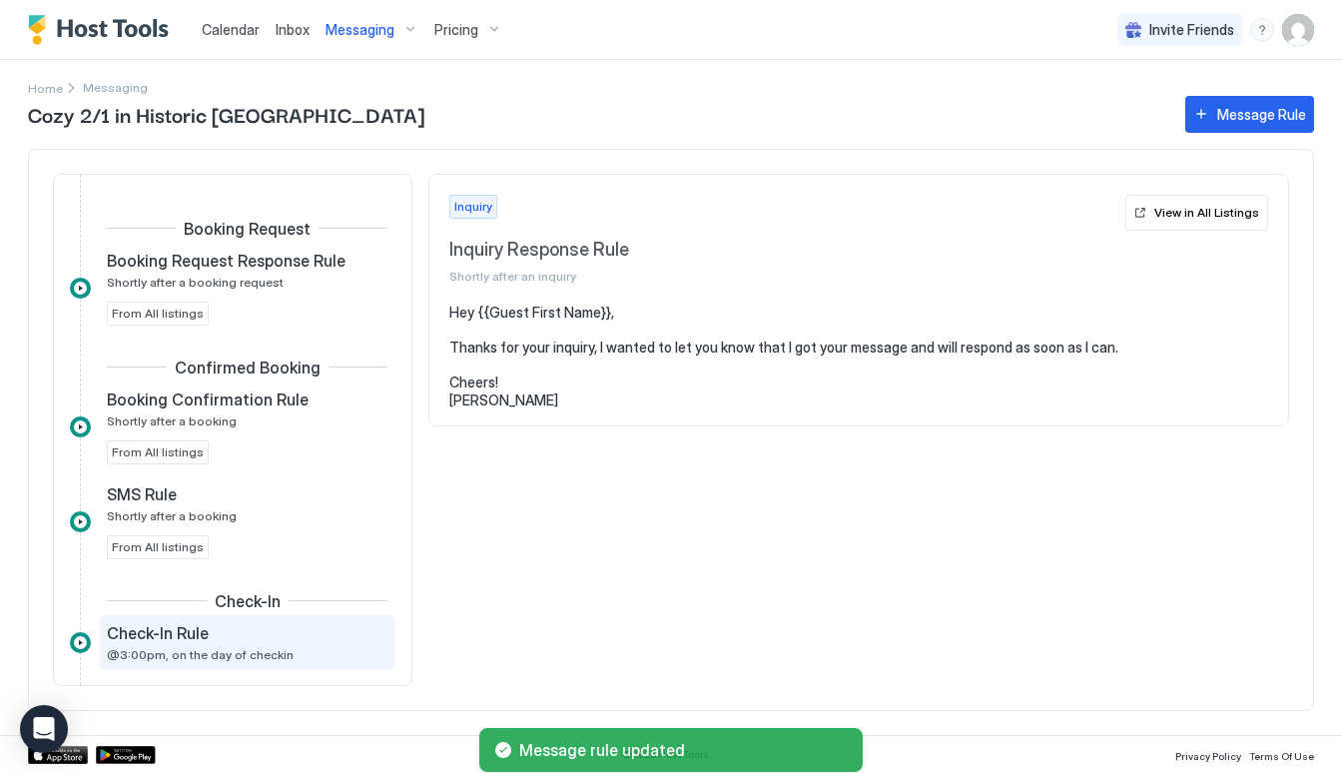
click at [201, 634] on span "Check-In Rule" at bounding box center [158, 633] width 102 height 20
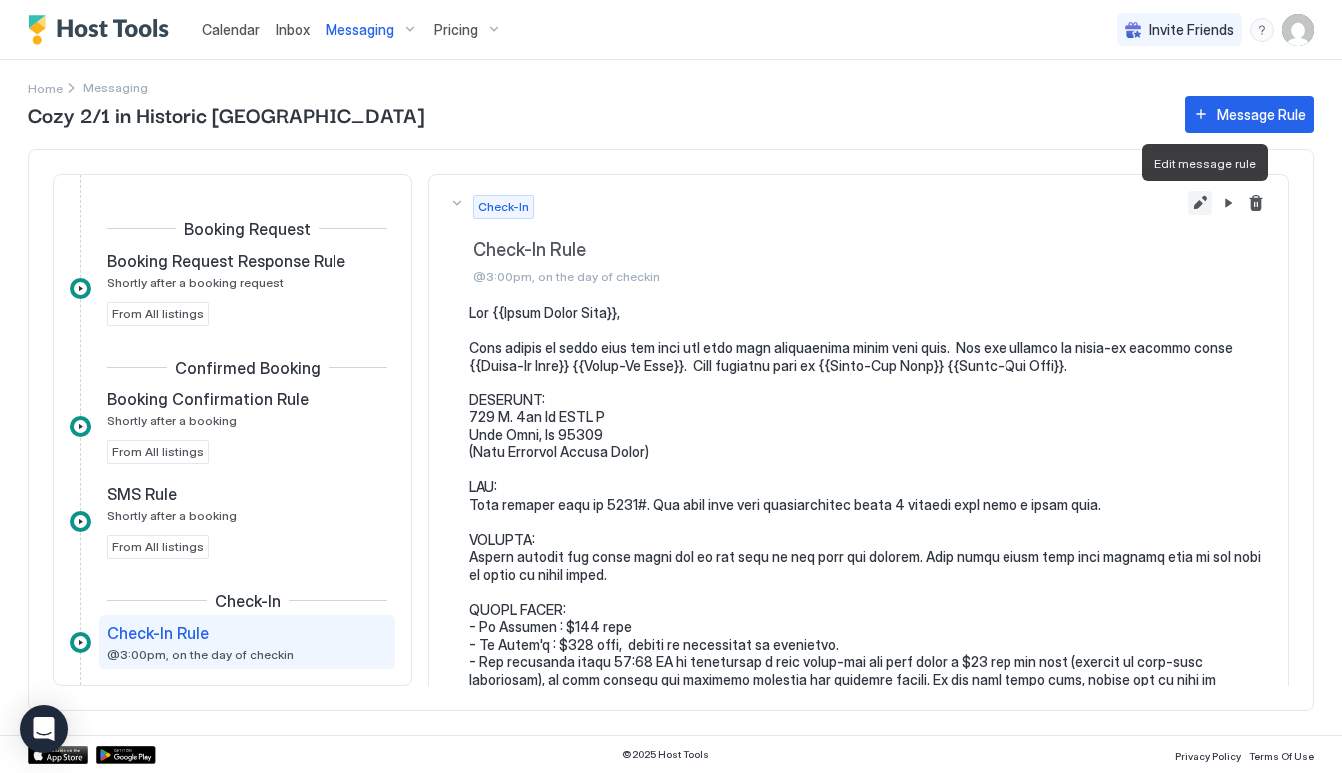
click at [1200, 205] on button "Edit message rule" at bounding box center [1200, 203] width 24 height 24
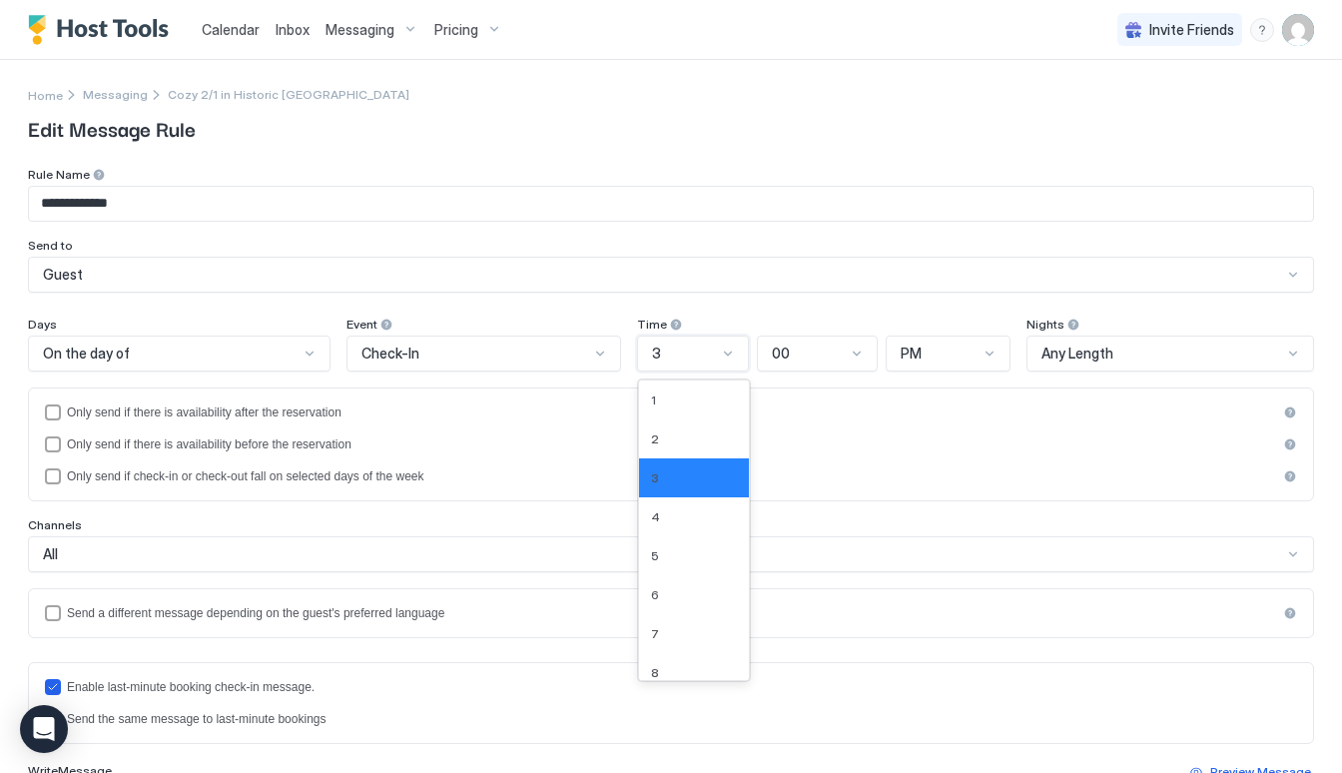
click at [717, 352] on div at bounding box center [684, 353] width 69 height 18
click at [688, 406] on div "1" at bounding box center [694, 399] width 86 height 15
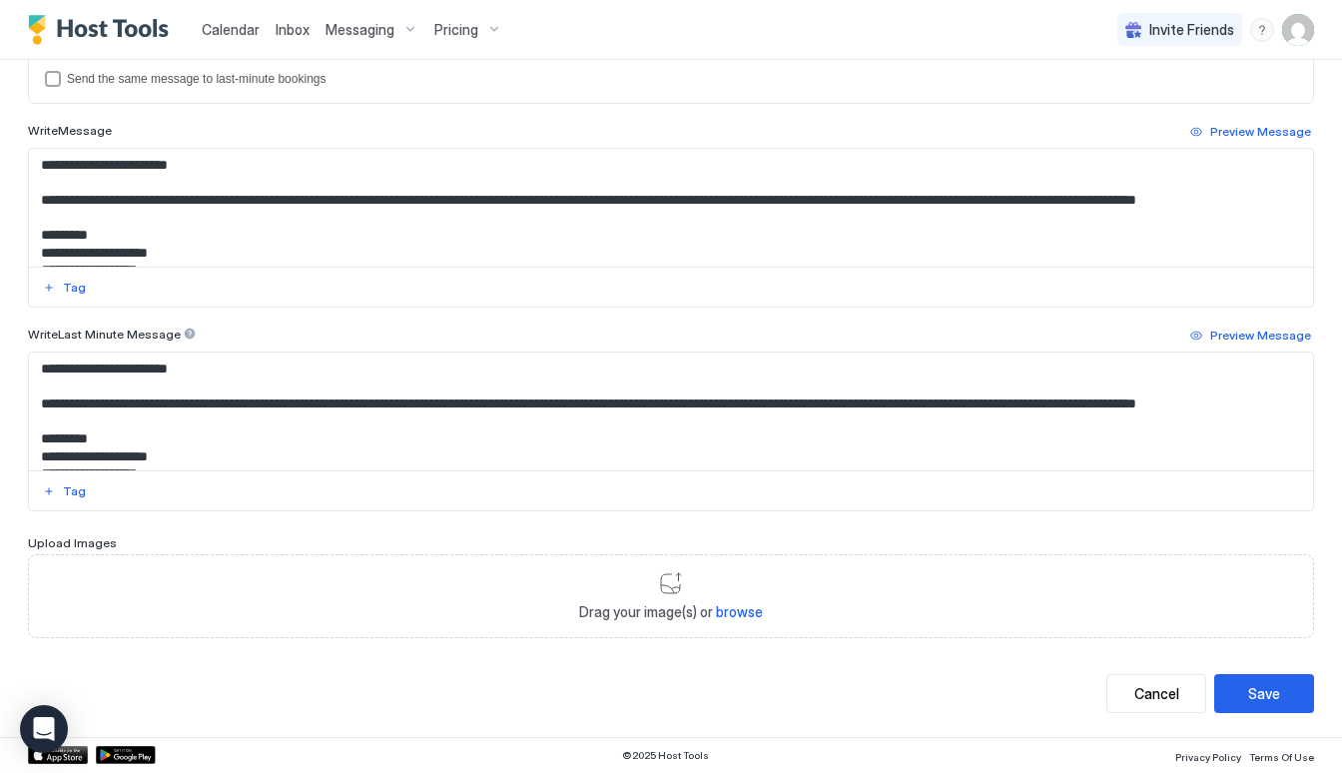
scroll to position [639, 0]
click at [1273, 698] on div "Save" at bounding box center [1264, 694] width 32 height 21
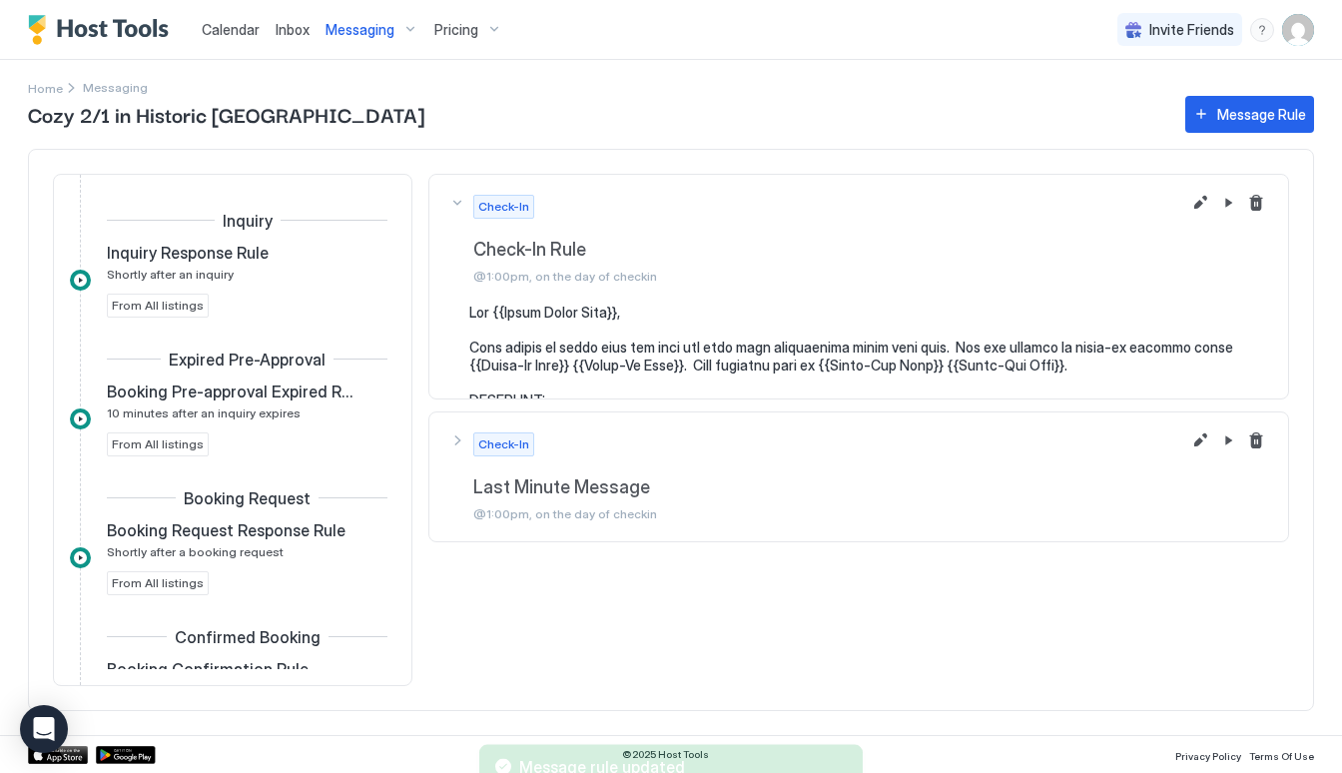
scroll to position [483, 0]
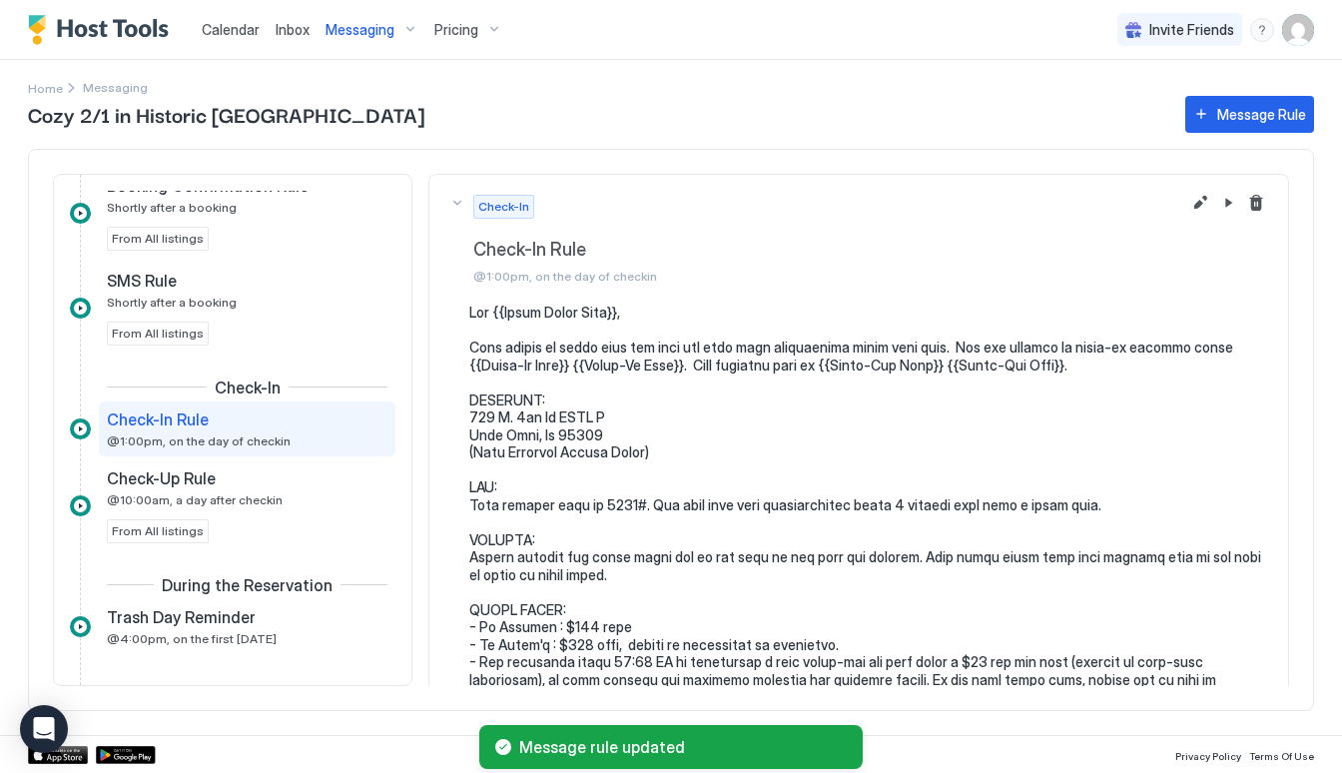
click at [255, 433] on span "@1:00pm, on the day of checkin" at bounding box center [199, 440] width 184 height 15
click at [377, 17] on div "Messaging" at bounding box center [371, 30] width 109 height 34
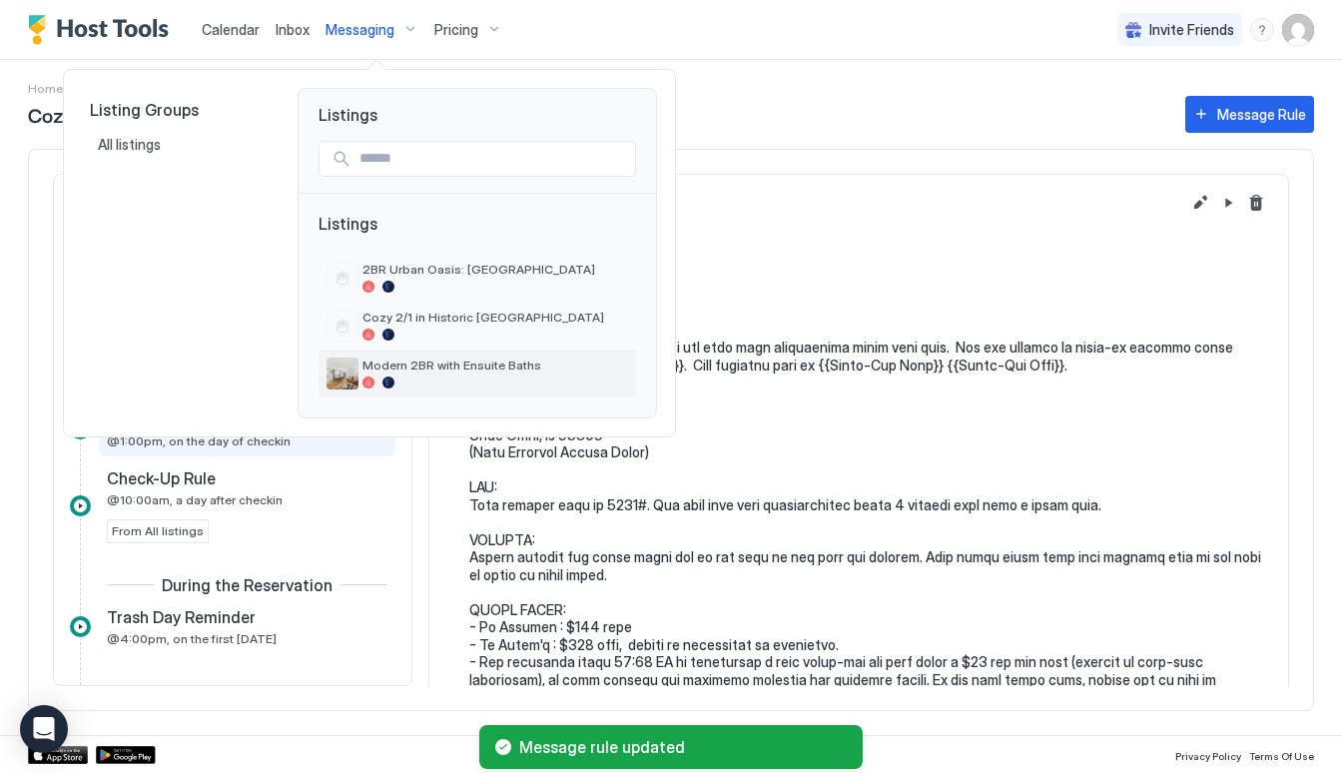
click at [408, 390] on div "Modern 2BR with Ensuite Baths" at bounding box center [476, 373] width 317 height 48
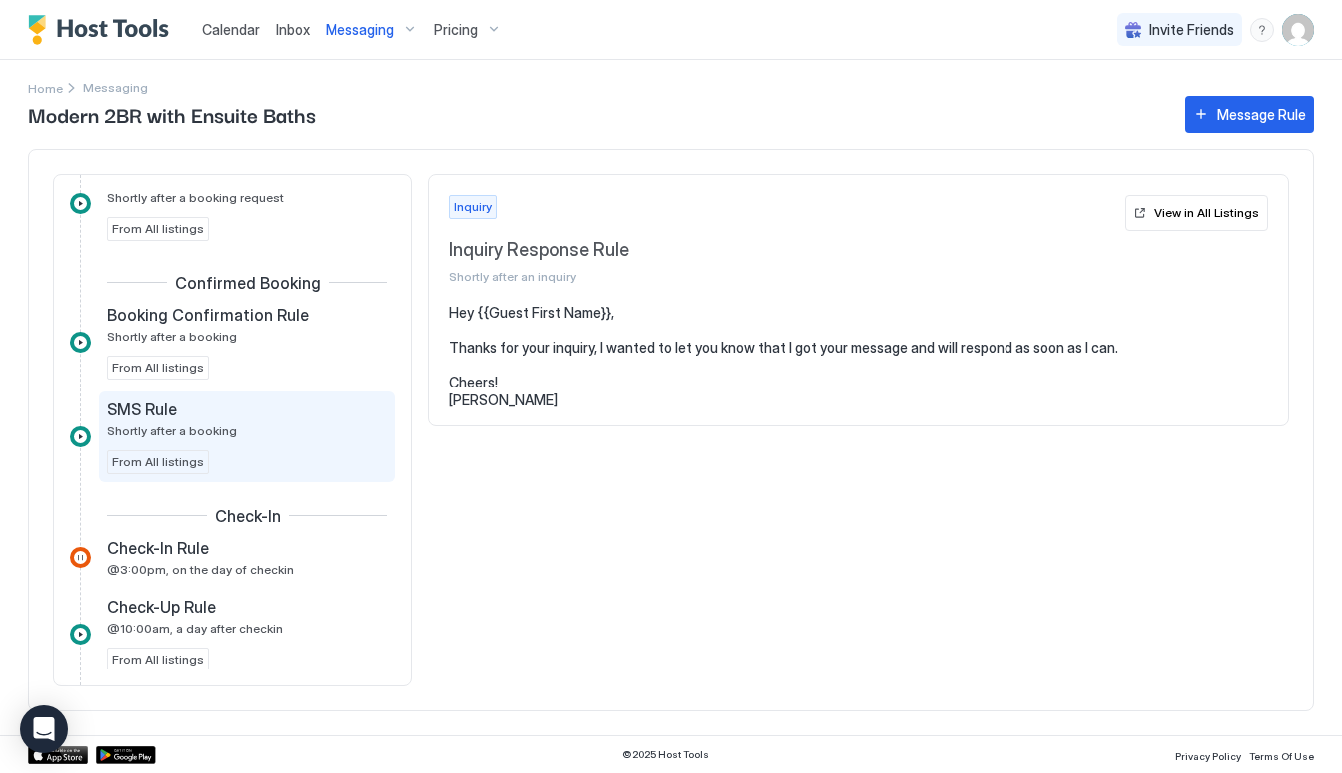
scroll to position [358, 0]
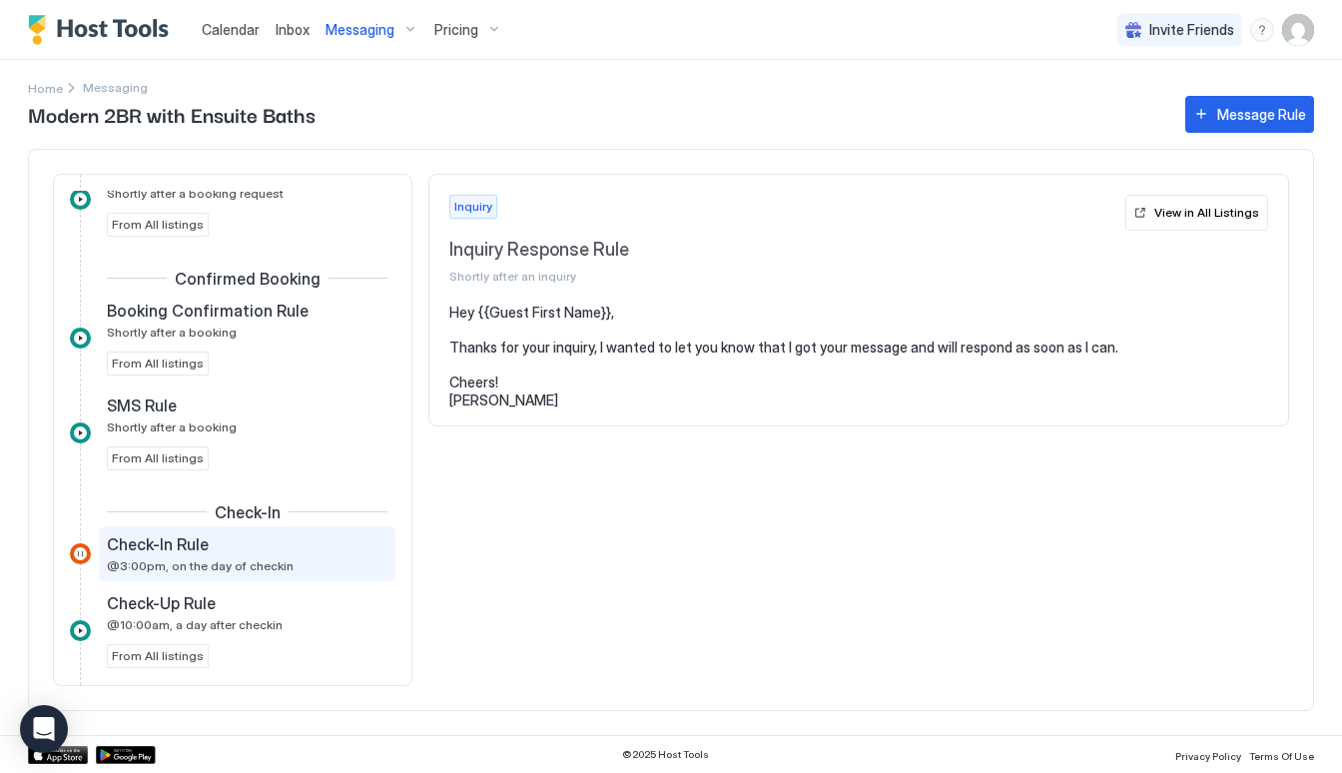
click at [246, 544] on div "Check-In Rule" at bounding box center [233, 544] width 253 height 20
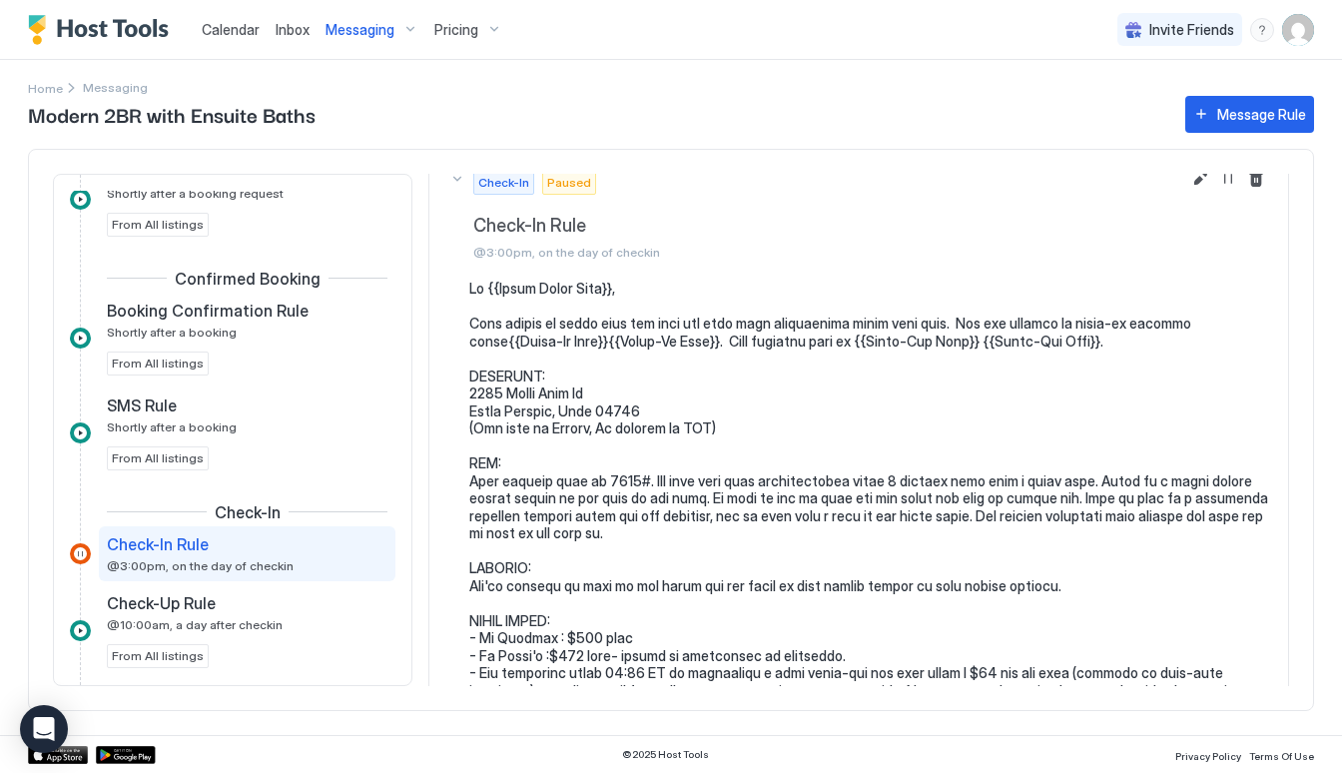
scroll to position [32, 0]
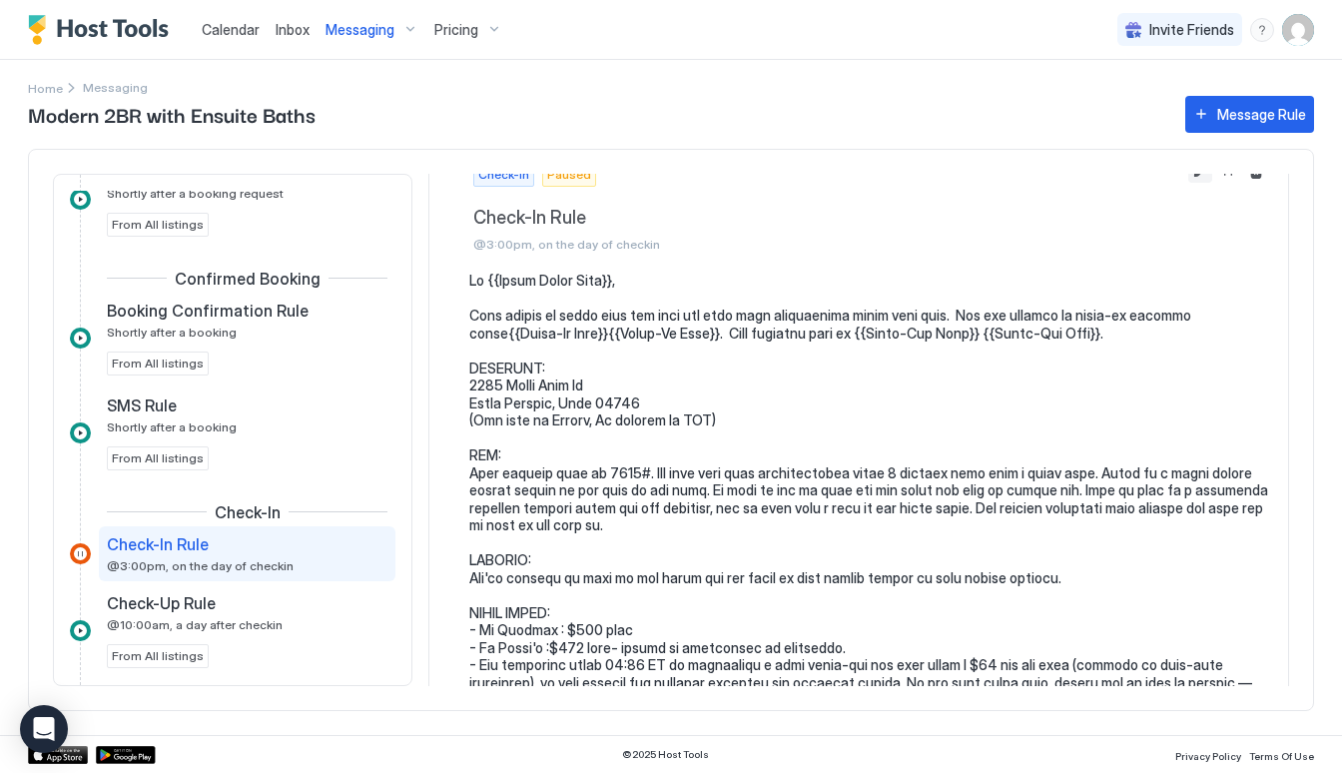
click at [1188, 176] on button "Edit message rule" at bounding box center [1200, 171] width 24 height 24
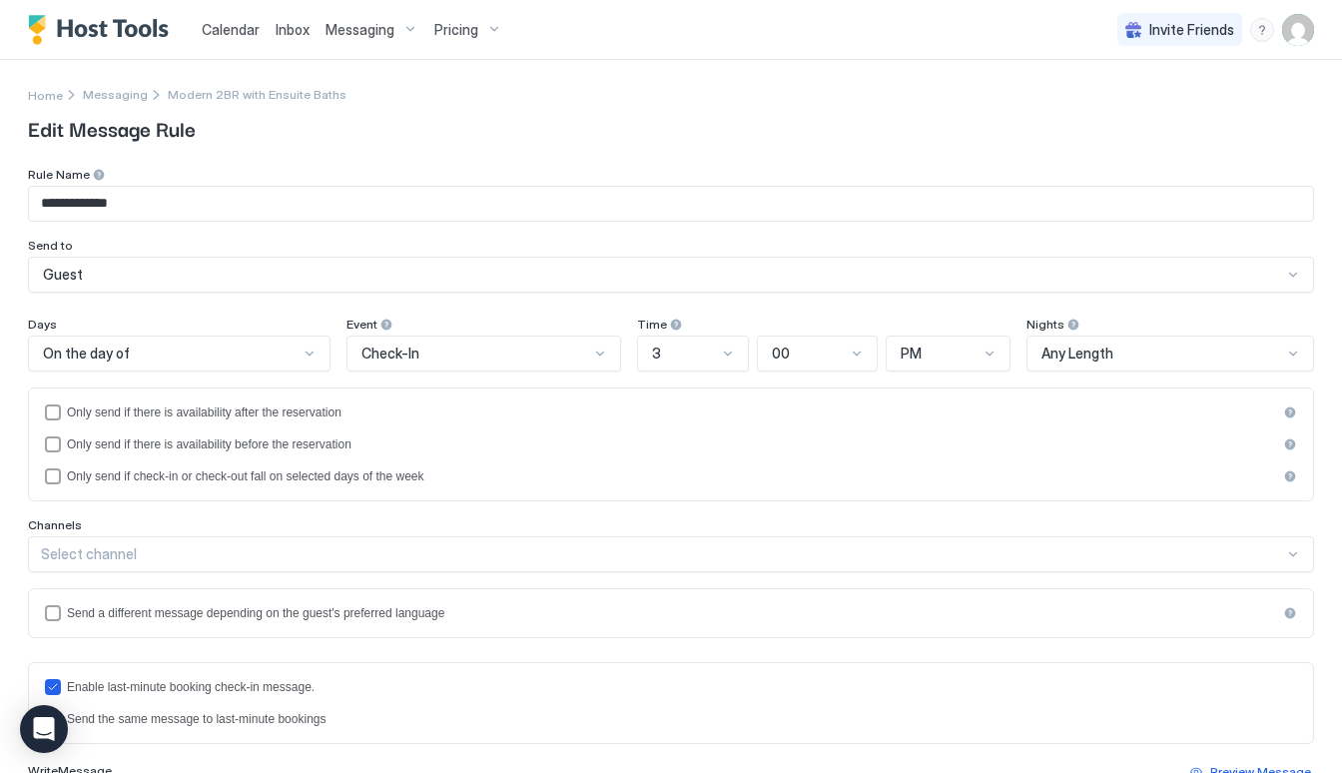
click at [720, 359] on div at bounding box center [728, 353] width 16 height 16
click at [707, 399] on div "1" at bounding box center [694, 399] width 86 height 15
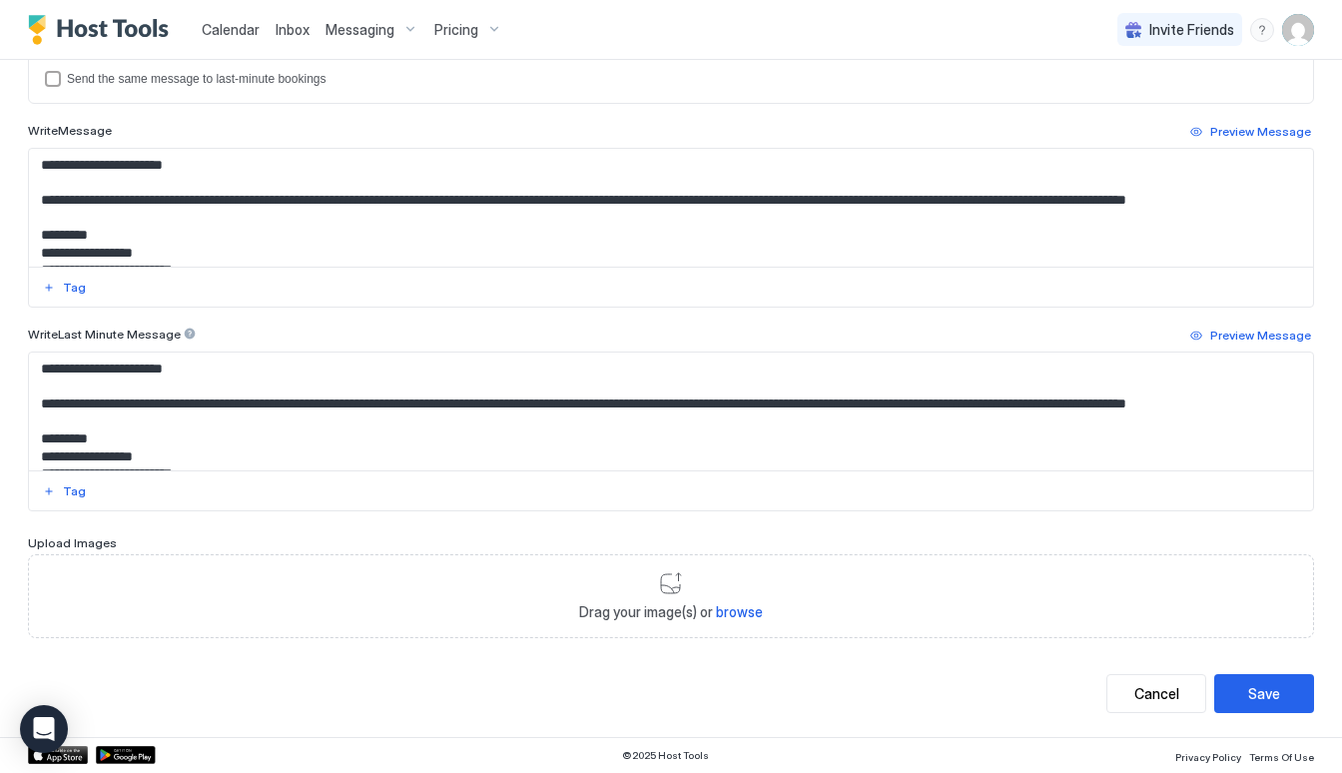
scroll to position [639, 0]
click at [1256, 692] on div "Save" at bounding box center [1264, 694] width 32 height 21
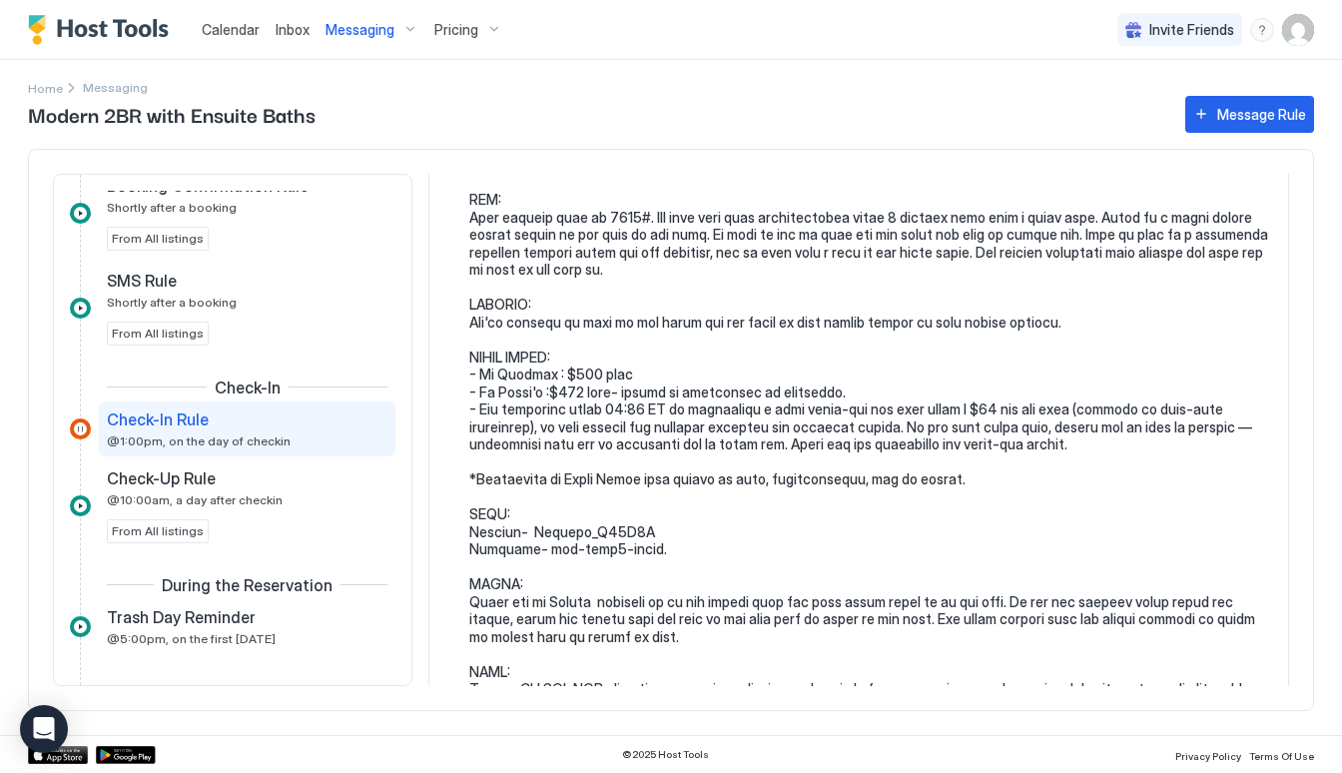
scroll to position [69, 0]
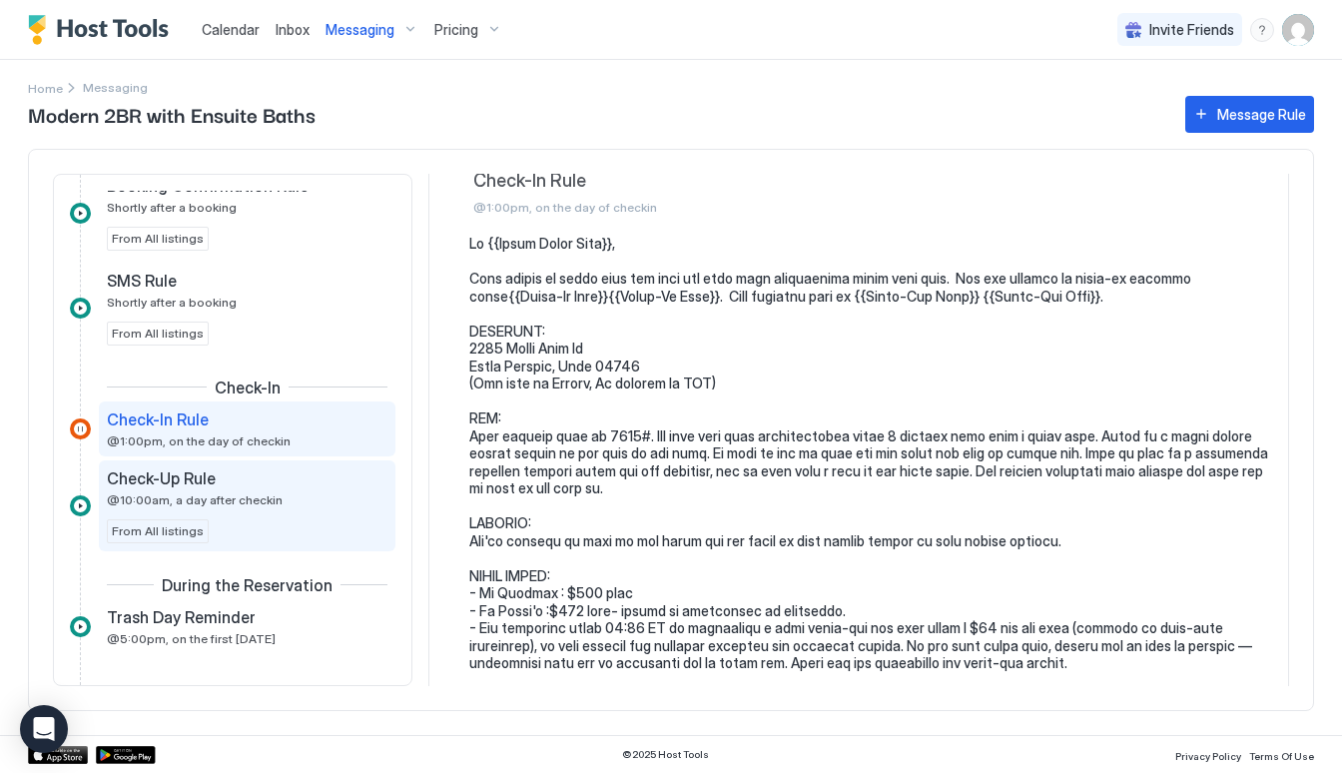
click at [313, 483] on div "Check-Up Rule" at bounding box center [233, 478] width 253 height 20
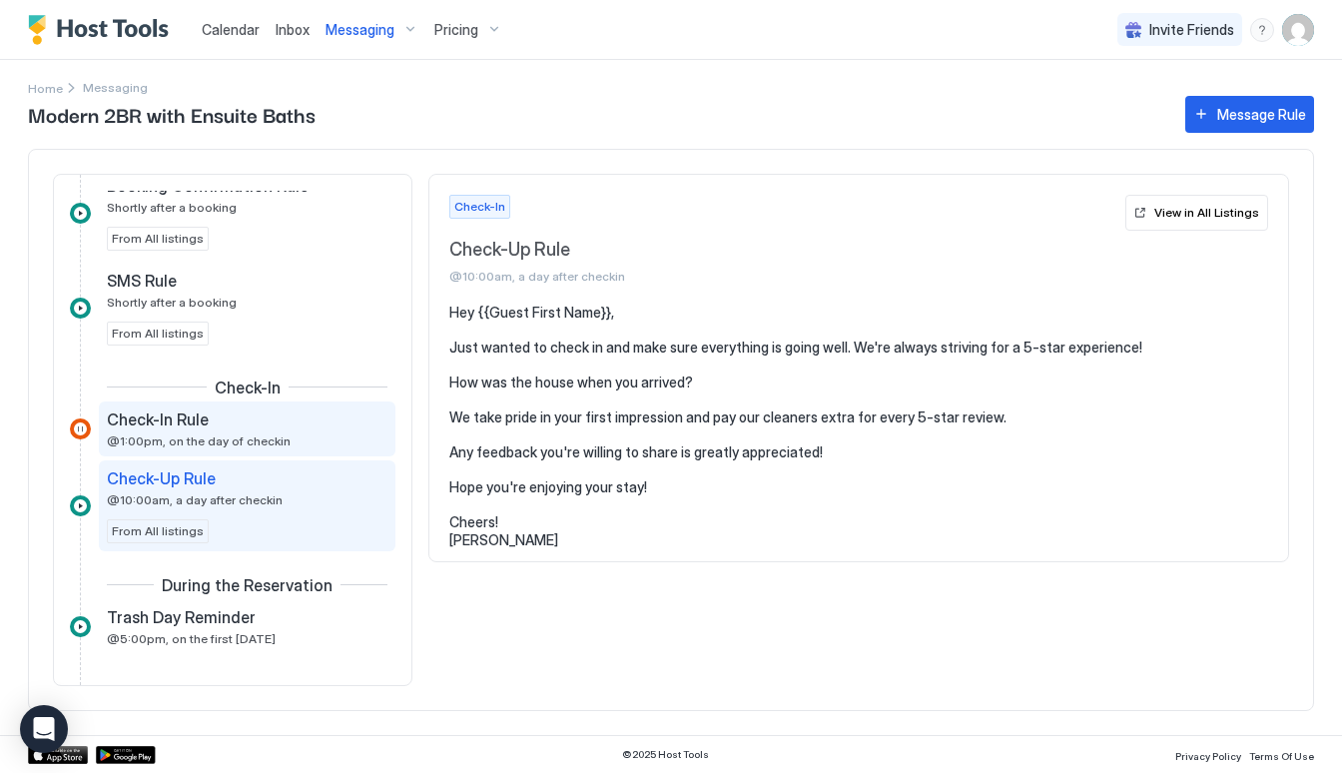
click at [293, 444] on div "Check-In Rule @1:00pm, on the day of checkin" at bounding box center [233, 428] width 253 height 39
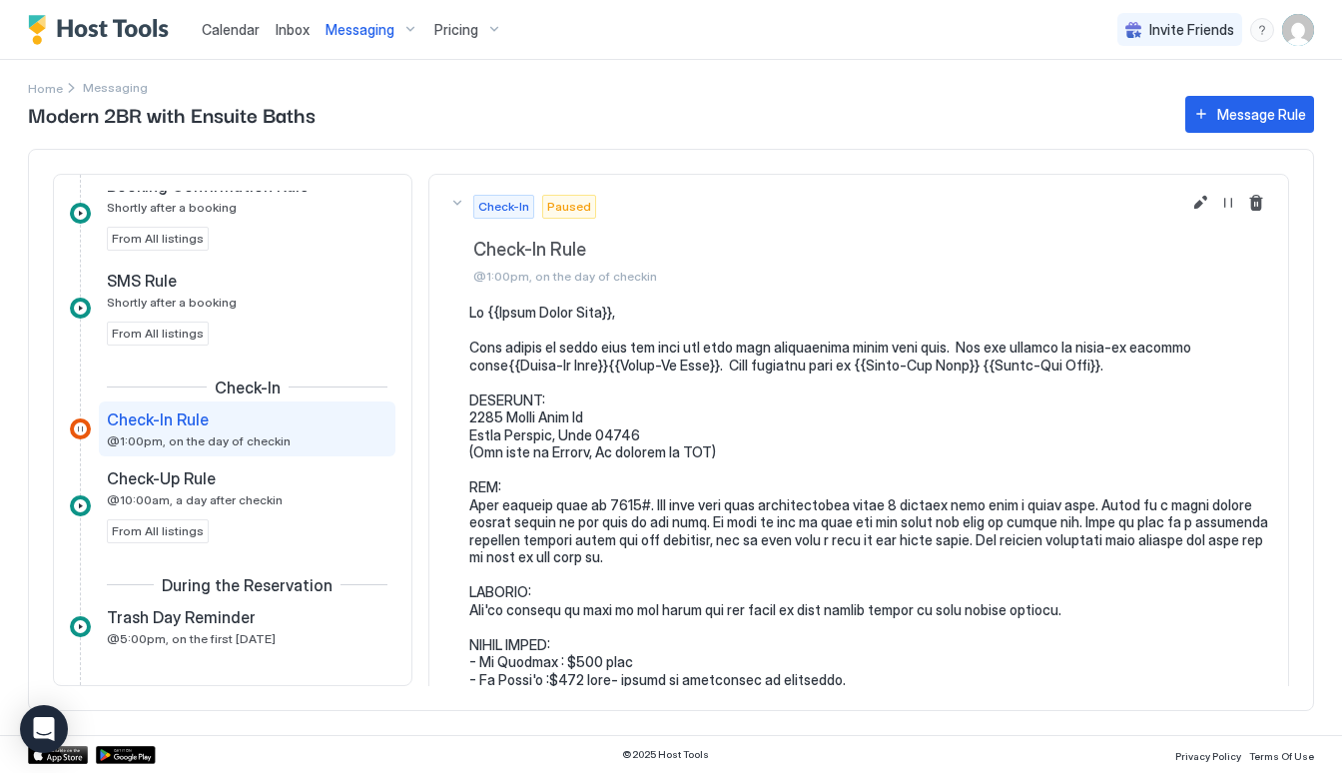
click at [574, 207] on span "Paused" at bounding box center [569, 207] width 44 height 18
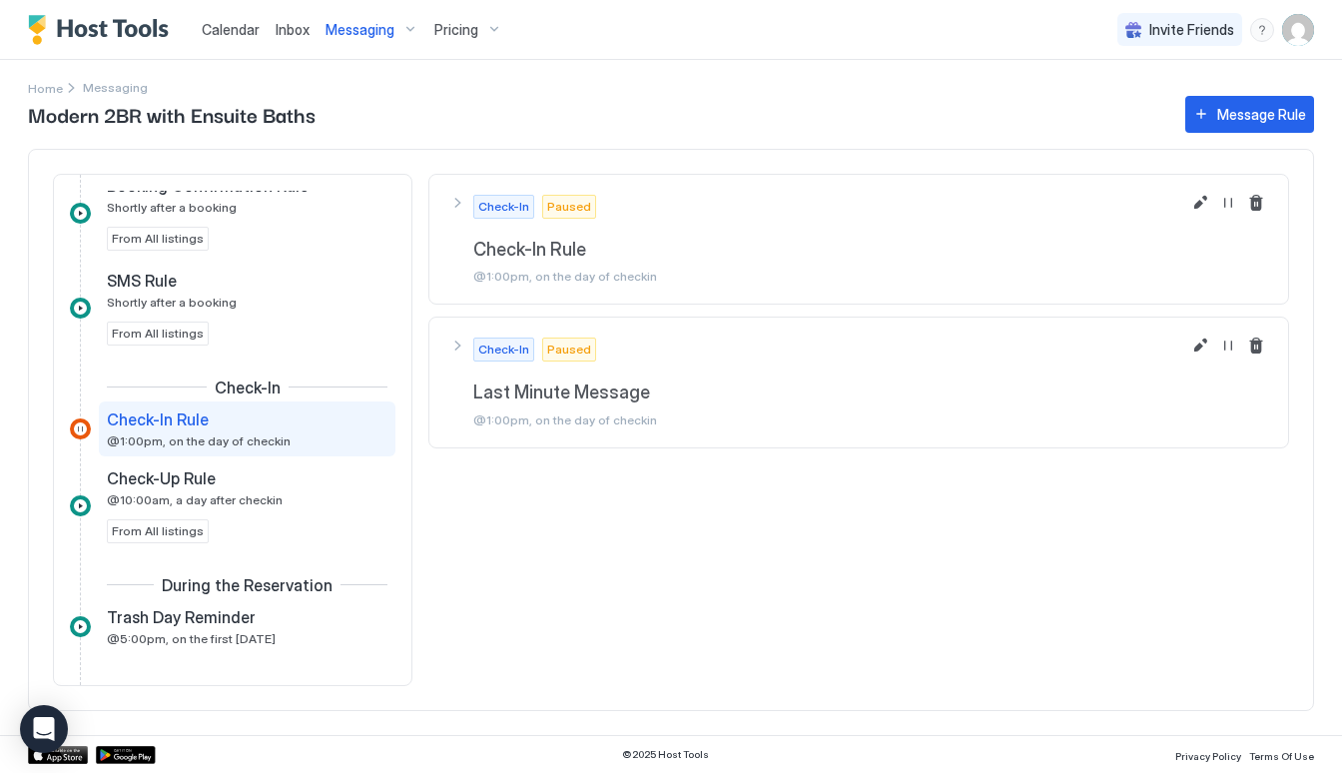
click at [574, 207] on span "Paused" at bounding box center [569, 207] width 44 height 18
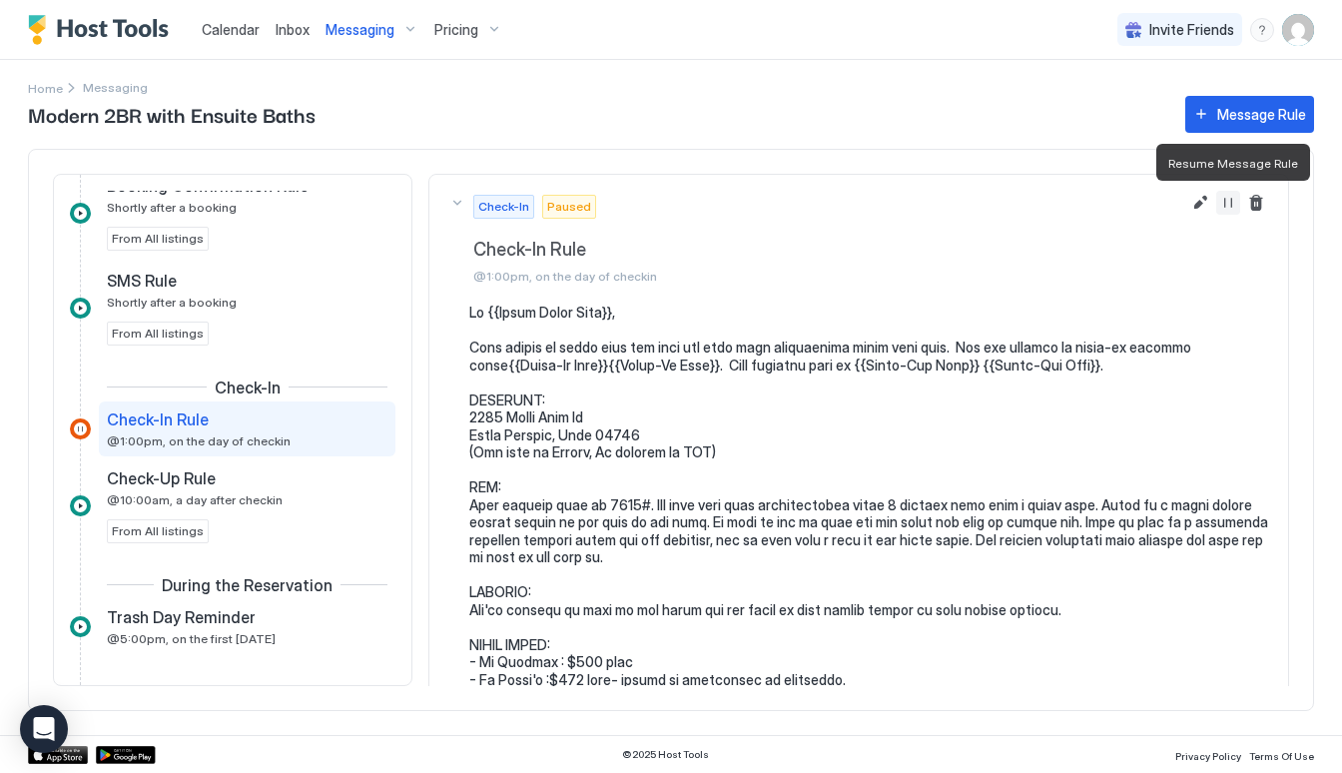
click at [1231, 203] on button "Resume Message Rule" at bounding box center [1228, 203] width 24 height 24
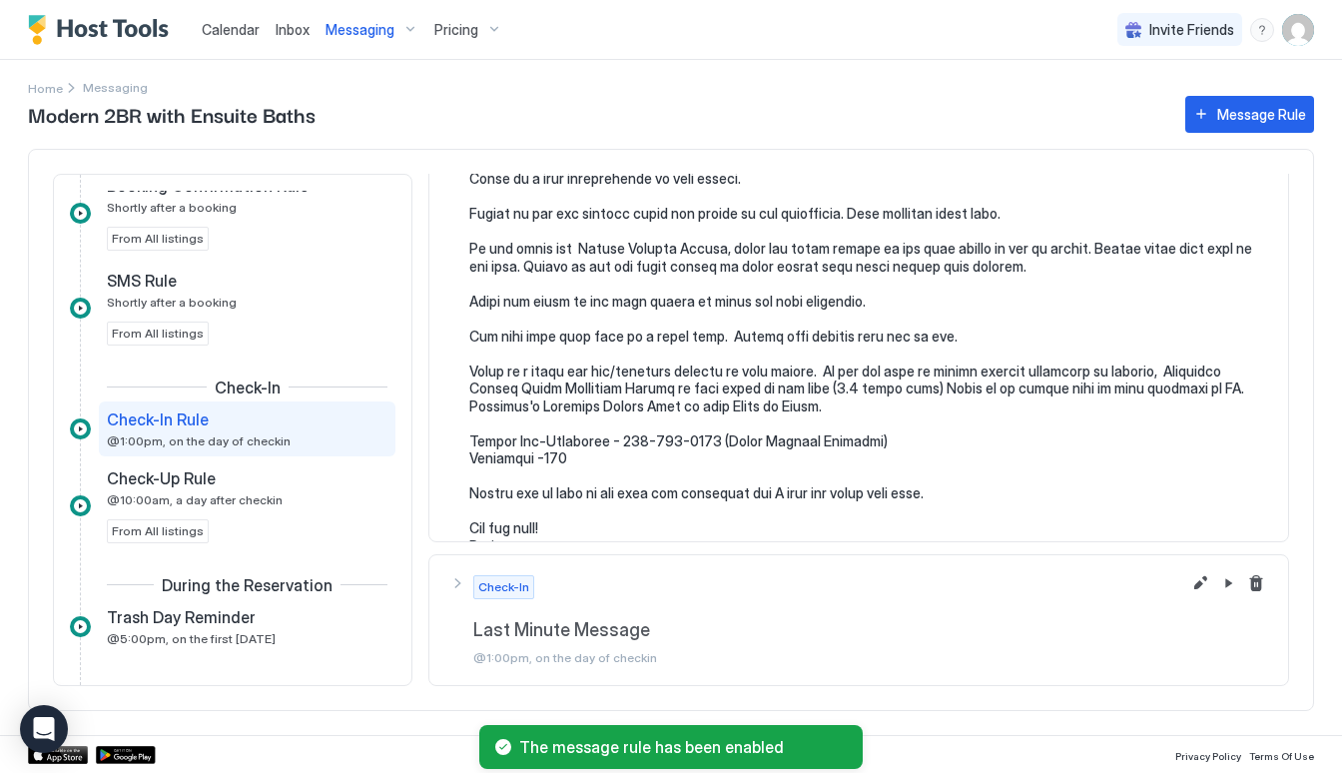
scroll to position [901, 0]
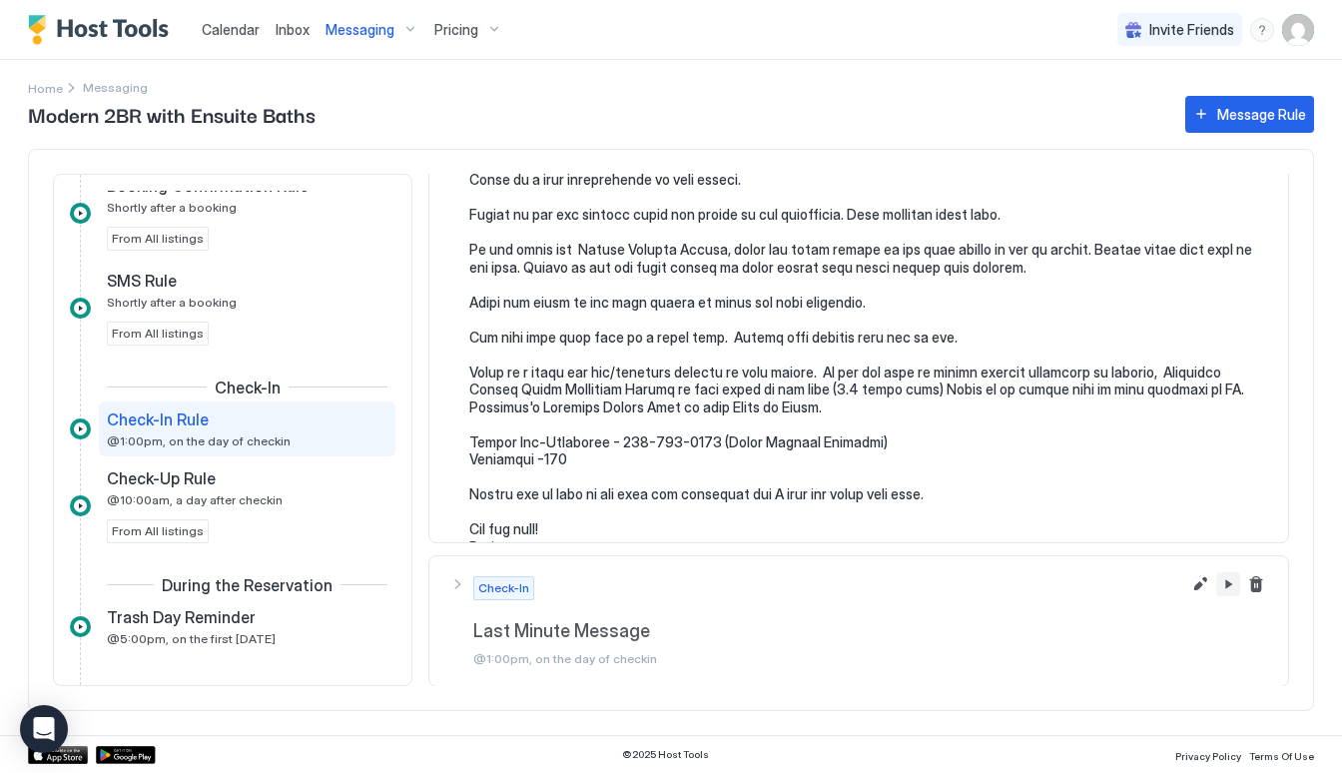
click at [1225, 584] on button "Pause Message Rule" at bounding box center [1228, 584] width 24 height 24
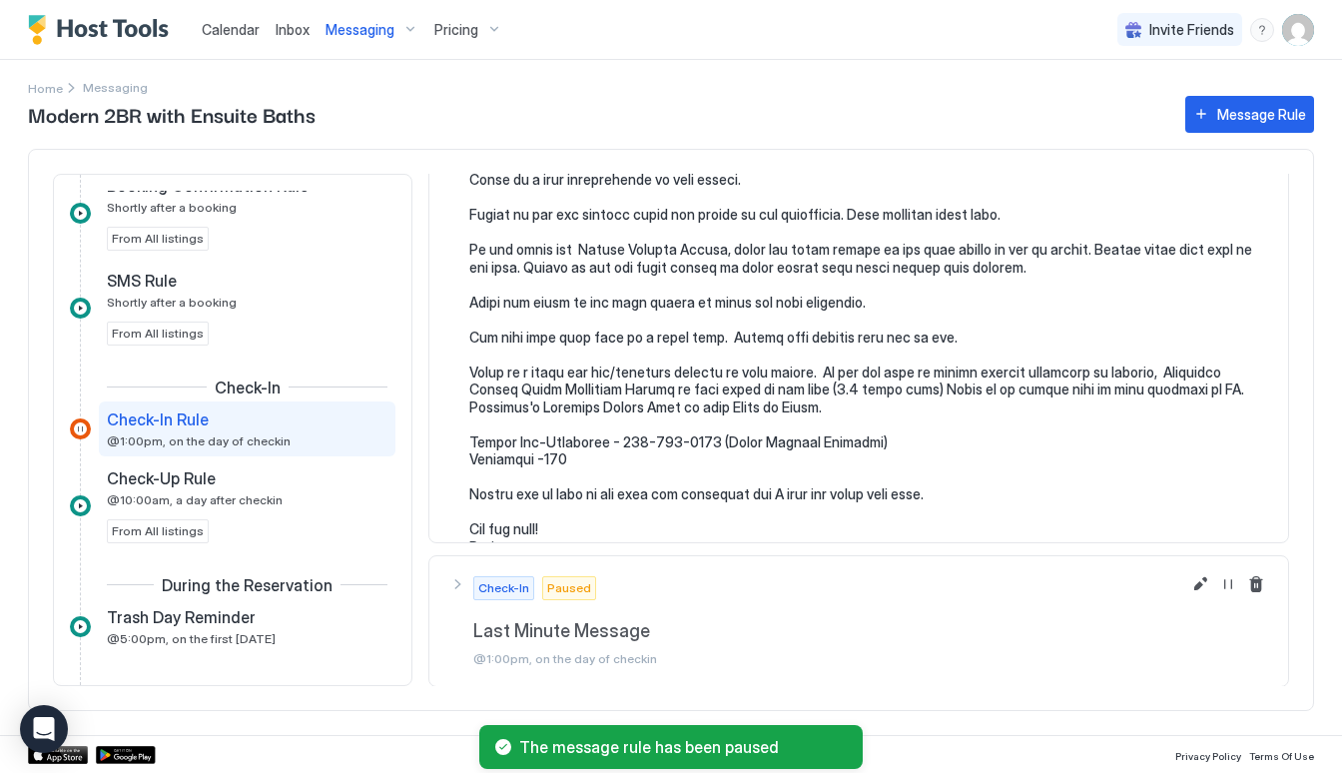
click at [1225, 584] on button "Resume Message Rule" at bounding box center [1228, 584] width 24 height 24
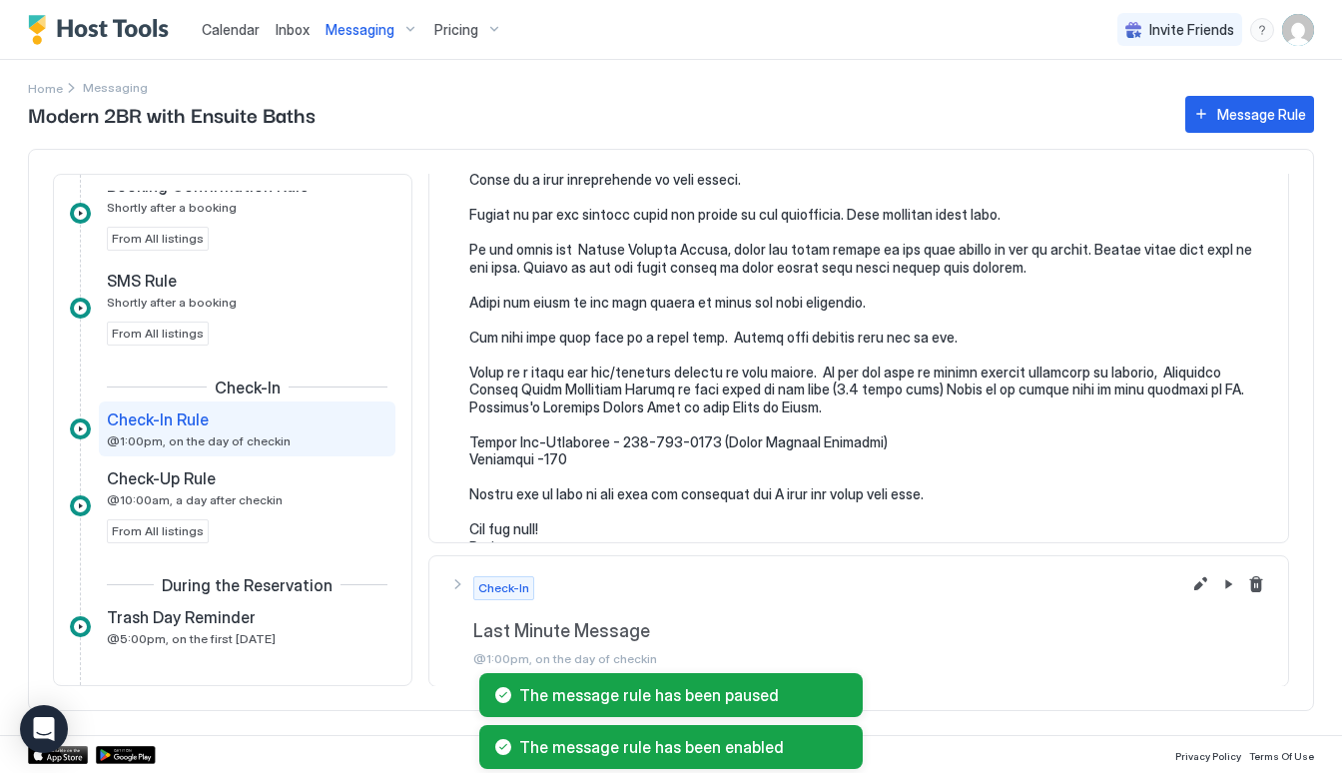
click at [304, 433] on div "Check-In Rule @1:00pm, on the day of checkin" at bounding box center [233, 428] width 253 height 39
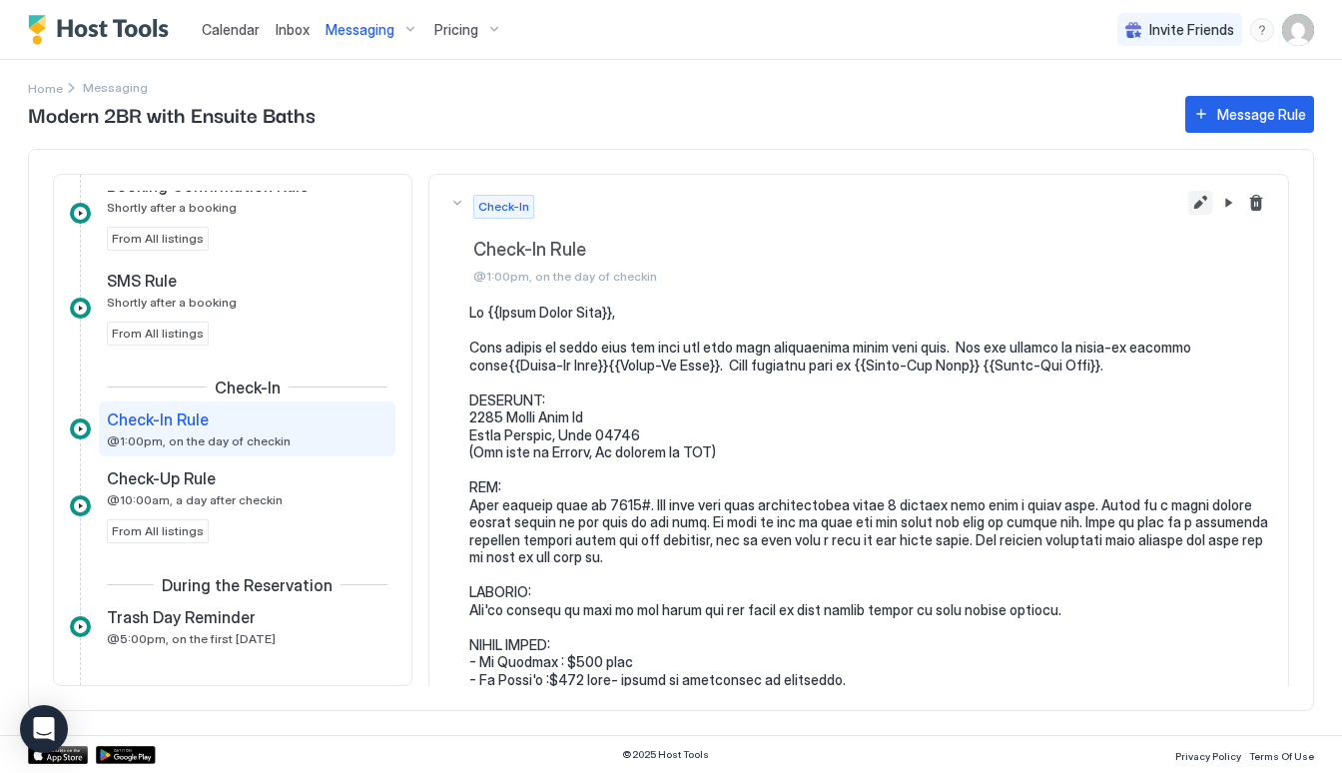
scroll to position [0, 0]
click at [1203, 208] on button "Edit message rule" at bounding box center [1200, 203] width 24 height 24
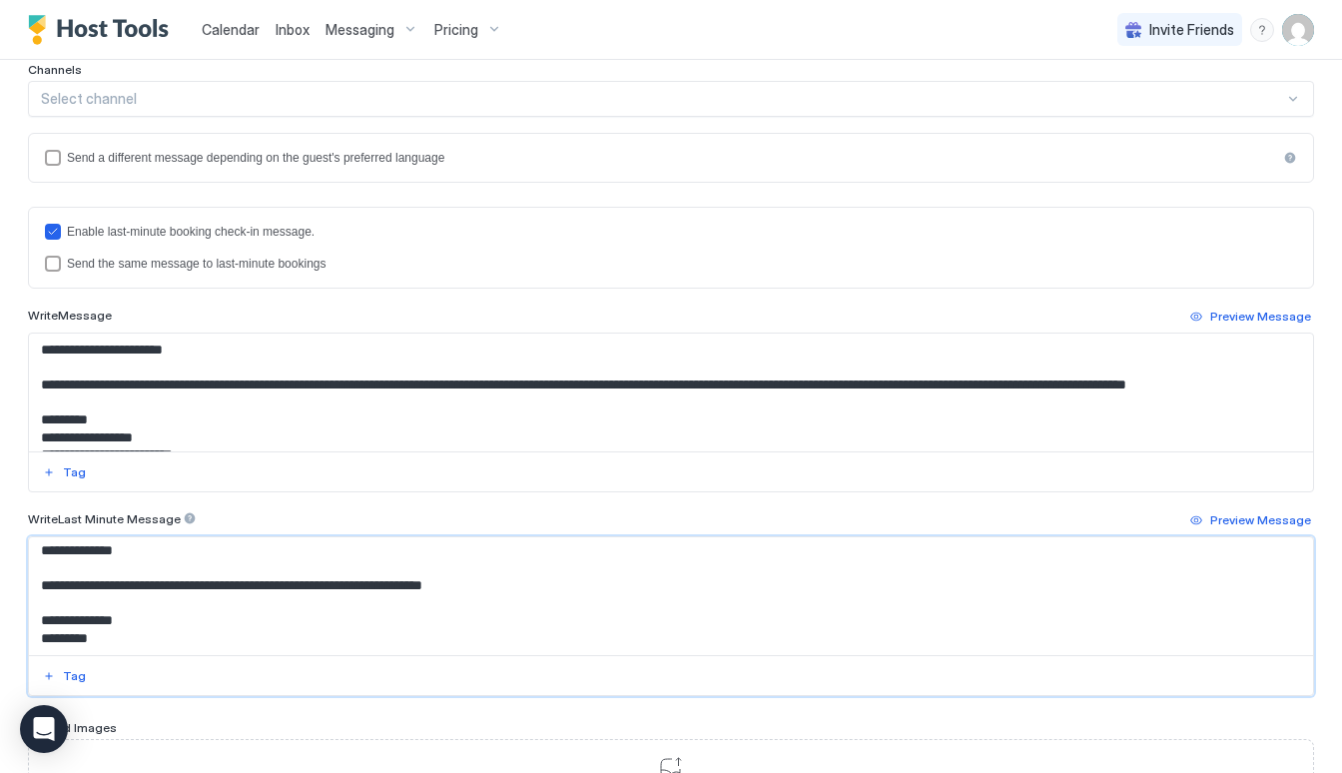
scroll to position [916, 0]
drag, startPoint x: 37, startPoint y: 553, endPoint x: 476, endPoint y: 706, distance: 465.0
click at [476, 706] on div "**********" at bounding box center [671, 267] width 1286 height 1111
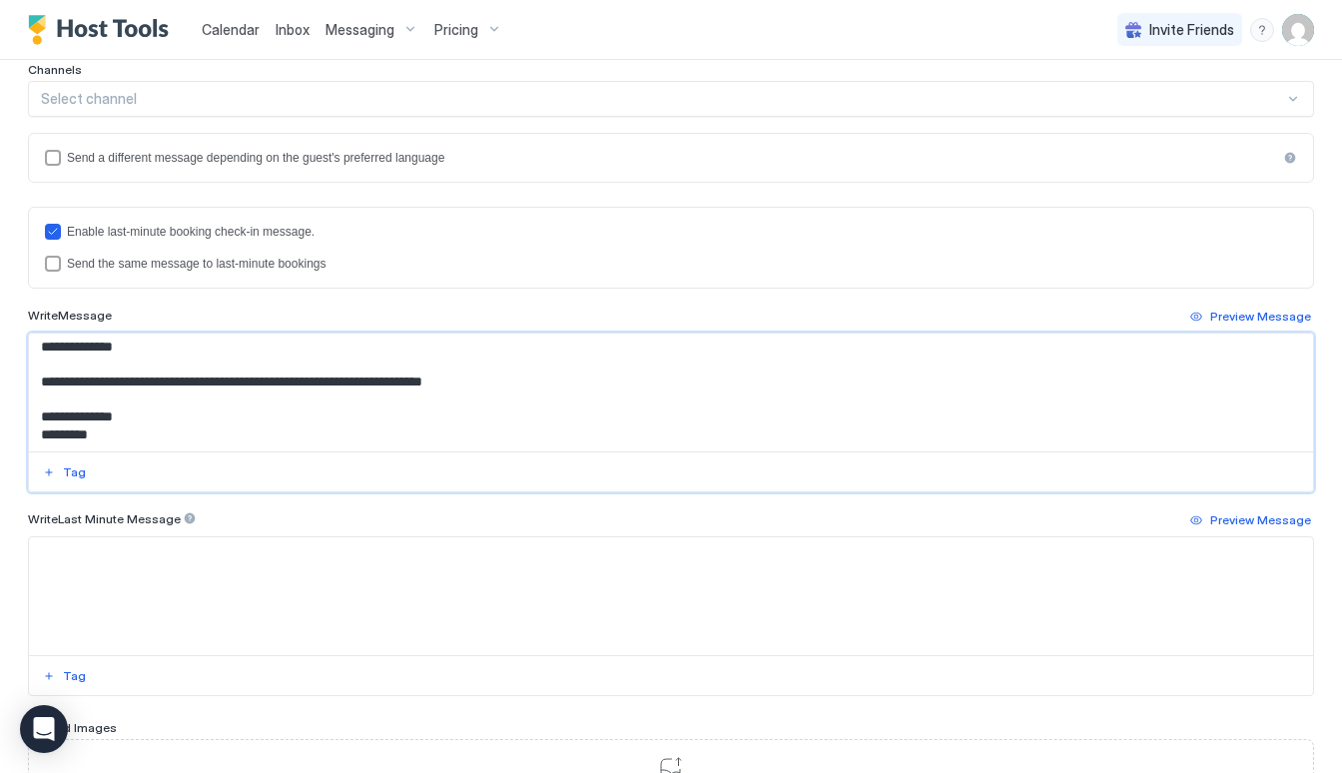
drag, startPoint x: 38, startPoint y: 349, endPoint x: 385, endPoint y: 582, distance: 418.0
click at [385, 582] on div "Enable last-minute booking check-in message. Send the same message to last-minu…" at bounding box center [671, 451] width 1286 height 489
click at [223, 567] on textarea "Input Field" at bounding box center [671, 596] width 1284 height 118
paste textarea "**********"
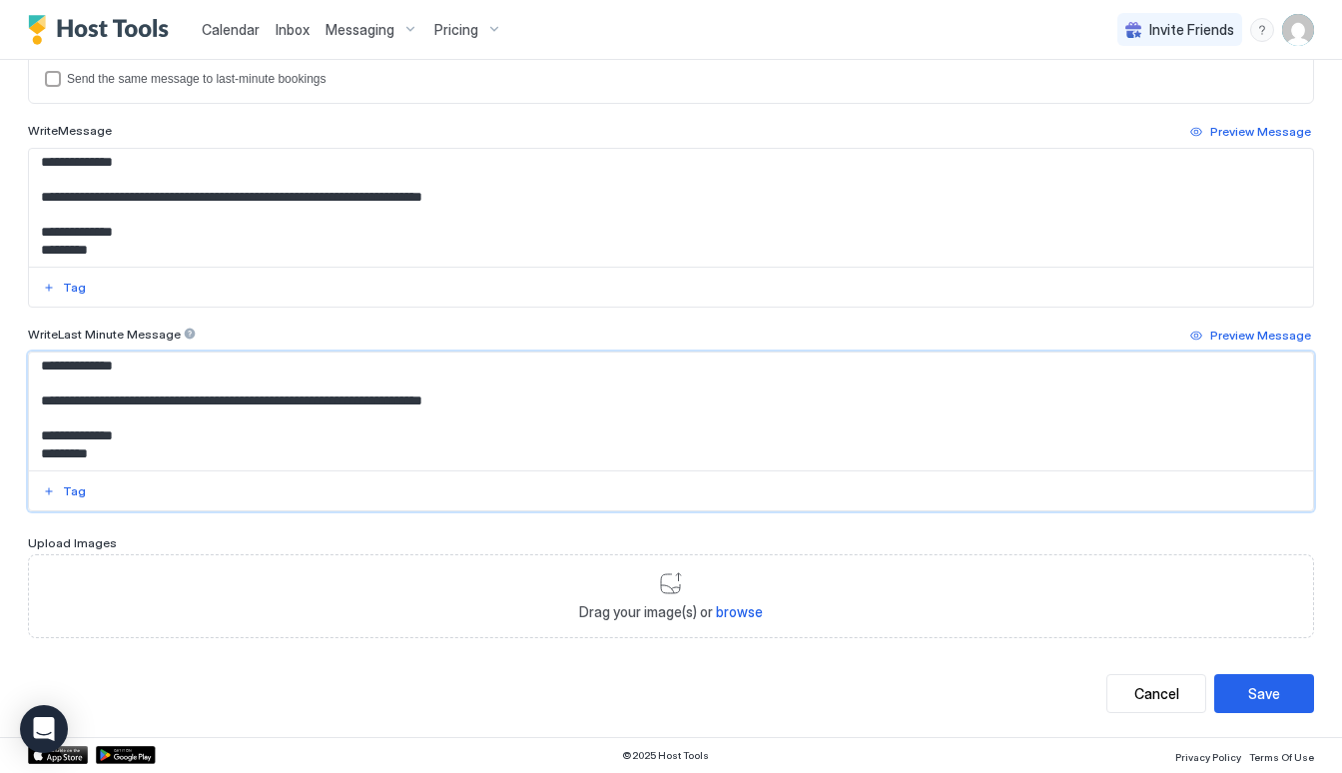
scroll to position [639, 0]
type textarea "**********"
click at [1249, 704] on button "Save" at bounding box center [1264, 694] width 100 height 39
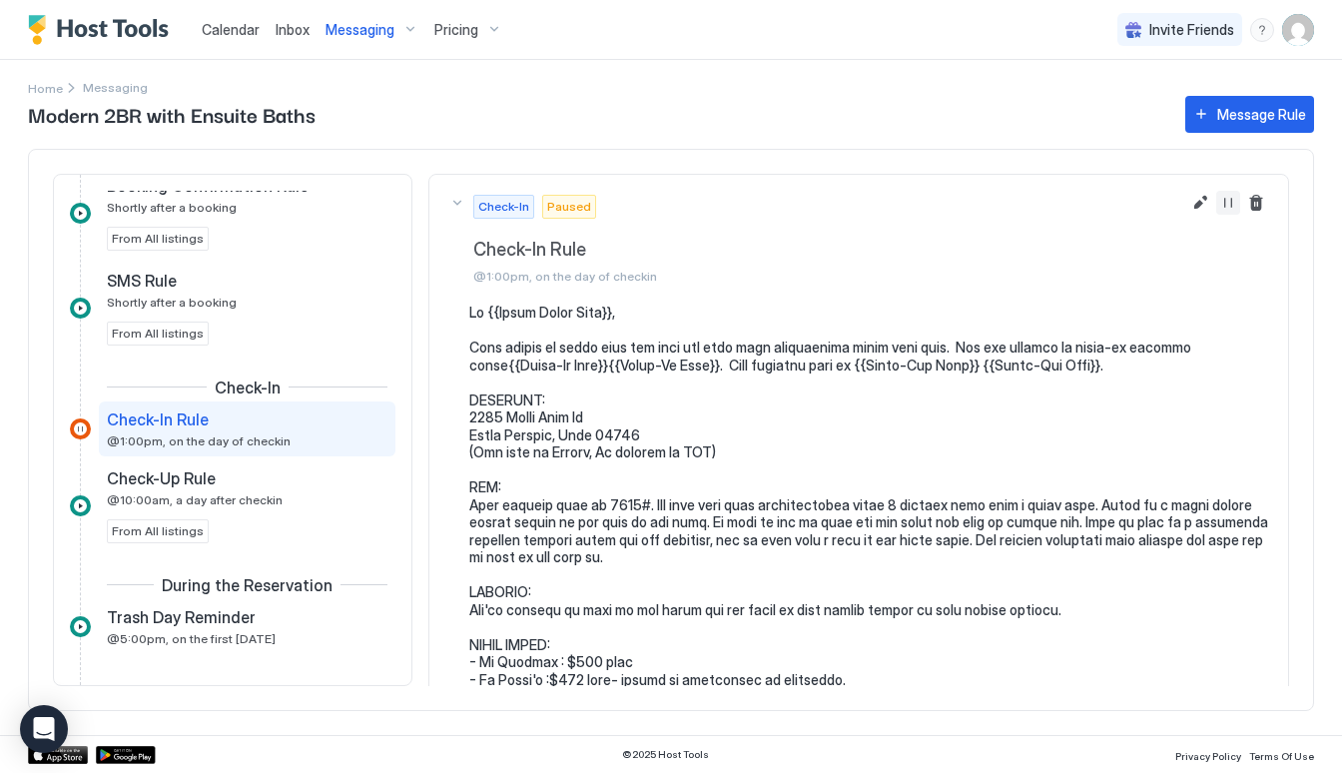
click at [1228, 205] on button "Resume Message Rule" at bounding box center [1228, 203] width 24 height 24
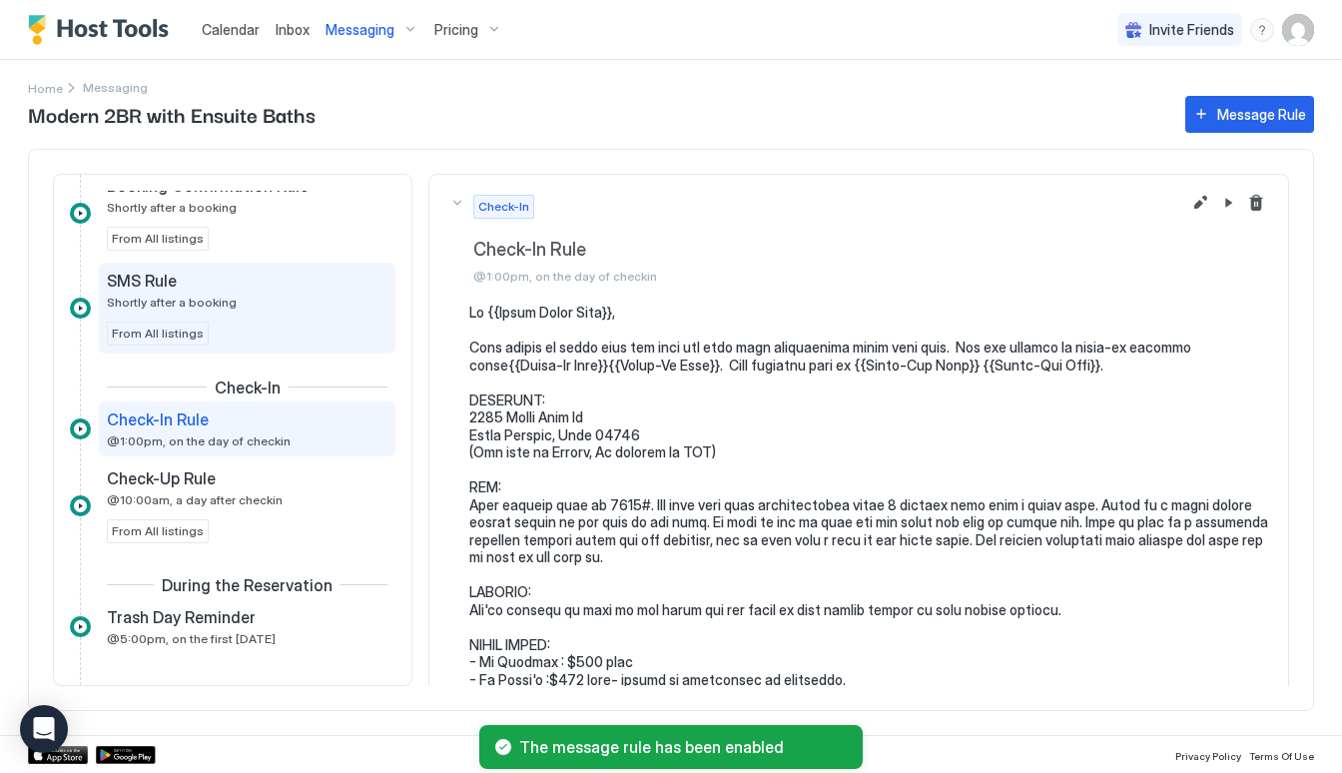
click at [261, 323] on div "SMS Rule Shortly after a booking From All listings" at bounding box center [247, 308] width 280 height 75
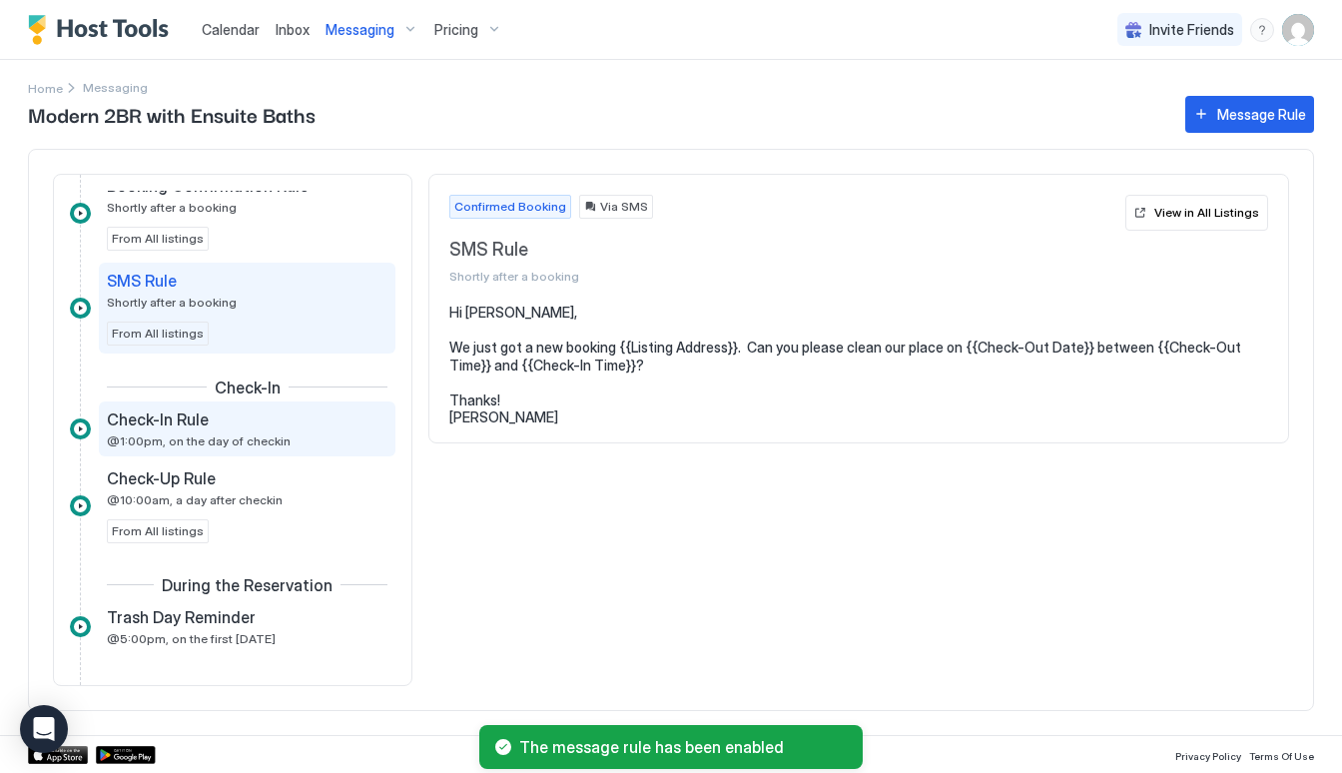
click at [248, 423] on div "Check-In Rule" at bounding box center [233, 419] width 253 height 20
